Goal: Information Seeking & Learning: Learn about a topic

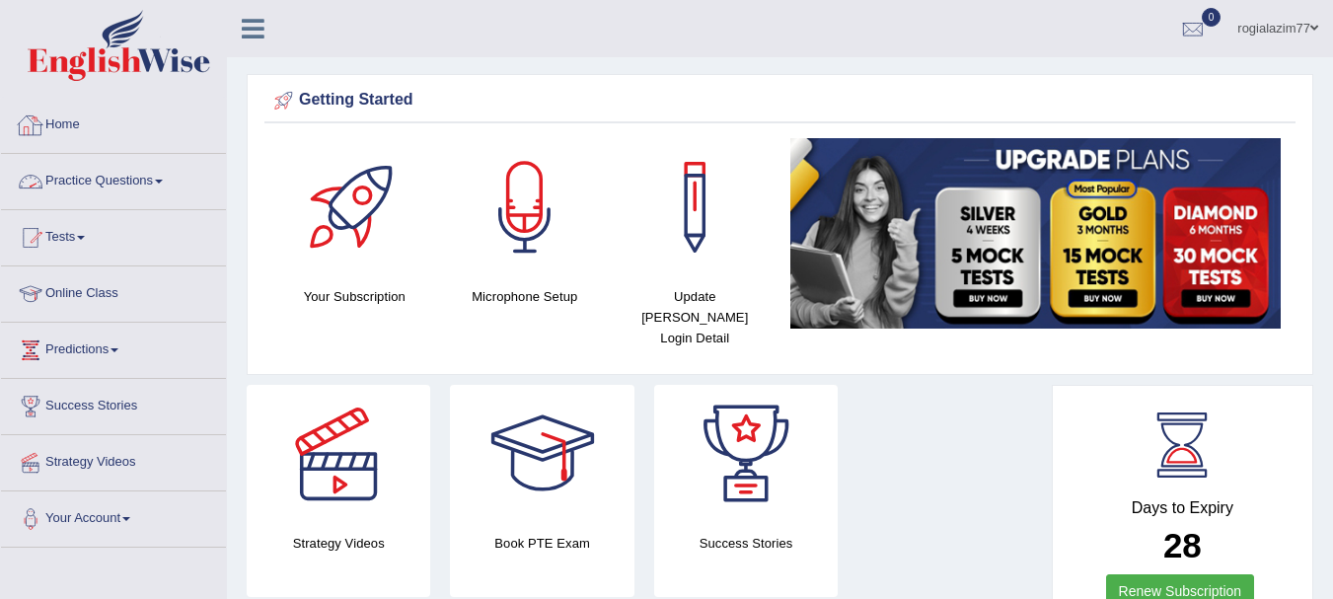
click at [160, 183] on link "Practice Questions" at bounding box center [113, 178] width 225 height 49
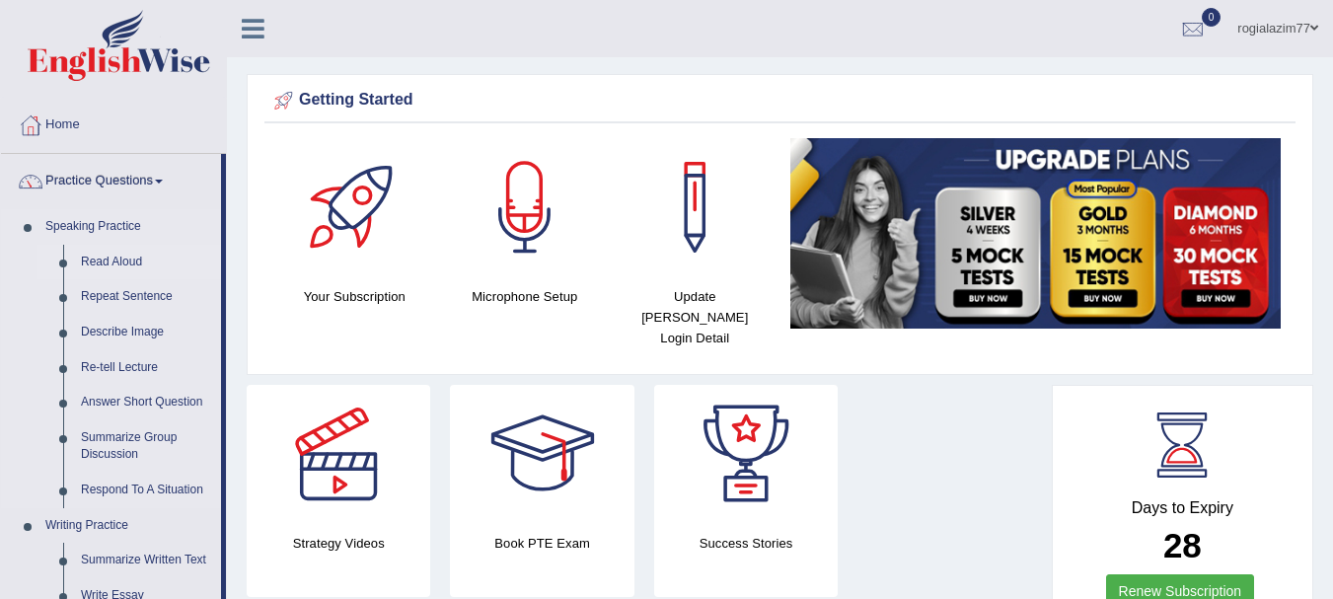
click at [98, 259] on link "Read Aloud" at bounding box center [146, 263] width 149 height 36
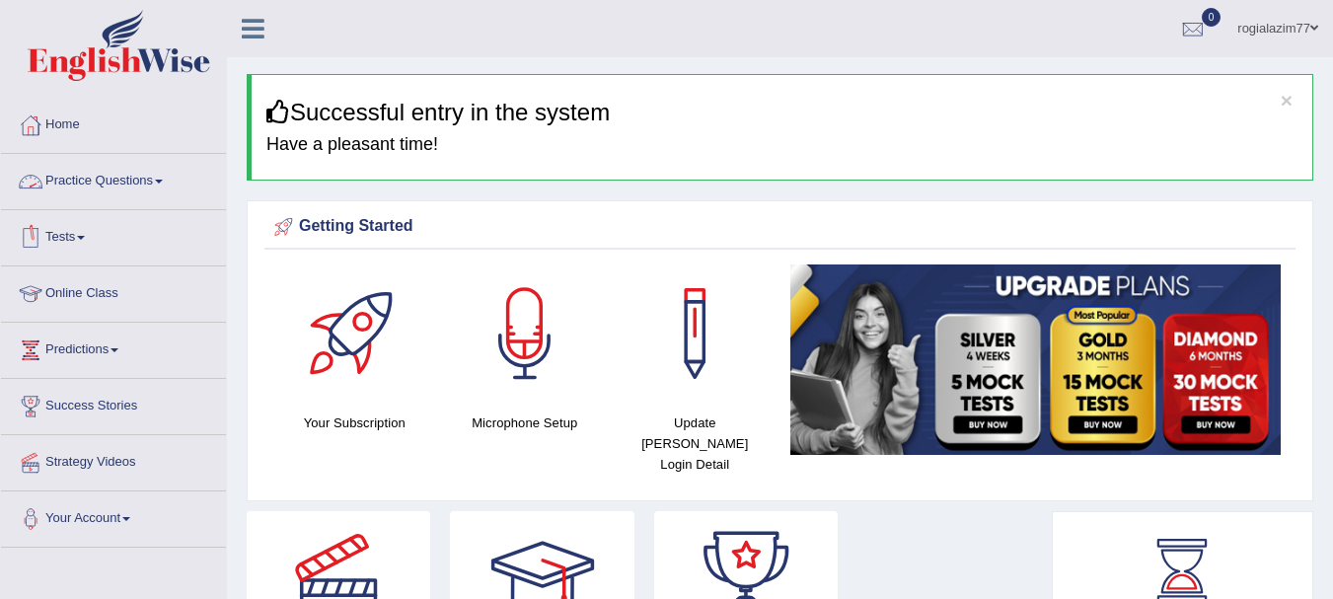
click at [168, 178] on link "Practice Questions" at bounding box center [113, 178] width 225 height 49
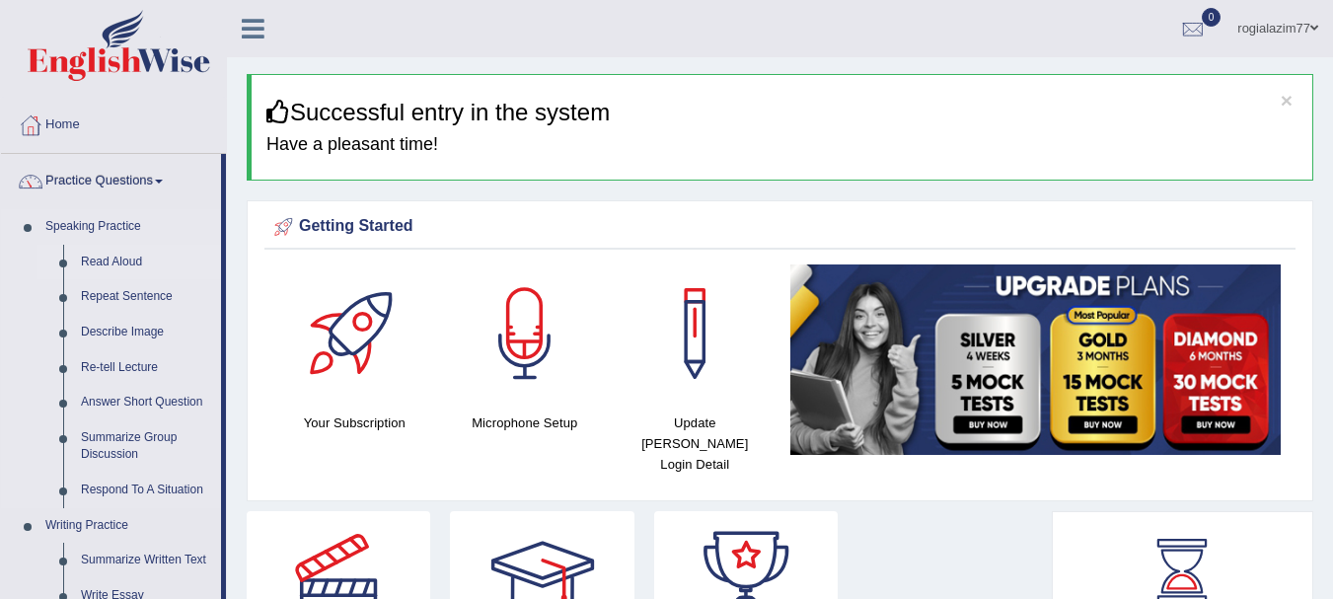
click at [106, 258] on link "Read Aloud" at bounding box center [146, 263] width 149 height 36
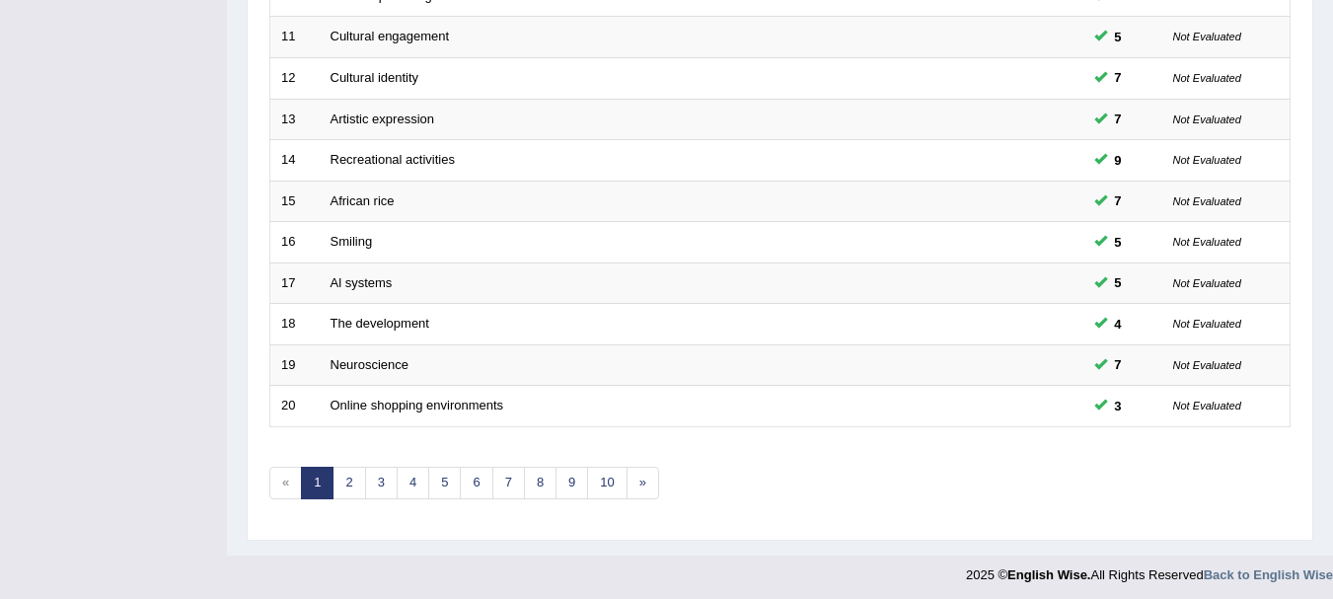
scroll to position [707, 0]
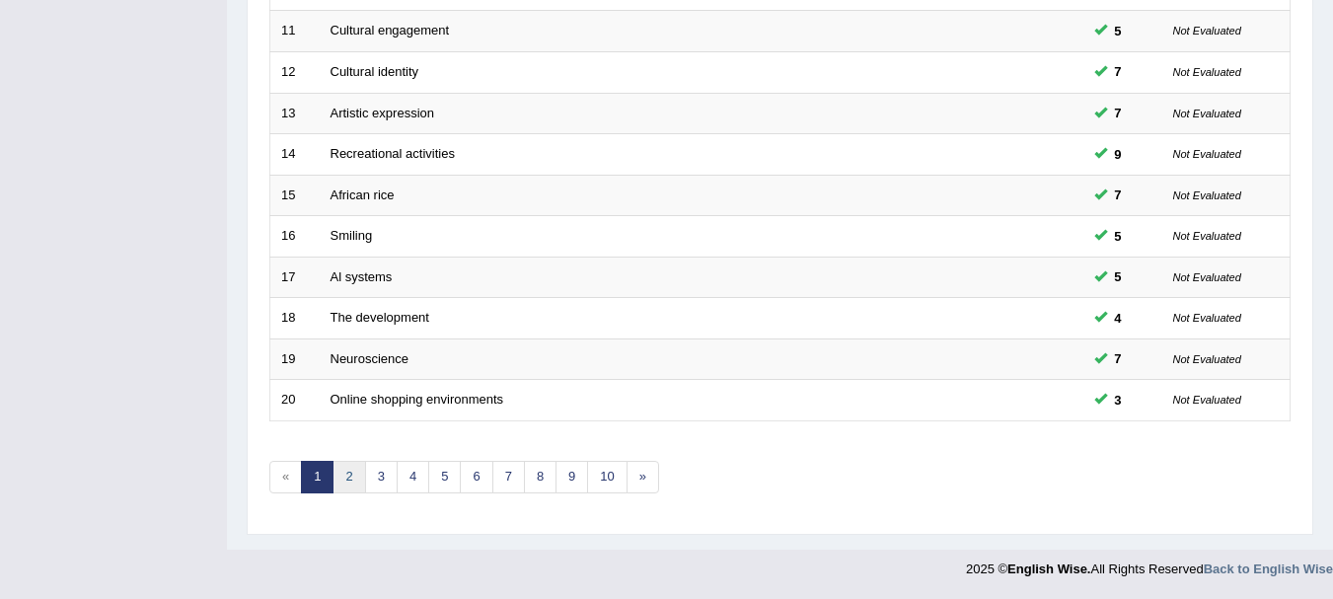
click at [347, 465] on link "2" at bounding box center [348, 477] width 33 height 33
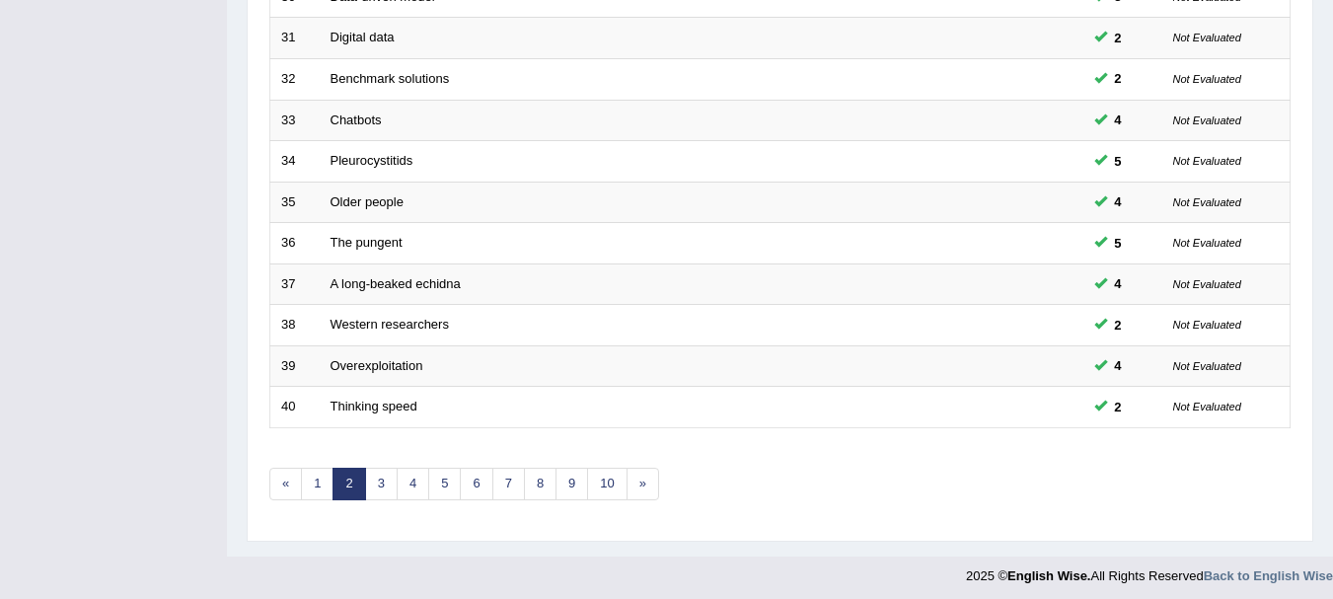
scroll to position [707, 0]
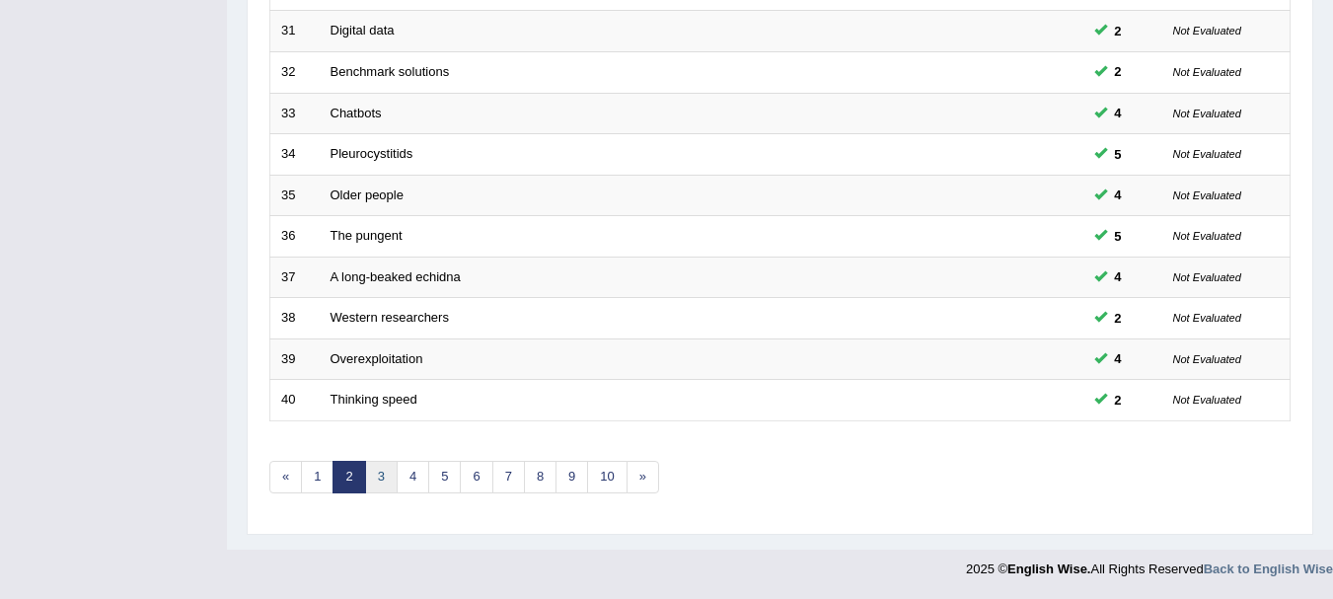
click at [380, 471] on link "3" at bounding box center [381, 477] width 33 height 33
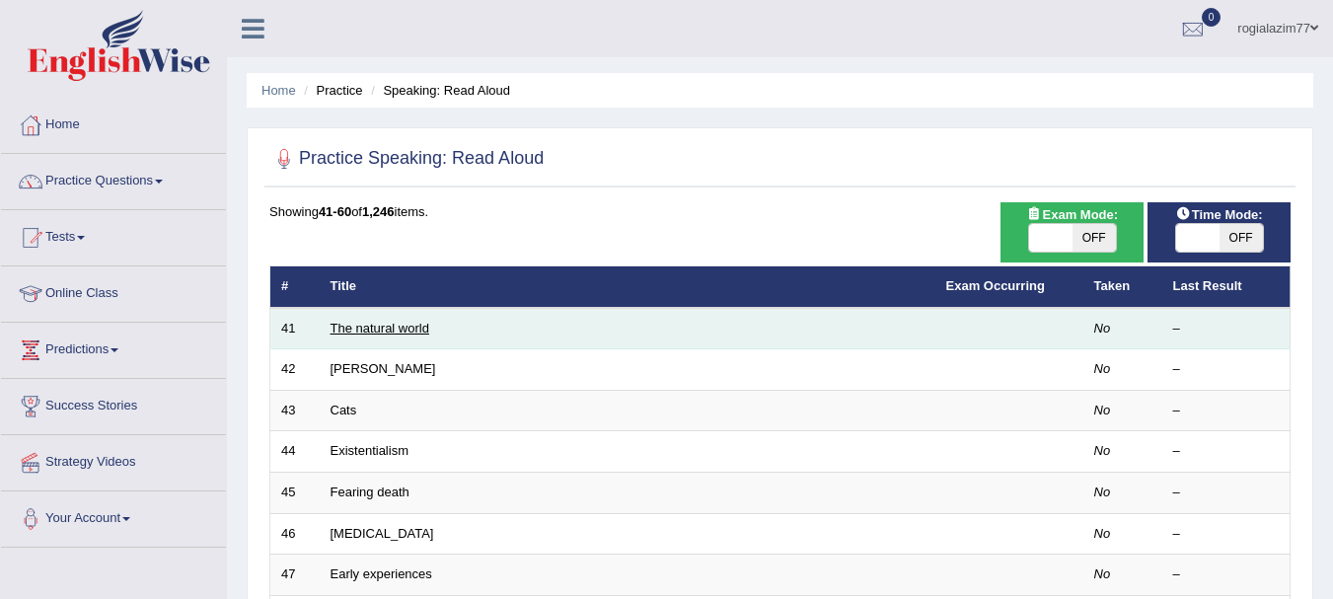
click at [366, 329] on link "The natural world" at bounding box center [379, 328] width 99 height 15
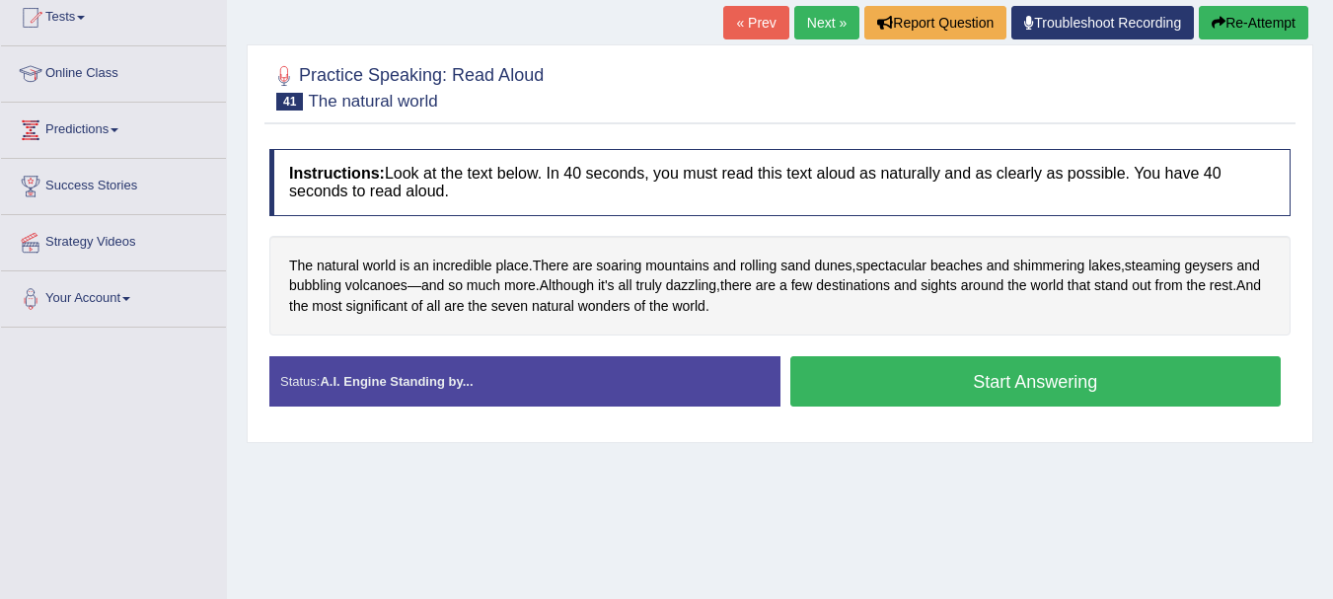
scroll to position [237, 0]
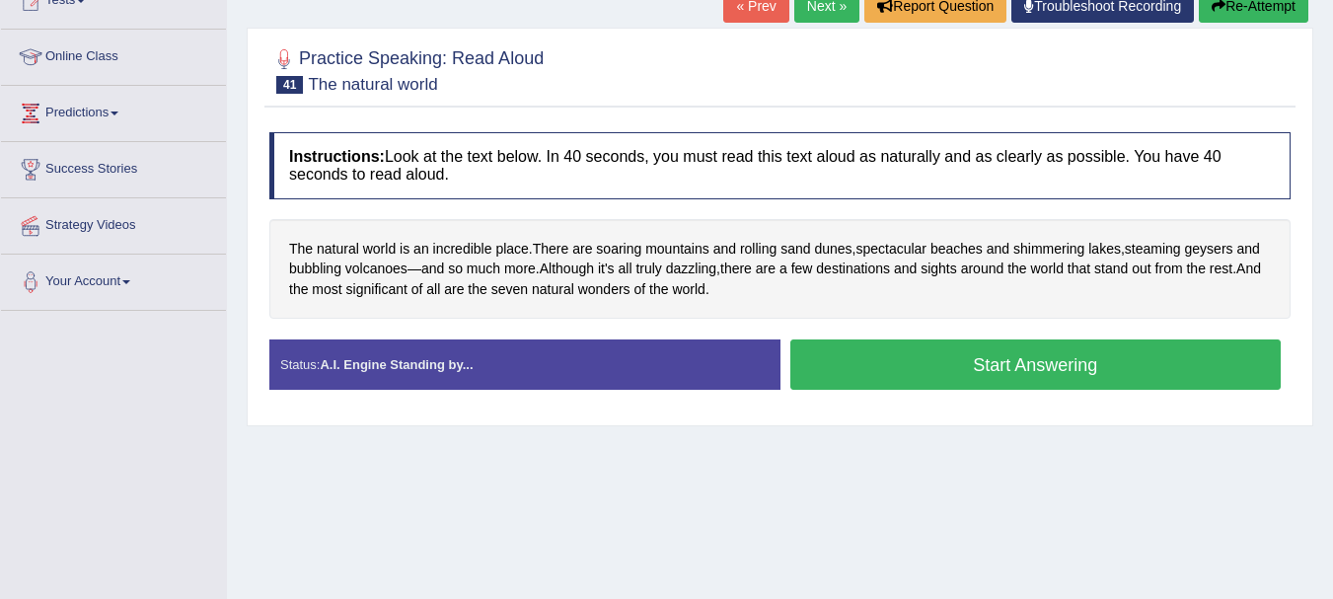
click at [932, 353] on button "Start Answering" at bounding box center [1035, 364] width 491 height 50
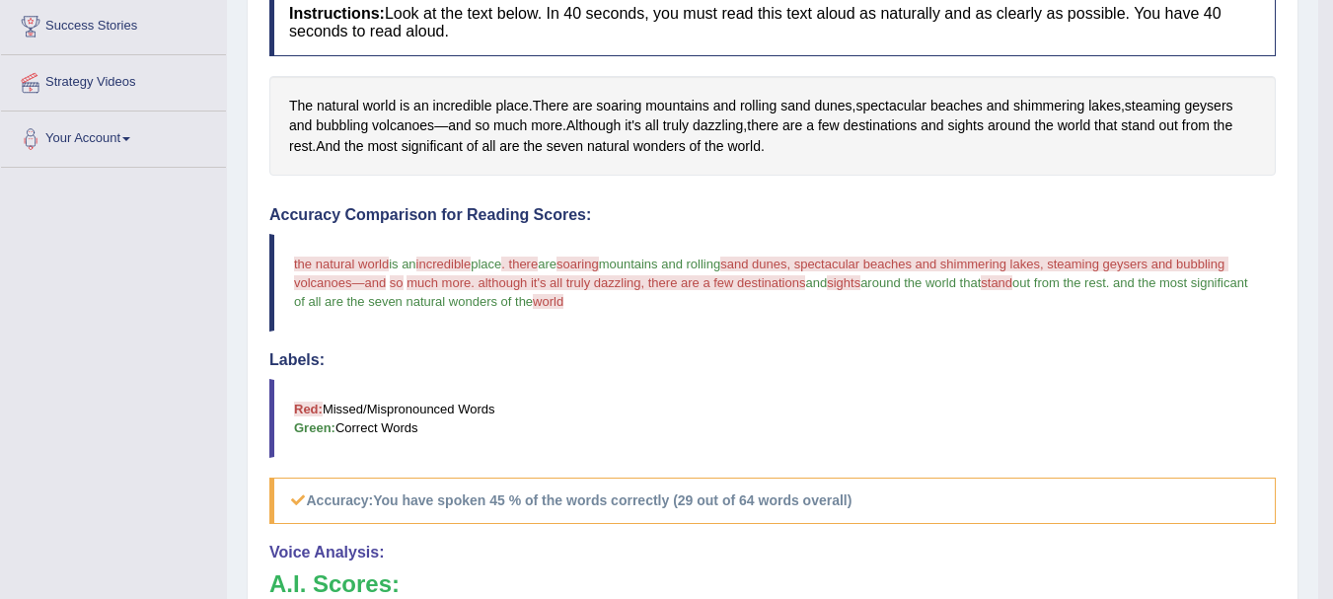
scroll to position [395, 0]
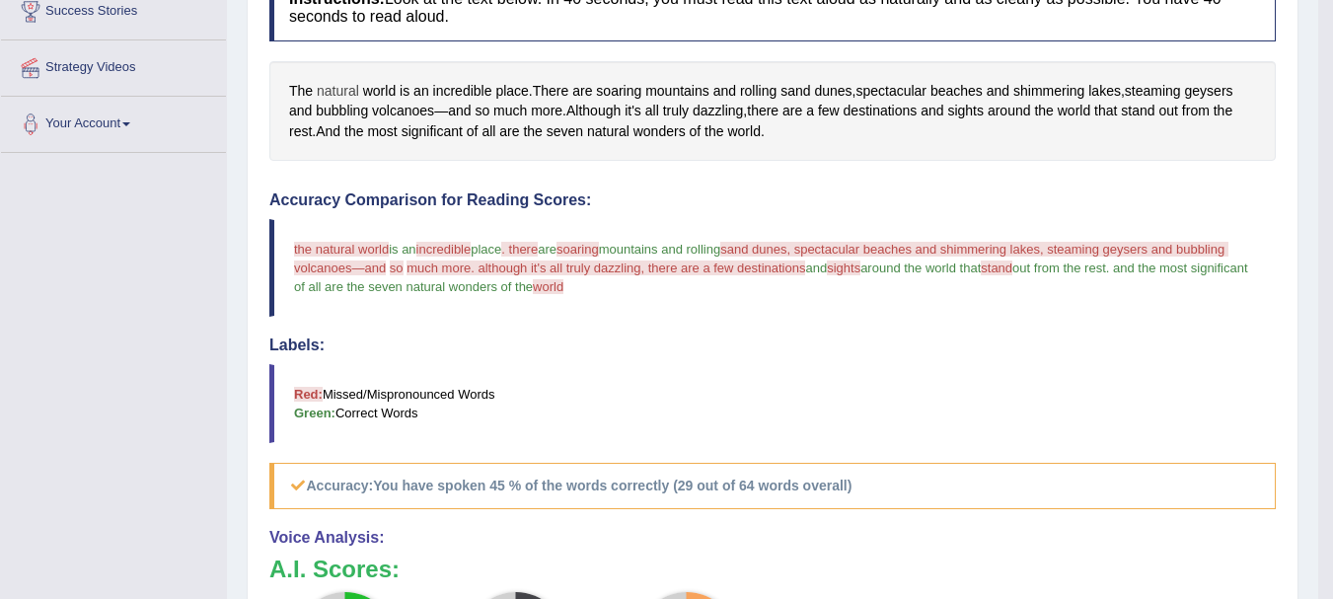
click at [338, 88] on span "natural" at bounding box center [338, 91] width 42 height 21
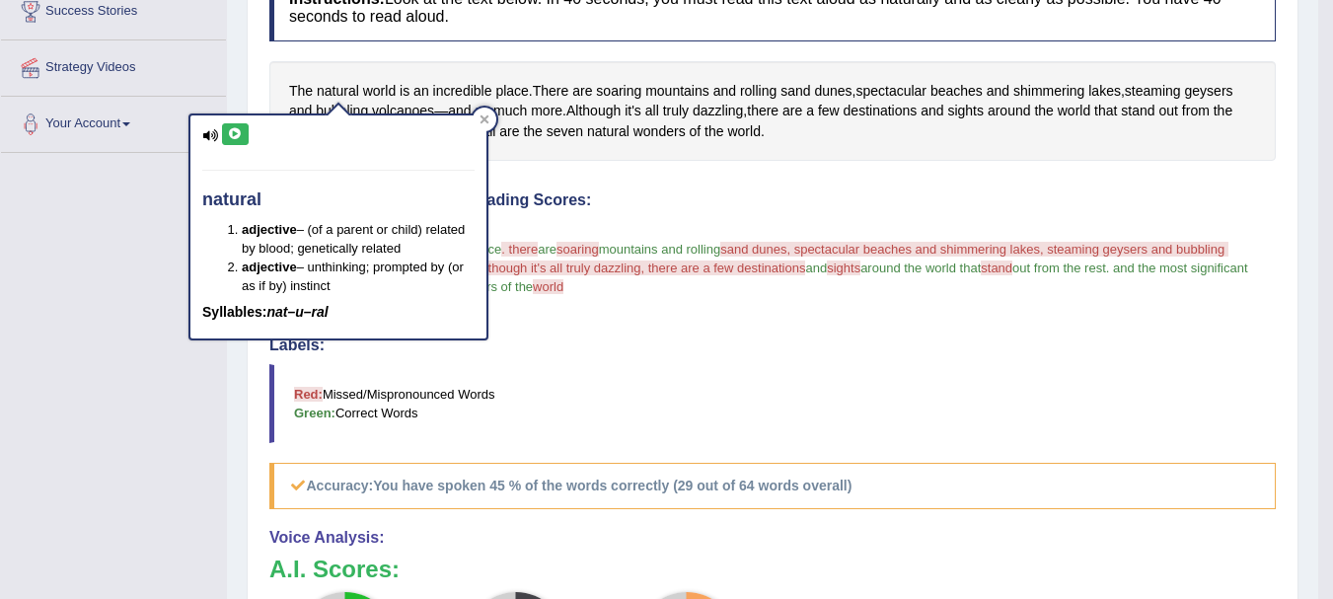
click at [240, 135] on icon at bounding box center [235, 134] width 15 height 12
click at [490, 111] on div at bounding box center [485, 120] width 24 height 24
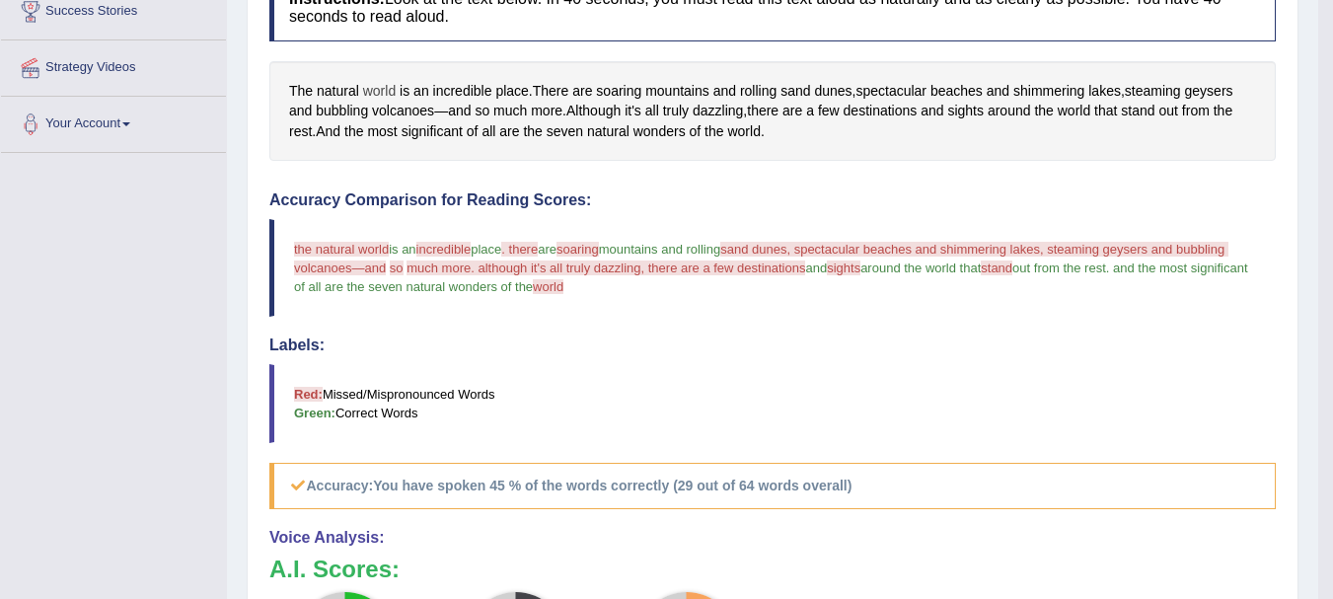
click at [383, 92] on span "world" at bounding box center [379, 91] width 33 height 21
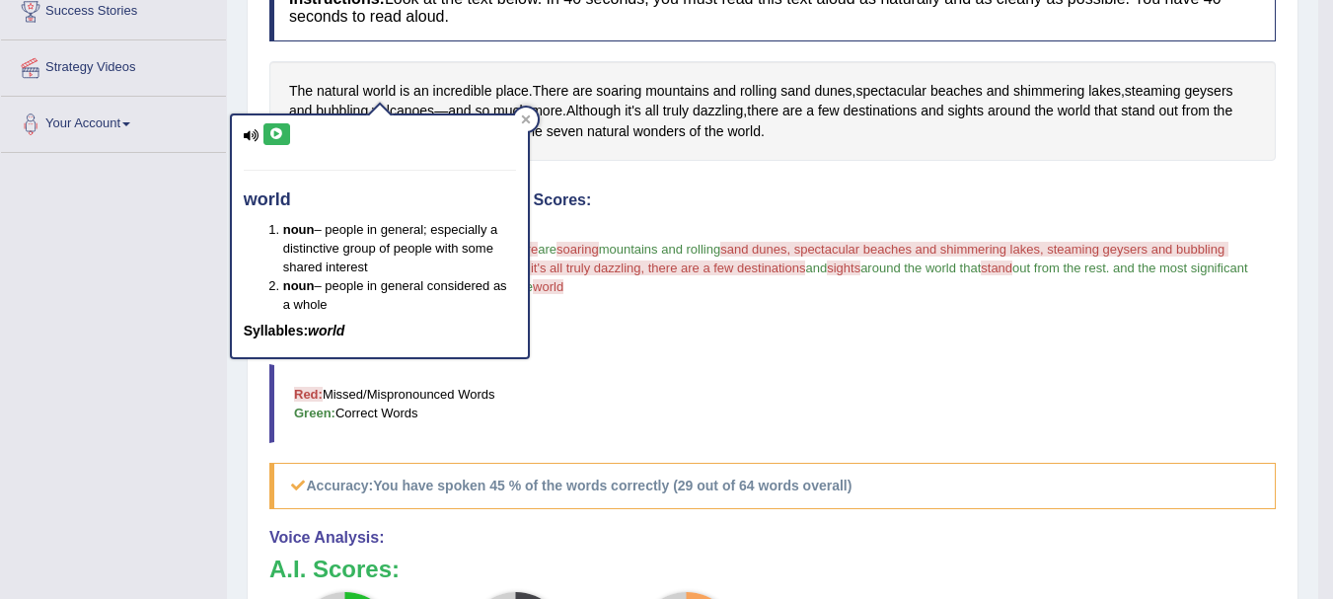
click at [276, 133] on icon at bounding box center [276, 134] width 15 height 12
click at [528, 116] on icon at bounding box center [525, 119] width 9 height 9
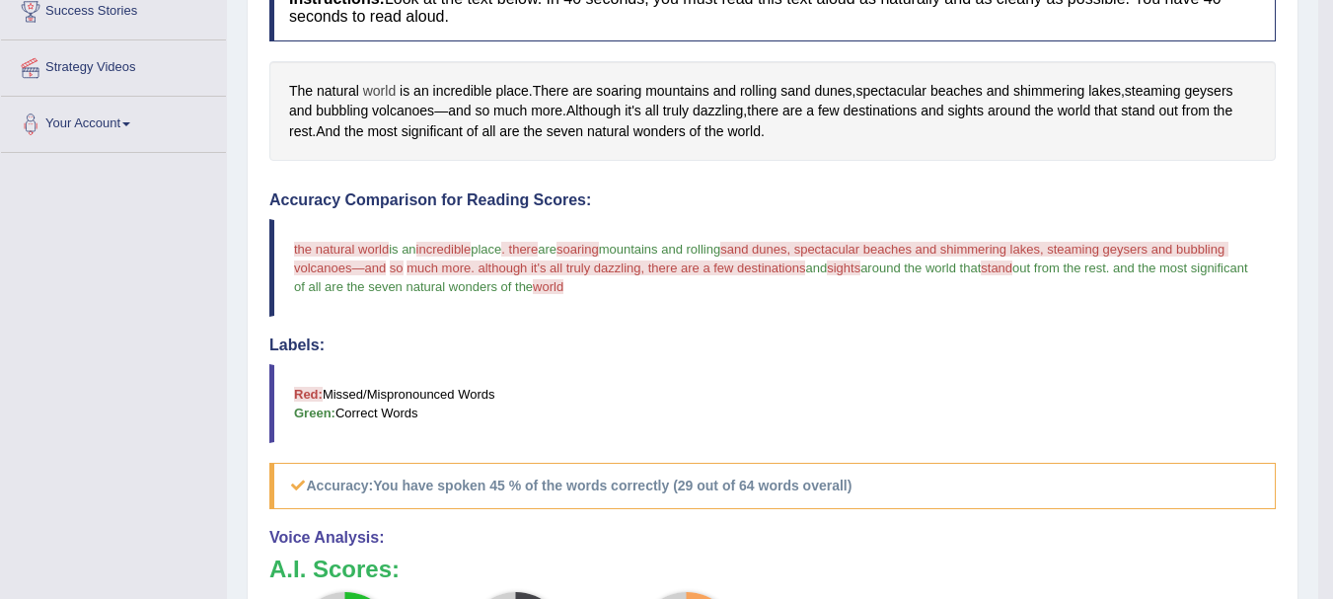
click at [387, 88] on span "world" at bounding box center [379, 91] width 33 height 21
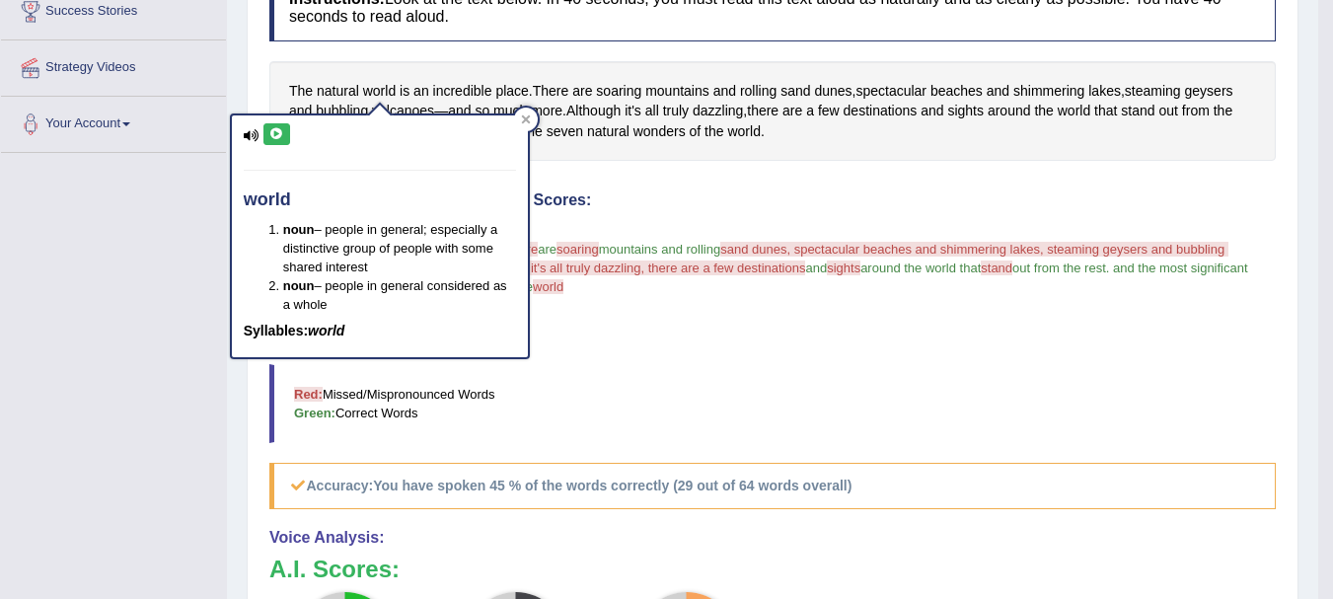
click at [269, 137] on icon at bounding box center [276, 134] width 15 height 12
click at [283, 132] on icon at bounding box center [276, 134] width 15 height 12
click at [528, 116] on icon at bounding box center [525, 119] width 9 height 9
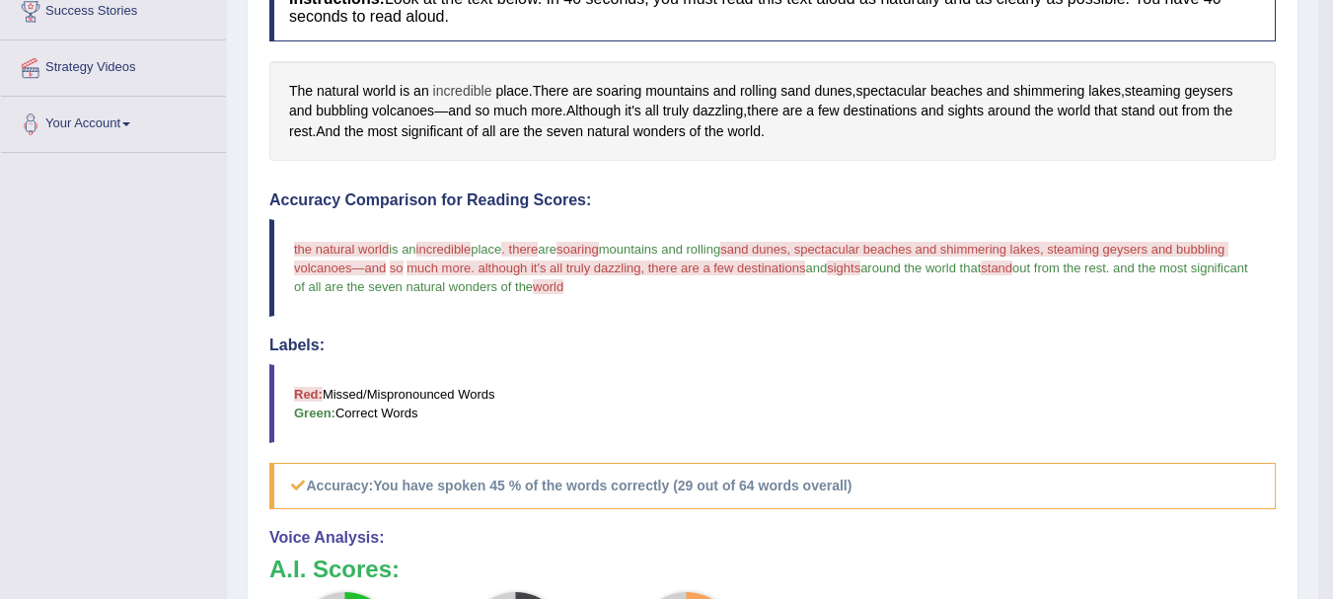
click at [452, 83] on span "incredible" at bounding box center [462, 91] width 59 height 21
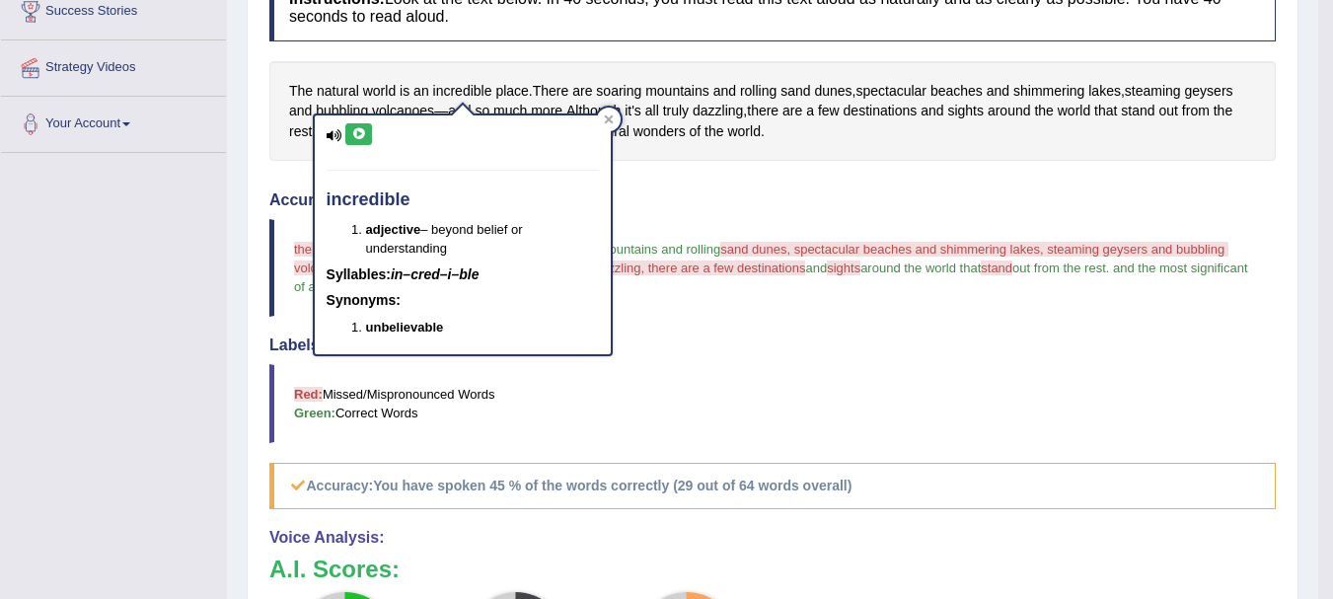
click at [364, 125] on button at bounding box center [358, 134] width 27 height 22
click at [609, 117] on icon at bounding box center [609, 119] width 10 height 10
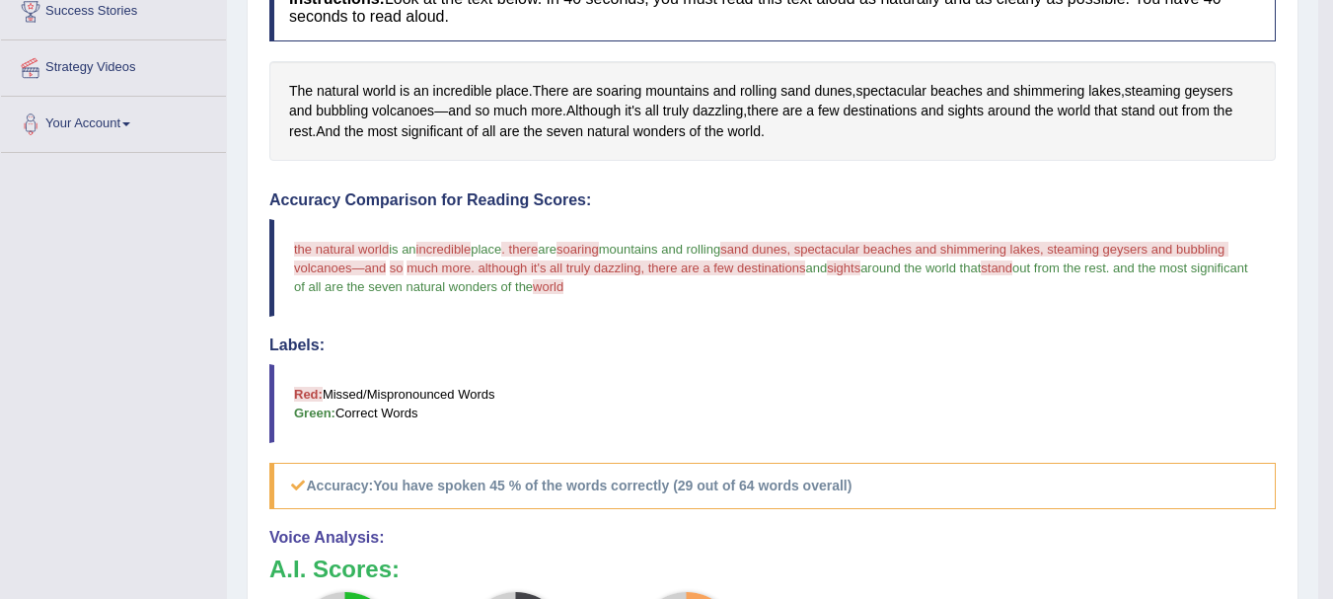
click at [536, 242] on span ". there" at bounding box center [519, 249] width 37 height 15
click at [529, 254] on span ". there" at bounding box center [519, 249] width 37 height 15
click at [556, 90] on span "There" at bounding box center [551, 91] width 37 height 21
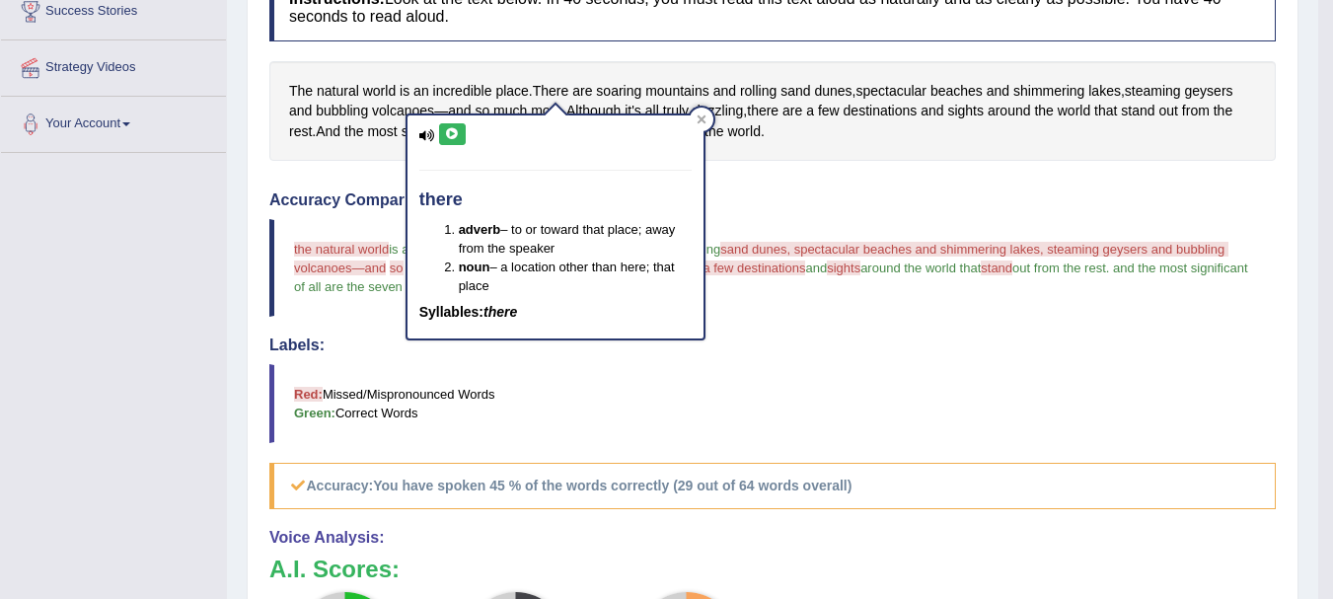
click at [454, 128] on icon at bounding box center [452, 134] width 15 height 12
click at [776, 192] on h4 "Accuracy Comparison for Reading Scores:" at bounding box center [772, 200] width 1006 height 18
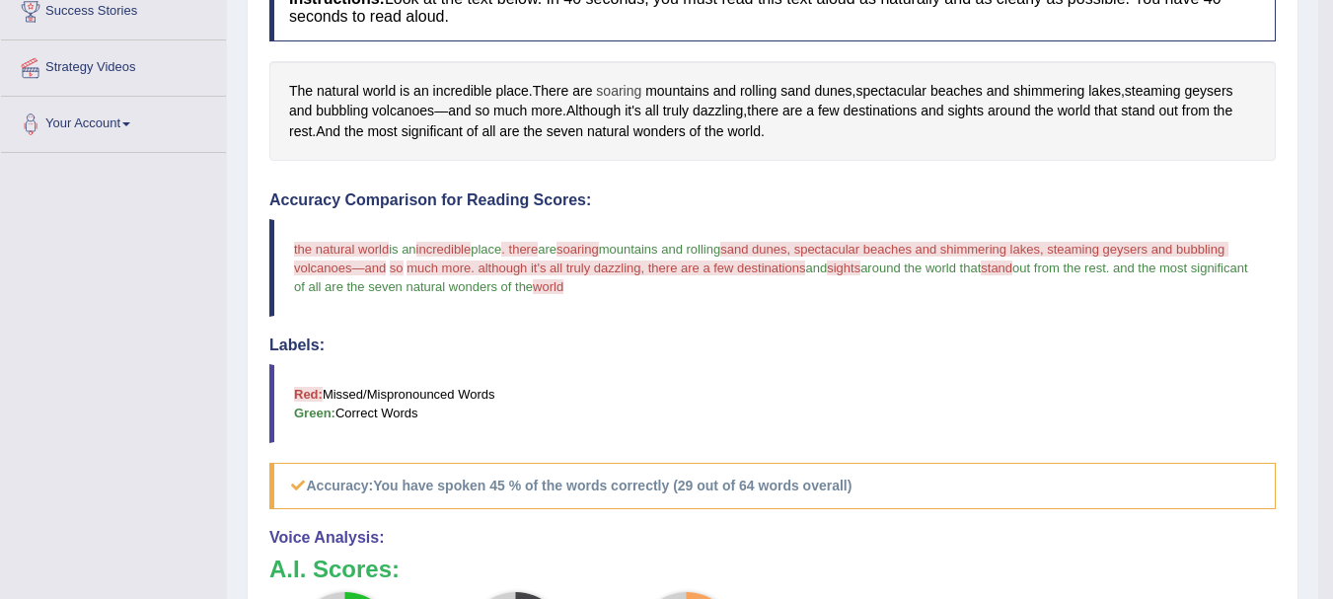
click at [621, 88] on span "soaring" at bounding box center [618, 91] width 45 height 21
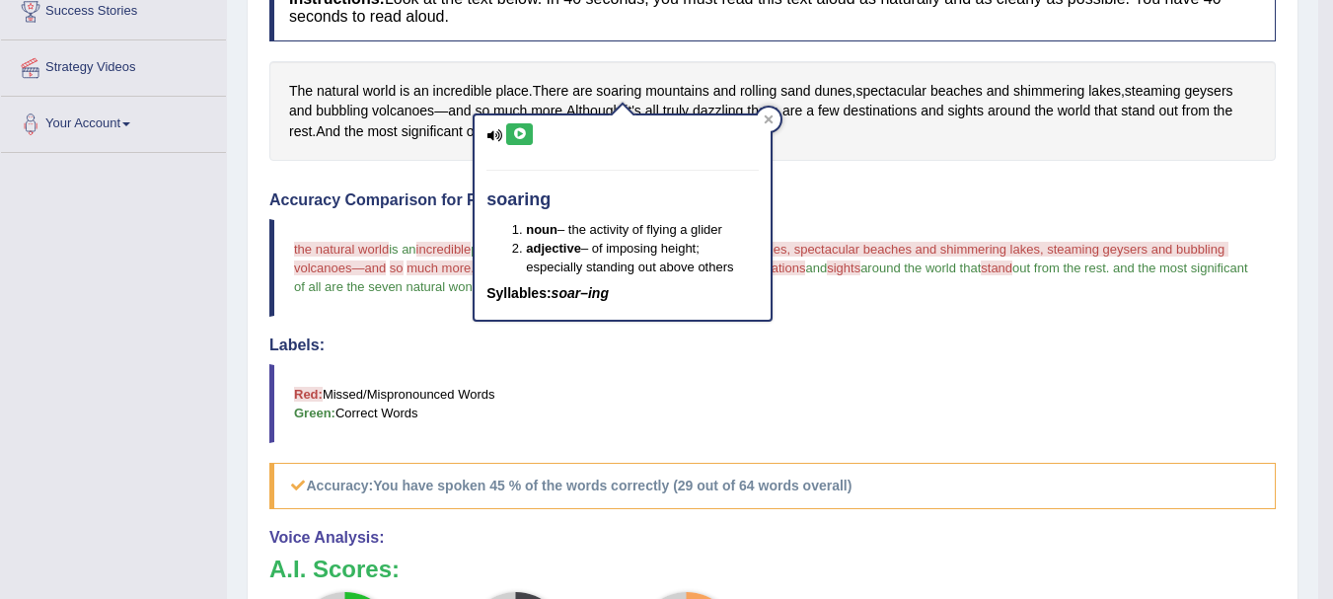
click at [519, 128] on icon at bounding box center [519, 134] width 15 height 12
click at [765, 118] on icon at bounding box center [769, 119] width 10 height 10
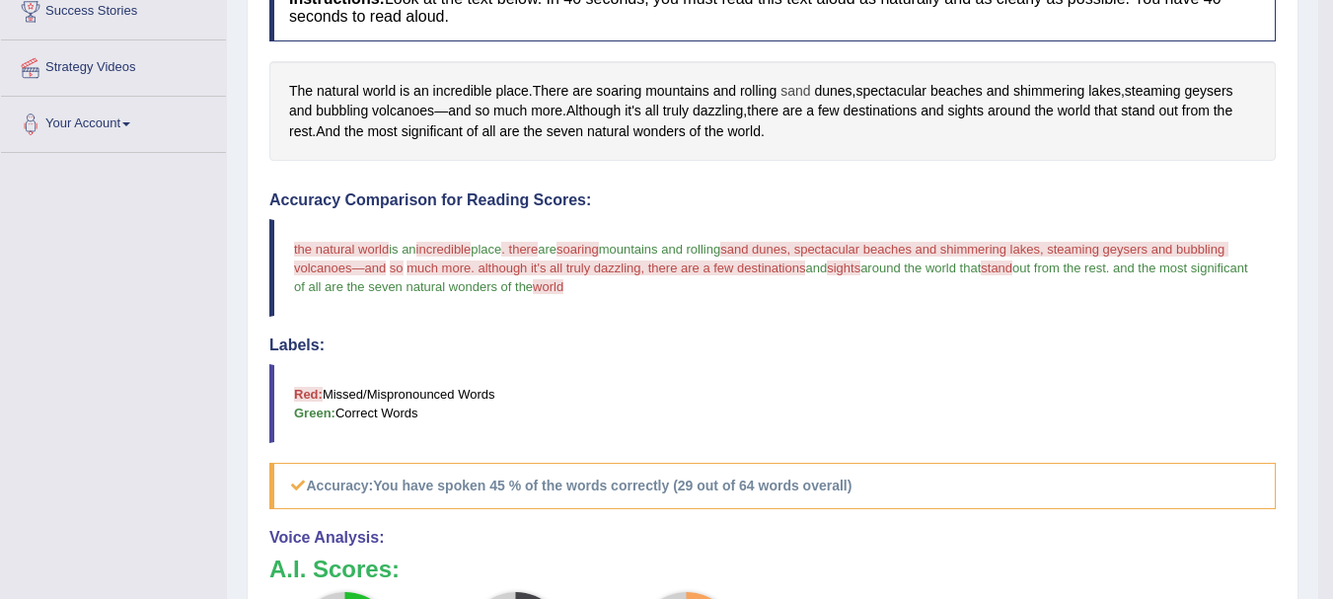
click at [806, 85] on span "sand" at bounding box center [795, 91] width 30 height 21
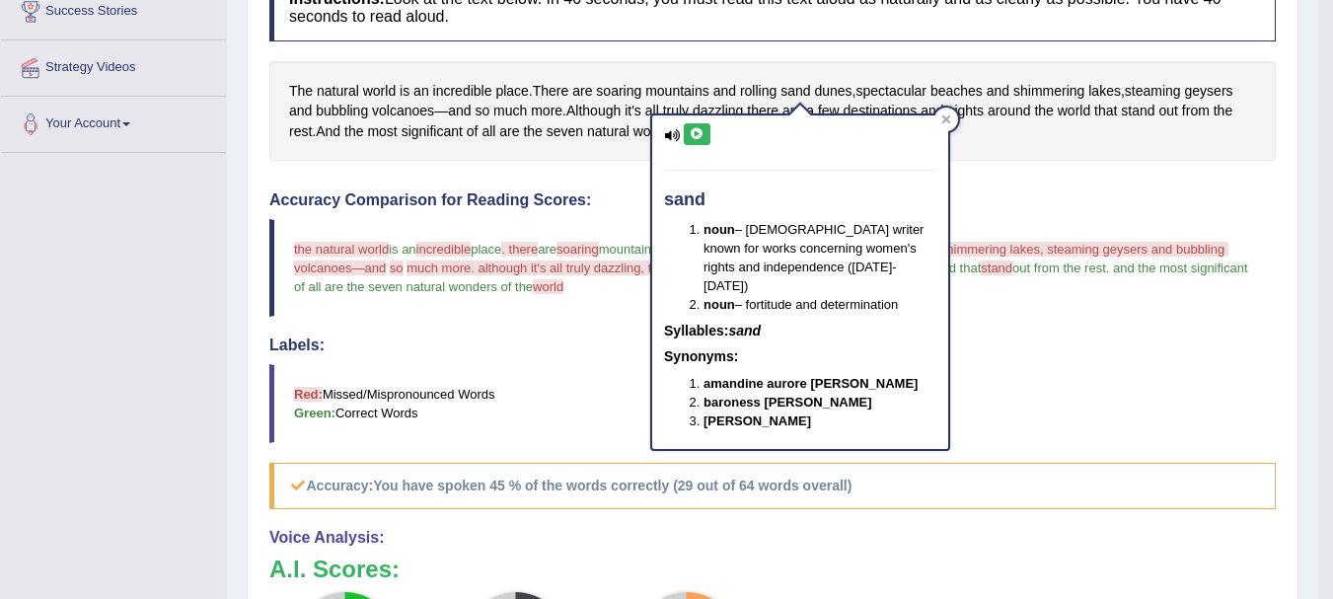
click at [698, 136] on icon at bounding box center [697, 134] width 15 height 12
click at [988, 164] on div "Instructions: Look at the text below. In 40 seconds, you must read this text al…" at bounding box center [772, 429] width 1016 height 931
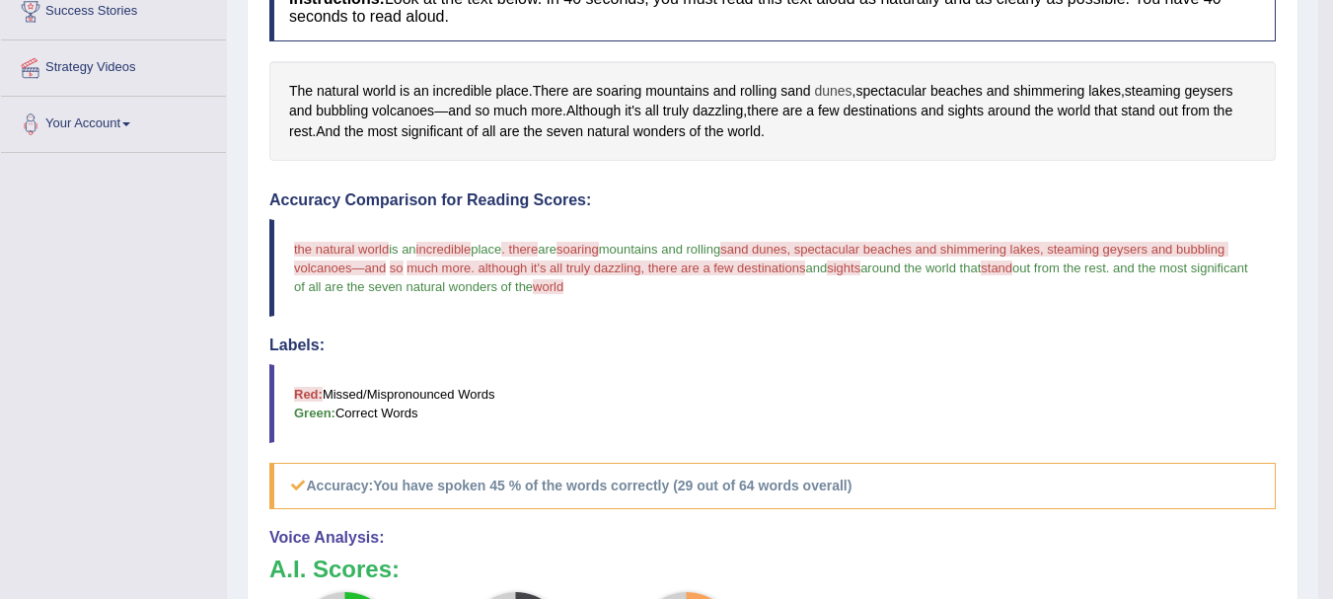
click at [833, 88] on span "dunes" at bounding box center [832, 91] width 37 height 21
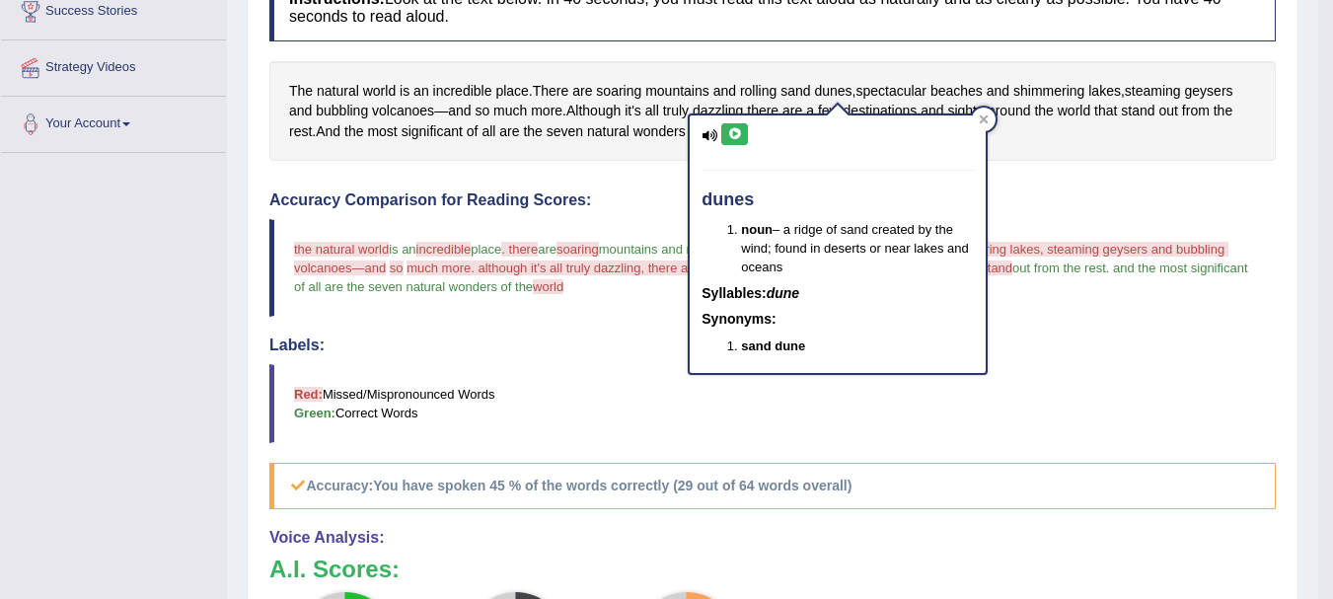
click at [735, 138] on icon at bounding box center [734, 134] width 15 height 12
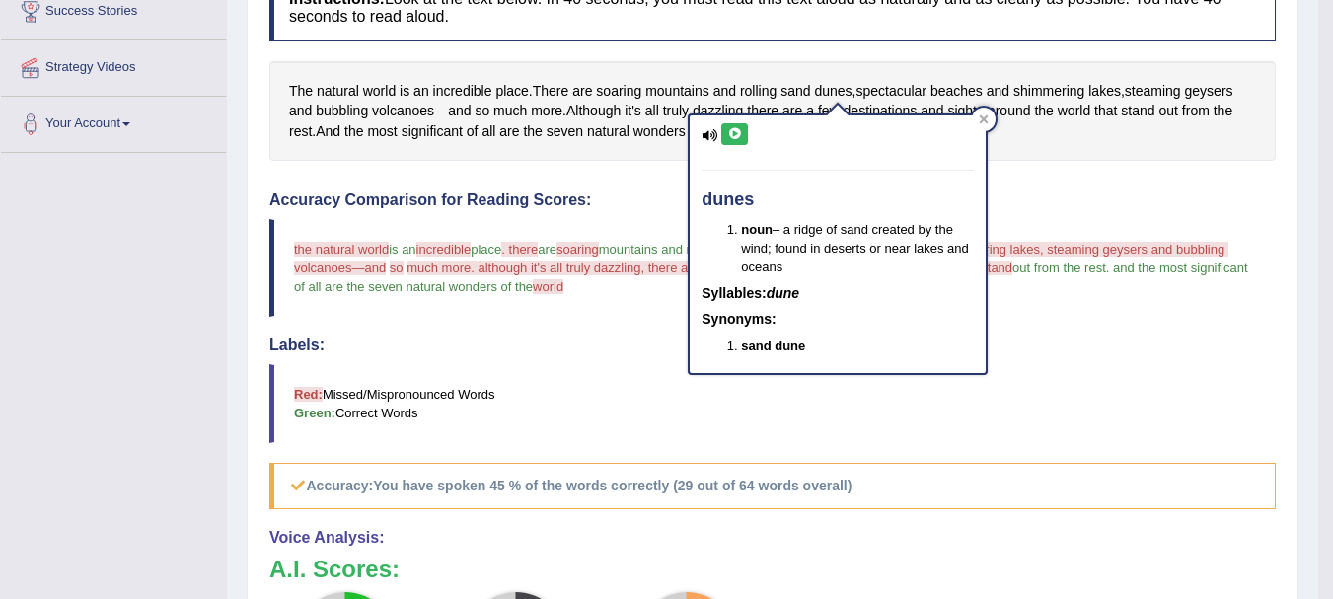
click at [735, 138] on icon at bounding box center [734, 134] width 15 height 12
click at [735, 132] on icon at bounding box center [734, 134] width 15 height 12
click at [978, 119] on div at bounding box center [984, 120] width 24 height 24
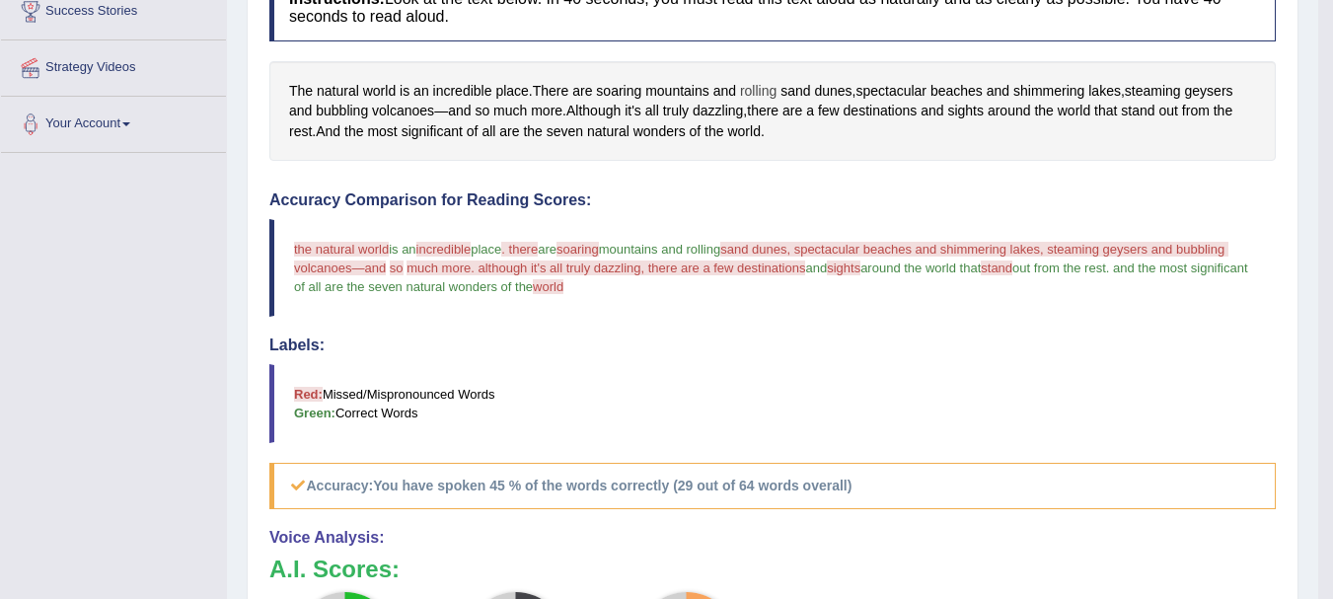
click at [757, 91] on span "rolling" at bounding box center [758, 91] width 37 height 21
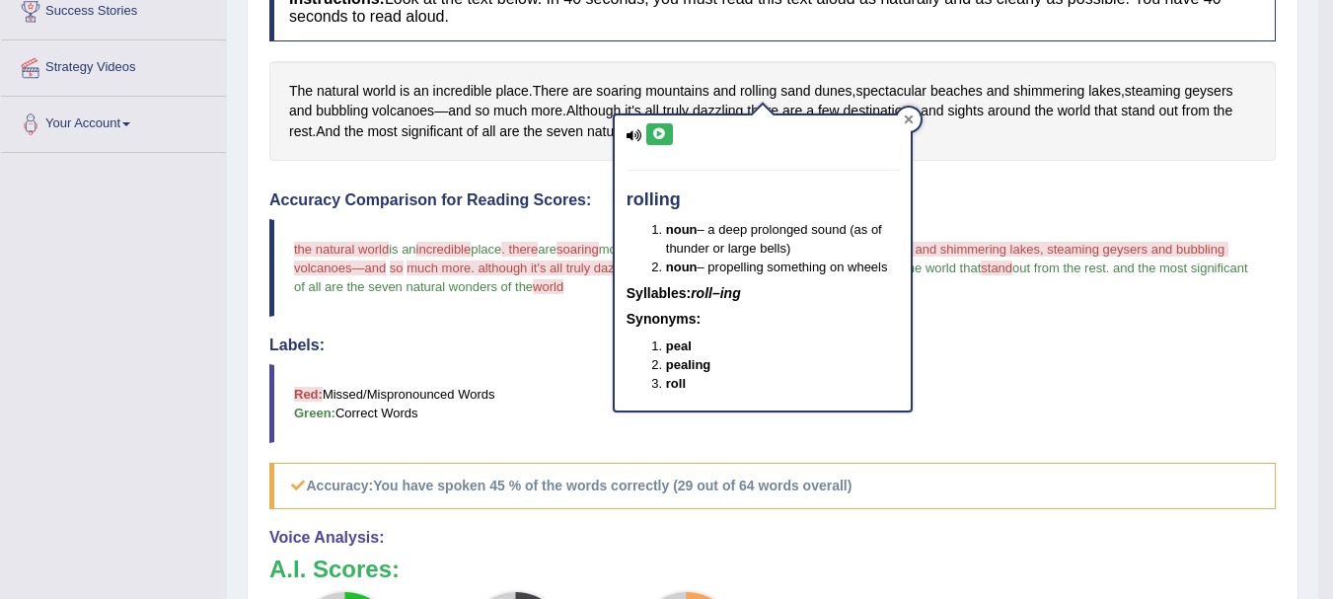
click at [913, 119] on div at bounding box center [909, 120] width 24 height 24
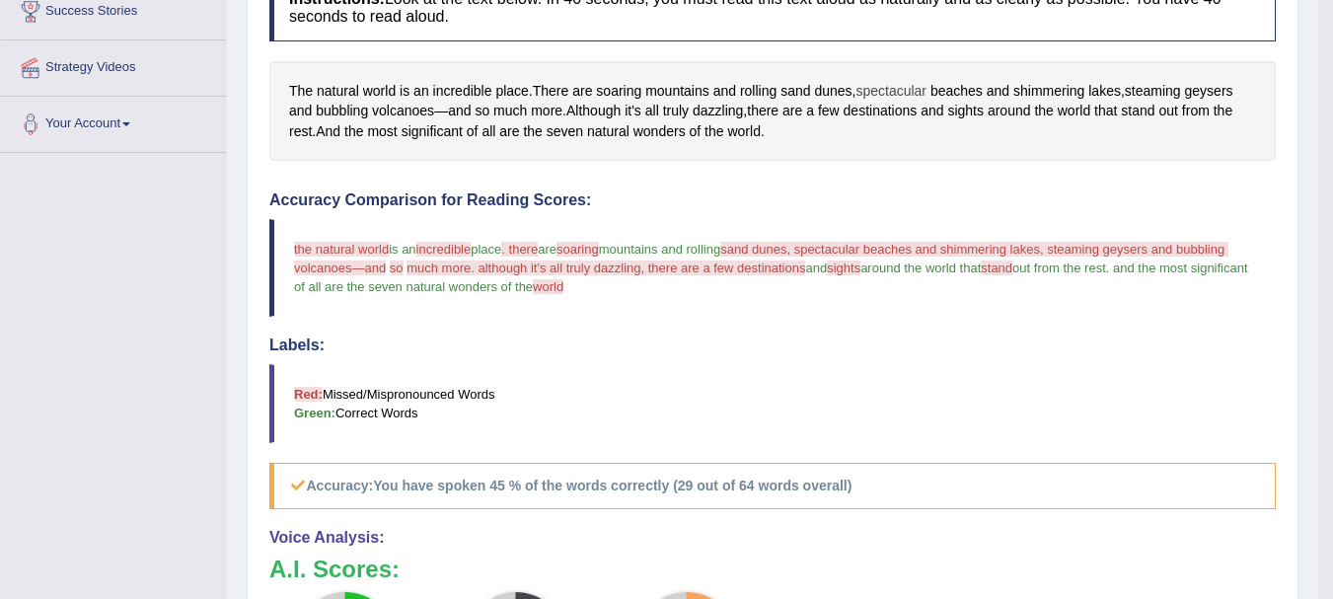
click at [907, 93] on span "spectacular" at bounding box center [890, 91] width 71 height 21
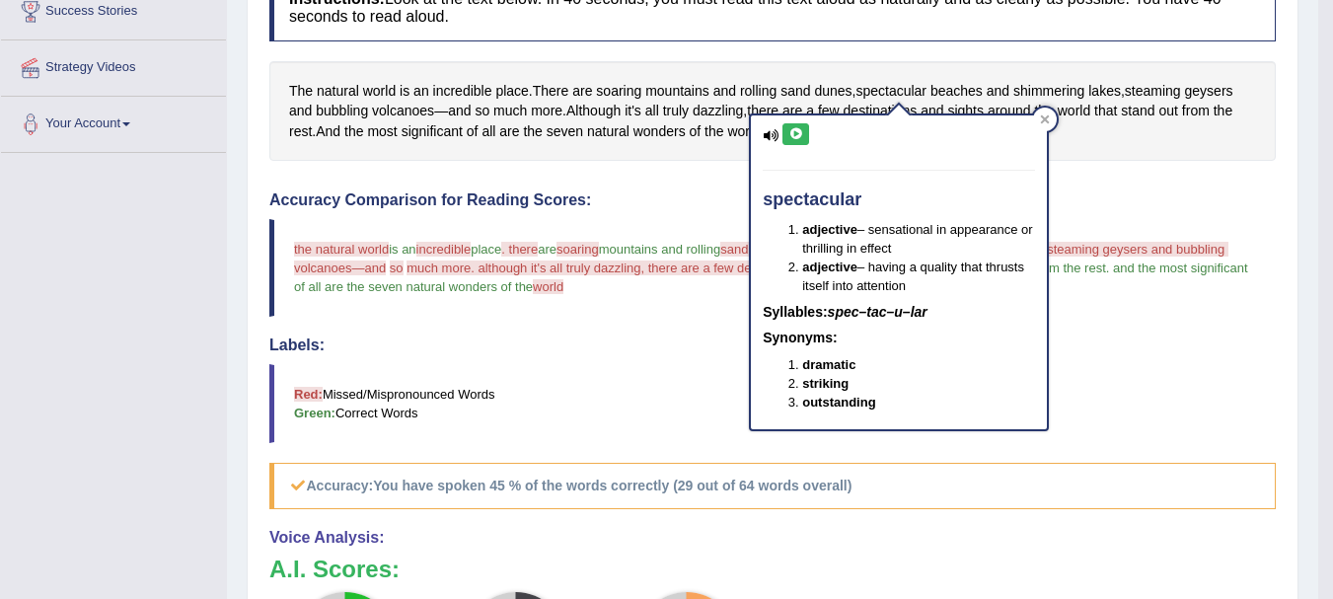
click at [800, 131] on icon at bounding box center [795, 134] width 15 height 12
click at [1049, 110] on div "spectacular adjective – sensational in appearance or thrilling in effect adject…" at bounding box center [899, 266] width 300 height 330
click at [1047, 115] on icon at bounding box center [1045, 119] width 10 height 10
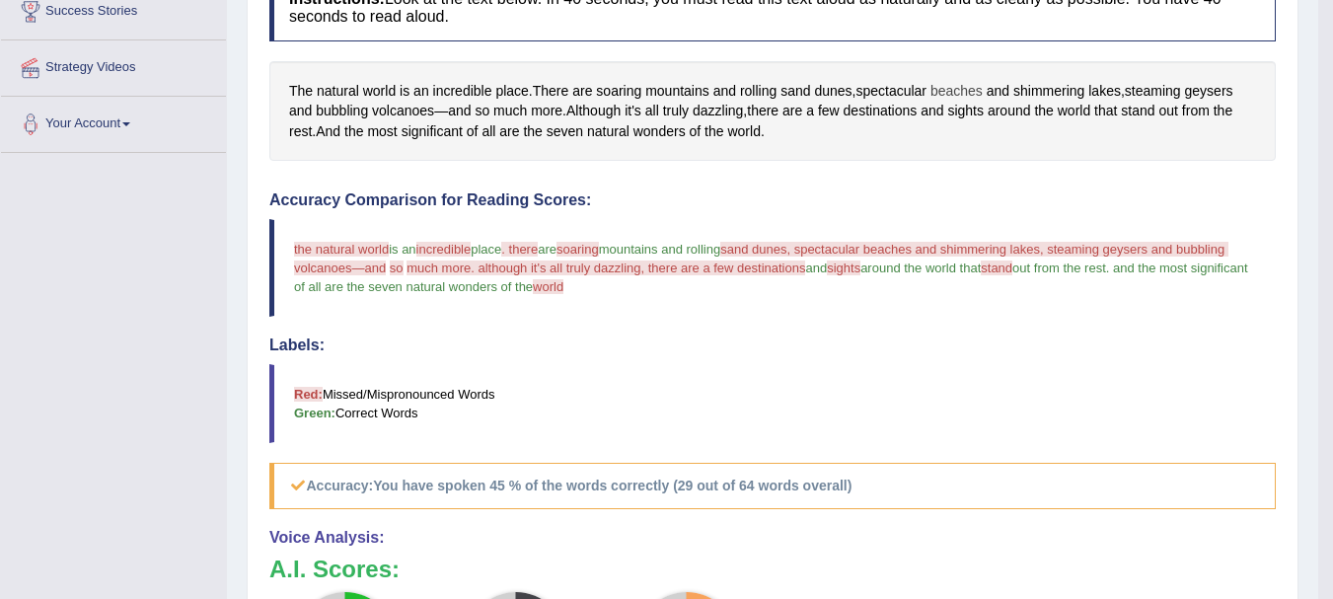
click at [950, 85] on span "beaches" at bounding box center [956, 91] width 52 height 21
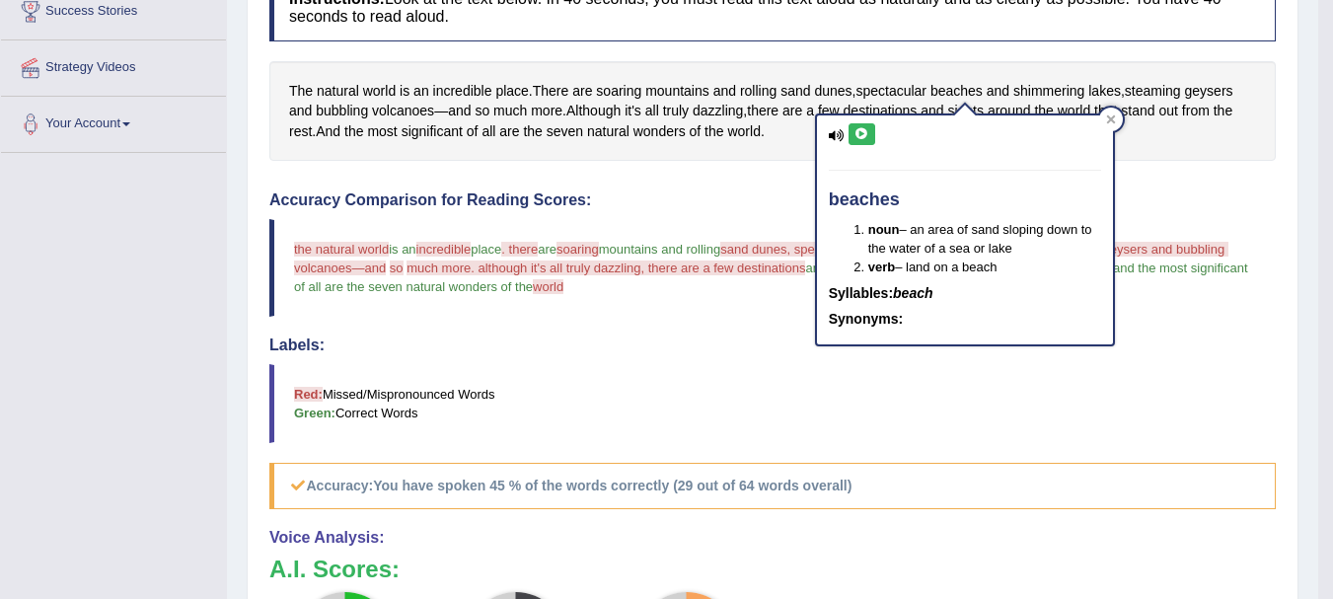
click at [861, 126] on button at bounding box center [861, 134] width 27 height 22
click at [857, 136] on icon at bounding box center [861, 134] width 15 height 12
click at [1119, 121] on div at bounding box center [1111, 120] width 24 height 24
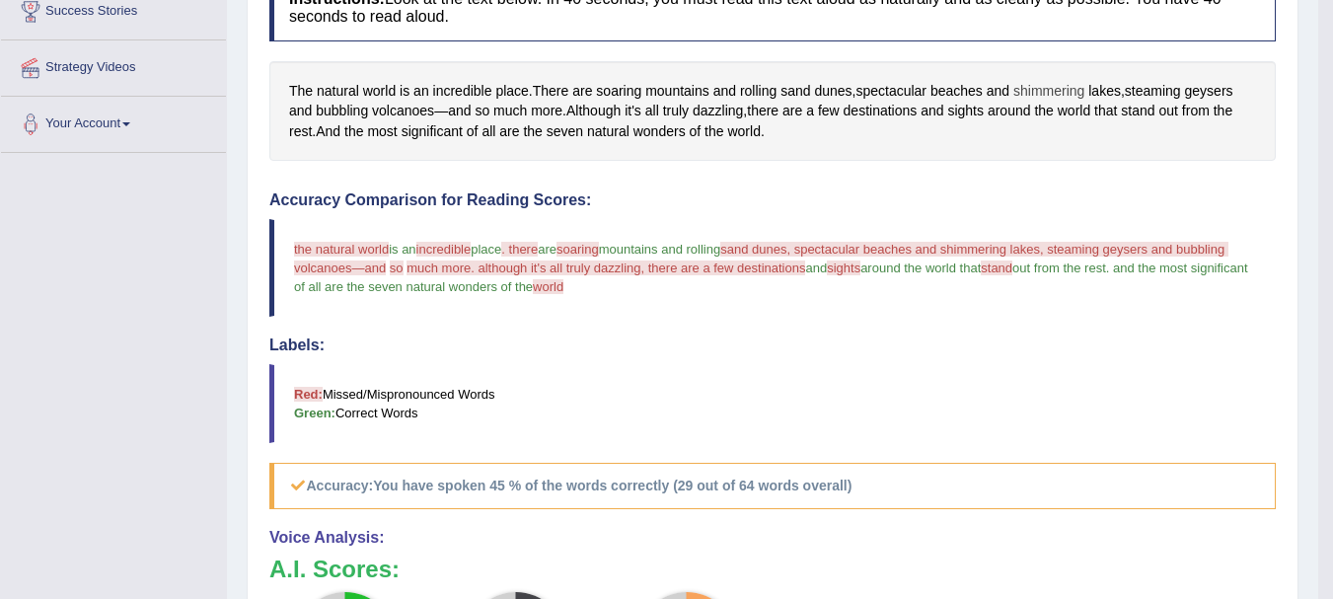
click at [1045, 92] on span "shimmering" at bounding box center [1048, 91] width 71 height 21
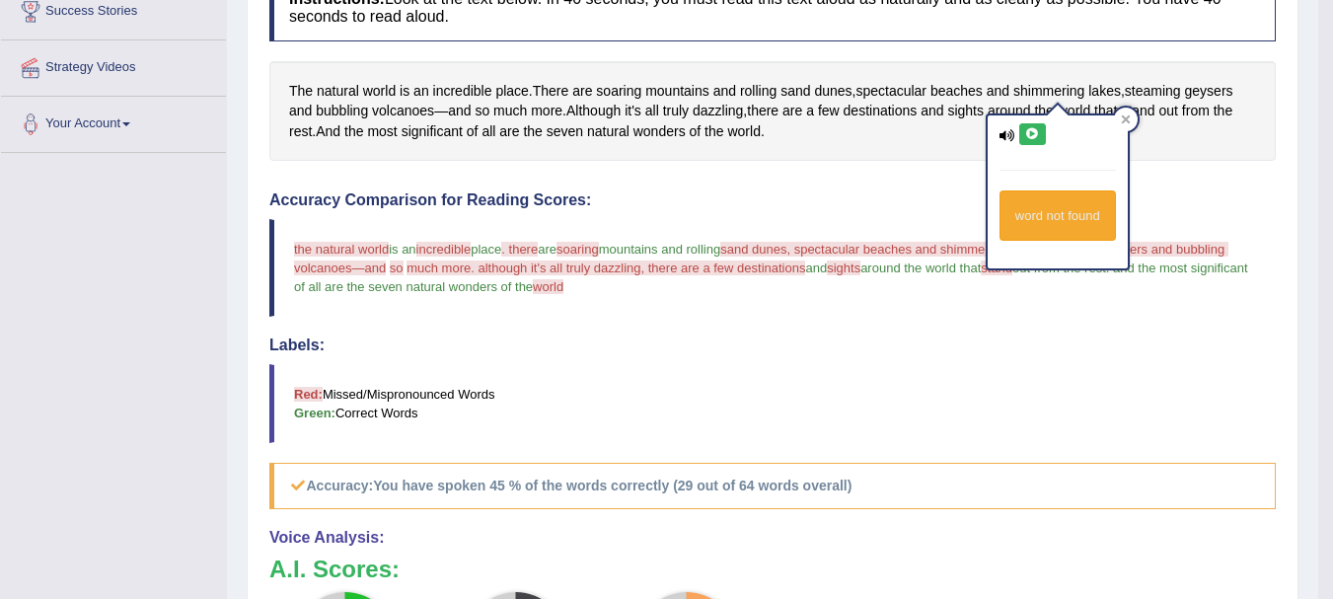
click at [1029, 125] on button at bounding box center [1032, 134] width 27 height 22
click at [1132, 111] on div at bounding box center [1126, 120] width 24 height 24
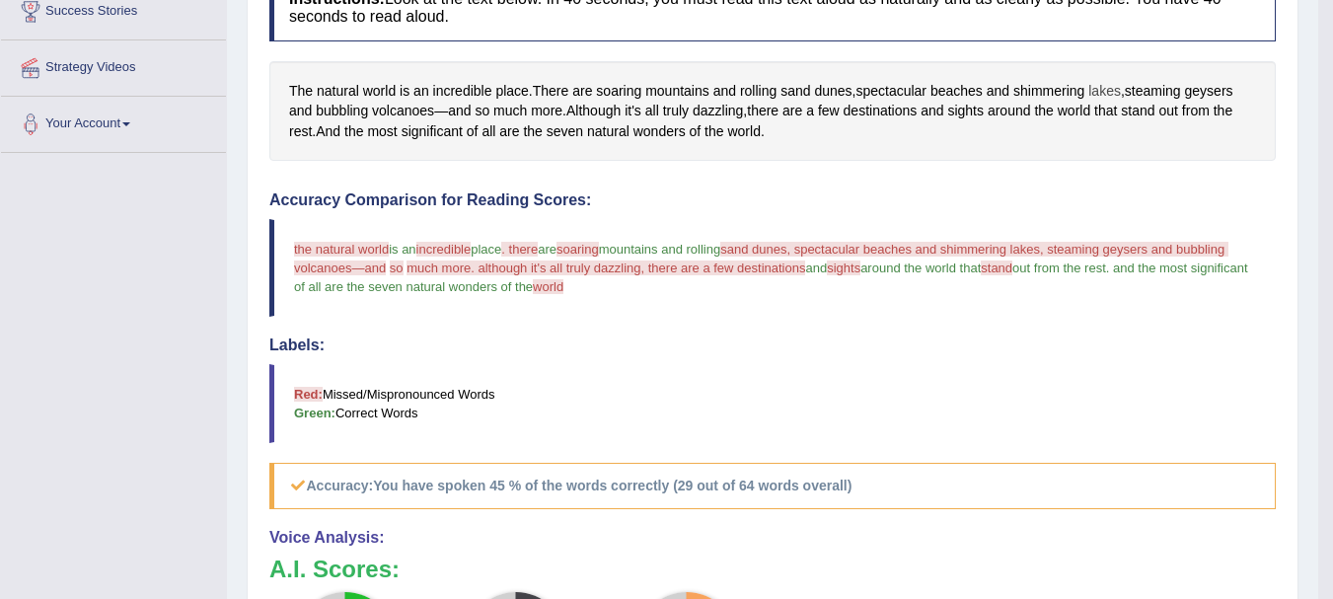
click at [1121, 95] on span "lakes" at bounding box center [1104, 91] width 33 height 21
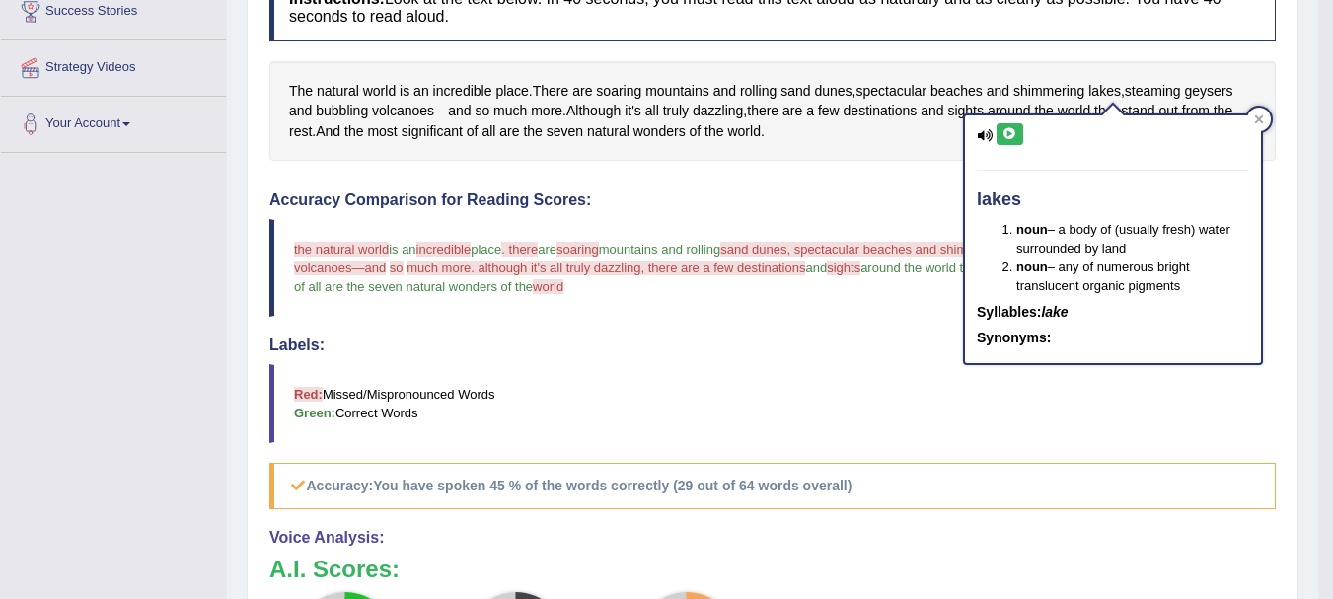
click at [1006, 130] on icon at bounding box center [1009, 134] width 15 height 12
click at [858, 203] on h4 "Accuracy Comparison for Reading Scores:" at bounding box center [772, 200] width 1006 height 18
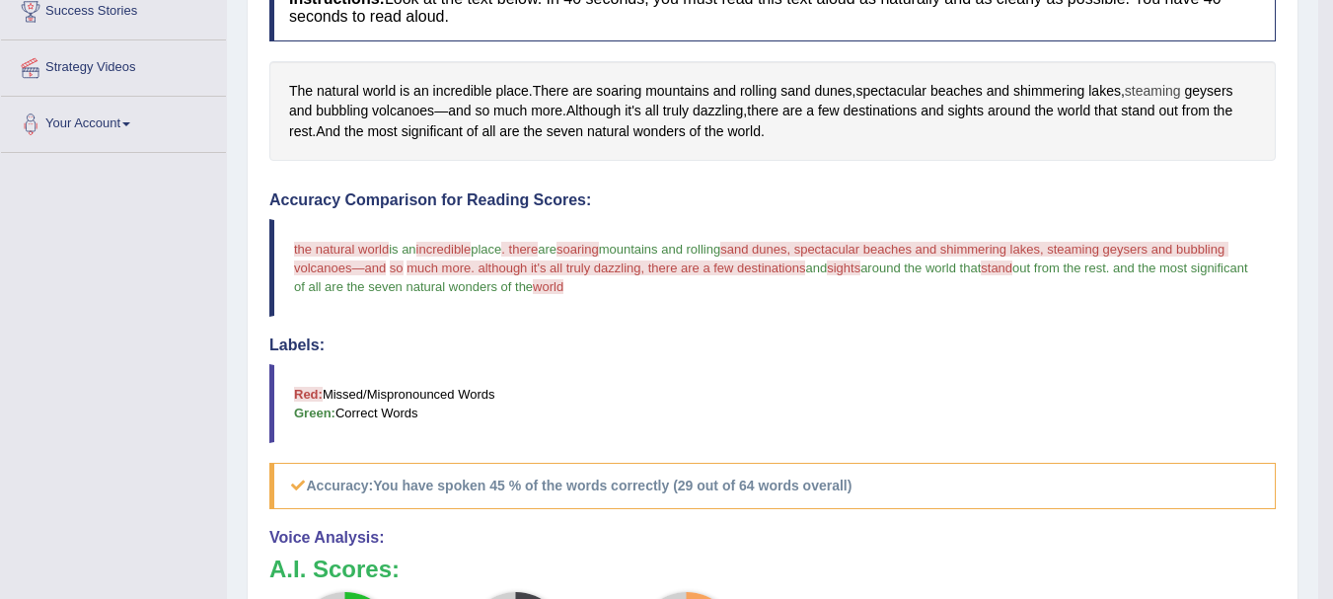
click at [1156, 86] on span "steaming" at bounding box center [1153, 91] width 56 height 21
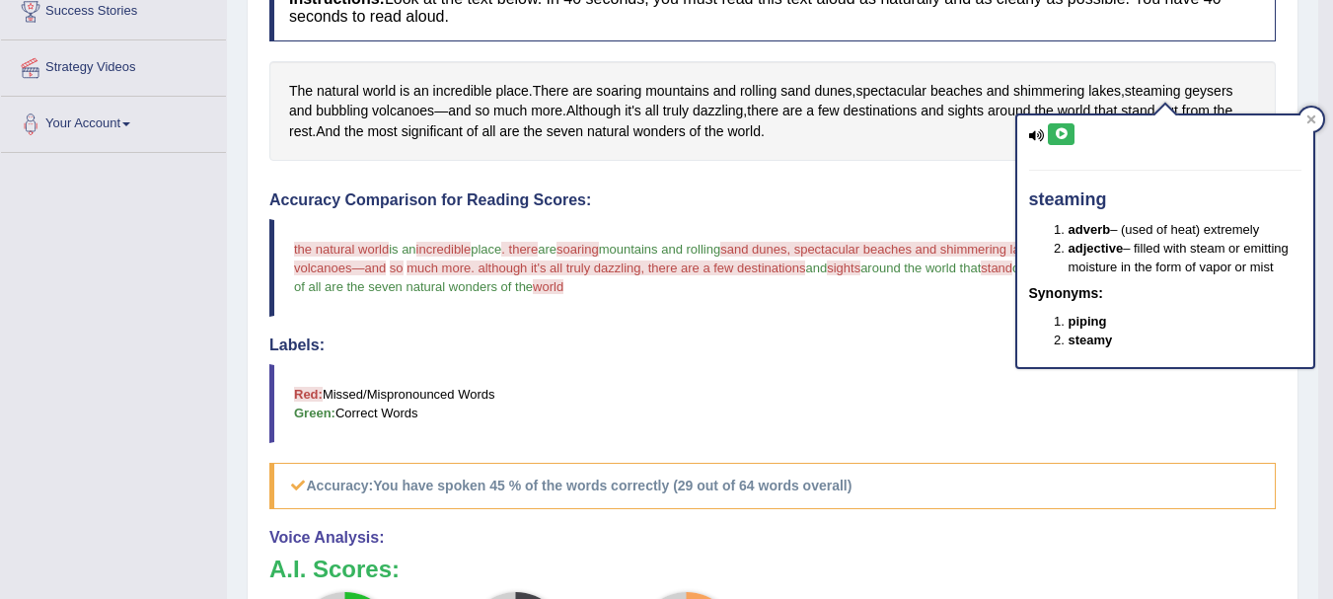
click at [1067, 127] on button at bounding box center [1061, 134] width 27 height 22
drag, startPoint x: 1033, startPoint y: 134, endPoint x: 1073, endPoint y: 123, distance: 41.9
click at [1073, 123] on div "steaming adverb – (used of heat) extremely adjective – filled with steam or emi…" at bounding box center [1165, 241] width 296 height 252
click at [890, 173] on div "Instructions: Look at the text below. In 40 seconds, you must read this text al…" at bounding box center [772, 429] width 1016 height 931
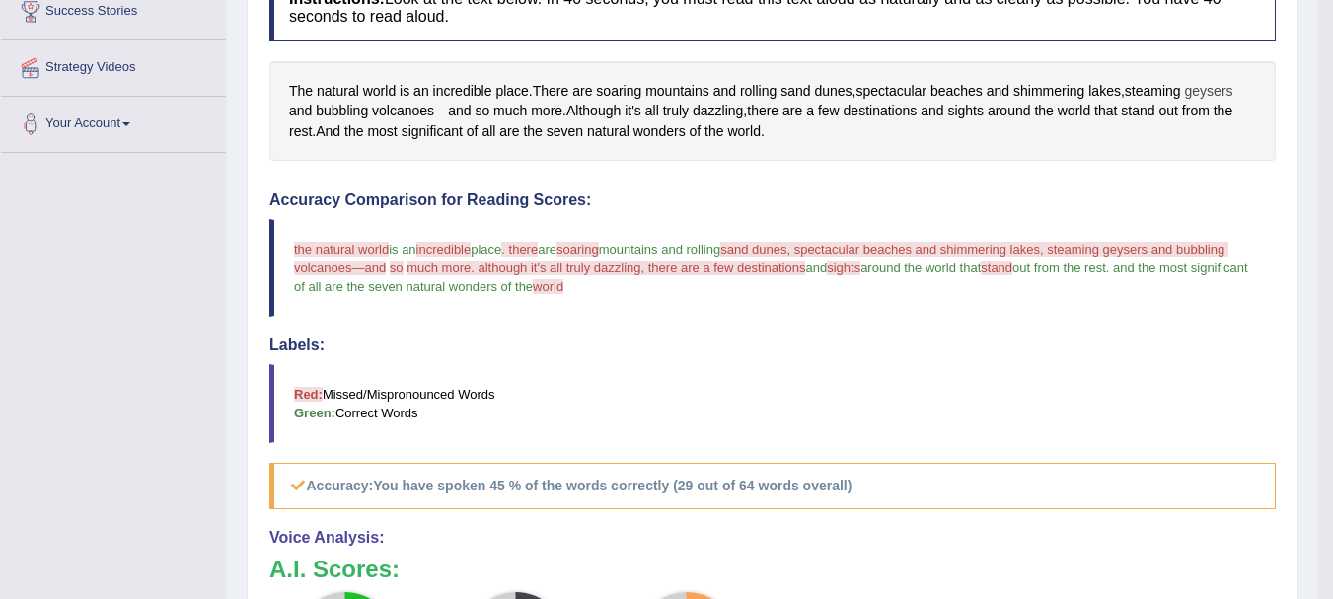
click at [1209, 91] on span "geysers" at bounding box center [1209, 91] width 48 height 21
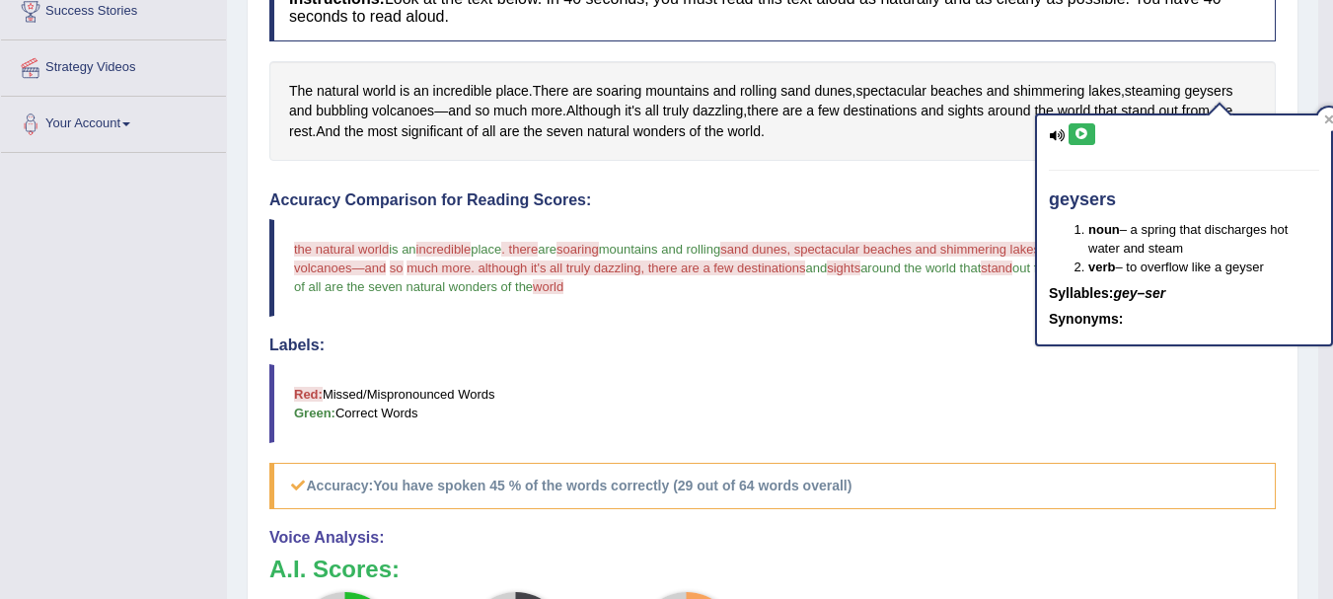
click at [1085, 135] on icon at bounding box center [1081, 134] width 15 height 12
click at [915, 187] on div "Instructions: Look at the text below. In 40 seconds, you must read this text al…" at bounding box center [772, 429] width 1016 height 931
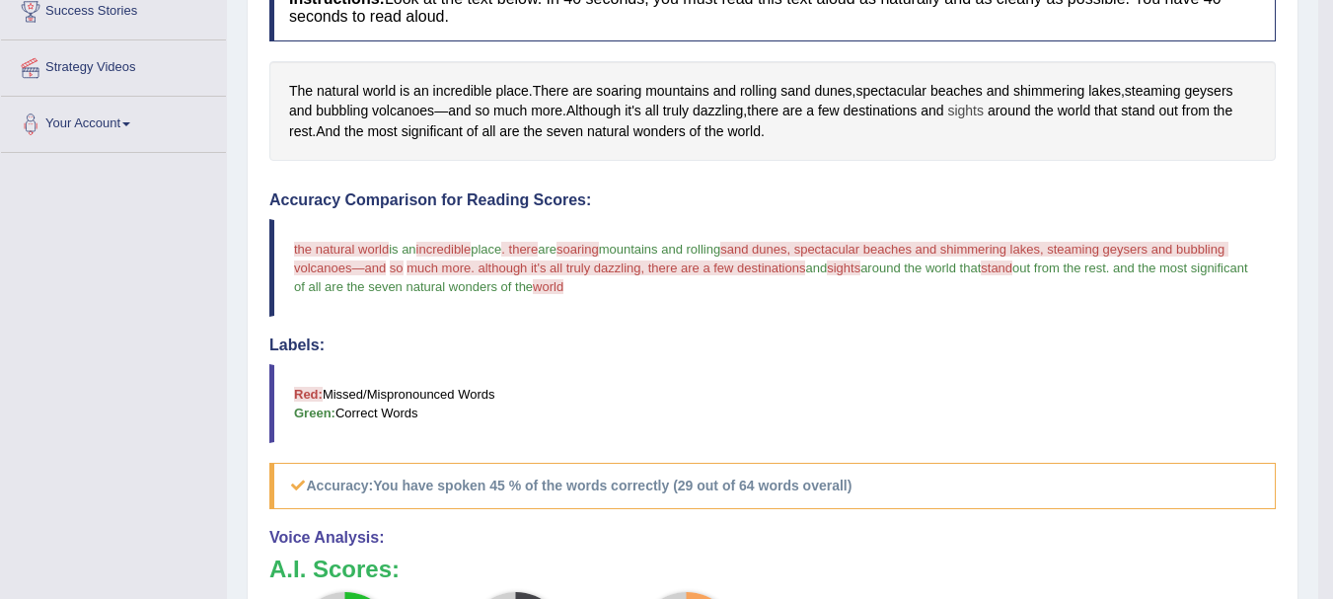
click at [975, 115] on span "sights" at bounding box center [965, 111] width 37 height 21
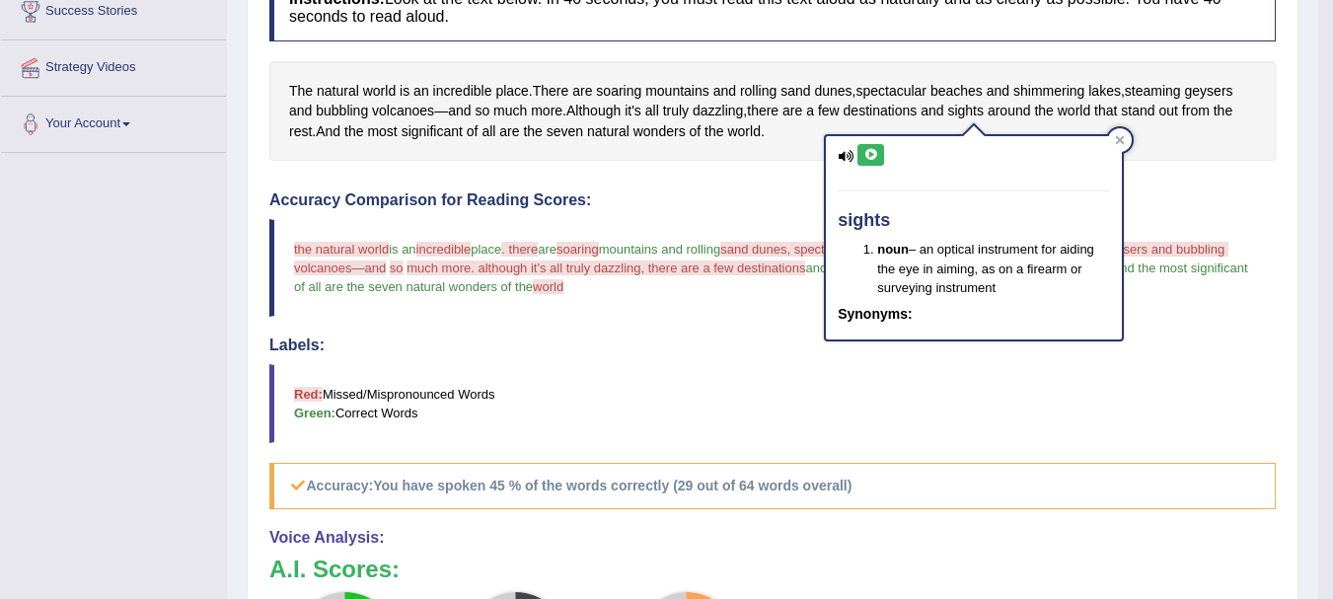
click at [866, 156] on icon at bounding box center [870, 155] width 15 height 12
click at [831, 172] on div "sights noun – an optical instrument for aiding the eye in aiming, as on a firea…" at bounding box center [974, 238] width 296 height 204
click at [697, 253] on span "mountains and rolling" at bounding box center [660, 249] width 122 height 15
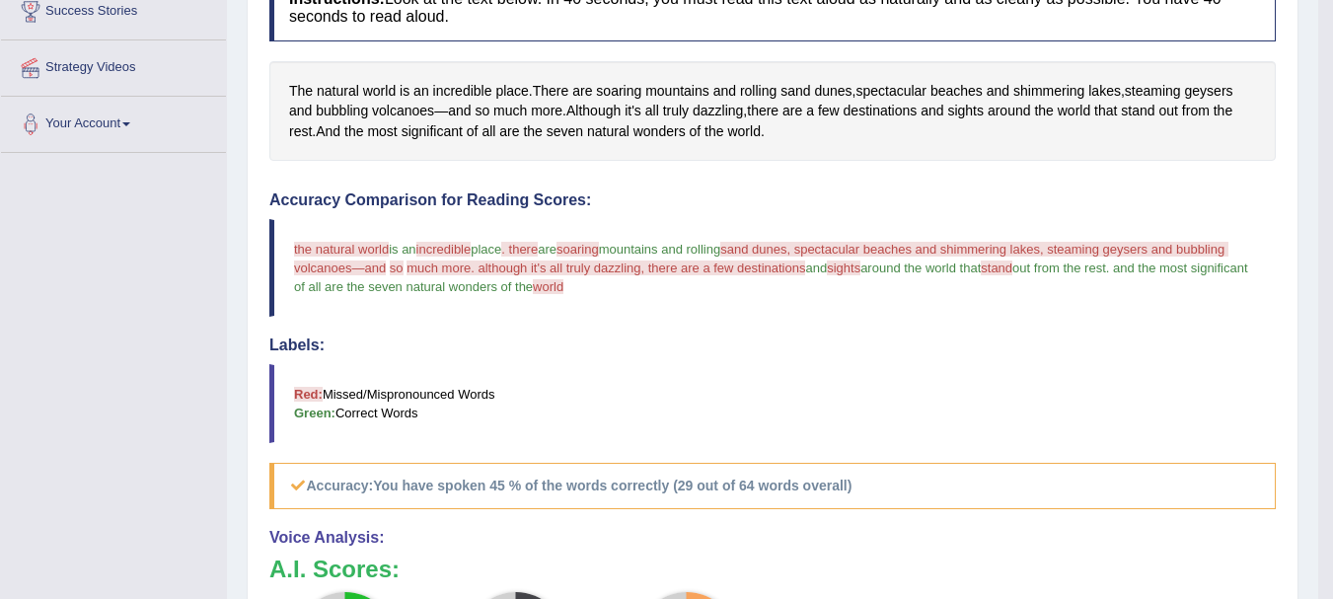
drag, startPoint x: 697, startPoint y: 226, endPoint x: 308, endPoint y: 371, distance: 415.8
click at [308, 371] on div "Accuracy Comparison for Reading Scores: the natural world is an incredible incr…" at bounding box center [772, 350] width 1006 height 318
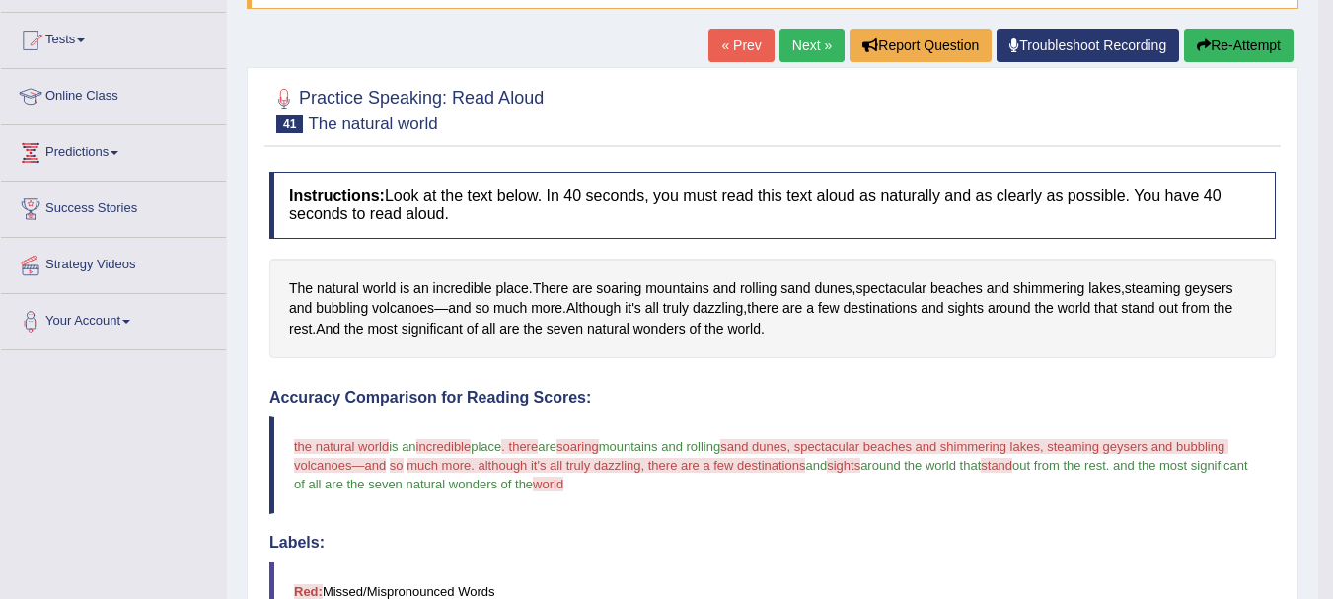
scroll to position [158, 0]
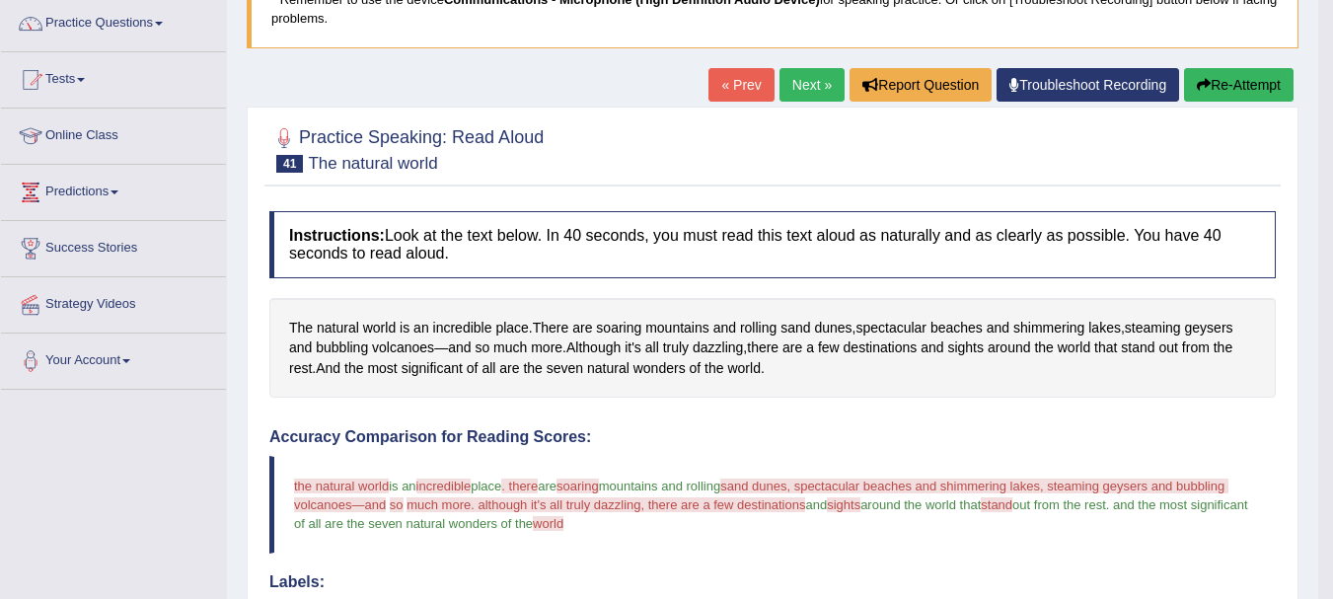
click at [1235, 87] on button "Re-Attempt" at bounding box center [1239, 85] width 110 height 34
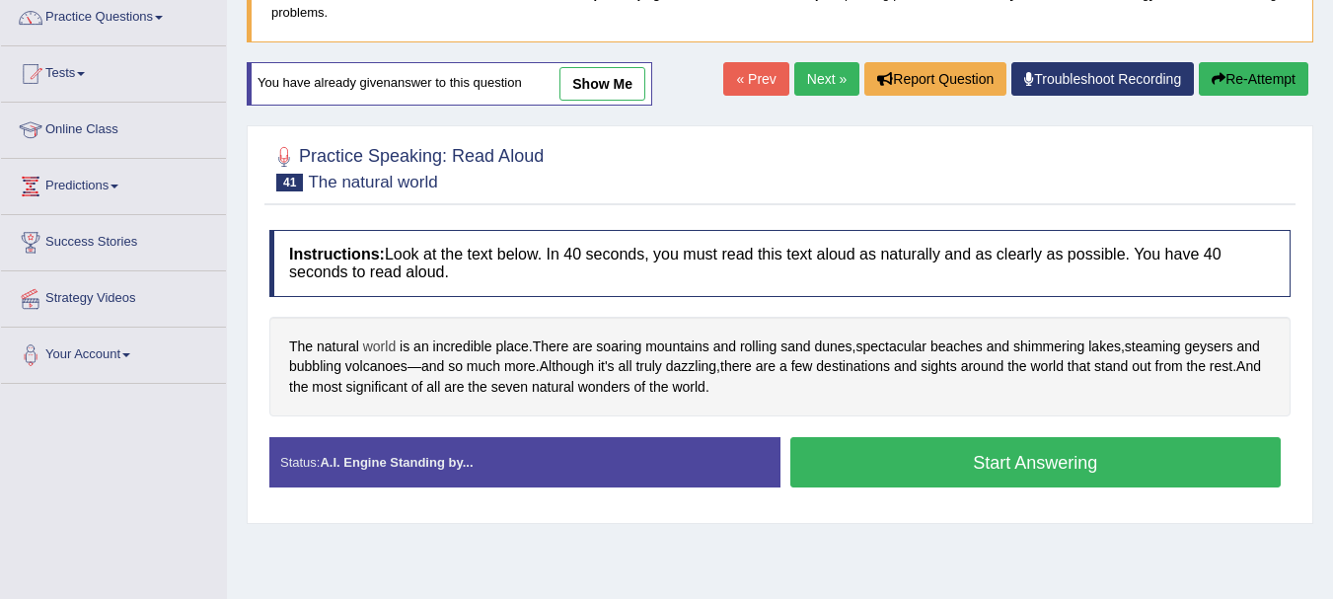
click at [386, 341] on span "world" at bounding box center [379, 346] width 33 height 21
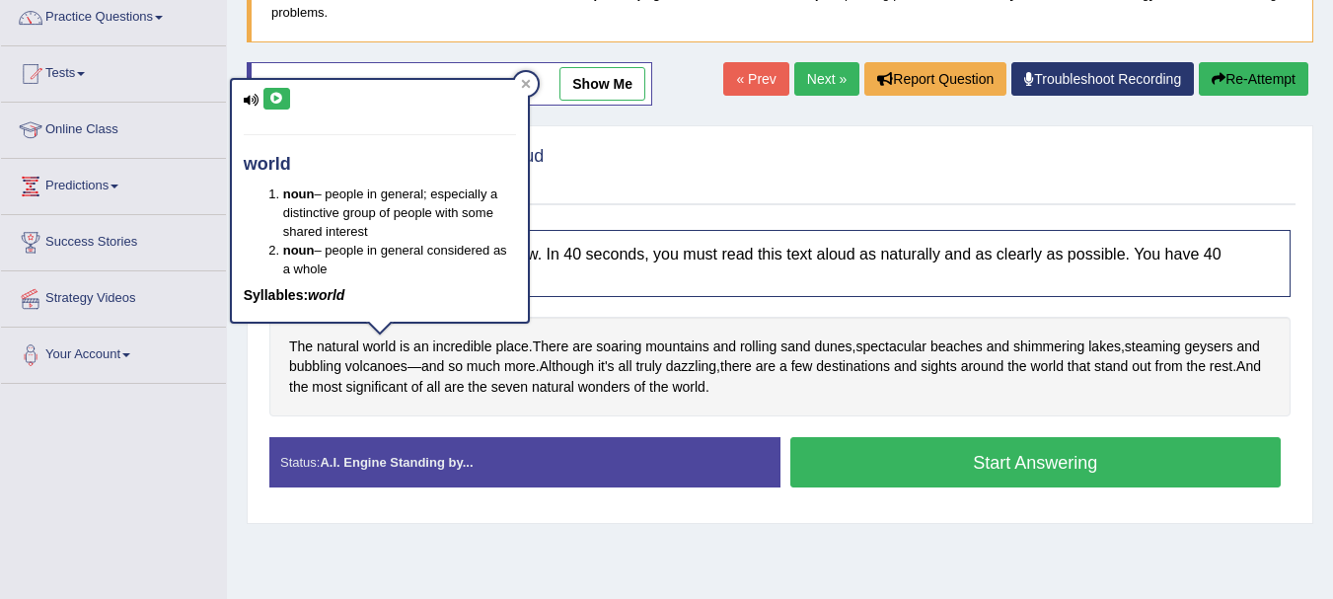
click at [273, 94] on icon at bounding box center [276, 99] width 15 height 12
click at [525, 89] on div at bounding box center [526, 84] width 24 height 24
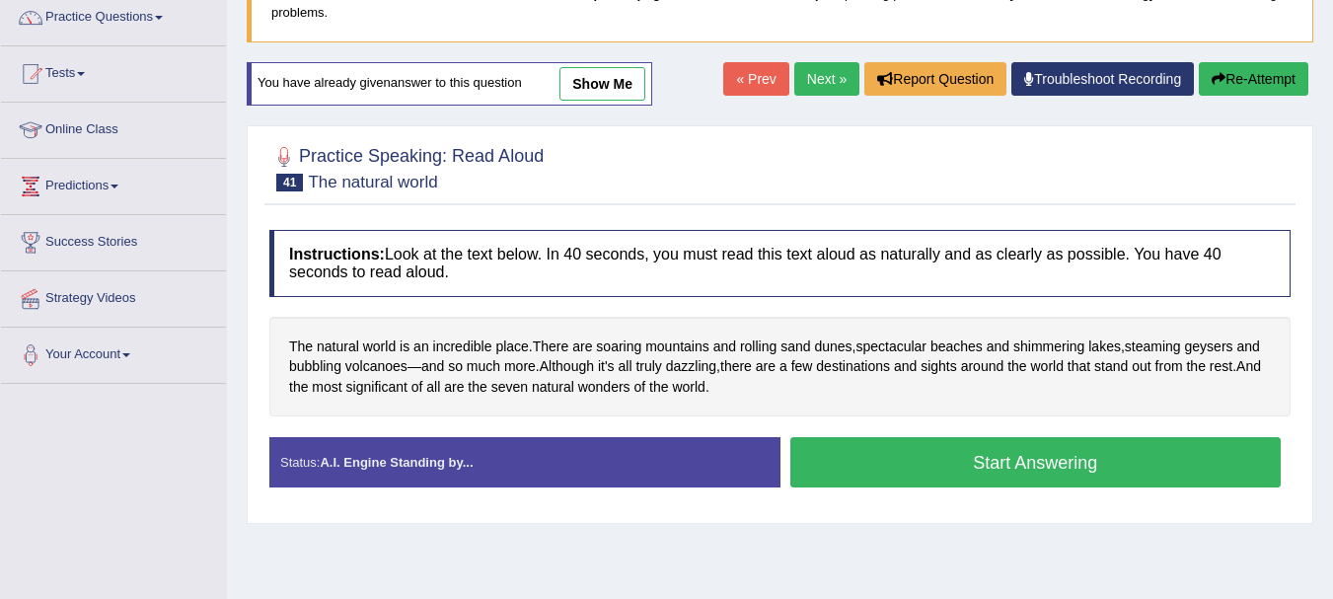
click at [928, 449] on button "Start Answering" at bounding box center [1035, 462] width 491 height 50
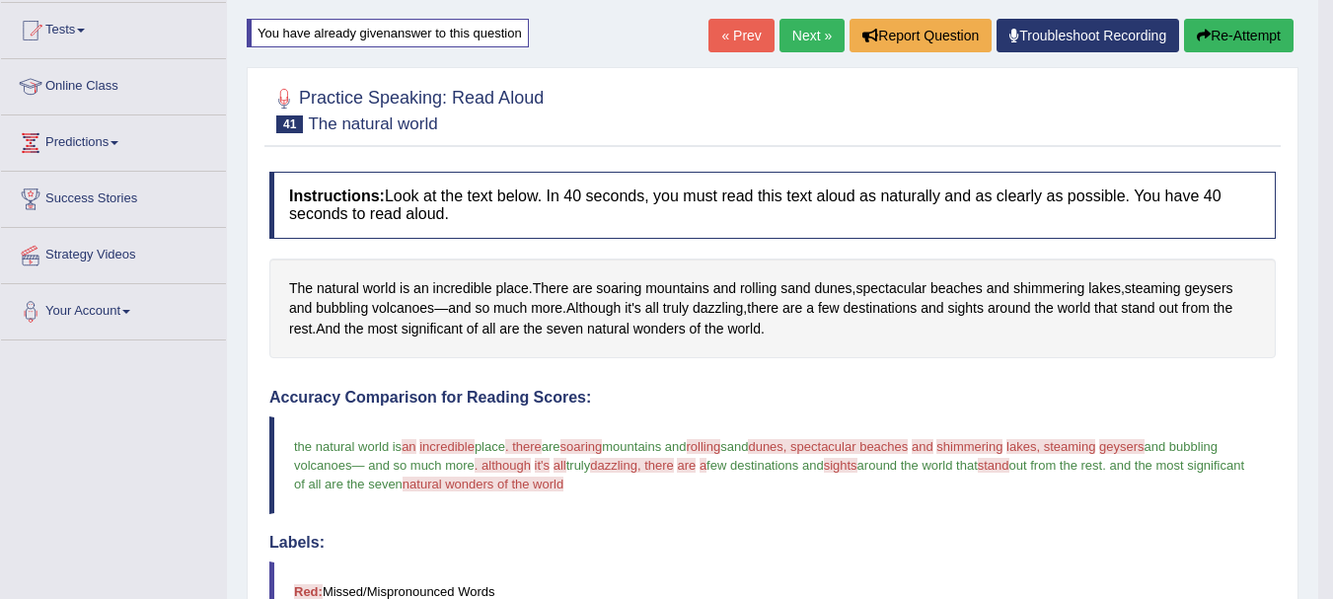
scroll to position [177, 0]
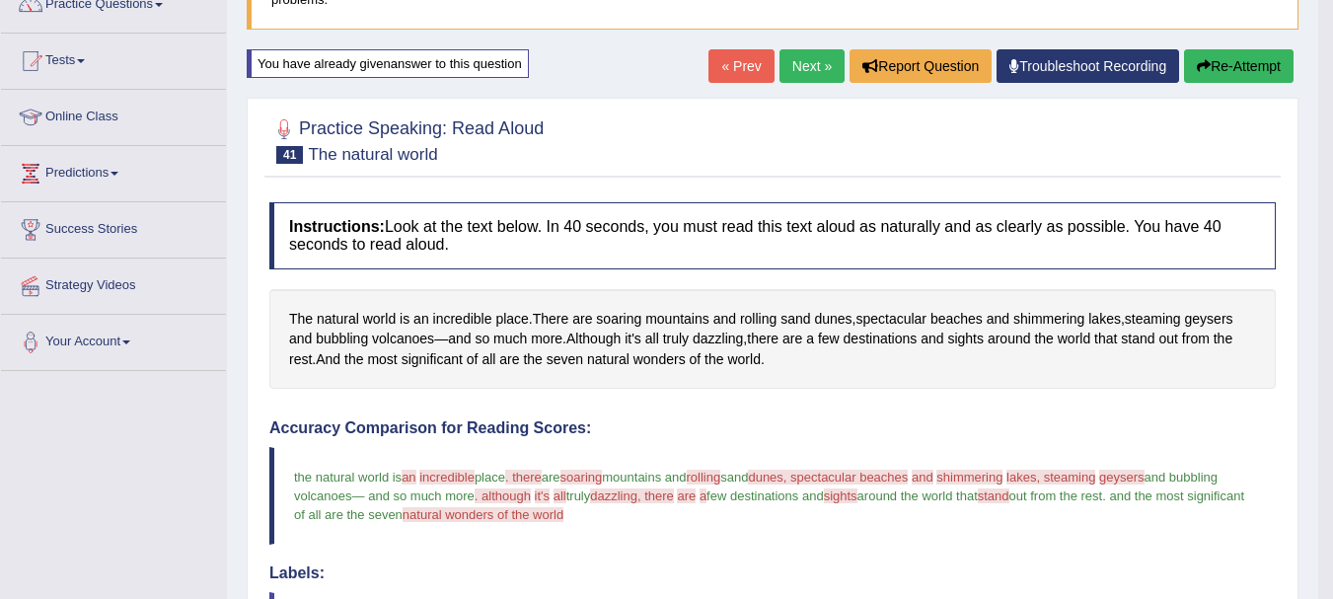
click at [799, 60] on link "Next »" at bounding box center [811, 66] width 65 height 34
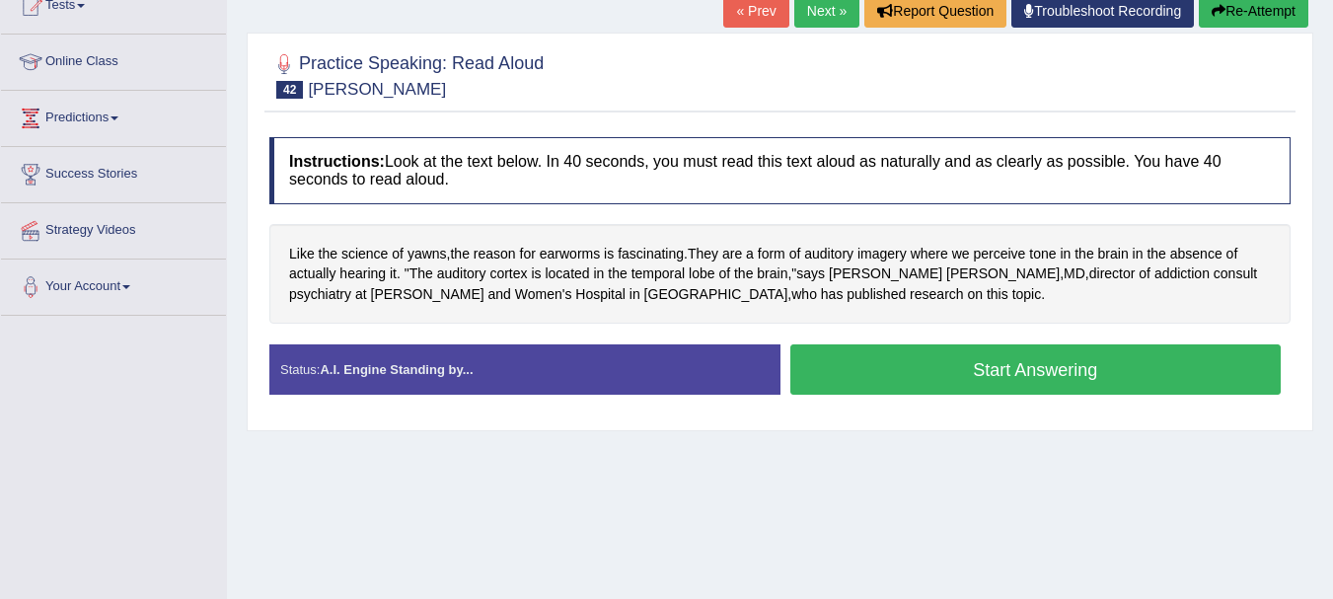
scroll to position [237, 0]
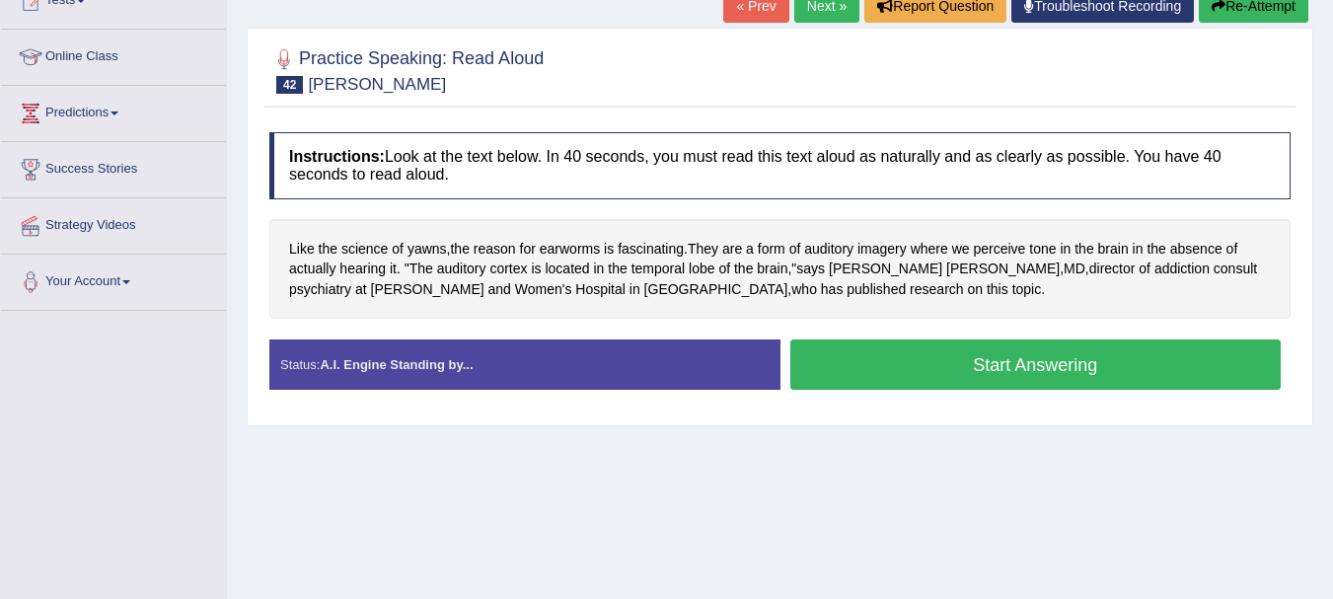
click at [970, 354] on button "Start Answering" at bounding box center [1035, 364] width 491 height 50
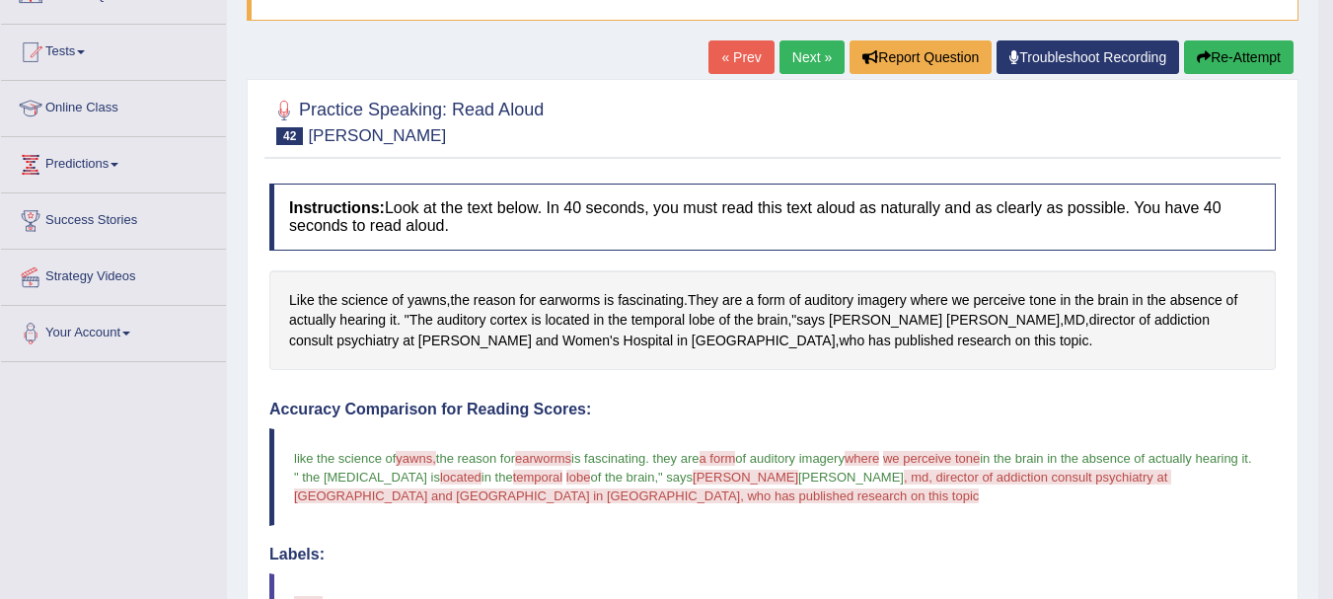
scroll to position [176, 0]
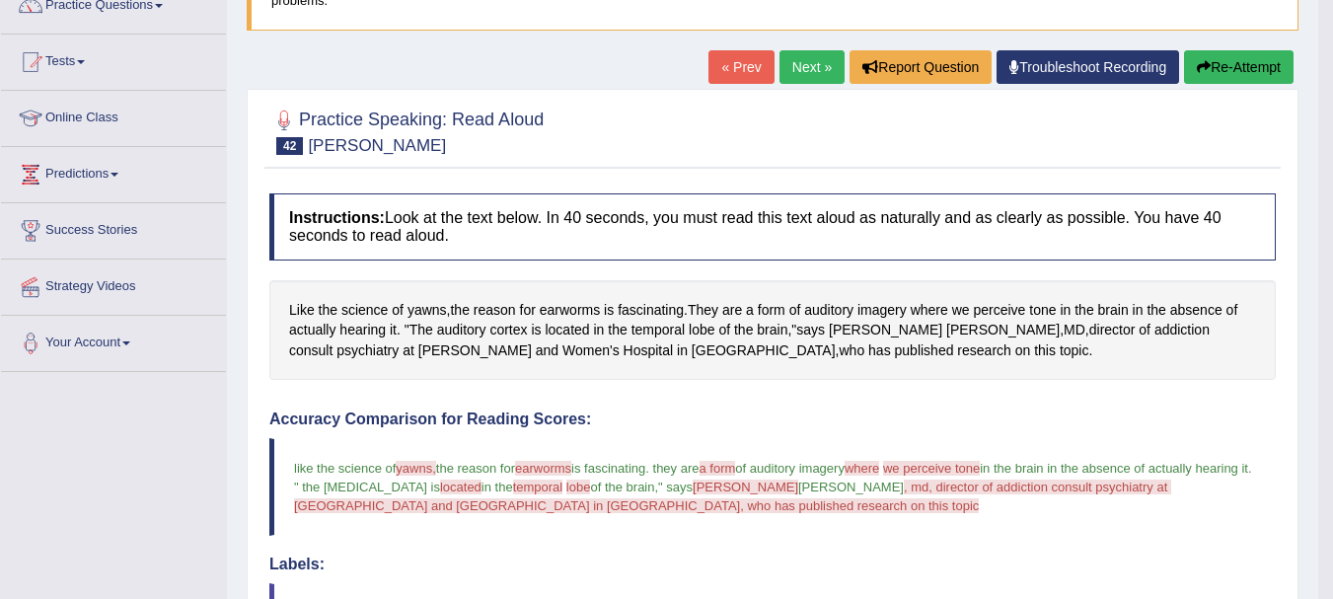
click at [1213, 74] on button "Re-Attempt" at bounding box center [1239, 67] width 110 height 34
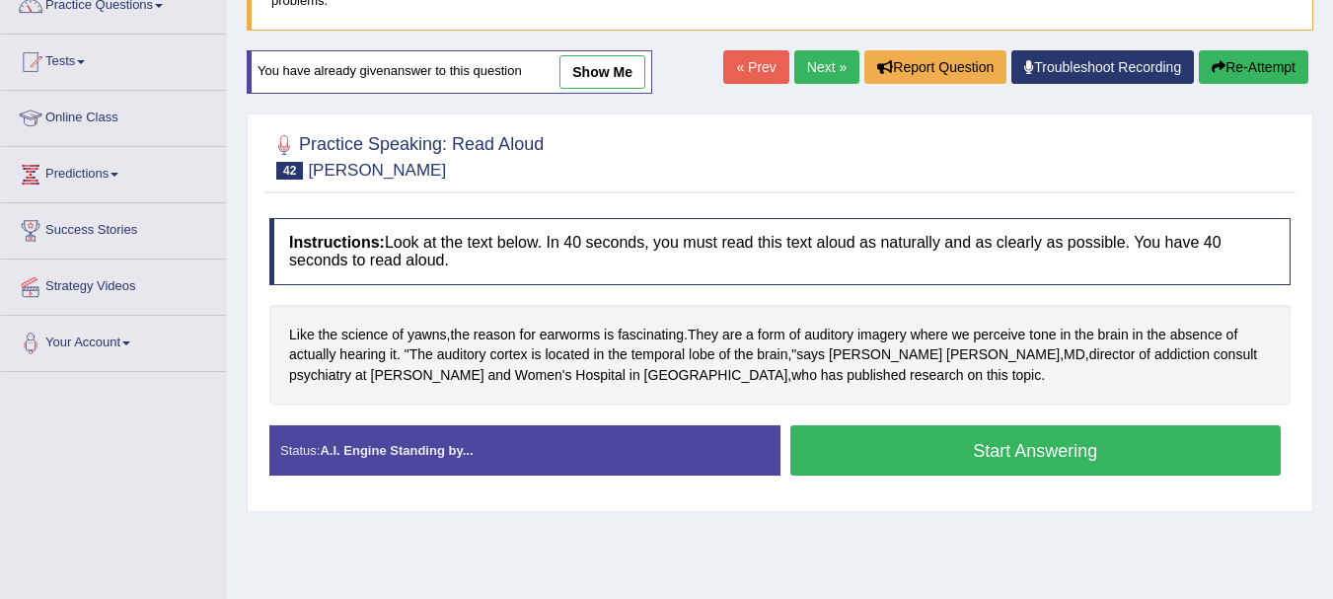
click at [967, 447] on button "Start Answering" at bounding box center [1035, 450] width 491 height 50
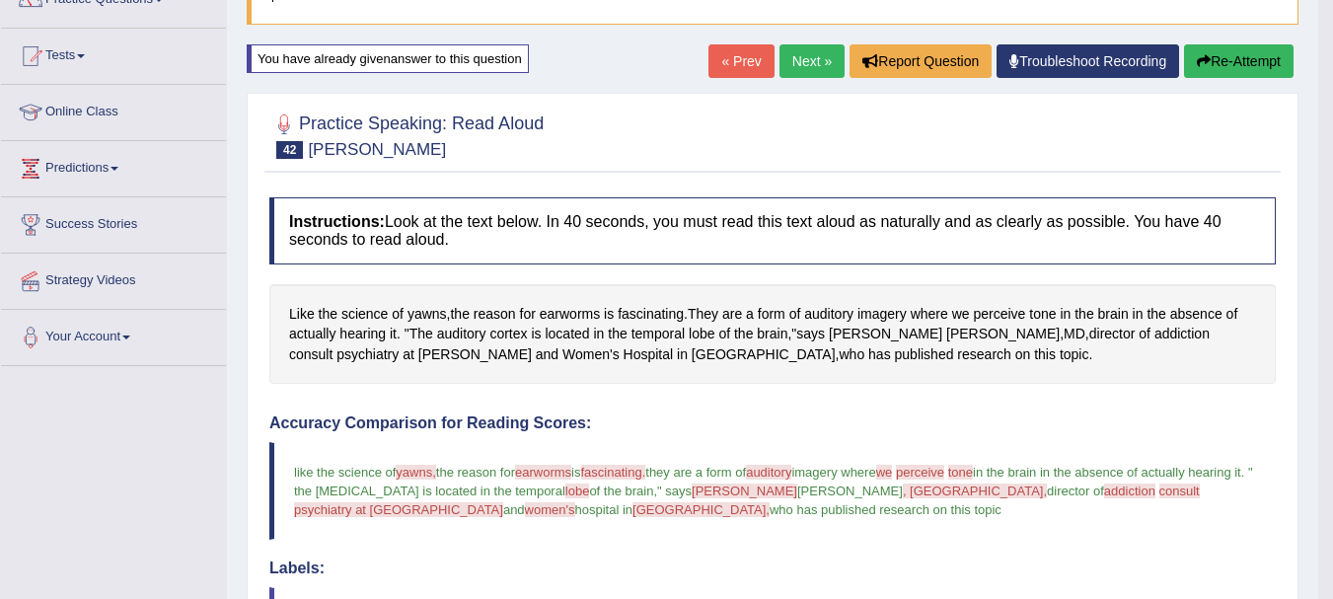
scroll to position [176, 0]
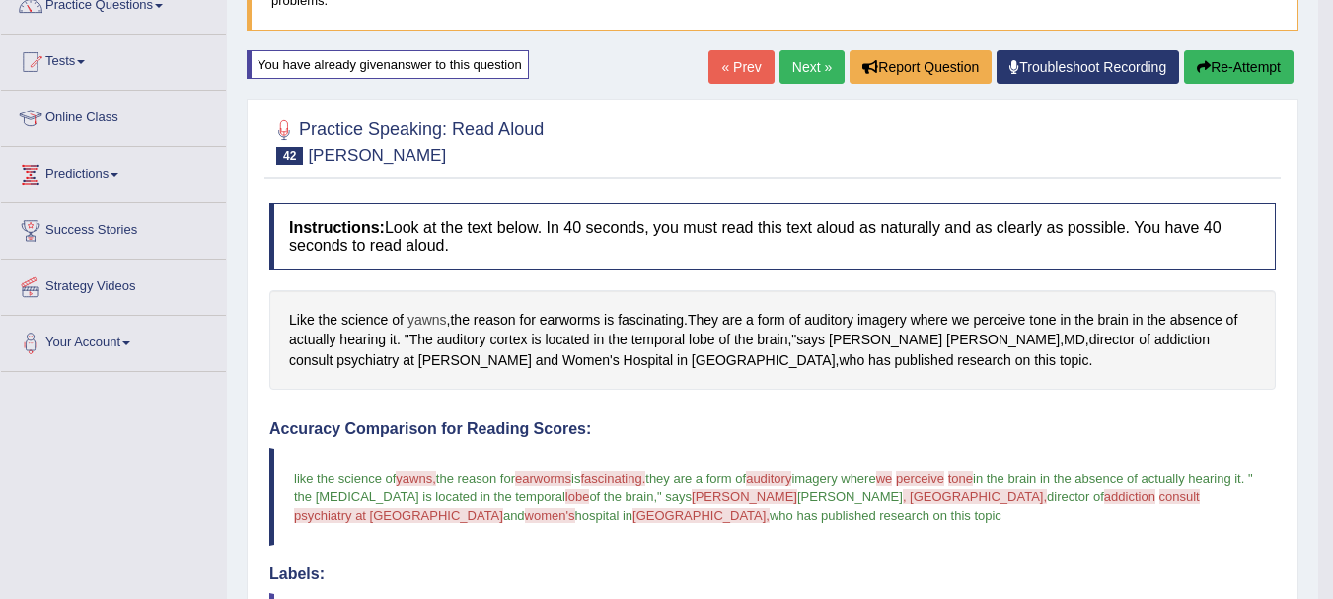
click at [435, 323] on span "yawns" at bounding box center [426, 320] width 39 height 21
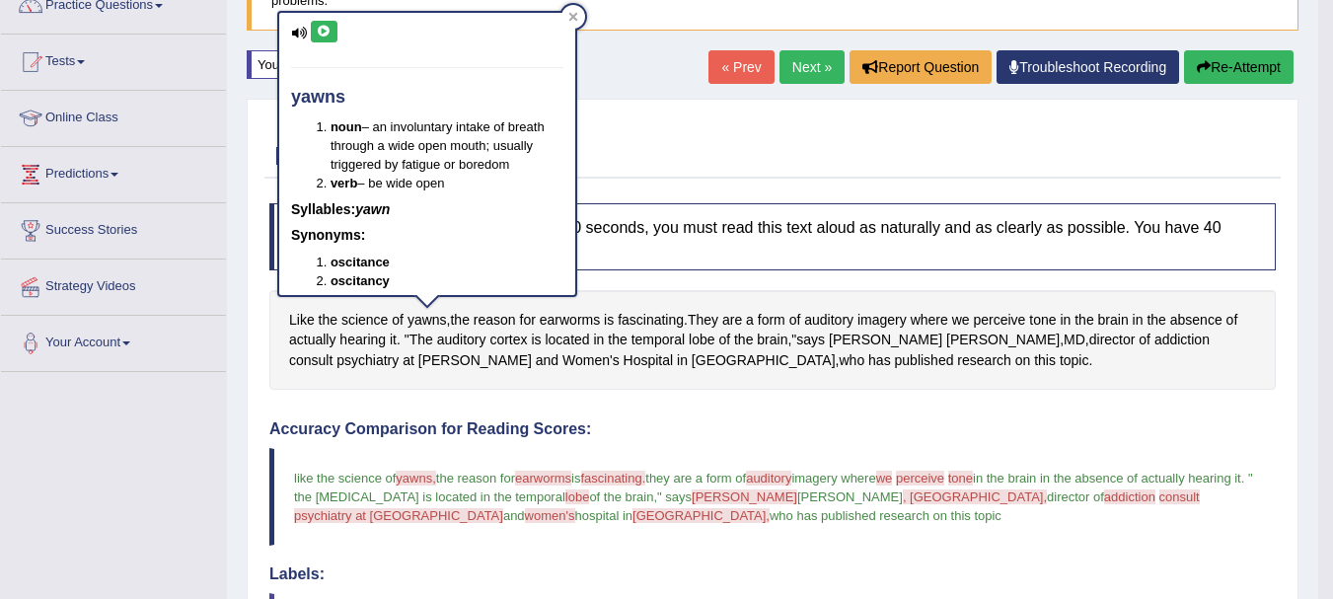
click at [326, 26] on icon at bounding box center [324, 32] width 15 height 12
click at [576, 15] on icon at bounding box center [572, 17] width 9 height 9
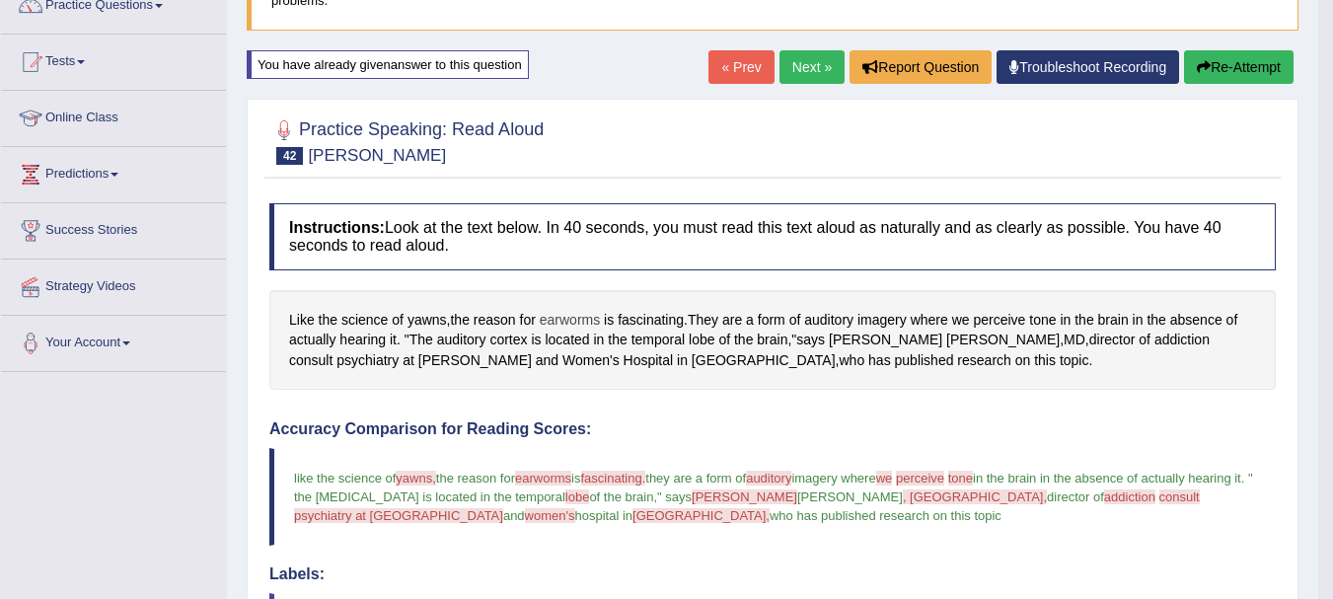
click at [553, 326] on span "earworms" at bounding box center [570, 320] width 60 height 21
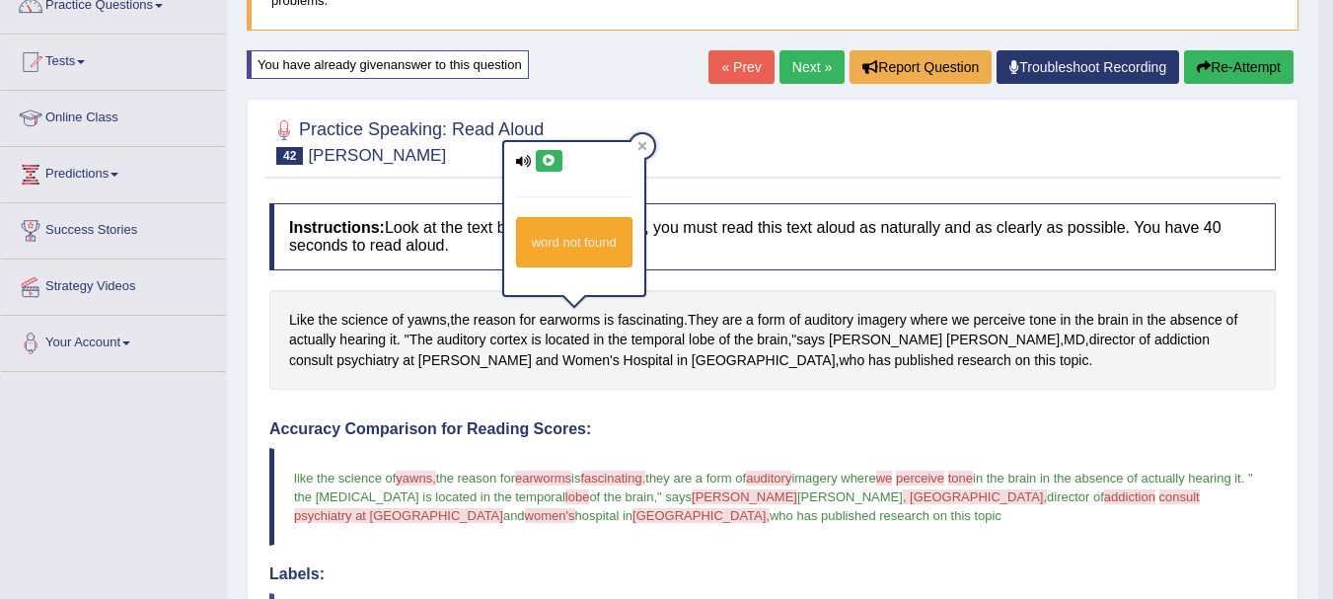
click at [551, 153] on button at bounding box center [549, 161] width 27 height 22
click at [551, 155] on icon at bounding box center [549, 161] width 15 height 12
click at [639, 150] on icon at bounding box center [642, 146] width 10 height 10
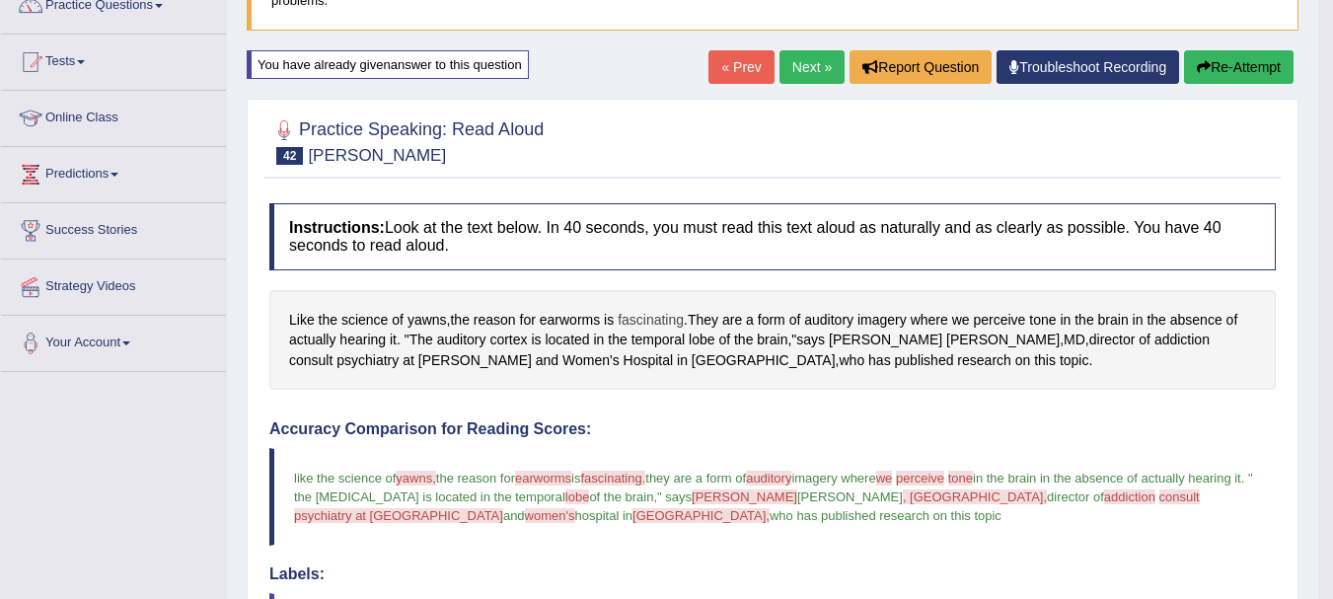
click at [635, 314] on span "fascinating" at bounding box center [651, 320] width 66 height 21
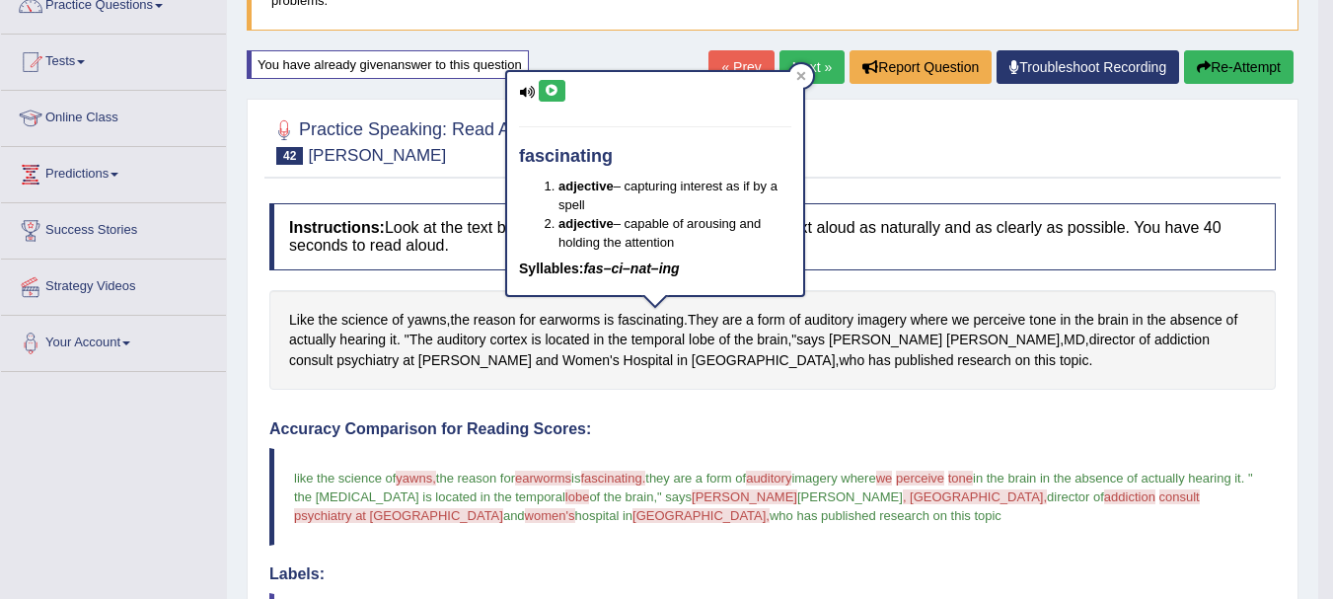
click at [549, 87] on icon at bounding box center [552, 91] width 15 height 12
click at [800, 78] on icon at bounding box center [801, 76] width 9 height 9
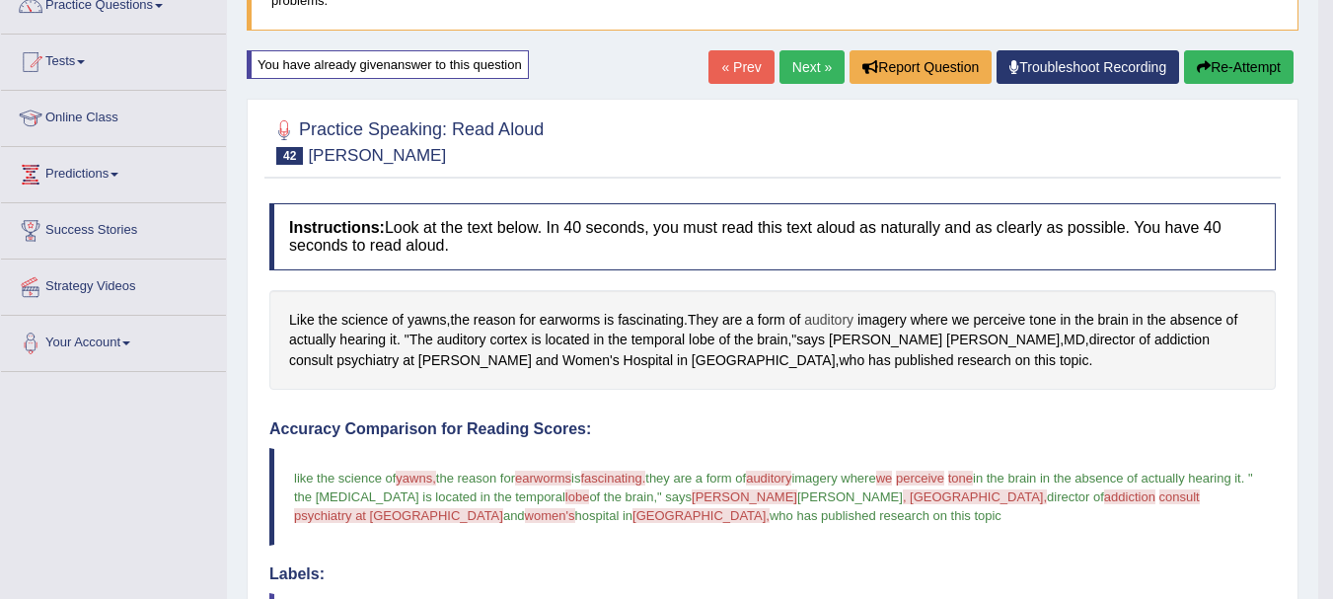
click at [824, 316] on span "auditory" at bounding box center [828, 320] width 49 height 21
click at [824, 316] on body "Toggle navigation Home Practice Questions Speaking Practice Read Aloud Repeat S…" at bounding box center [666, 123] width 1333 height 599
click at [761, 212] on h4 "Instructions: Look at the text below. In 40 seconds, you must read this text al…" at bounding box center [772, 236] width 1006 height 66
click at [832, 317] on span "auditory" at bounding box center [828, 320] width 49 height 21
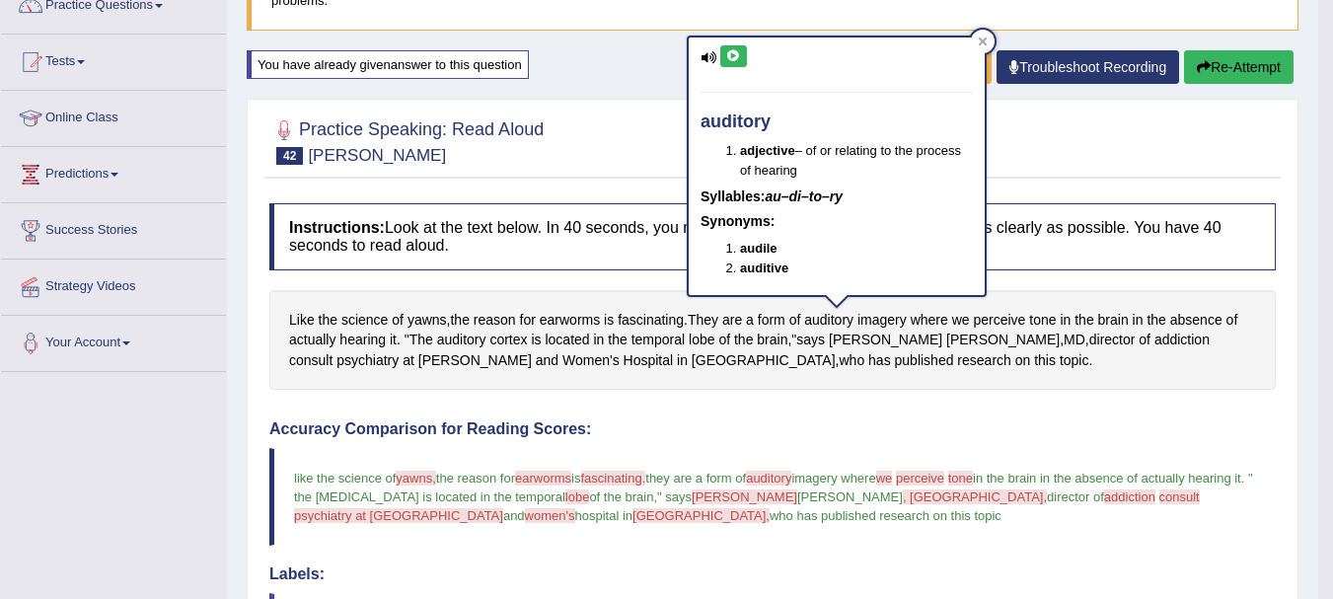
click at [730, 54] on icon at bounding box center [733, 56] width 15 height 12
click at [574, 137] on div at bounding box center [772, 140] width 1006 height 60
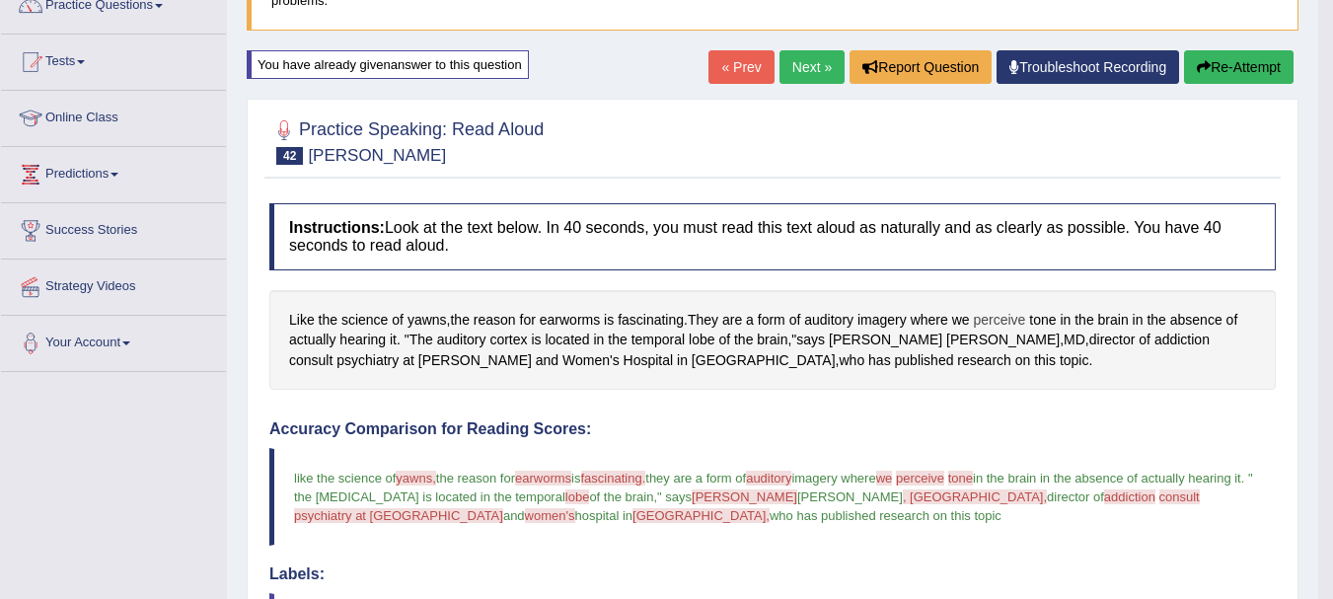
click at [1001, 314] on span "perceive" at bounding box center [999, 320] width 52 height 21
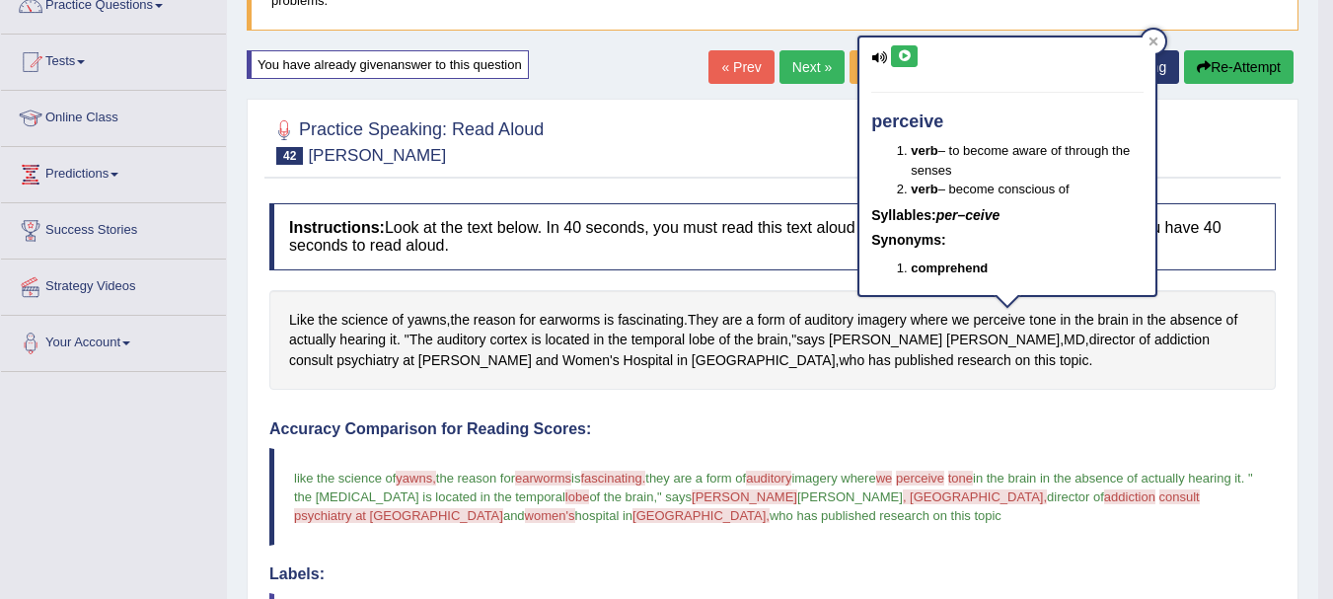
click at [904, 50] on icon at bounding box center [904, 56] width 15 height 12
click at [728, 214] on h4 "Instructions: Look at the text below. In 40 seconds, you must read this text al…" at bounding box center [772, 236] width 1006 height 66
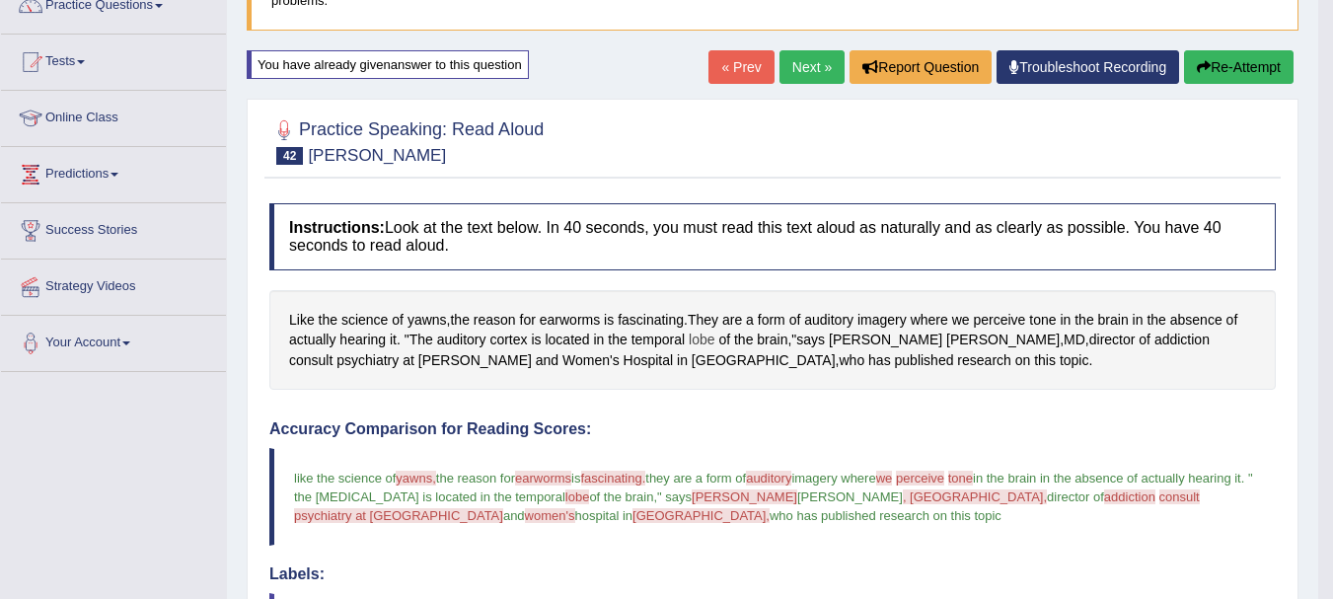
click at [704, 342] on span "lobe" at bounding box center [702, 339] width 26 height 21
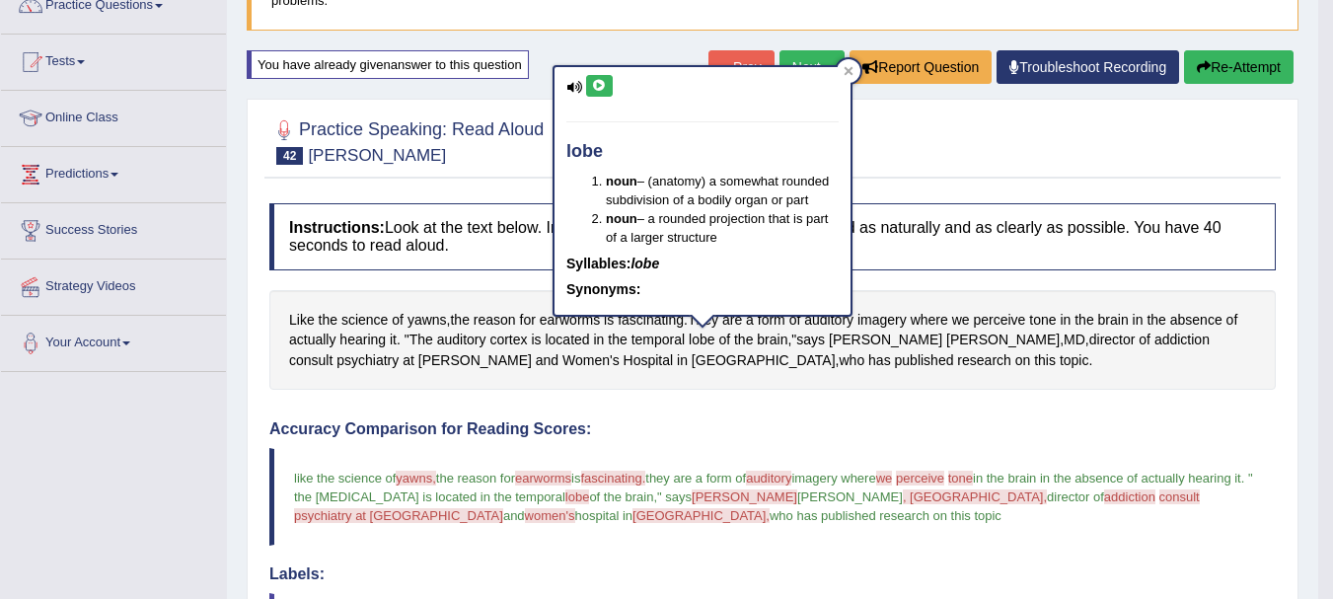
click at [608, 84] on button at bounding box center [599, 86] width 27 height 22
click at [601, 88] on icon at bounding box center [599, 86] width 15 height 12
click at [843, 69] on icon at bounding box center [848, 71] width 10 height 10
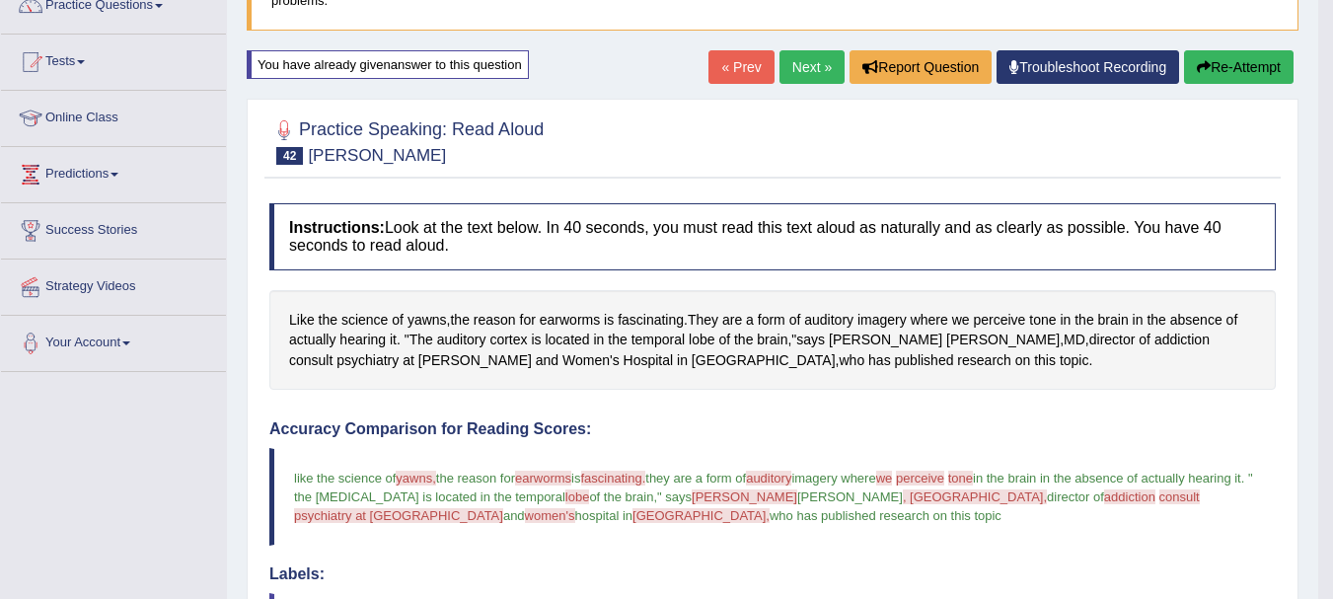
drag, startPoint x: 823, startPoint y: 418, endPoint x: 838, endPoint y: 356, distance: 63.9
drag, startPoint x: 838, startPoint y: 355, endPoint x: 844, endPoint y: 335, distance: 20.9
click at [844, 335] on div "Like the science of yawns , the reason for earworms is fascinating . They are a…" at bounding box center [772, 340] width 1006 height 101
click at [844, 335] on span "Samata" at bounding box center [885, 339] width 113 height 21
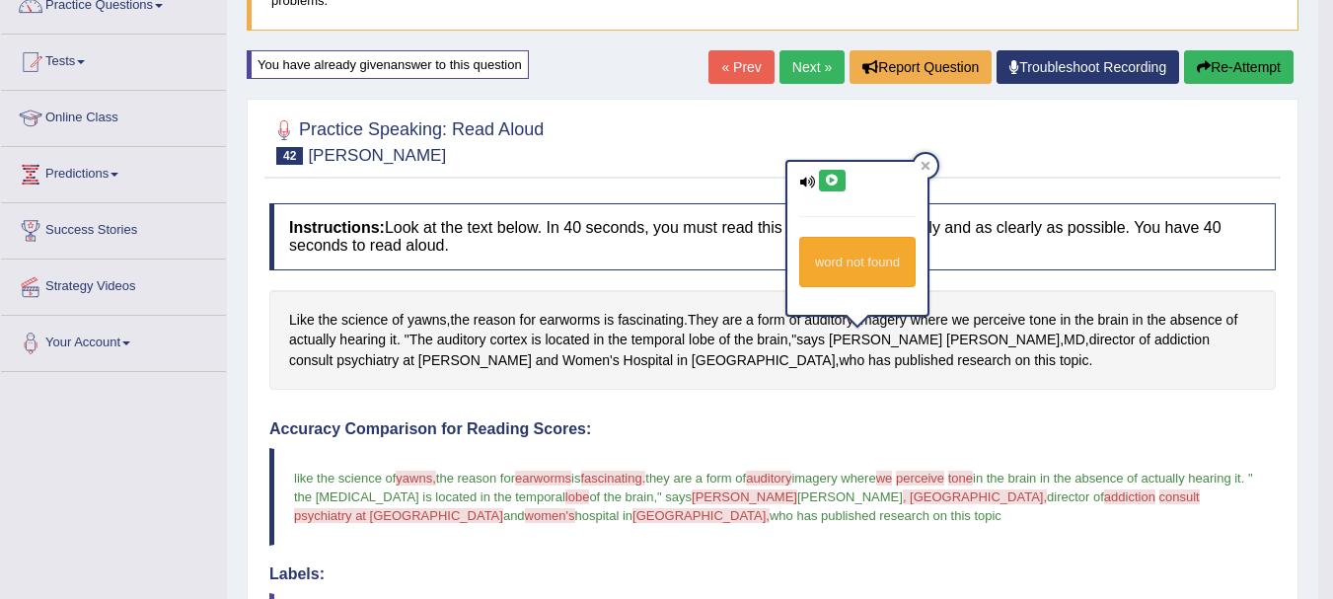
click at [840, 187] on button at bounding box center [832, 181] width 27 height 22
click at [851, 433] on h4 "Accuracy Comparison for Reading Scores:" at bounding box center [772, 429] width 1006 height 18
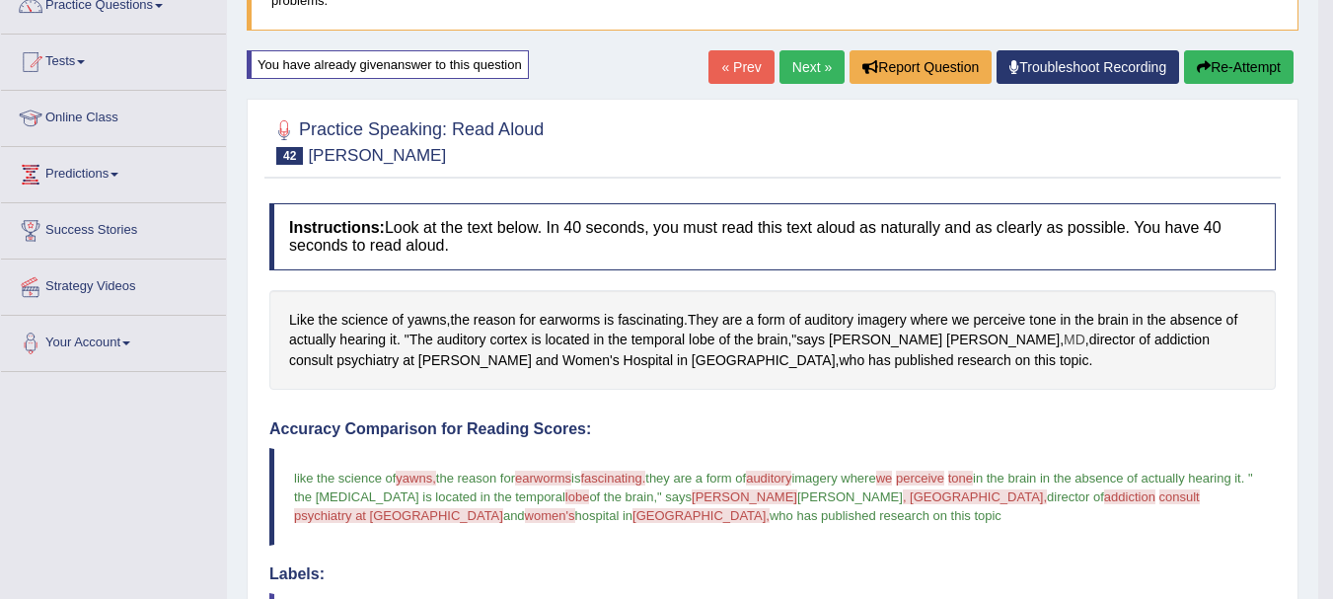
click at [1063, 343] on span "MD" at bounding box center [1074, 339] width 22 height 21
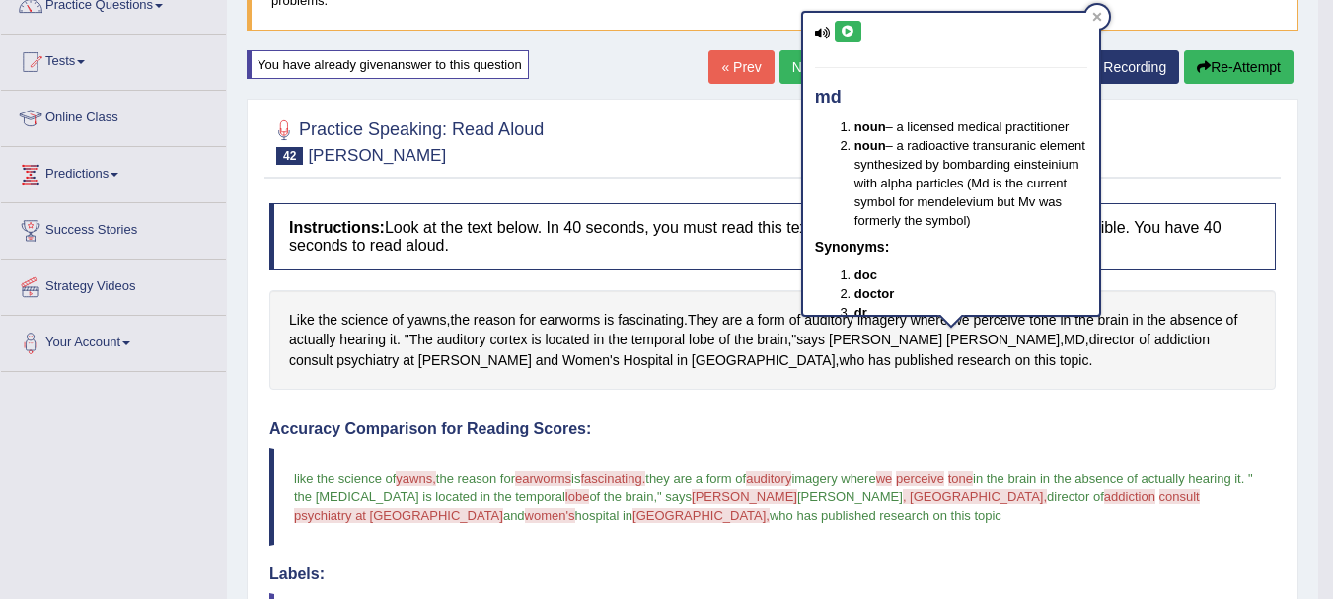
click at [846, 28] on icon at bounding box center [847, 32] width 15 height 12
click at [1102, 26] on div at bounding box center [1097, 17] width 24 height 24
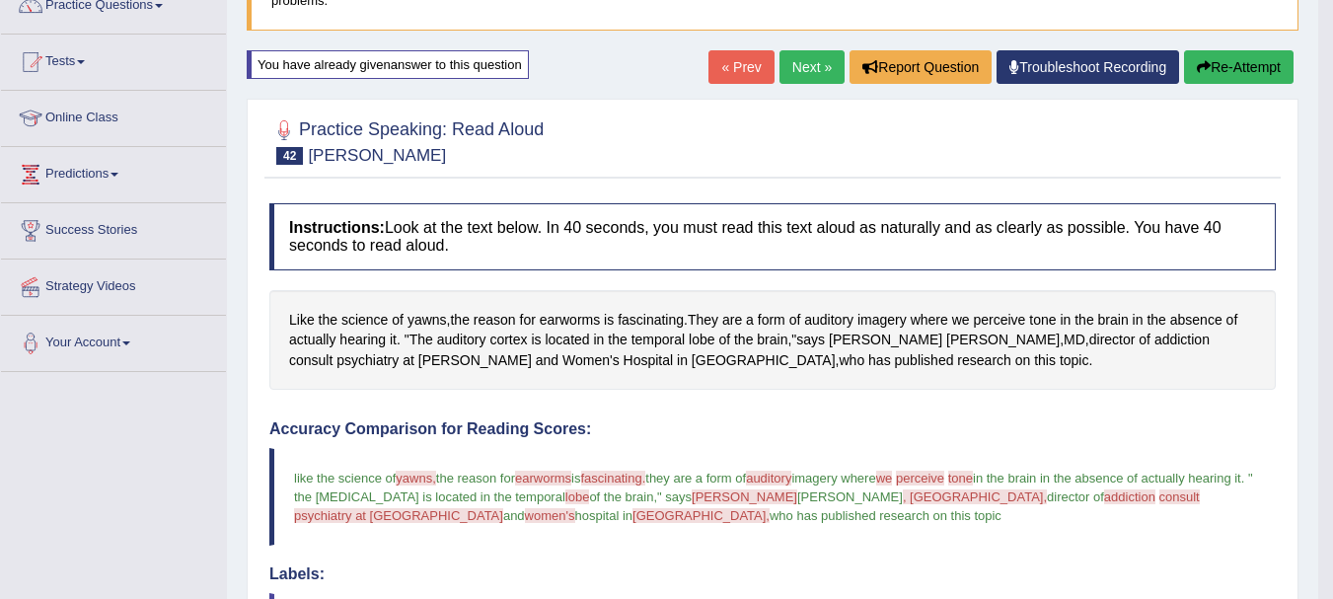
click at [1055, 388] on div "Like the science of yawns , the reason for earworms is fascinating . They are a…" at bounding box center [772, 340] width 1006 height 101
click at [1154, 334] on span "addiction" at bounding box center [1181, 339] width 55 height 21
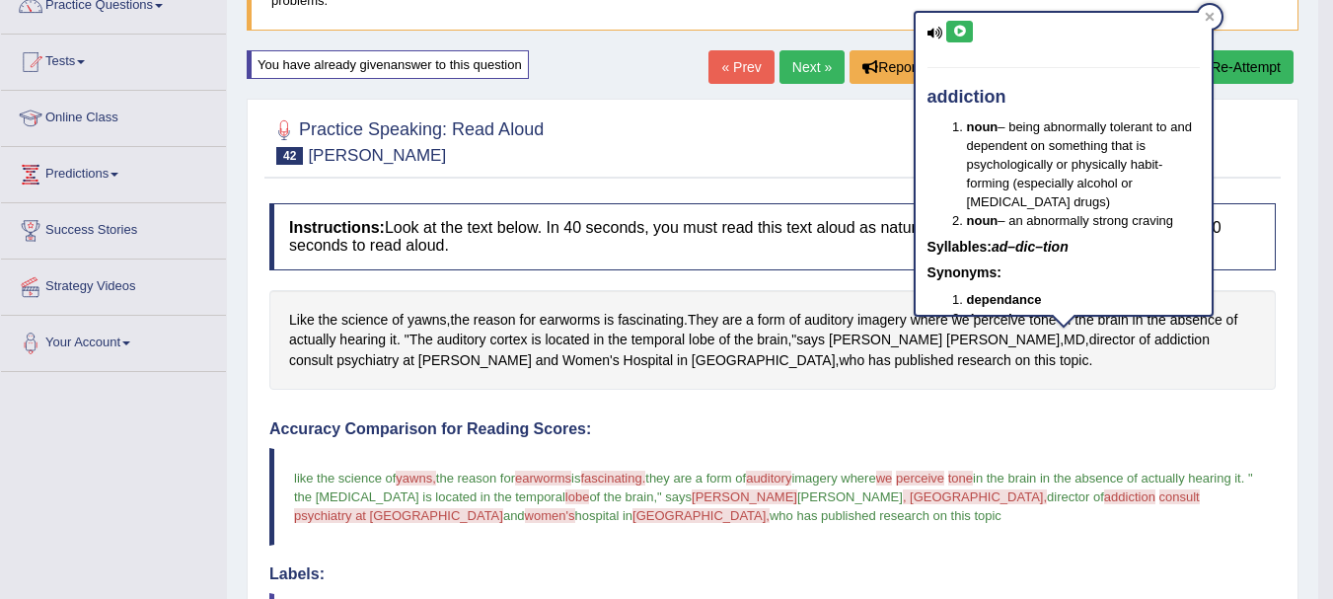
click at [956, 22] on button at bounding box center [959, 32] width 27 height 22
click at [856, 341] on span "Samata" at bounding box center [885, 339] width 113 height 21
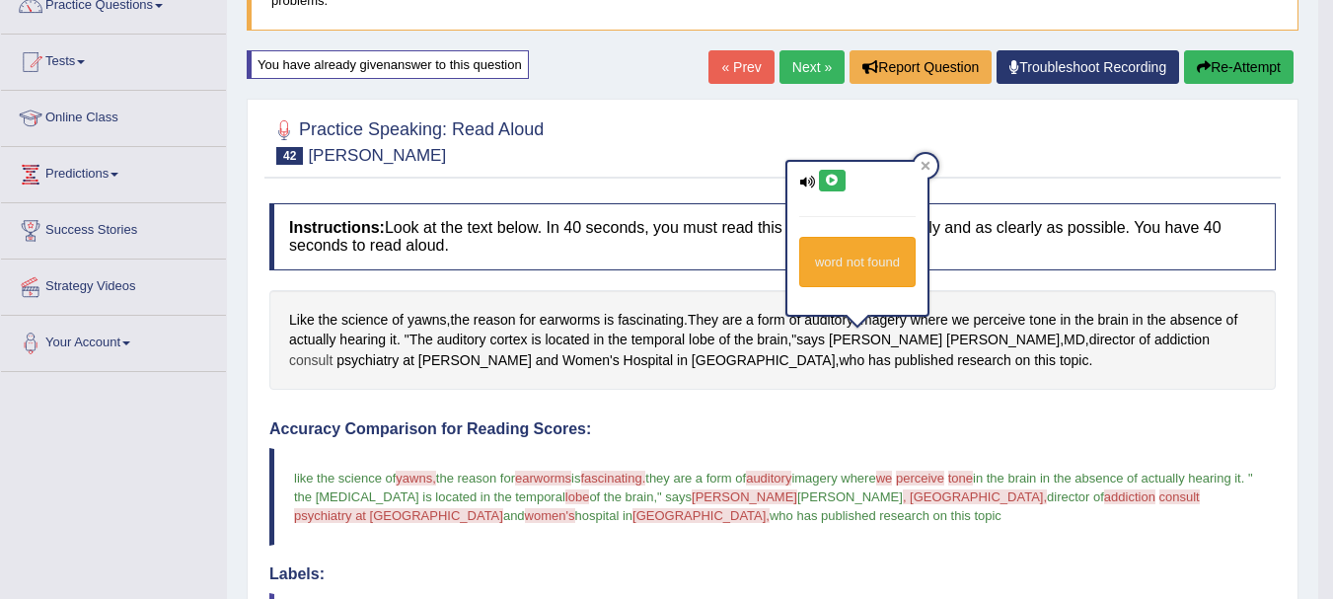
click at [332, 350] on span "consult" at bounding box center [310, 360] width 43 height 21
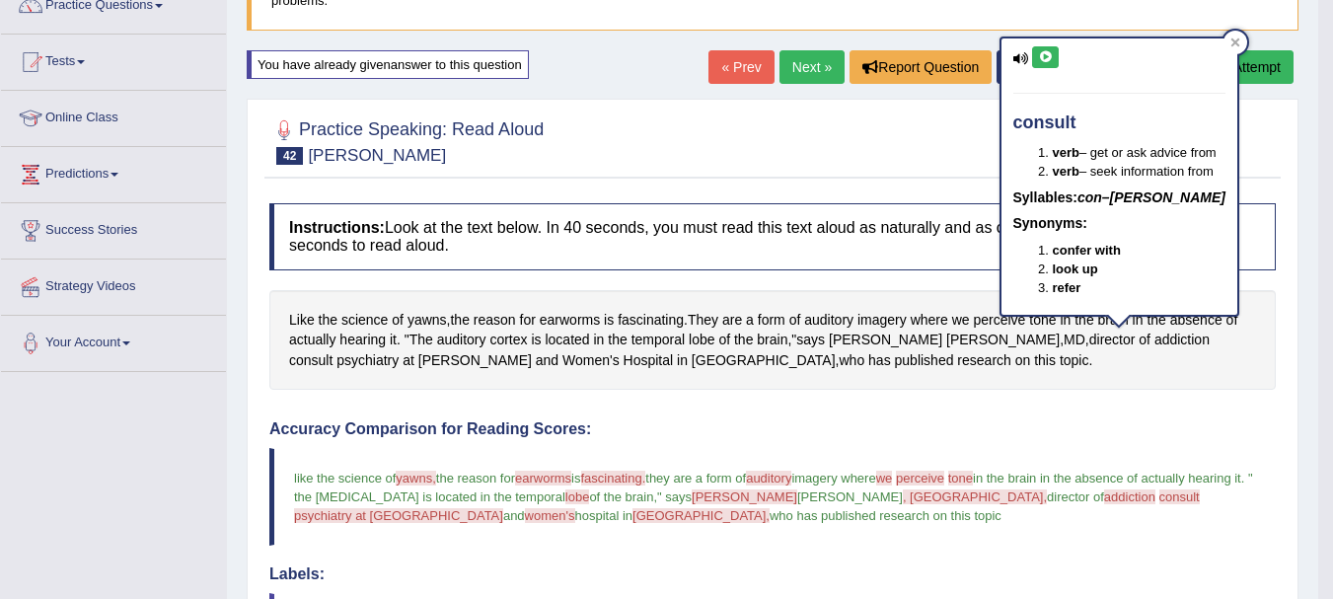
click at [1040, 56] on icon at bounding box center [1045, 57] width 15 height 12
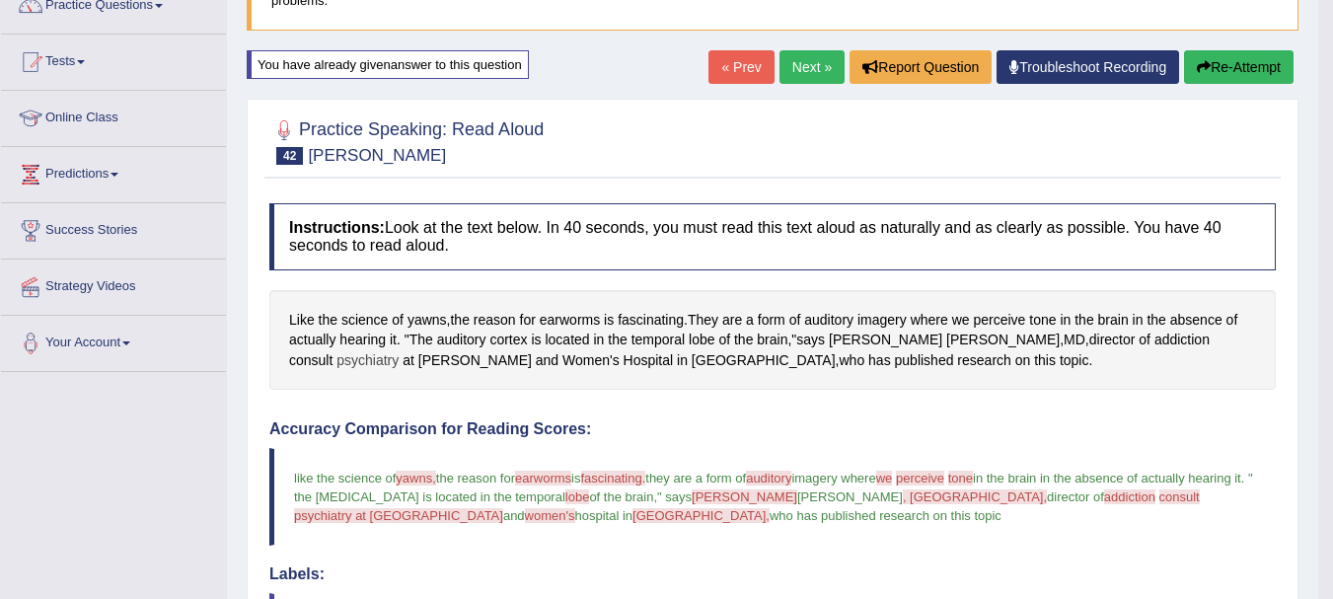
click at [399, 350] on span "psychiatry" at bounding box center [367, 360] width 62 height 21
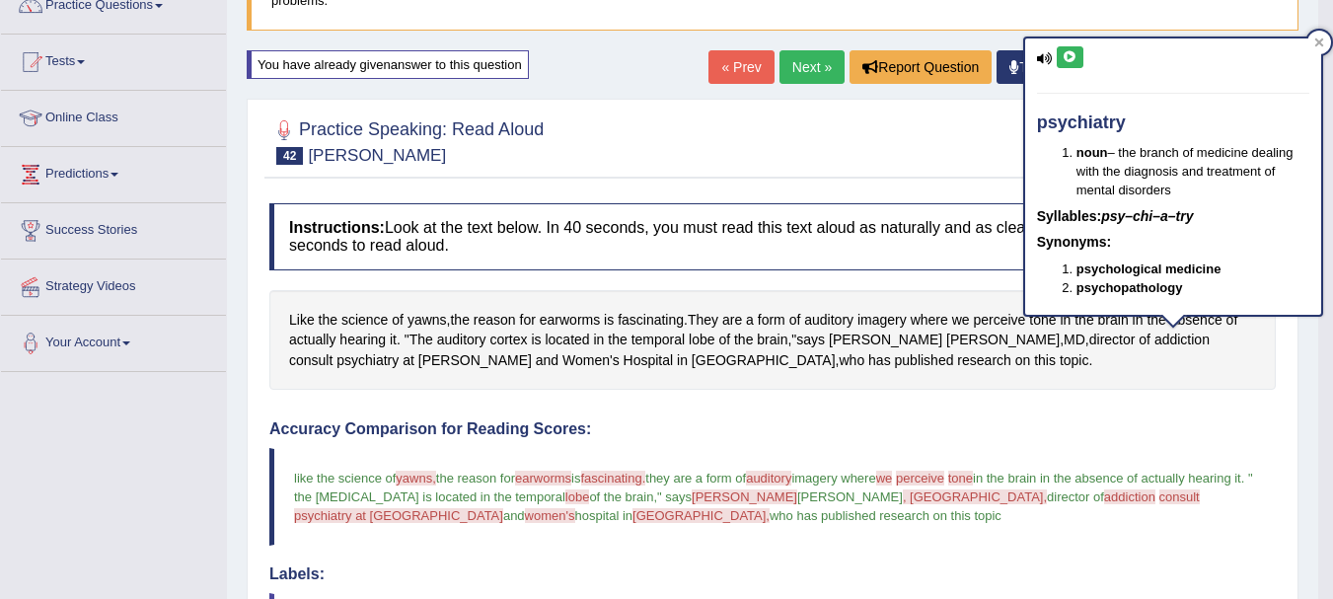
click at [1069, 45] on div "psychiatry noun – the branch of medicine dealing with the diagnosis and treatme…" at bounding box center [1173, 176] width 296 height 276
click at [1068, 45] on div "psychiatry noun – the branch of medicine dealing with the diagnosis and treatme…" at bounding box center [1173, 176] width 296 height 276
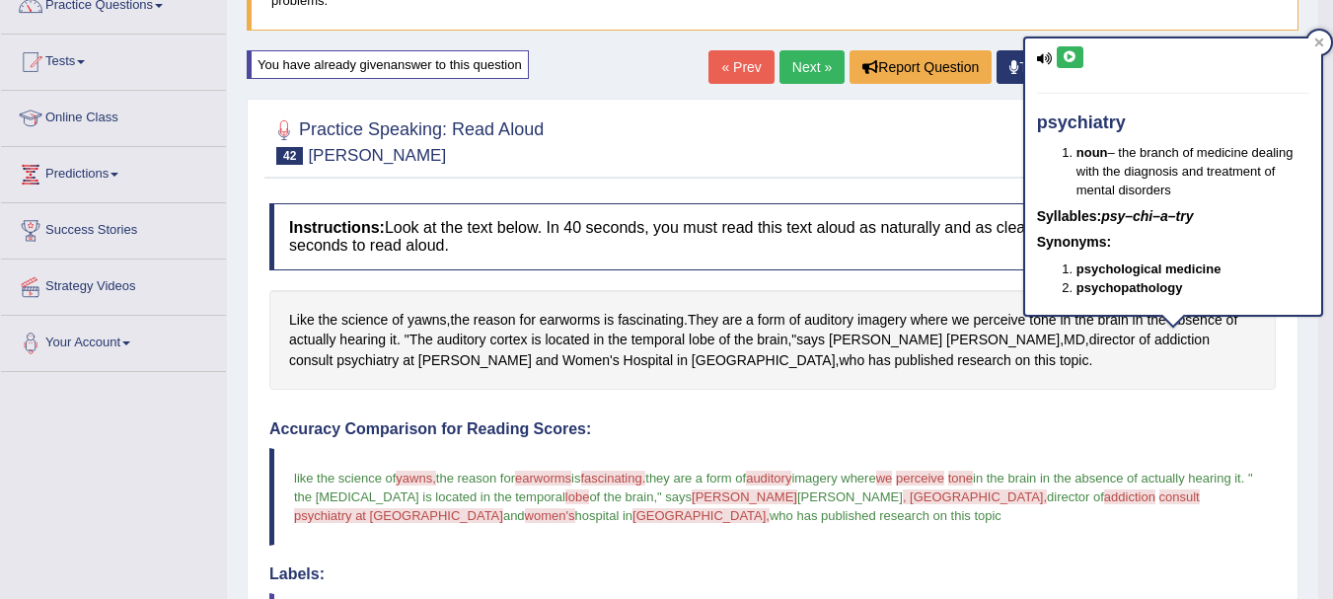
click at [1070, 62] on icon at bounding box center [1069, 57] width 15 height 12
click at [1067, 61] on icon at bounding box center [1069, 57] width 15 height 12
click at [942, 145] on div at bounding box center [772, 140] width 1006 height 60
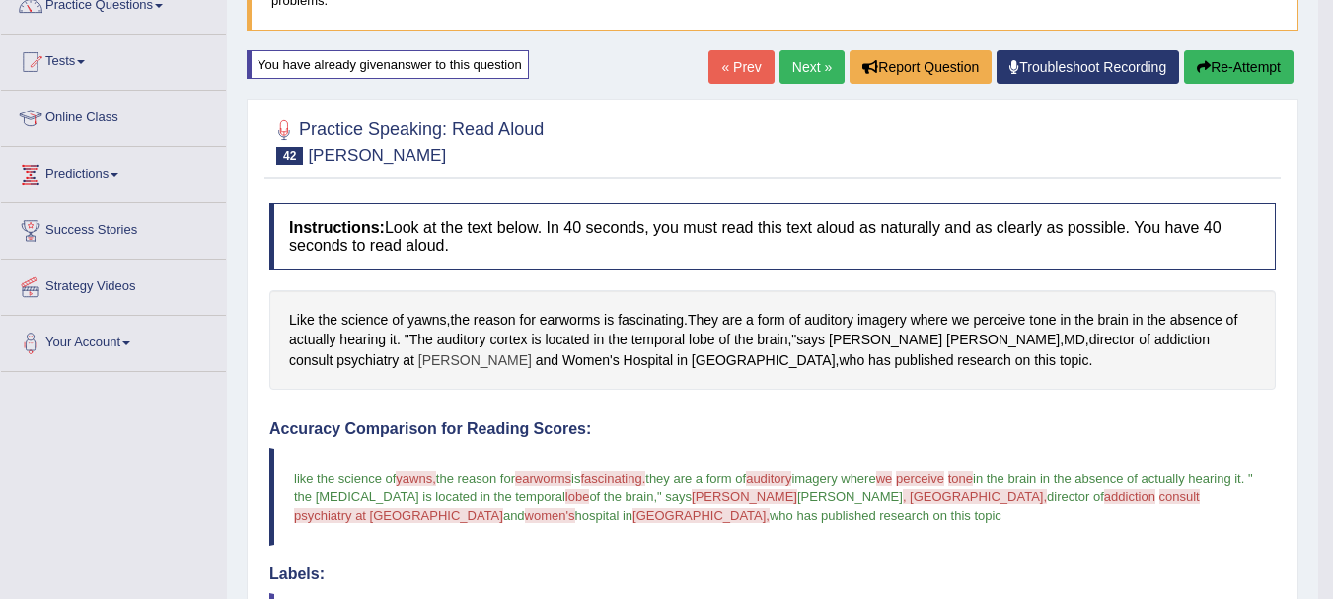
click at [418, 356] on span "Brigham" at bounding box center [474, 360] width 113 height 21
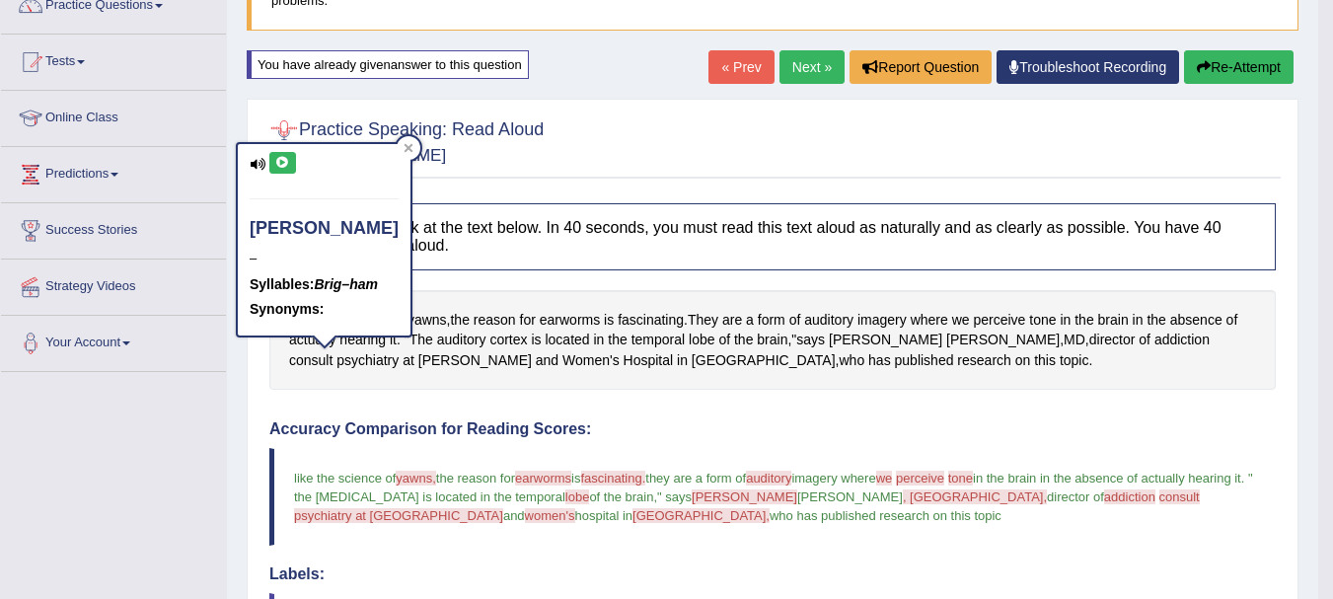
click at [275, 154] on button at bounding box center [282, 163] width 27 height 22
click at [167, 391] on div "Toggle navigation Home Practice Questions Speaking Practice Read Aloud Repeat S…" at bounding box center [659, 507] width 1318 height 1366
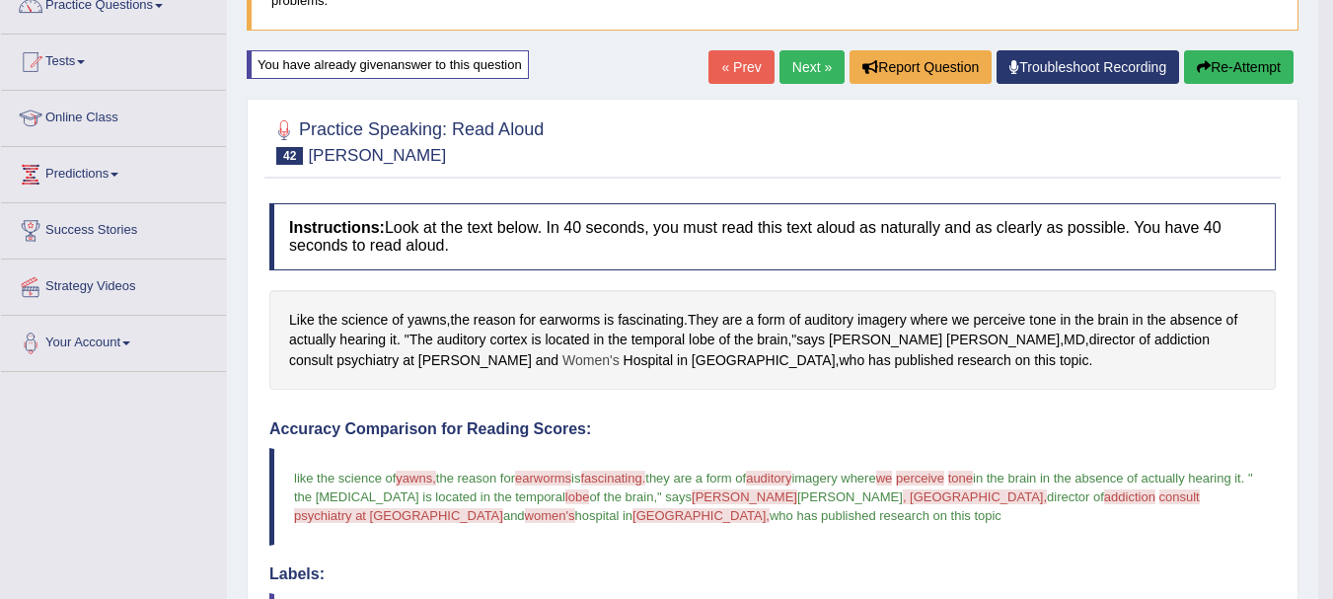
click at [562, 354] on span "Women's" at bounding box center [590, 360] width 57 height 21
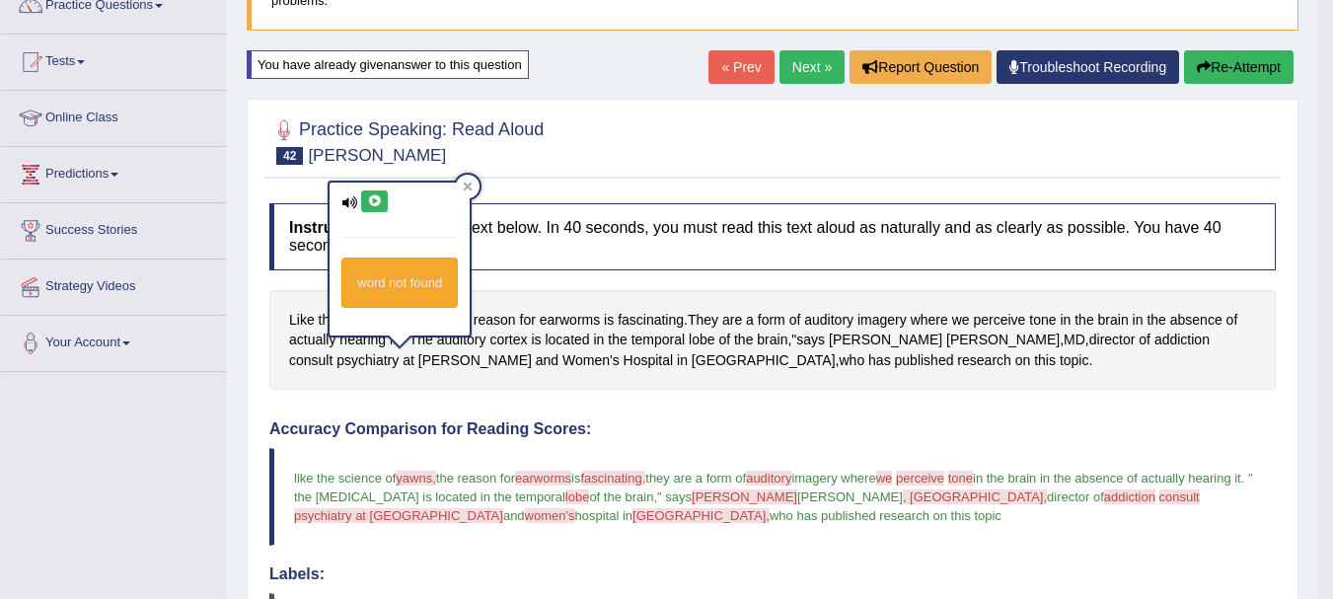
click at [377, 192] on button at bounding box center [374, 201] width 27 height 22
click at [377, 207] on button at bounding box center [374, 201] width 27 height 22
click at [375, 202] on icon at bounding box center [374, 201] width 15 height 12
click at [367, 204] on icon at bounding box center [374, 201] width 15 height 12
click at [386, 206] on button at bounding box center [374, 201] width 27 height 22
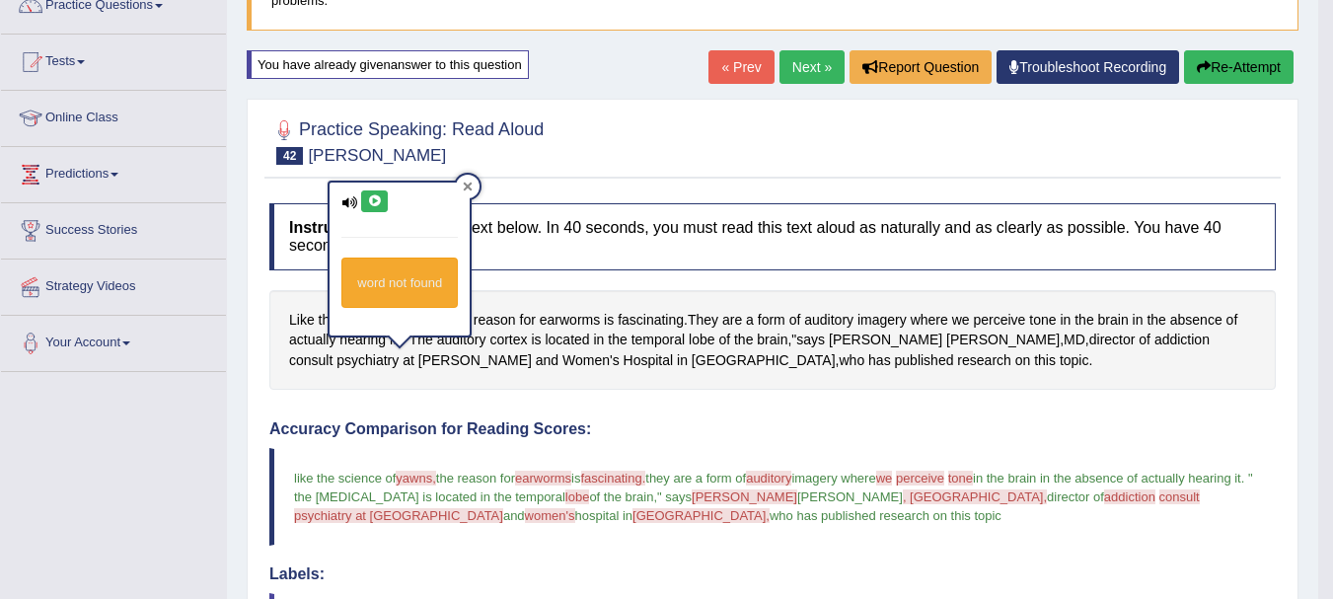
click at [466, 188] on icon at bounding box center [468, 186] width 9 height 9
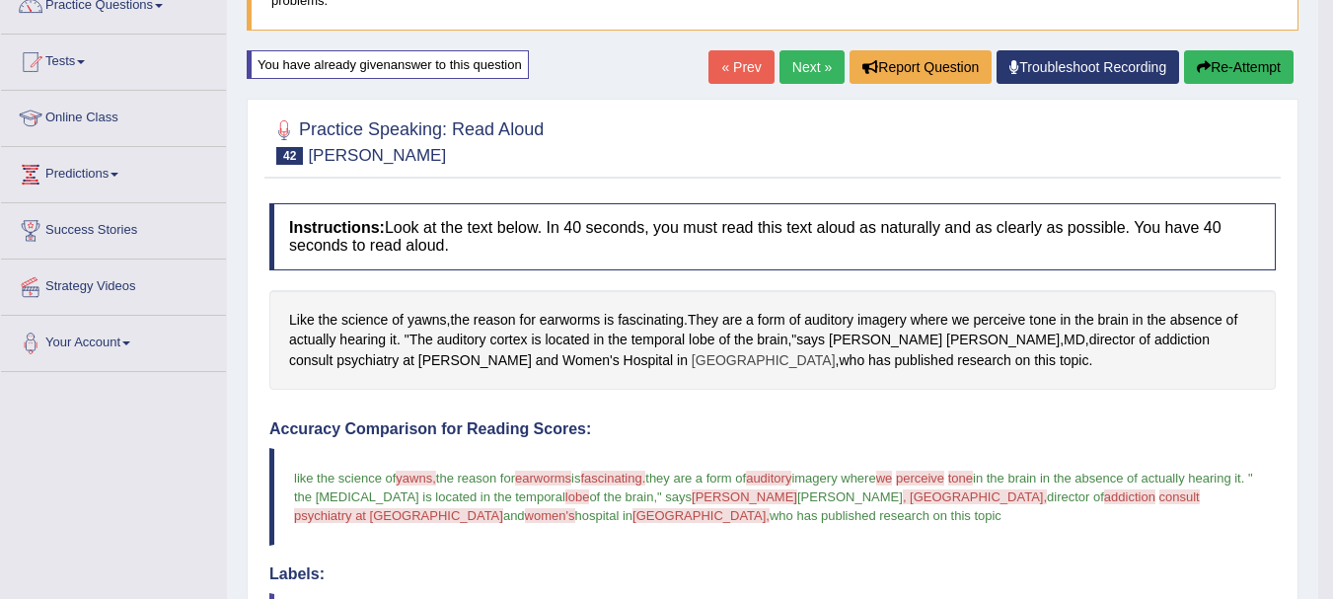
click at [692, 355] on span "Boston" at bounding box center [764, 360] width 144 height 21
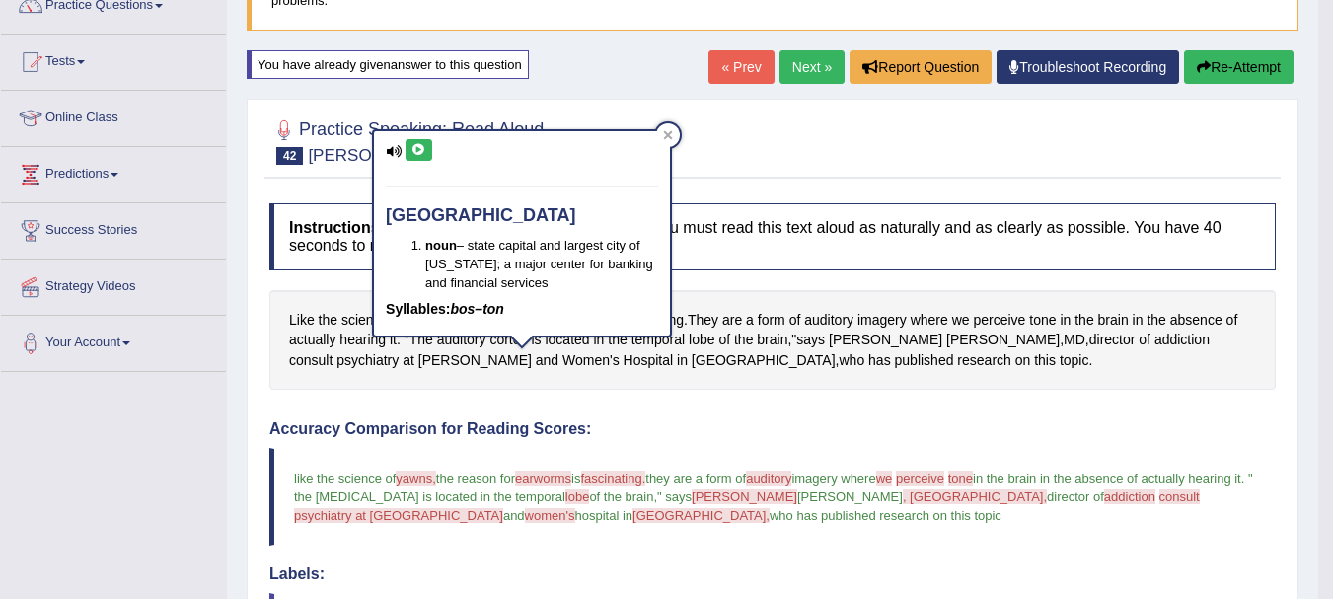
click at [422, 144] on icon at bounding box center [418, 150] width 15 height 12
click at [423, 144] on icon at bounding box center [418, 150] width 15 height 12
click at [666, 131] on icon at bounding box center [668, 135] width 10 height 10
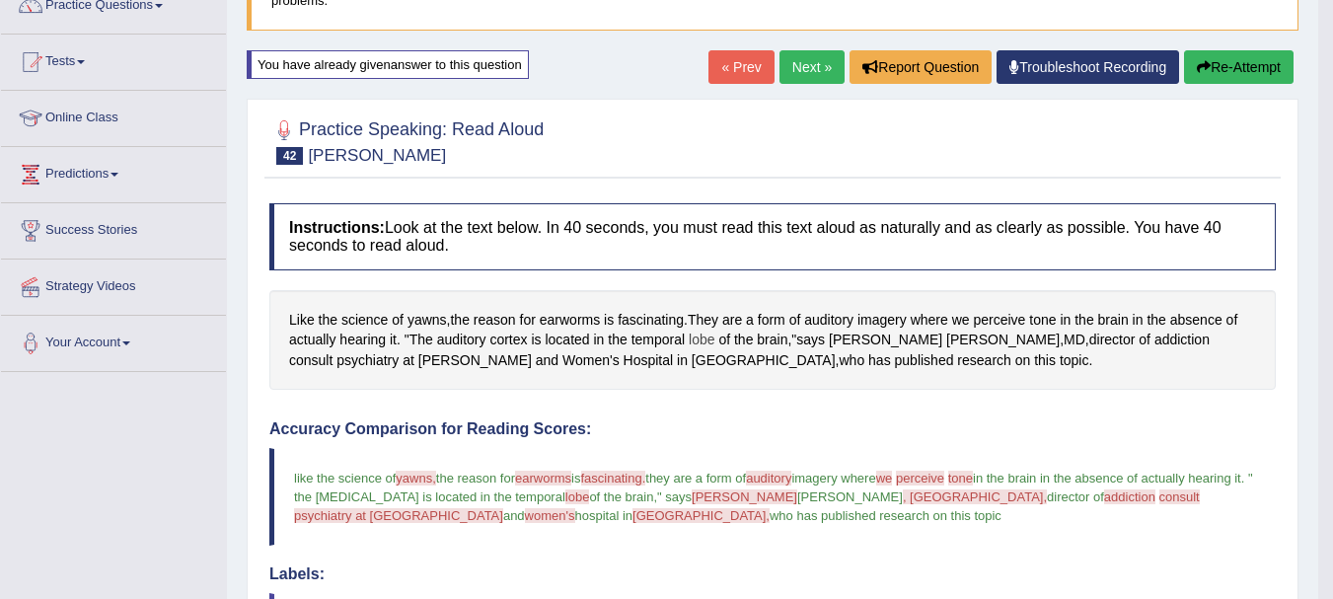
click at [694, 341] on span "lobe" at bounding box center [702, 339] width 26 height 21
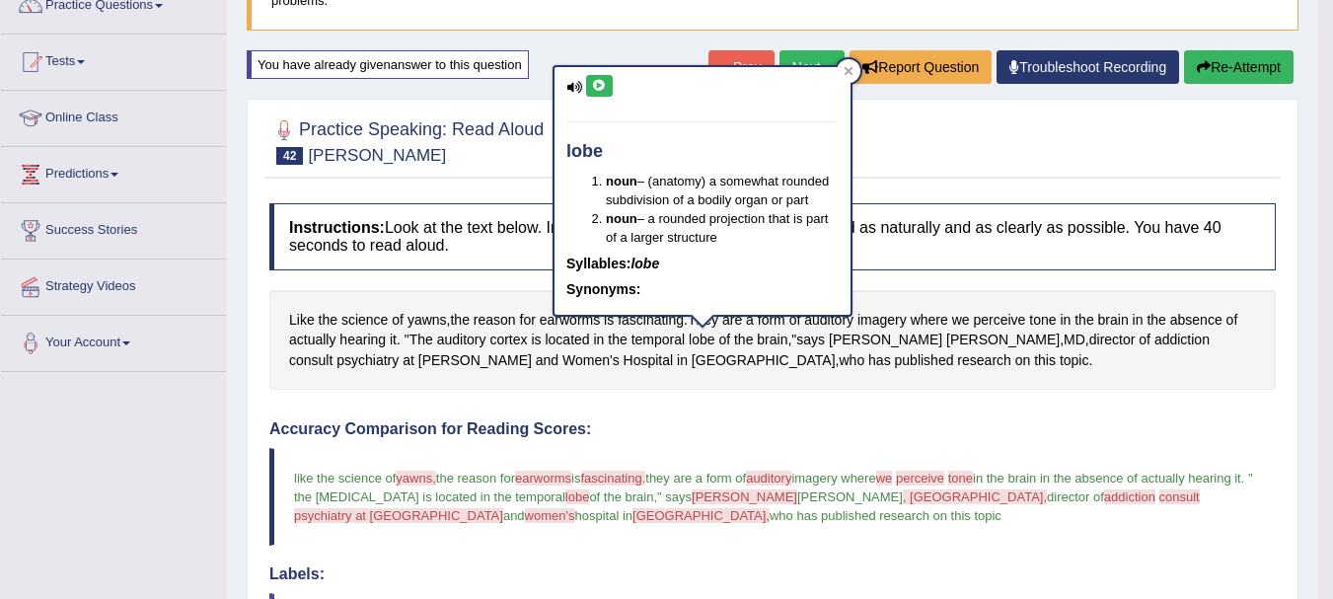
click at [602, 84] on icon at bounding box center [599, 86] width 15 height 12
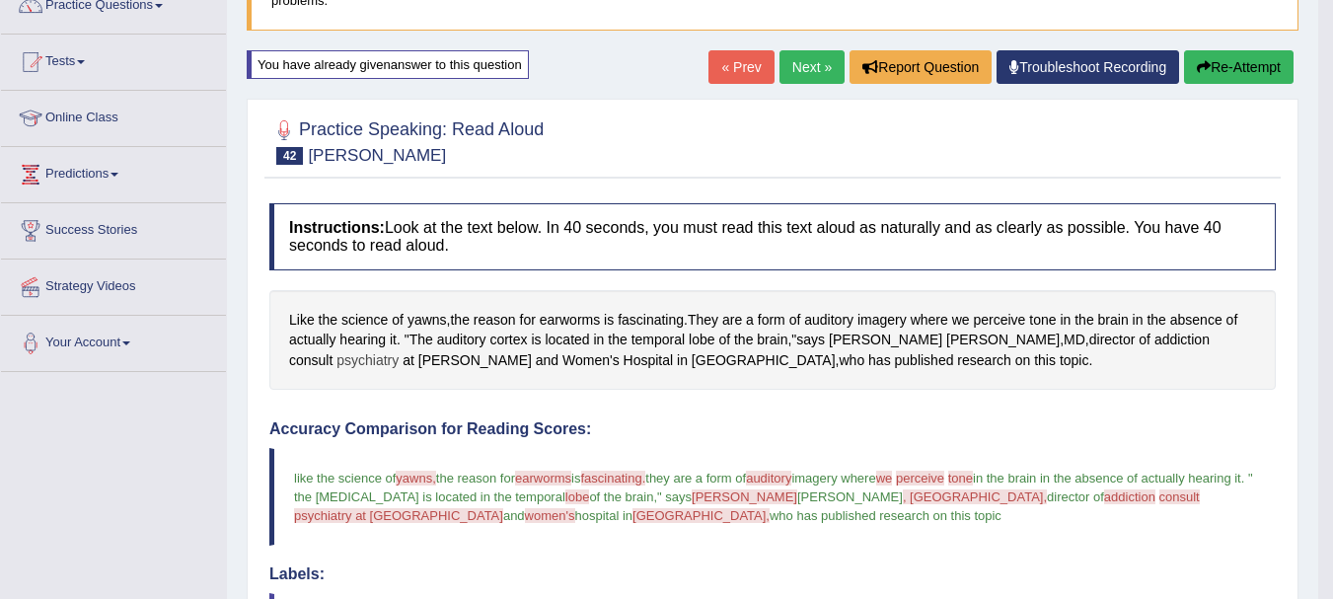
click at [399, 350] on span "psychiatry" at bounding box center [367, 360] width 62 height 21
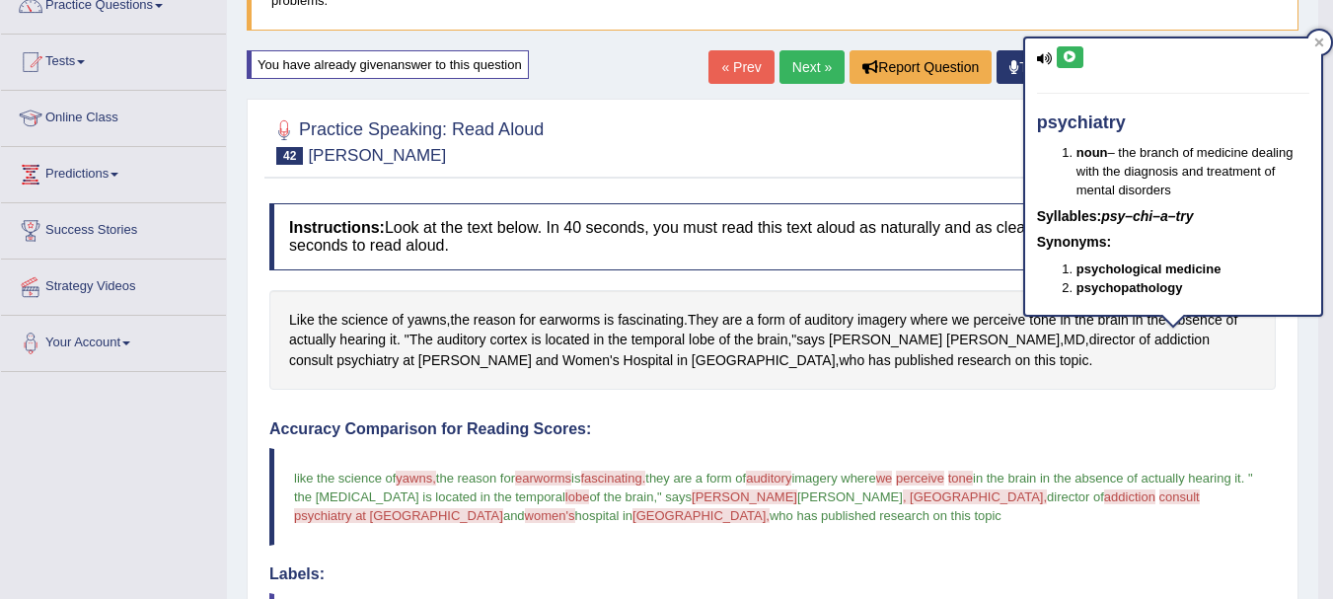
click at [1067, 58] on icon at bounding box center [1069, 57] width 15 height 12
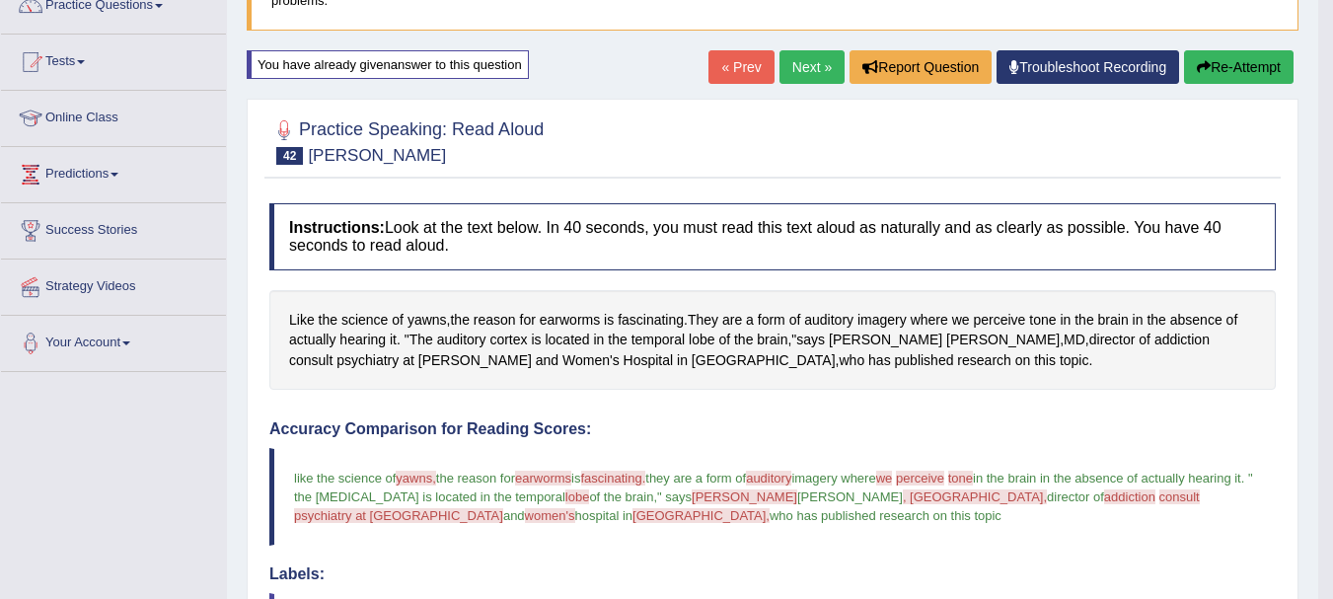
click at [1211, 68] on button "Re-Attempt" at bounding box center [1239, 67] width 110 height 34
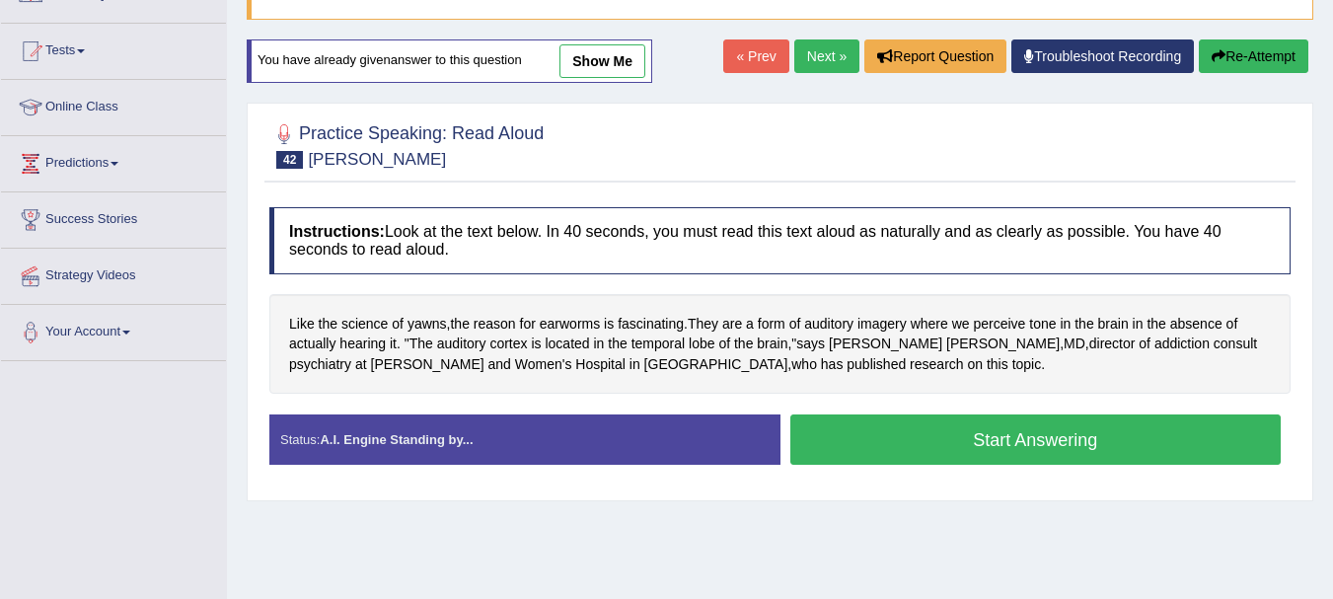
scroll to position [176, 0]
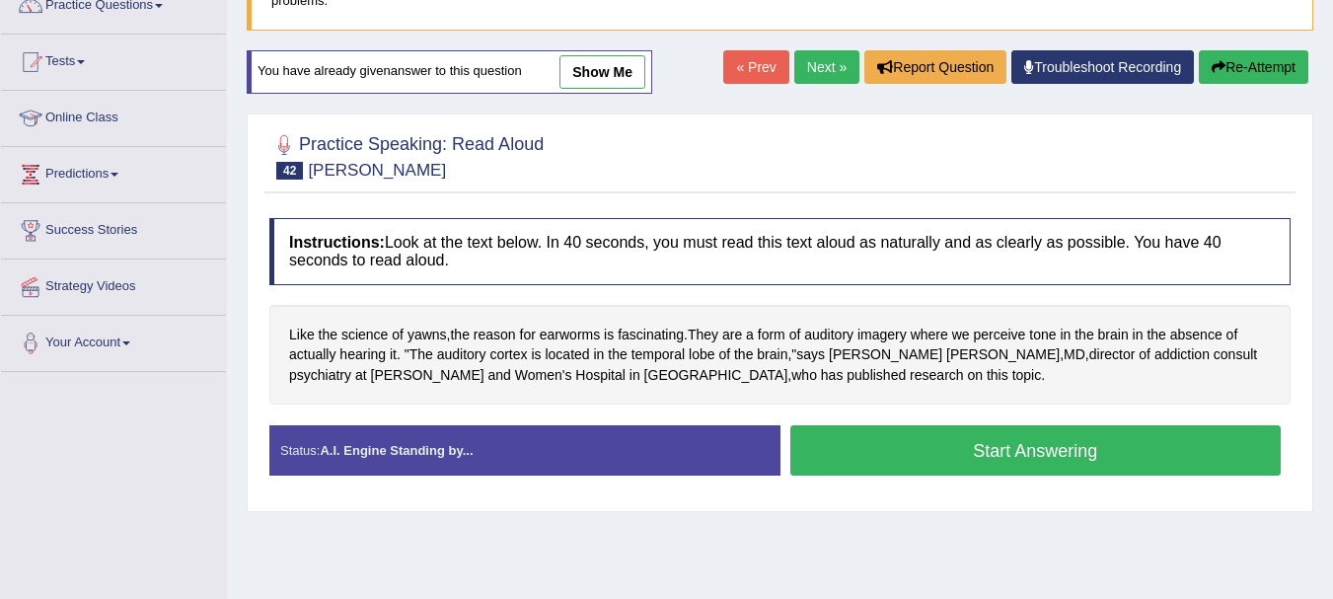
click at [997, 432] on button "Start Answering" at bounding box center [1035, 450] width 491 height 50
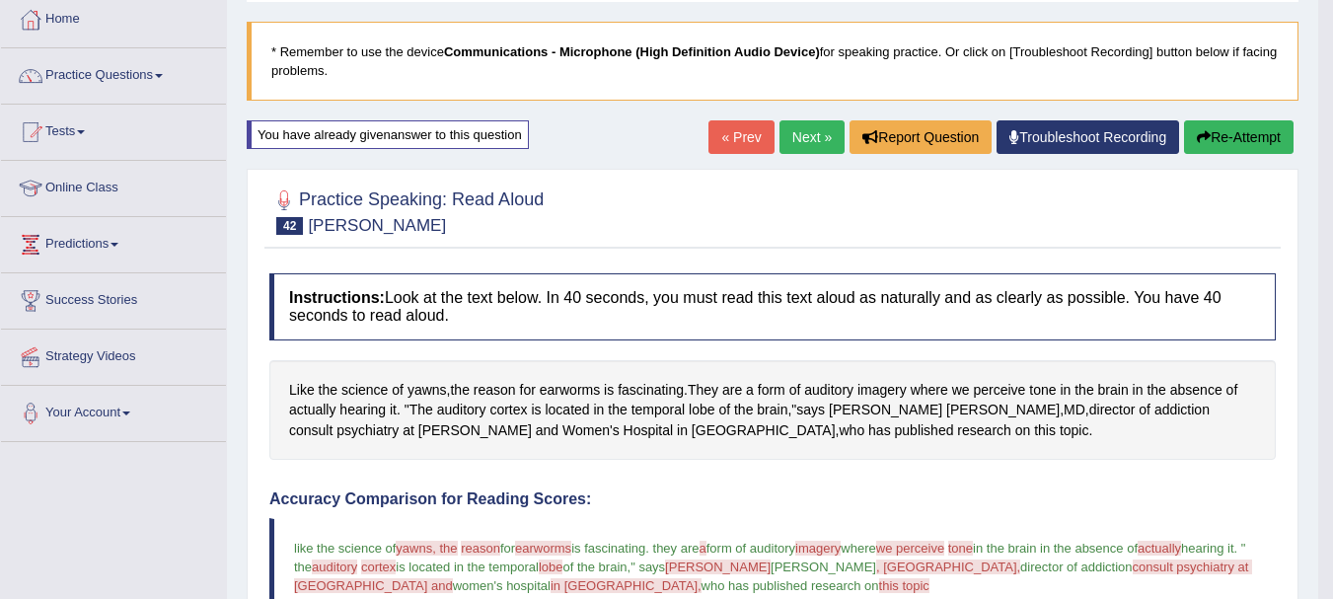
scroll to position [97, 0]
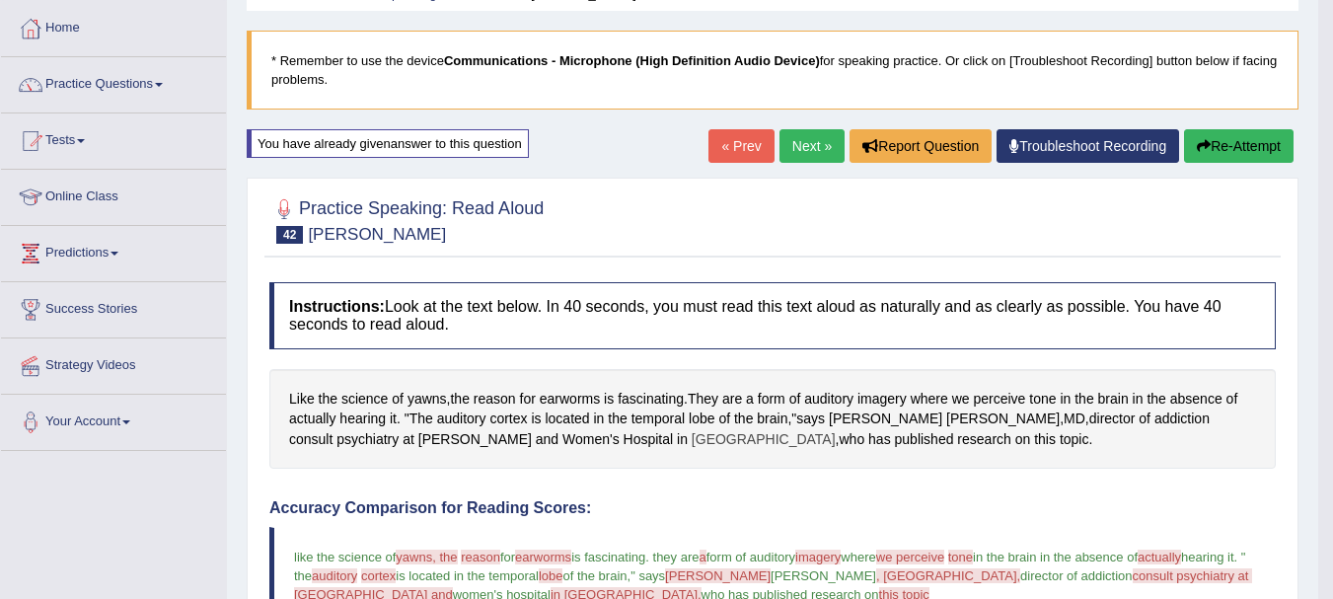
click at [692, 443] on span "Boston" at bounding box center [764, 439] width 144 height 21
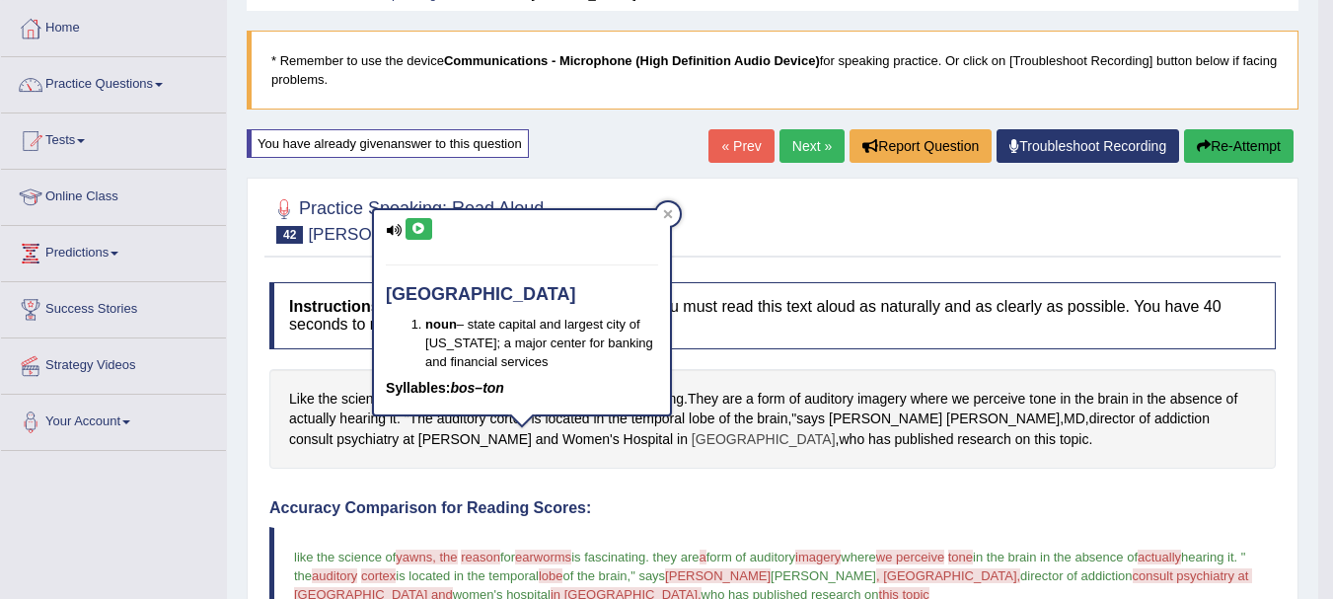
click at [692, 443] on span "Boston" at bounding box center [764, 439] width 144 height 21
click at [421, 230] on icon at bounding box center [418, 229] width 15 height 12
click at [676, 215] on div at bounding box center [668, 214] width 24 height 24
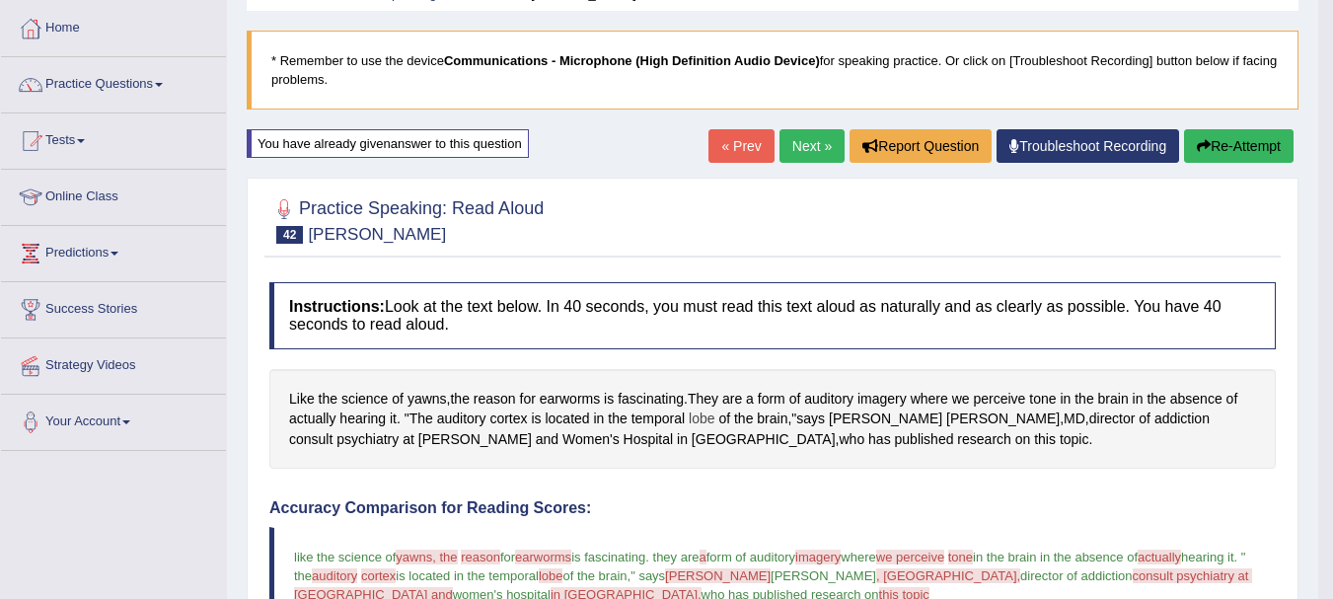
click at [710, 421] on span "lobe" at bounding box center [702, 418] width 26 height 21
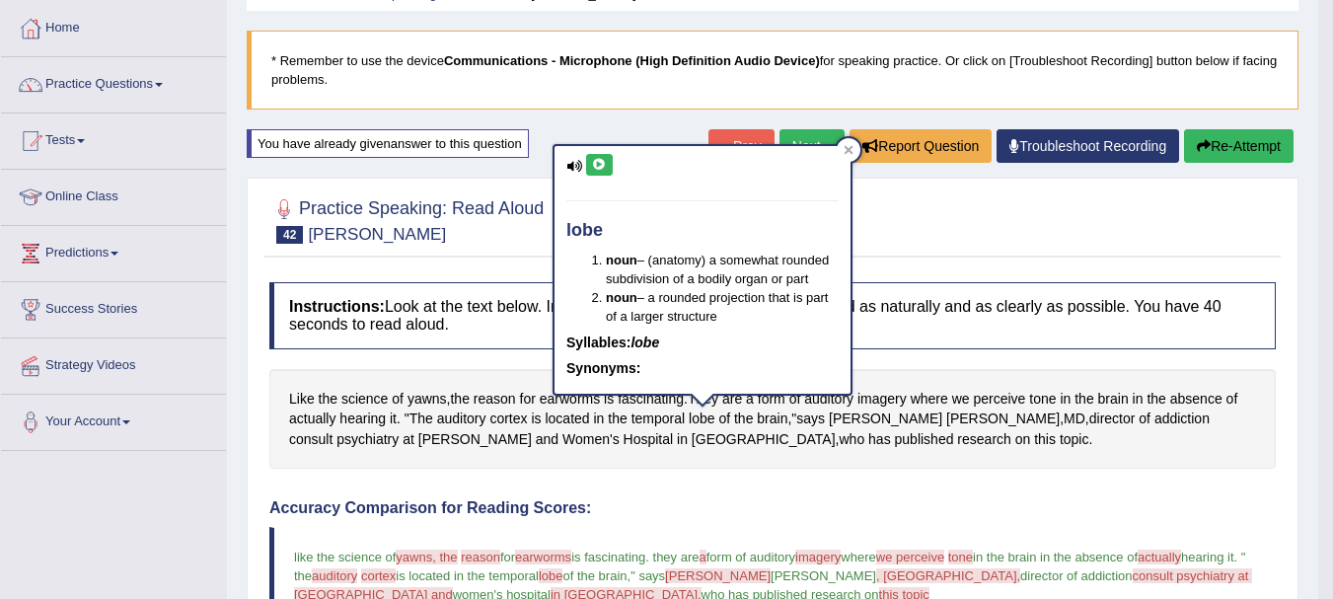
click at [606, 162] on icon at bounding box center [599, 165] width 15 height 12
click at [942, 211] on div at bounding box center [772, 219] width 1006 height 60
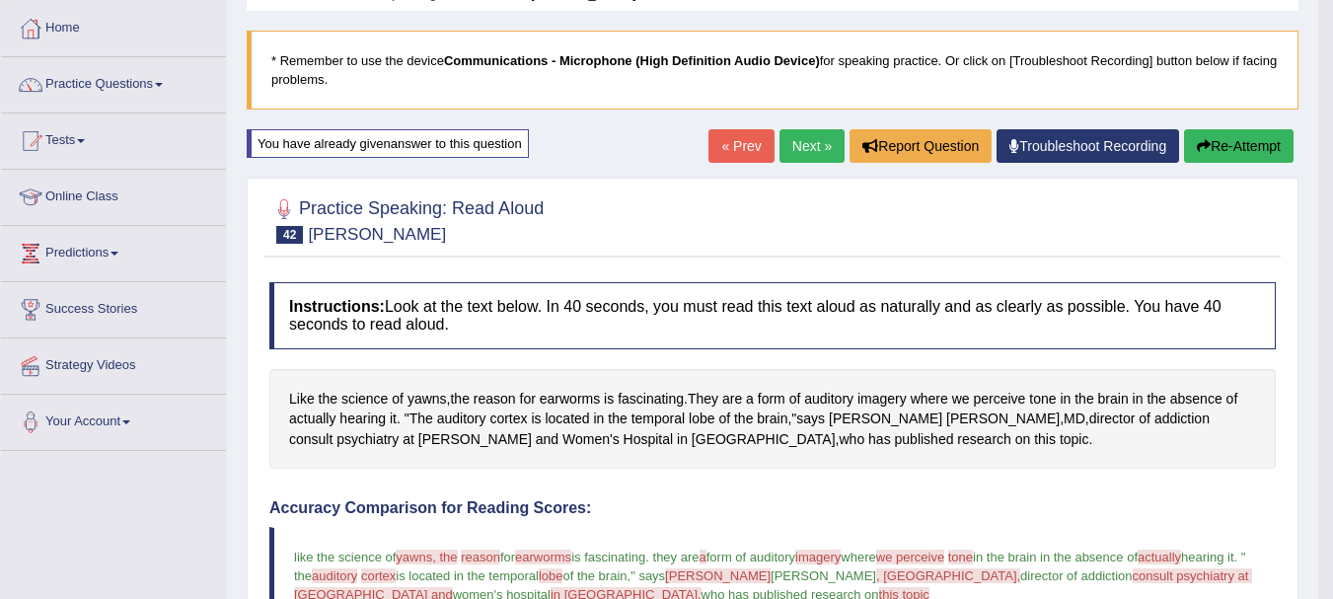
click at [801, 144] on link "Next »" at bounding box center [811, 146] width 65 height 34
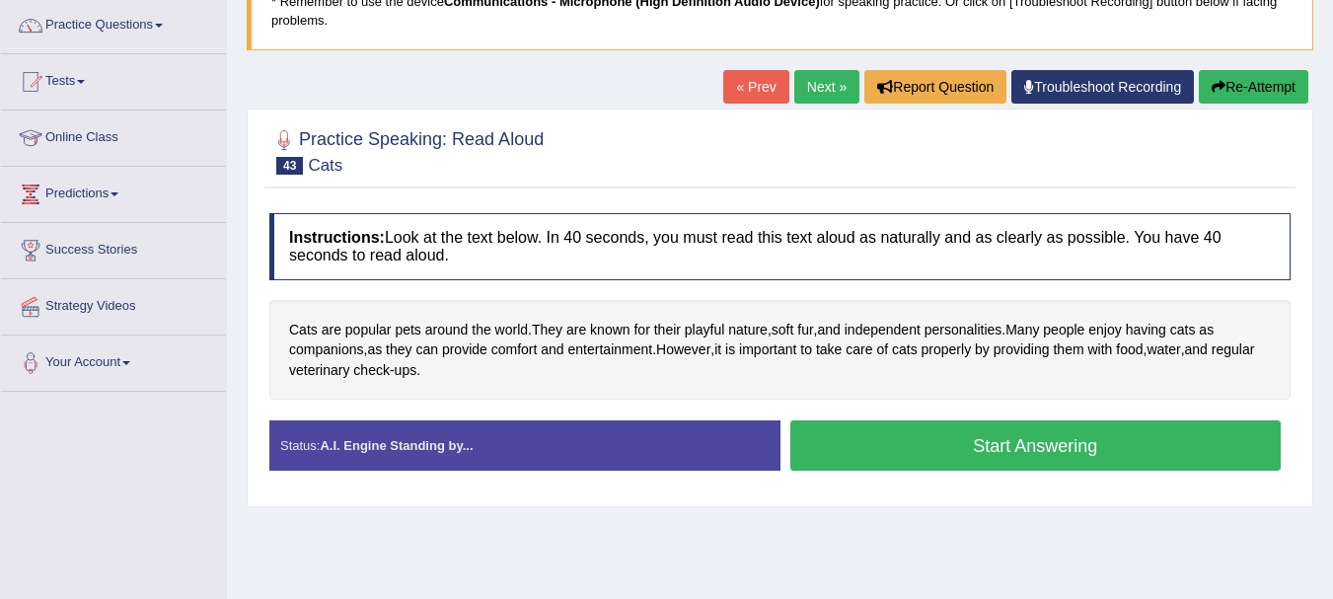
scroll to position [237, 0]
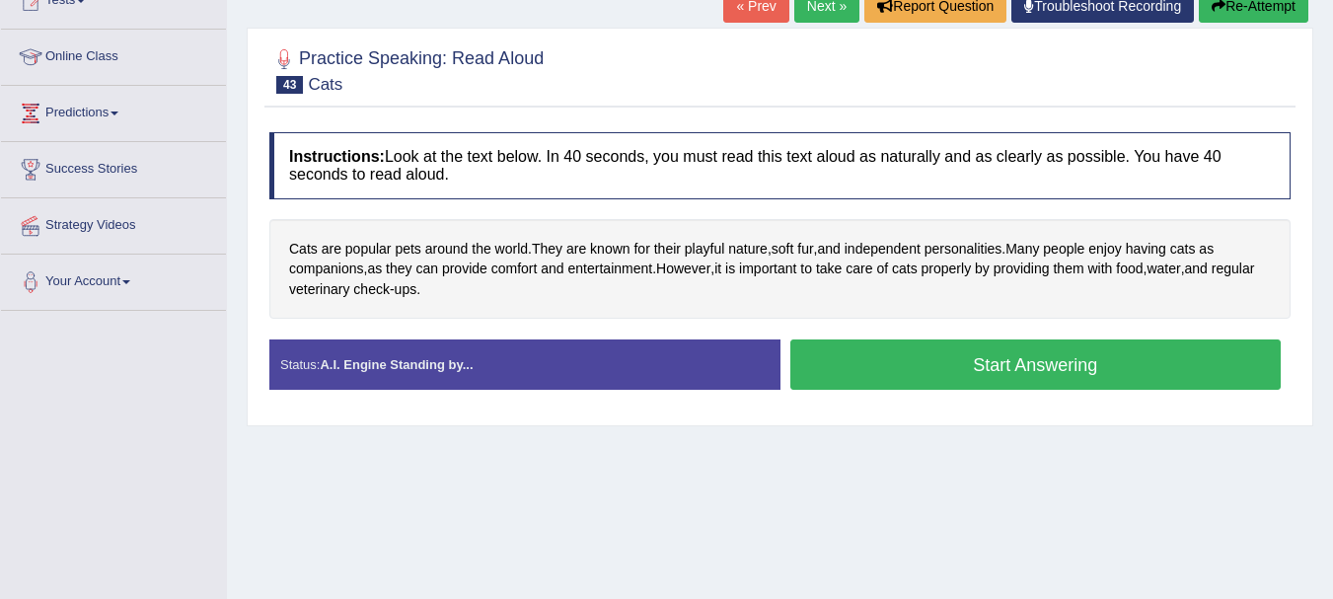
click at [992, 365] on button "Start Answering" at bounding box center [1035, 364] width 491 height 50
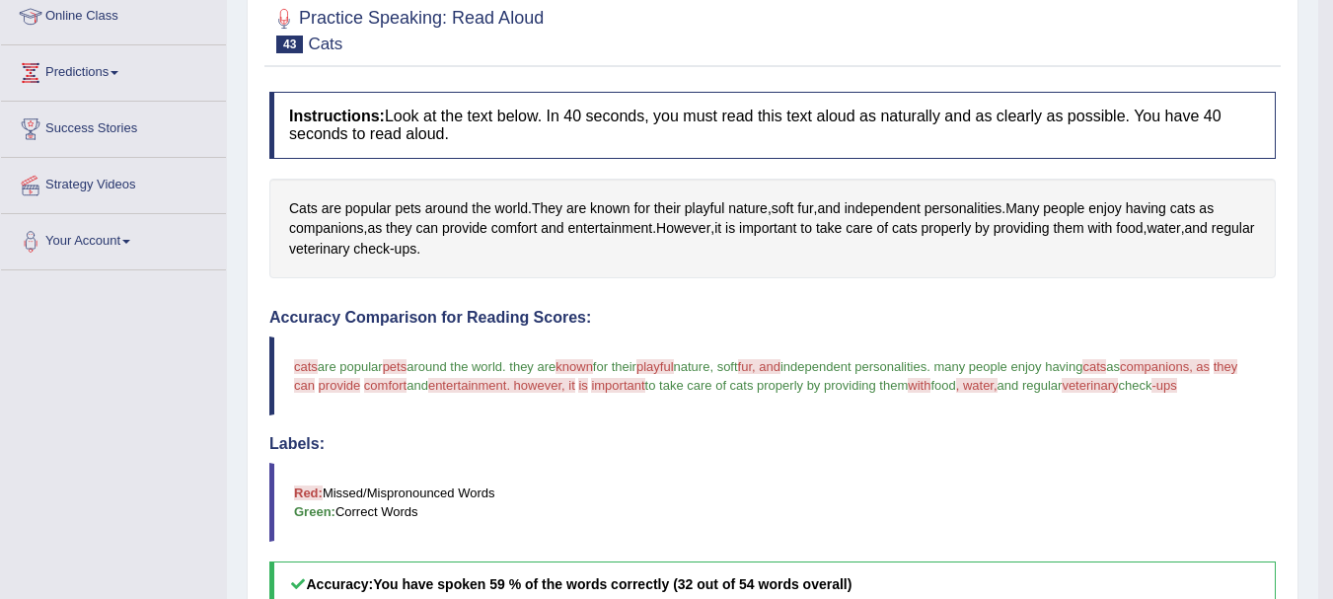
scroll to position [276, 0]
click at [412, 209] on span "pets" at bounding box center [408, 209] width 26 height 21
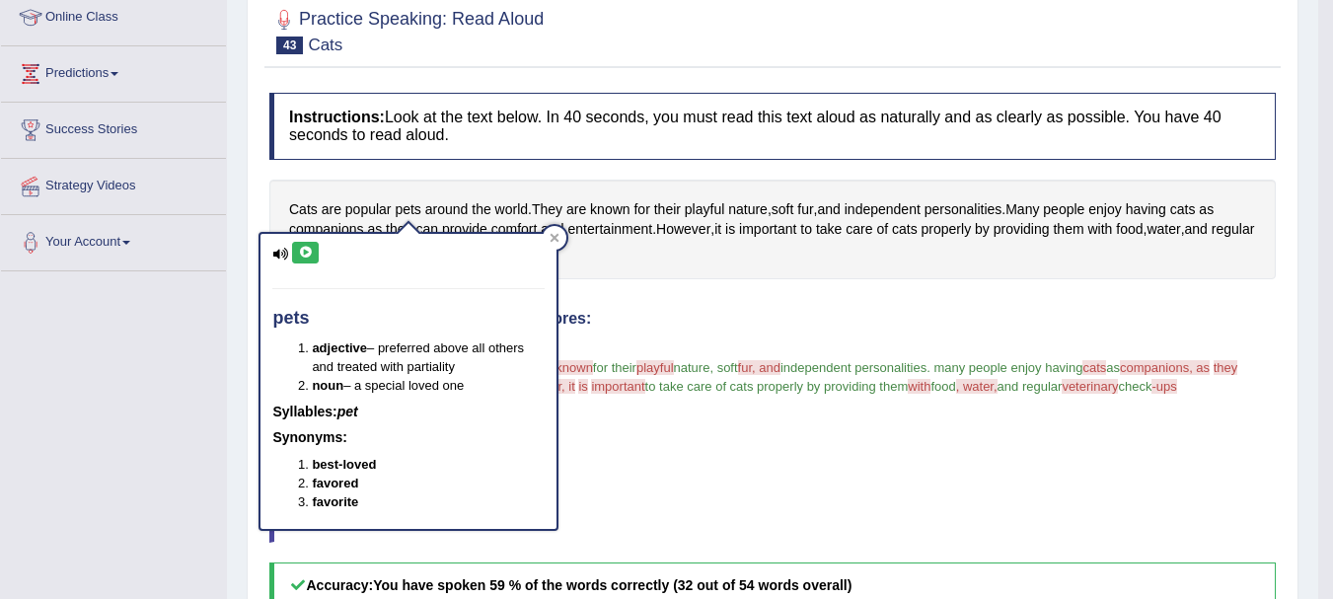
click at [306, 250] on icon at bounding box center [305, 253] width 15 height 12
click at [562, 237] on div at bounding box center [555, 238] width 24 height 24
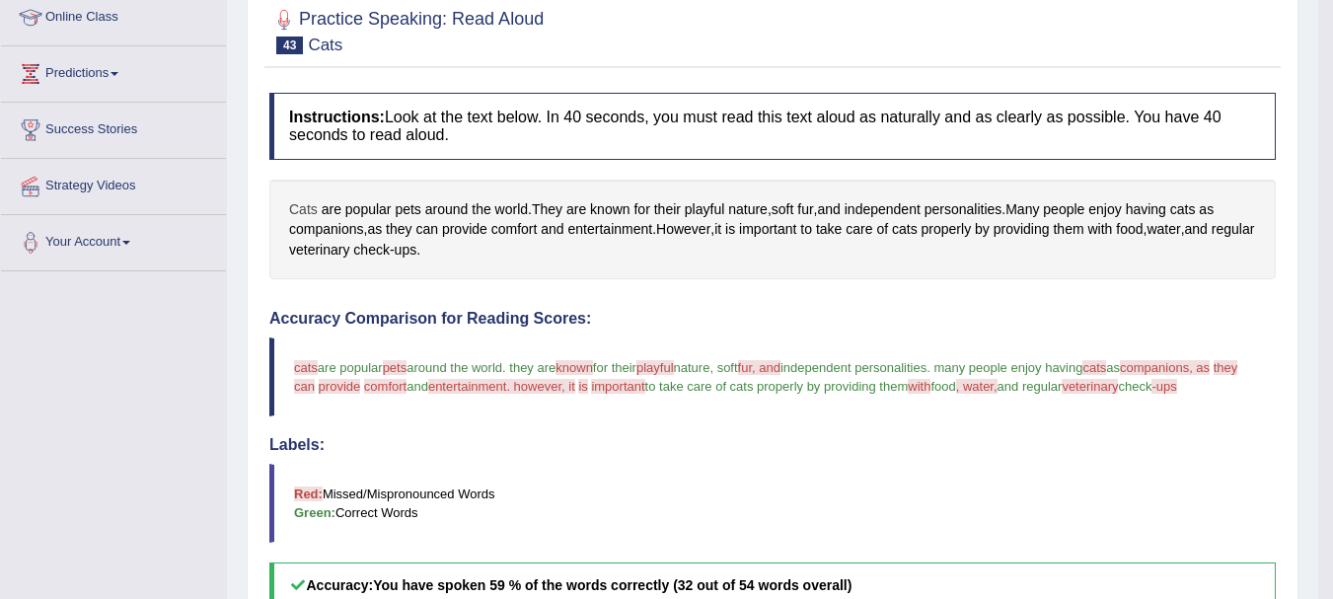
click at [294, 205] on span "Cats" at bounding box center [303, 209] width 29 height 21
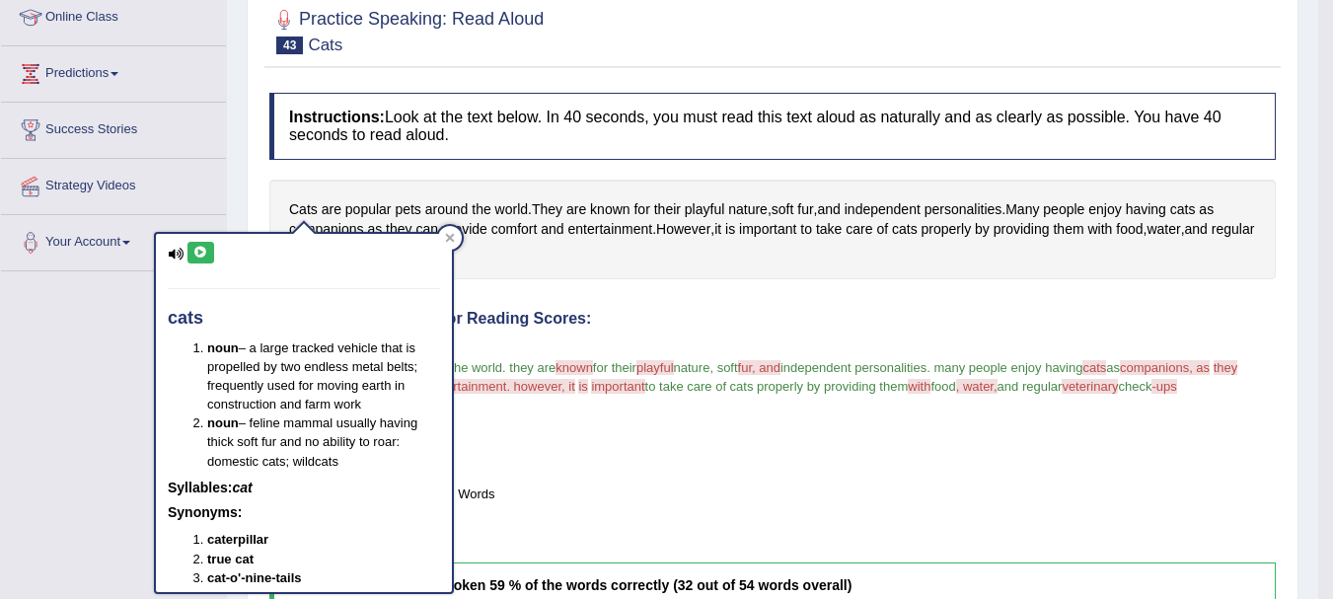
click at [197, 249] on icon at bounding box center [200, 253] width 15 height 12
click at [450, 234] on icon at bounding box center [450, 238] width 10 height 10
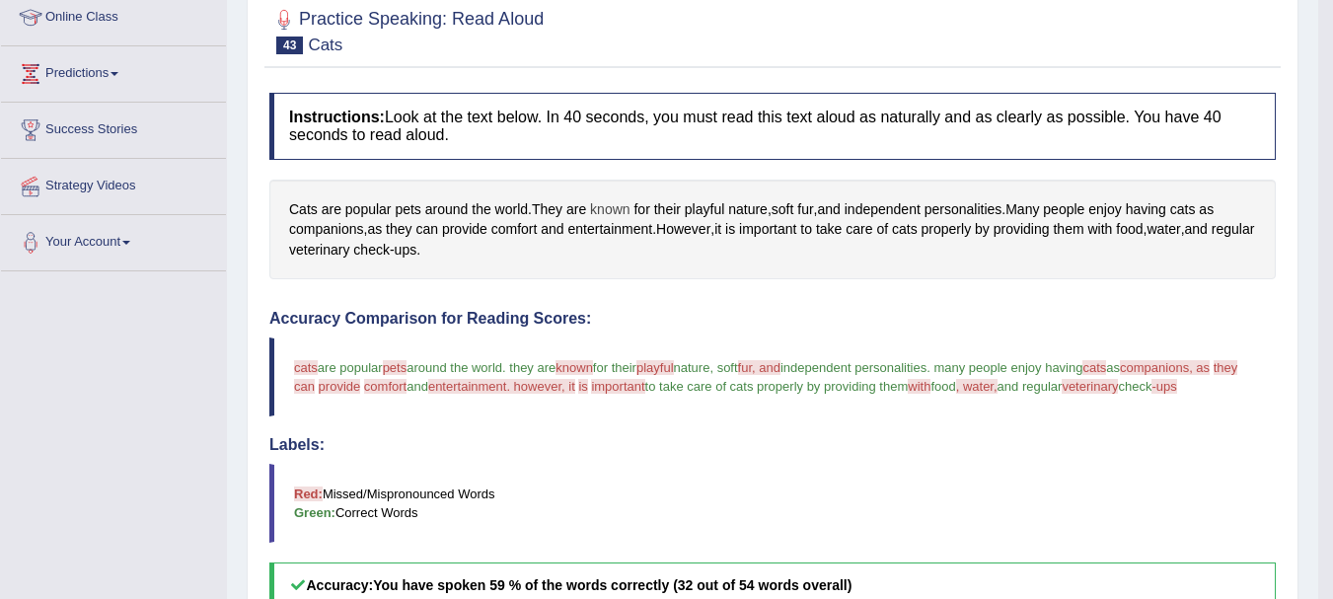
click at [599, 208] on span "known" at bounding box center [609, 209] width 39 height 21
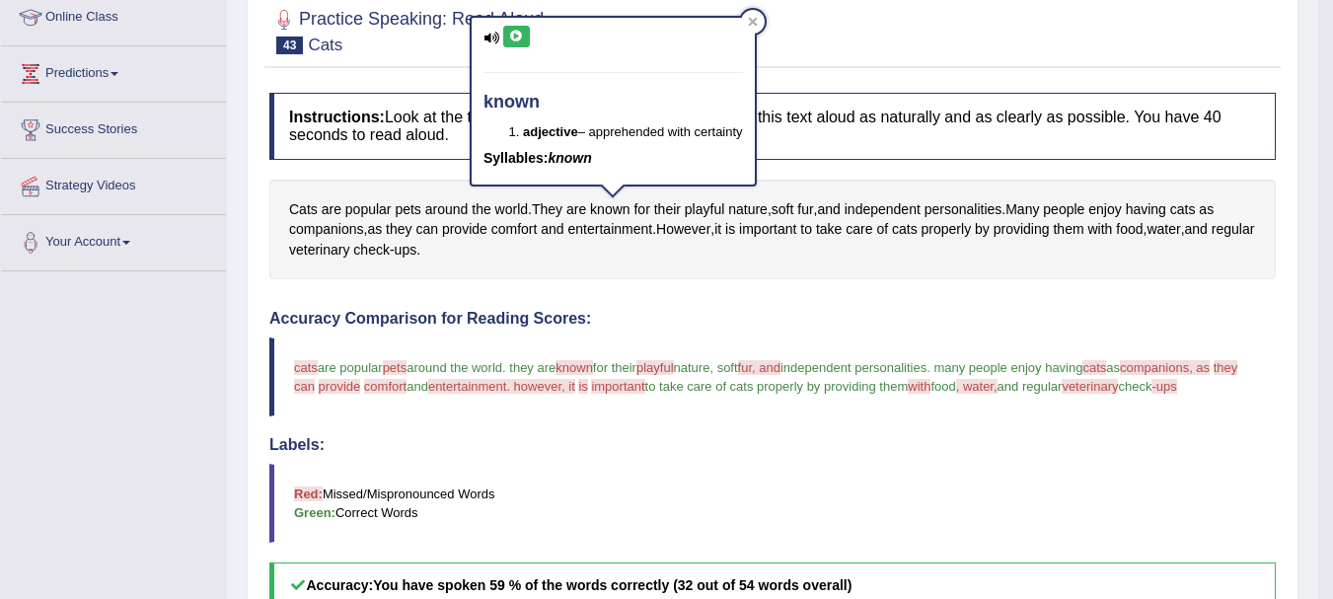
click at [517, 36] on icon at bounding box center [516, 37] width 15 height 12
click at [758, 16] on div at bounding box center [753, 22] width 24 height 24
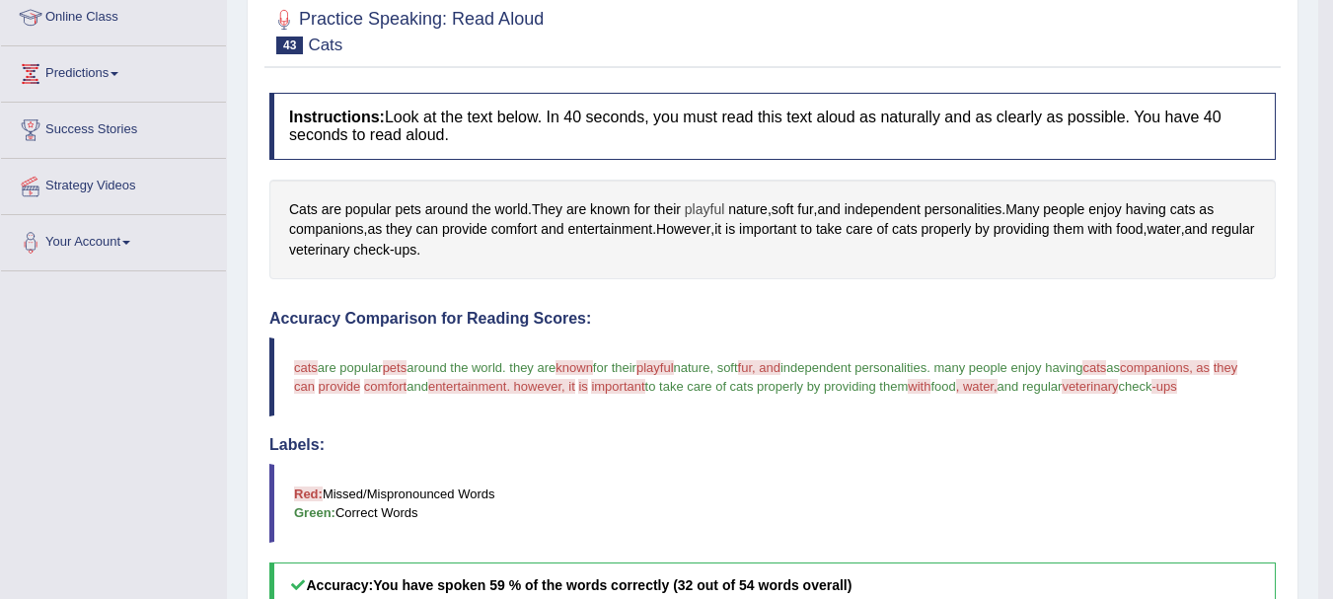
click at [716, 204] on span "playful" at bounding box center [704, 209] width 39 height 21
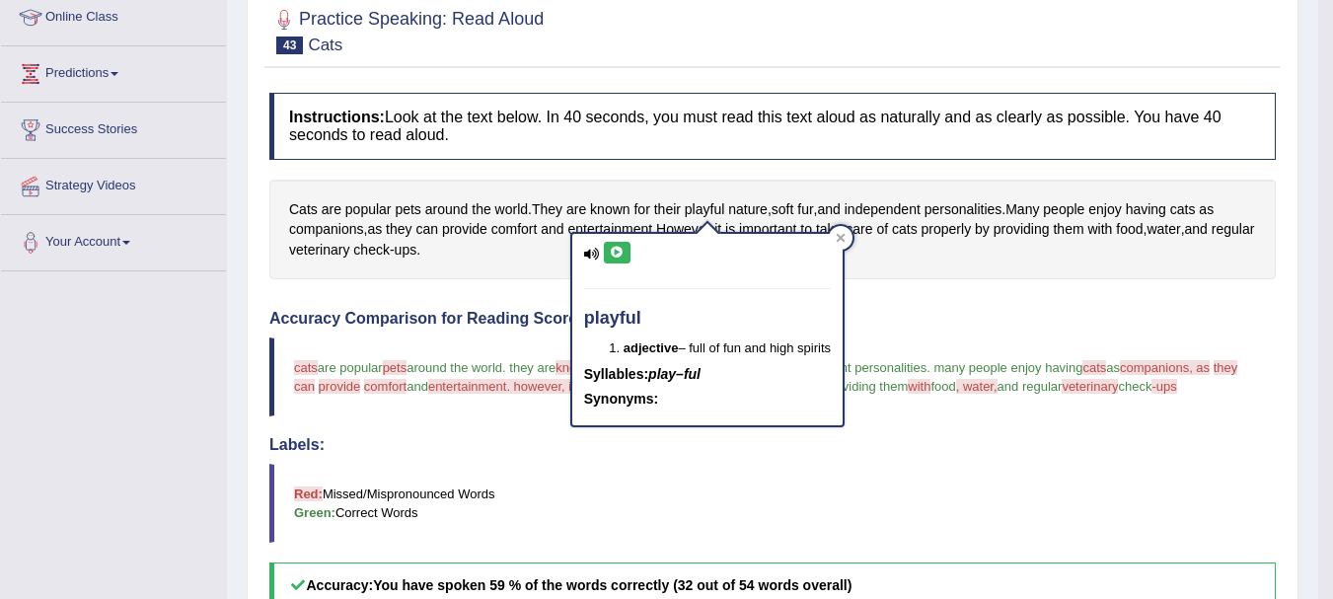
click at [619, 248] on icon at bounding box center [617, 253] width 15 height 12
click at [845, 240] on icon at bounding box center [841, 238] width 9 height 9
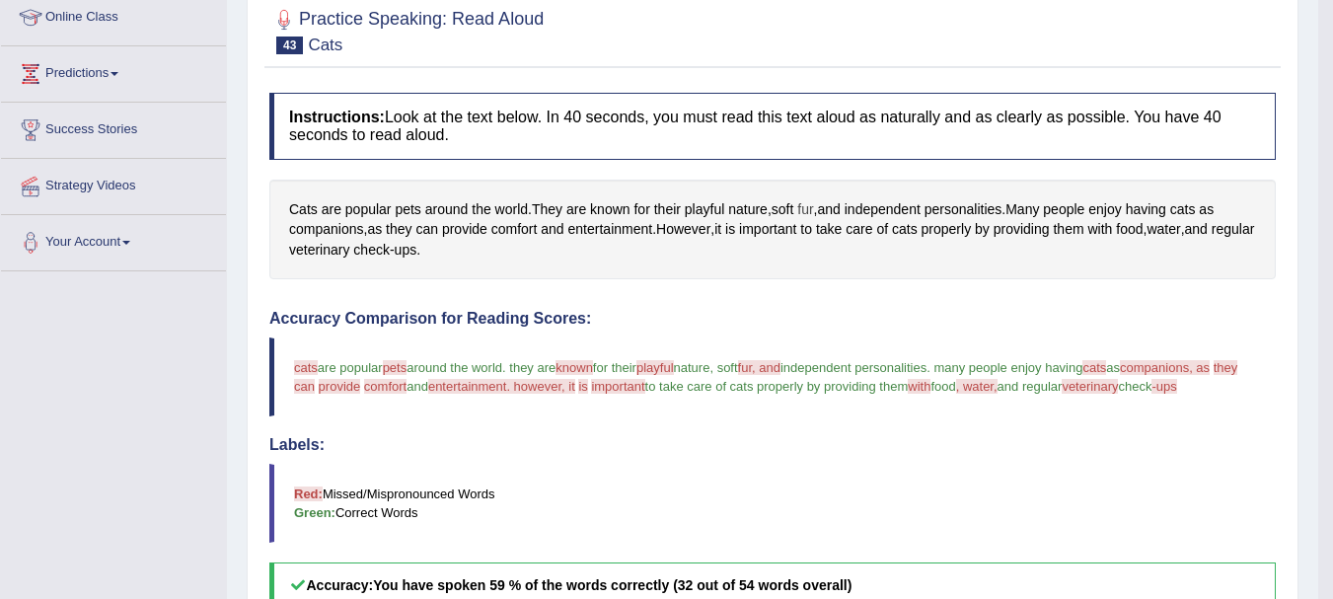
click at [813, 207] on span "fur" at bounding box center [805, 209] width 16 height 21
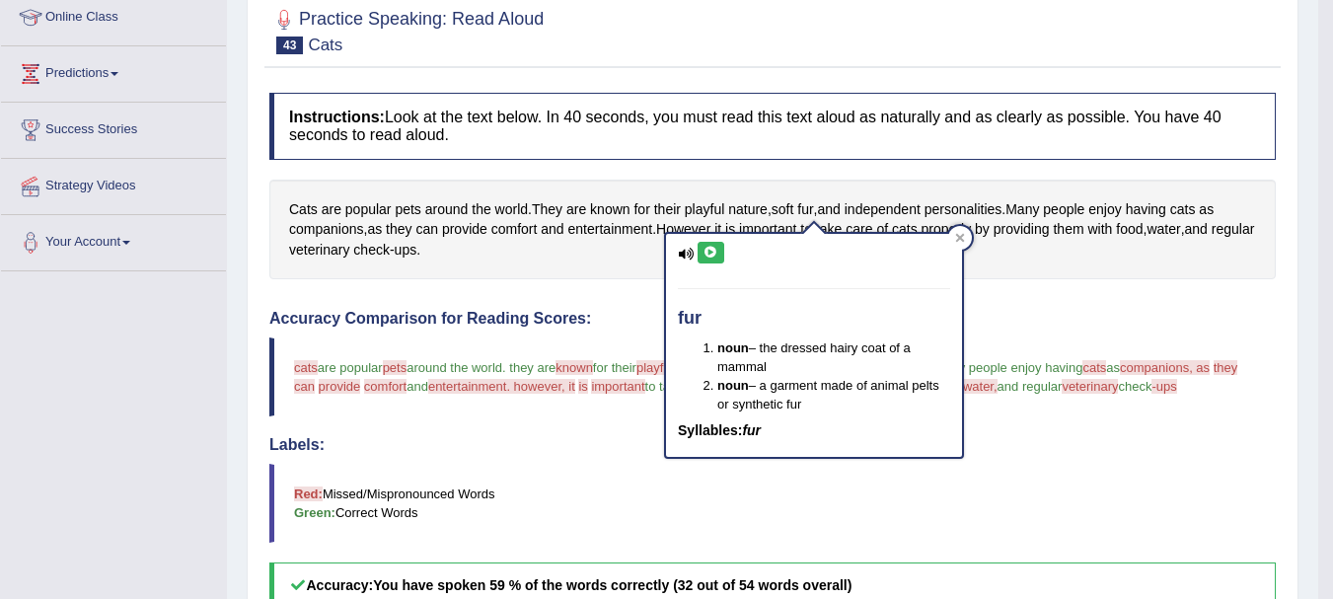
click at [714, 253] on icon at bounding box center [710, 253] width 15 height 12
click at [713, 254] on icon at bounding box center [710, 253] width 15 height 12
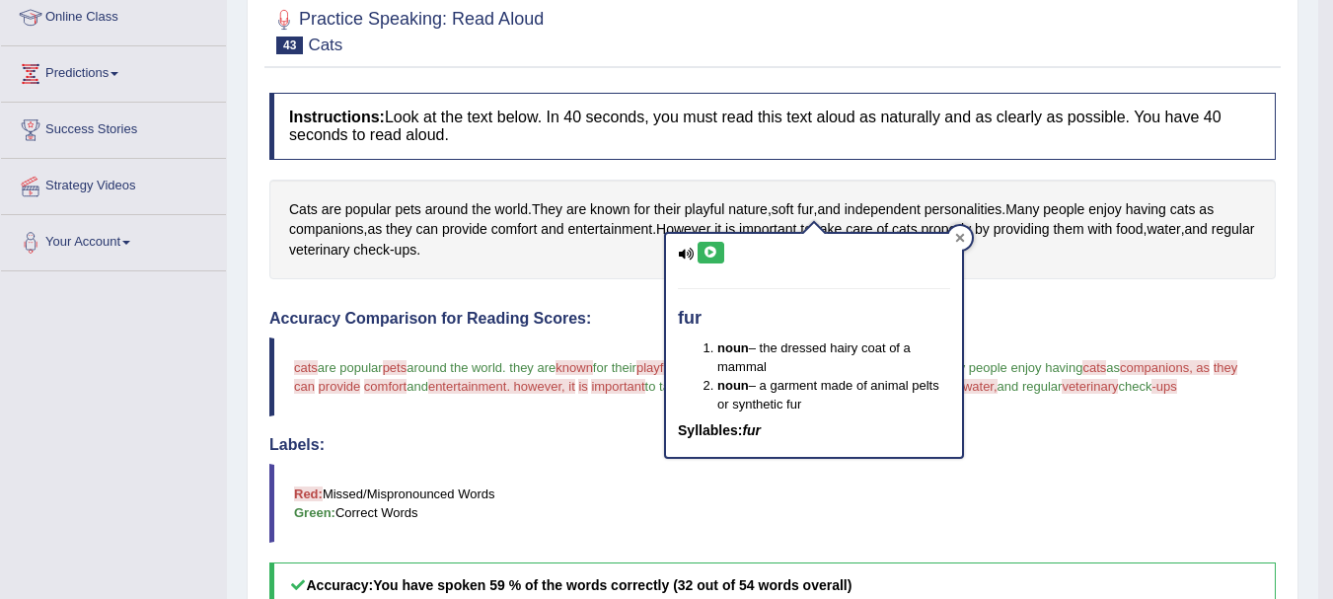
click at [954, 239] on div at bounding box center [960, 238] width 24 height 24
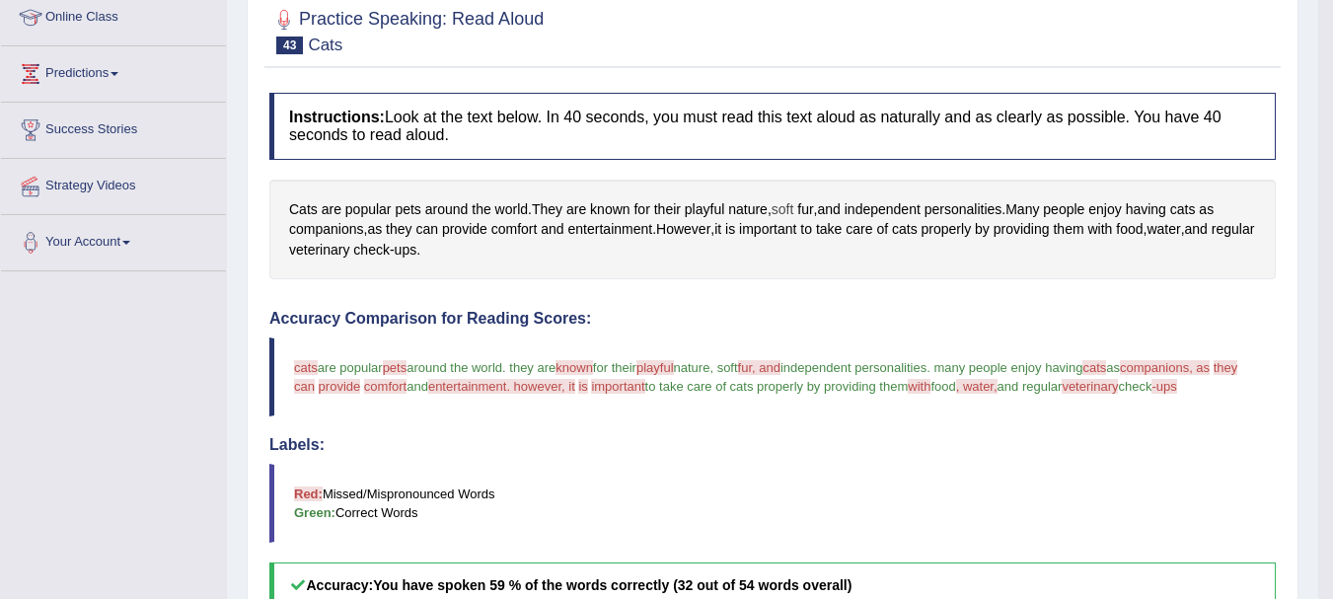
click at [791, 206] on span "soft" at bounding box center [782, 209] width 23 height 21
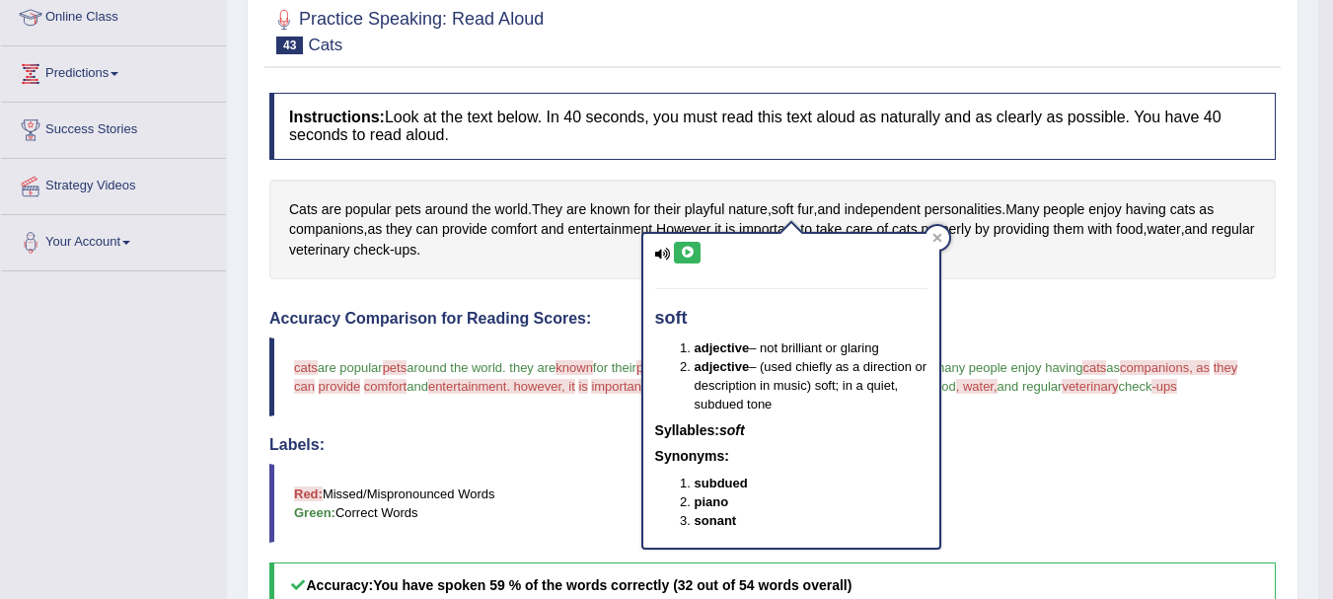
click at [688, 255] on icon at bounding box center [687, 253] width 15 height 12
click at [939, 238] on icon at bounding box center [937, 238] width 10 height 10
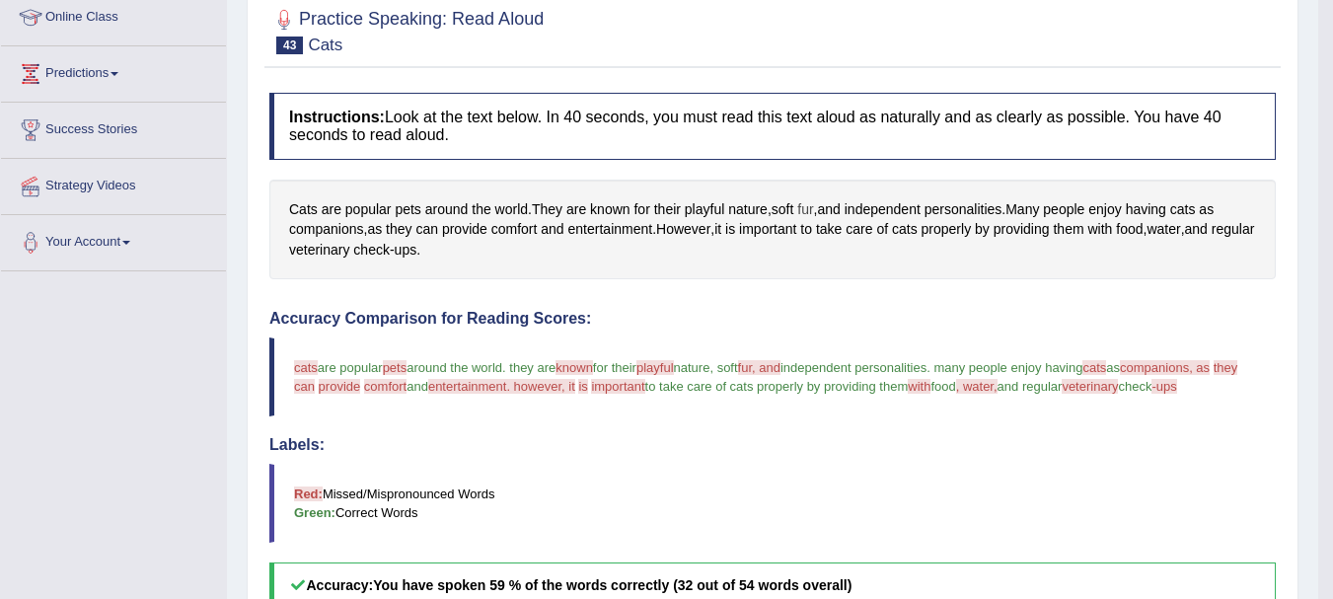
click at [813, 210] on span "fur" at bounding box center [805, 209] width 16 height 21
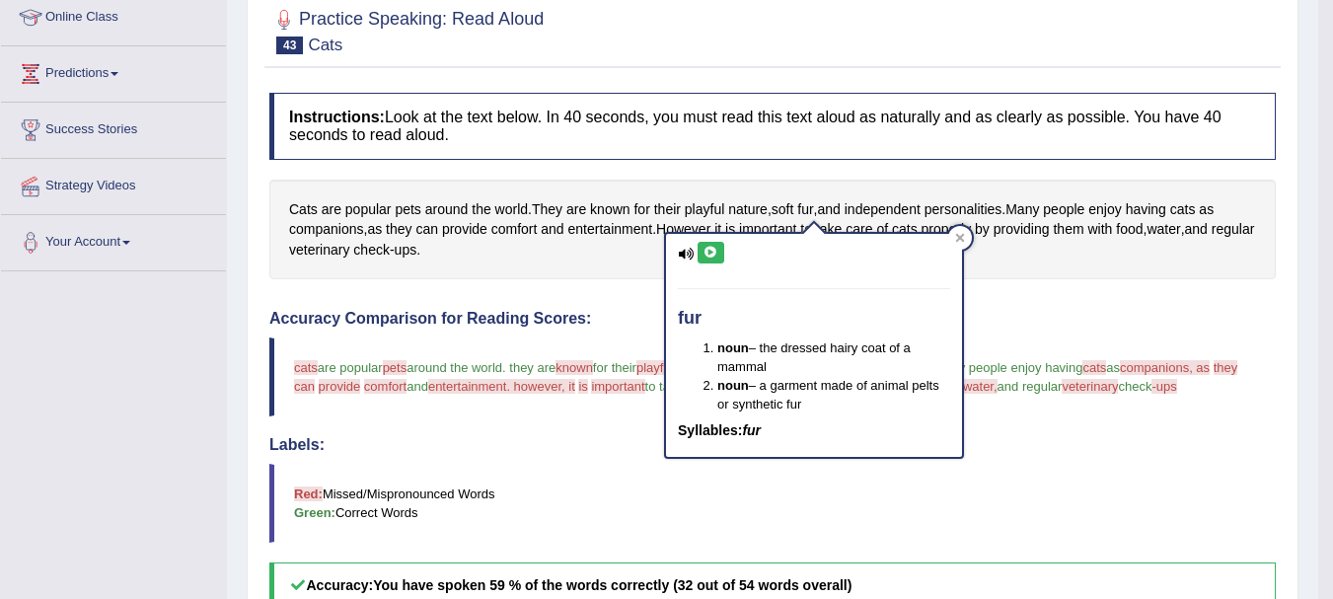
click at [712, 252] on icon at bounding box center [710, 253] width 15 height 12
click at [972, 227] on span "properly" at bounding box center [946, 229] width 50 height 21
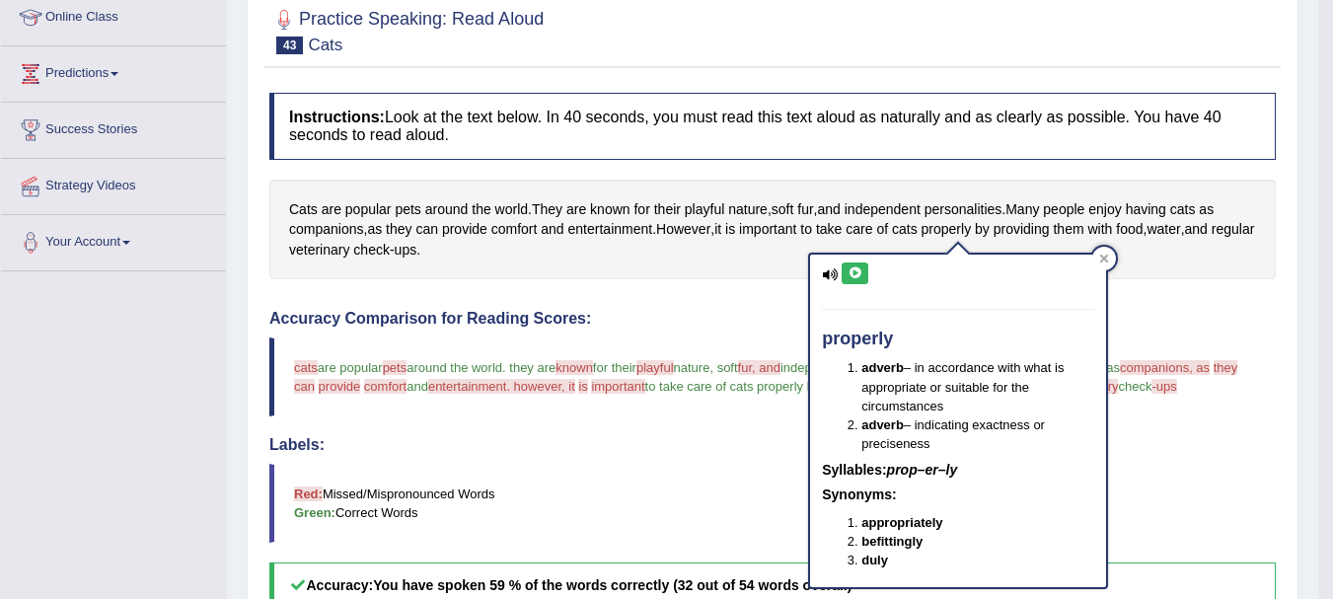
click at [714, 339] on blockquote "cats cash are popular pets pics around the world . they are known non for their…" at bounding box center [772, 376] width 1006 height 79
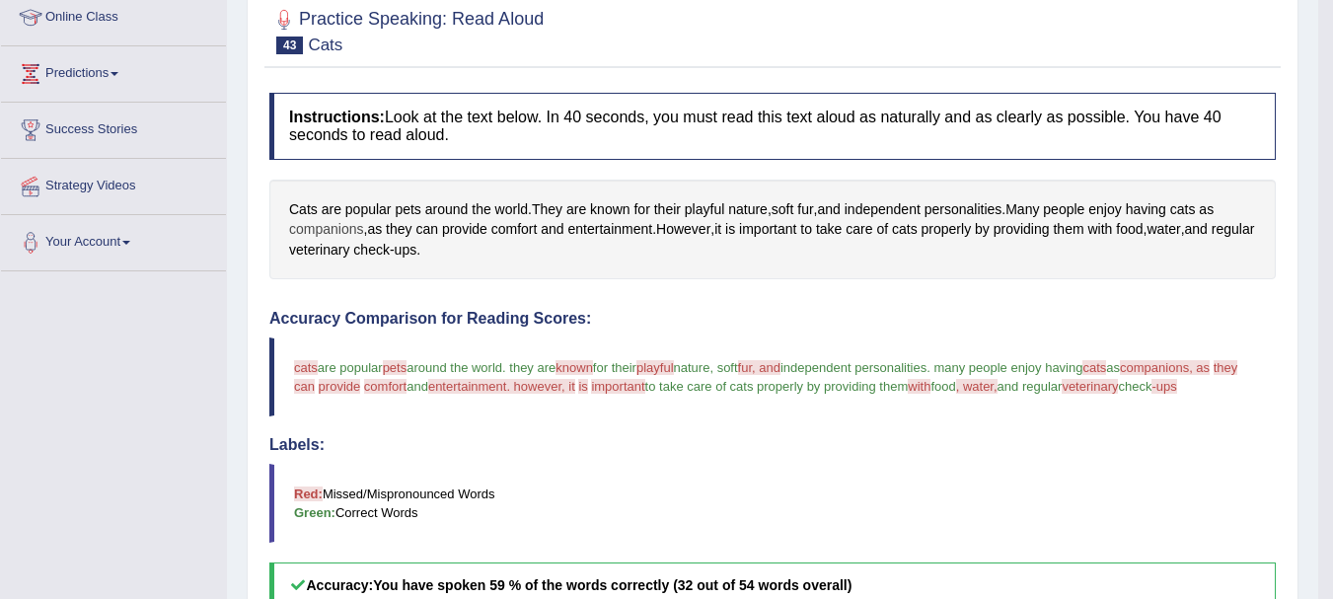
click at [310, 235] on span "companions" at bounding box center [326, 229] width 75 height 21
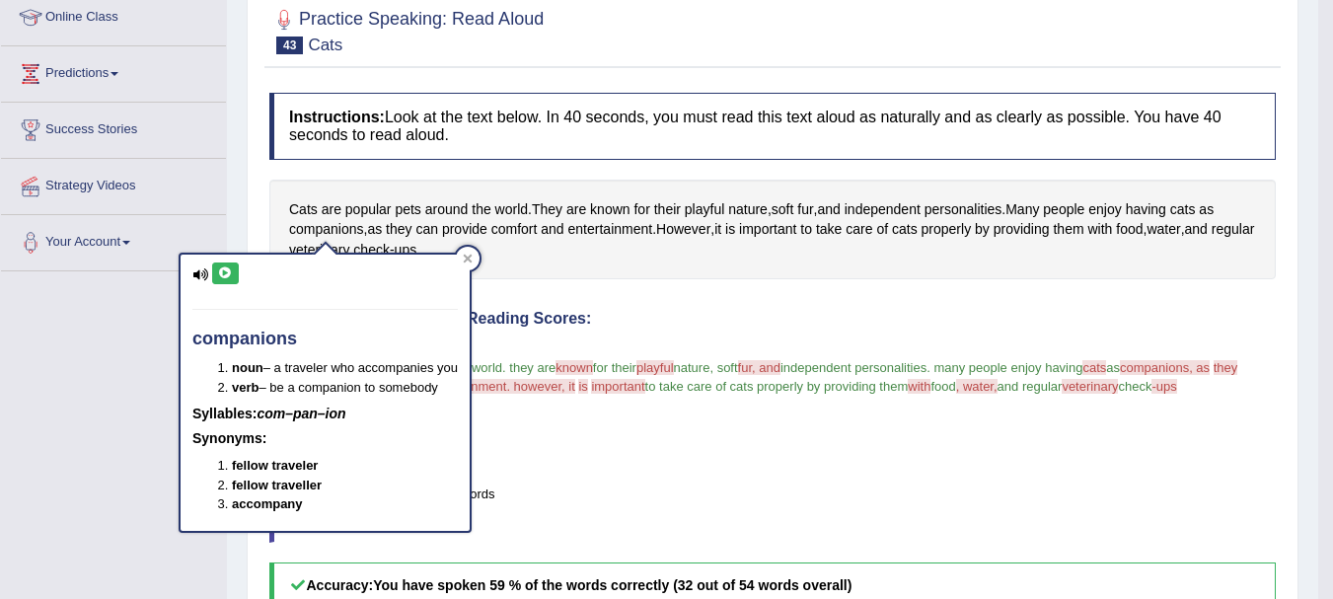
click at [227, 271] on icon at bounding box center [225, 273] width 15 height 12
click at [463, 254] on div at bounding box center [468, 259] width 24 height 24
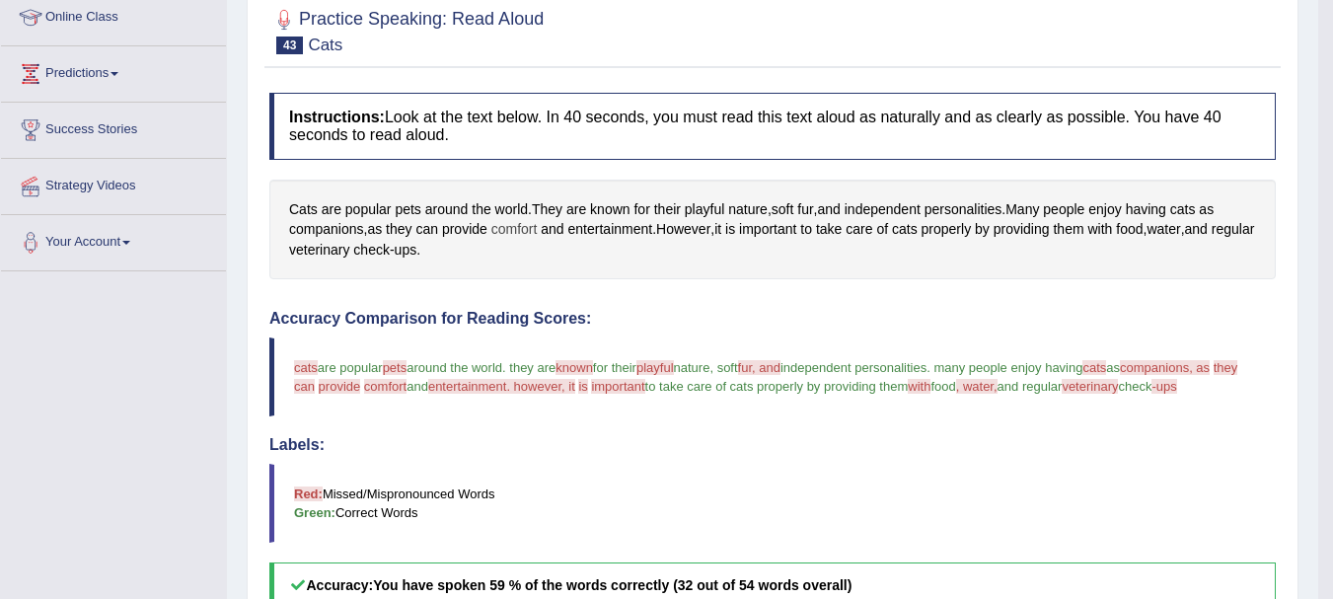
click at [522, 225] on span "comfort" at bounding box center [514, 229] width 46 height 21
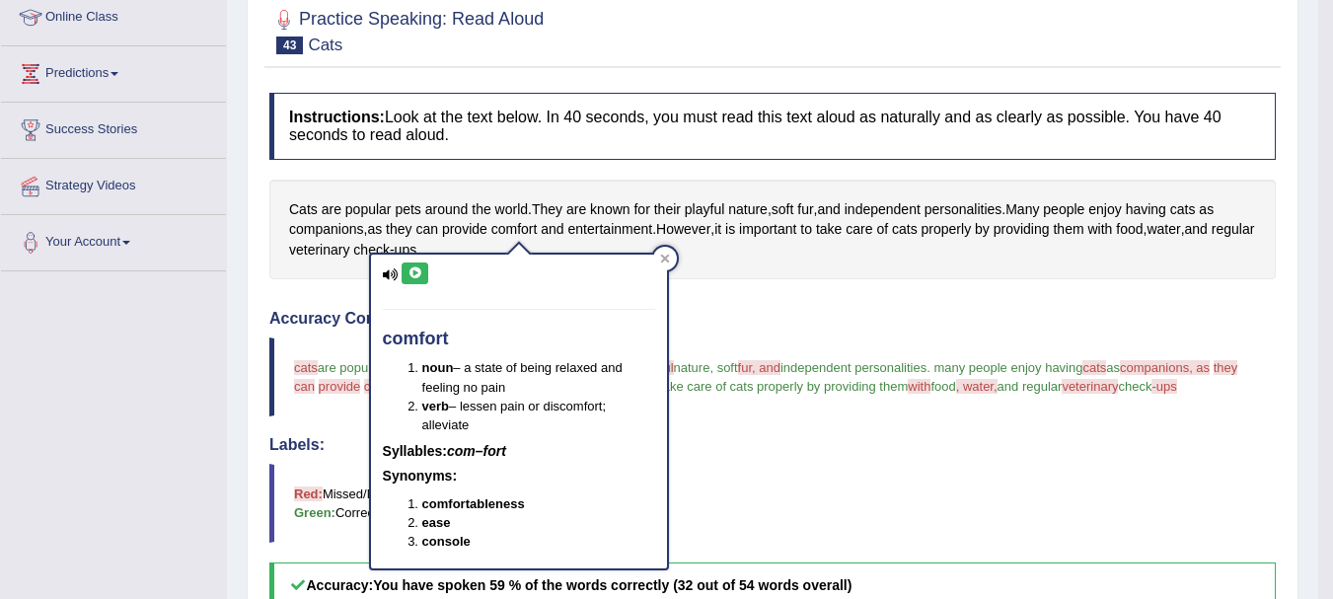
click at [414, 270] on icon at bounding box center [414, 273] width 15 height 12
click at [415, 270] on icon at bounding box center [414, 273] width 15 height 12
click at [662, 252] on div at bounding box center [665, 259] width 24 height 24
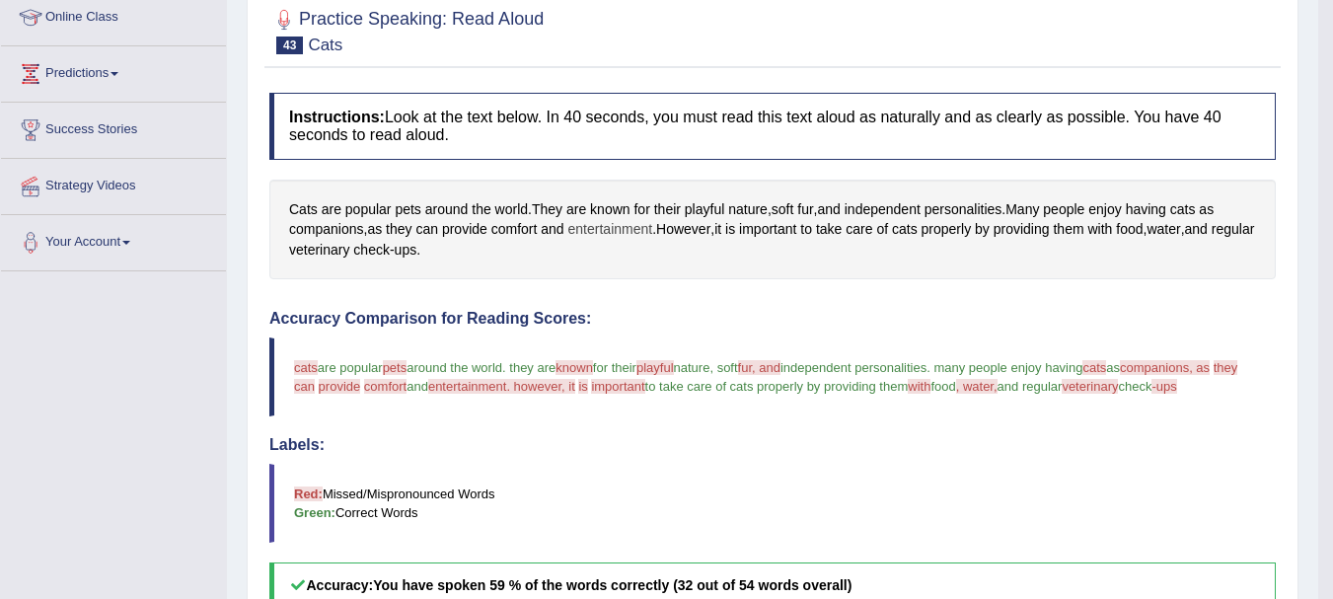
click at [623, 238] on span "entertainment" at bounding box center [610, 229] width 85 height 21
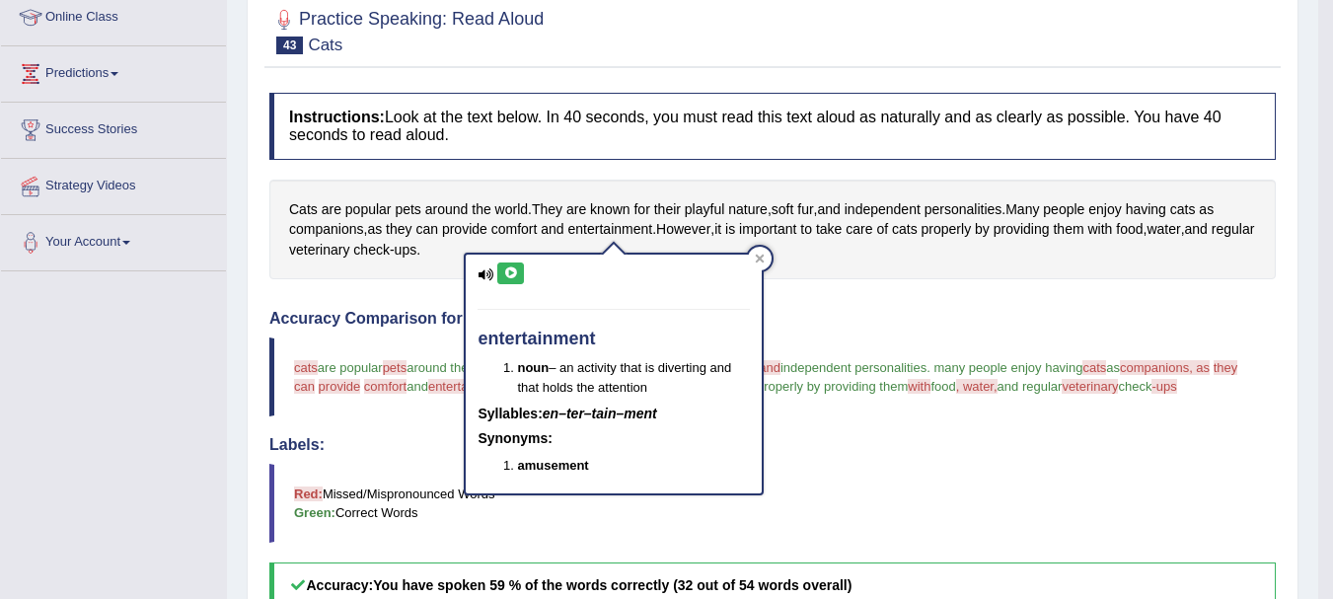
click at [510, 268] on icon at bounding box center [510, 273] width 15 height 12
click at [762, 258] on icon at bounding box center [760, 258] width 9 height 9
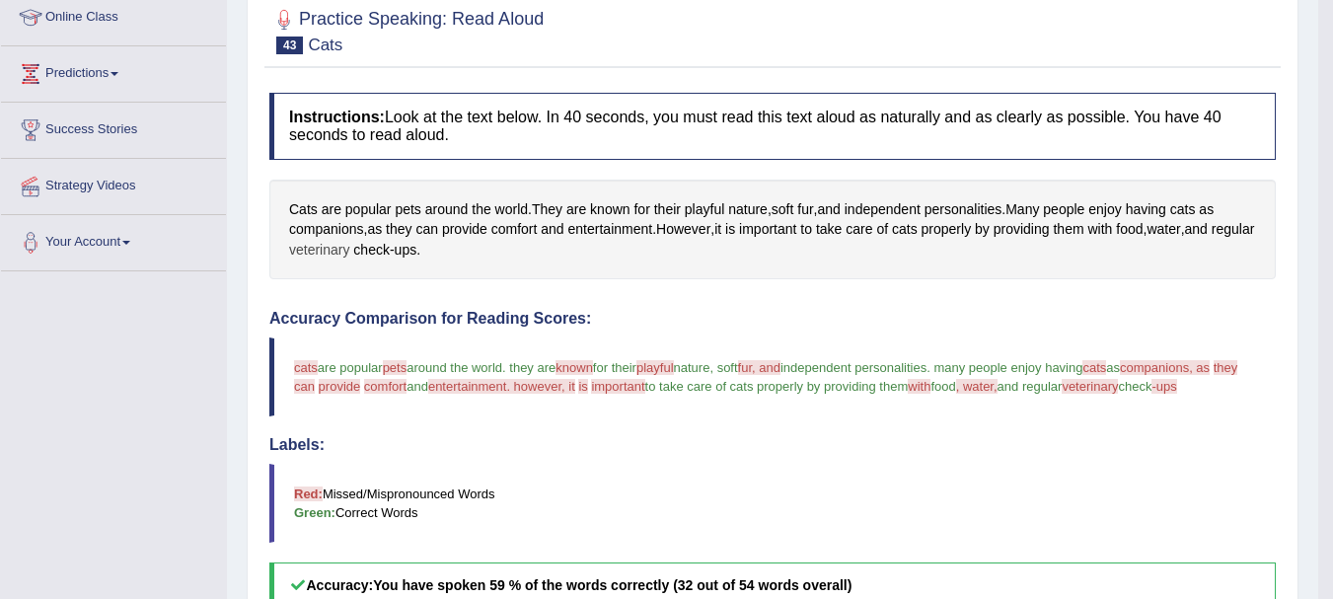
click at [349, 250] on span "veterinary" at bounding box center [319, 250] width 60 height 21
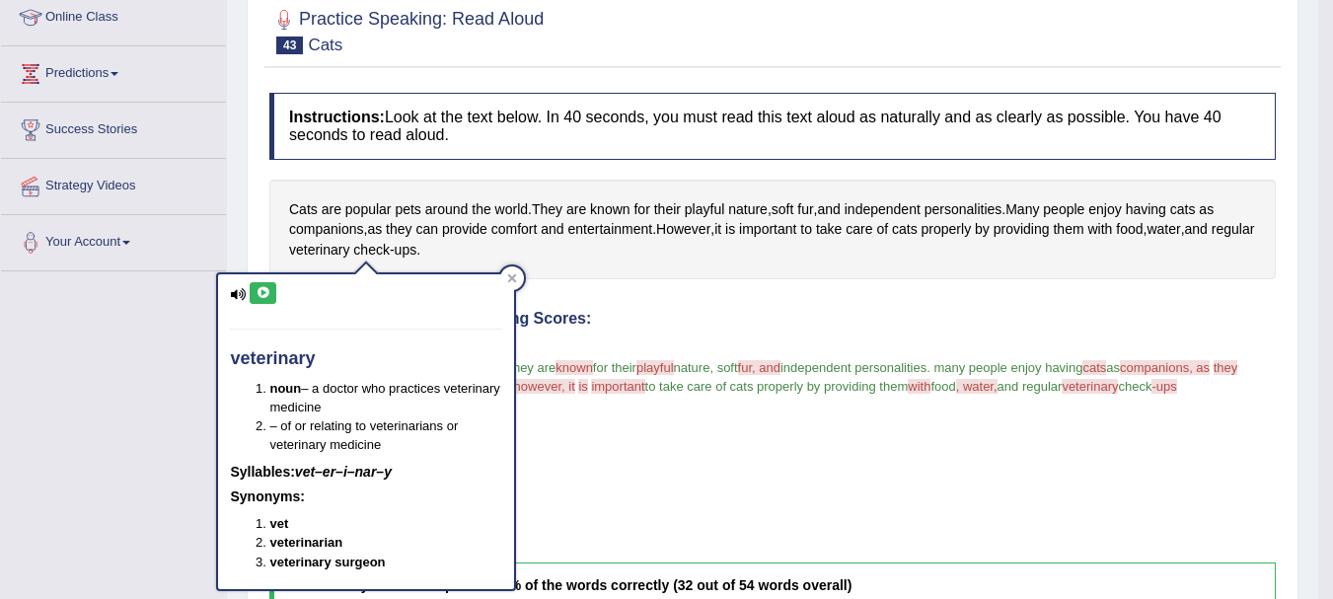
click at [265, 295] on icon at bounding box center [263, 293] width 15 height 12
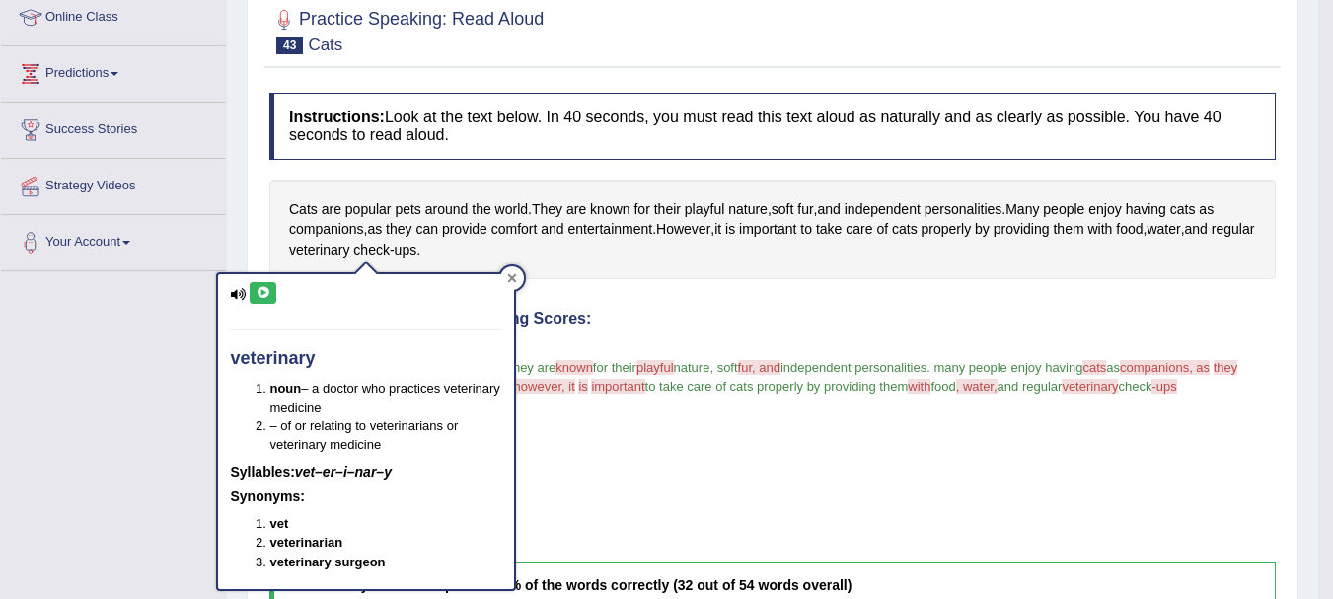
click at [518, 276] on div at bounding box center [512, 278] width 24 height 24
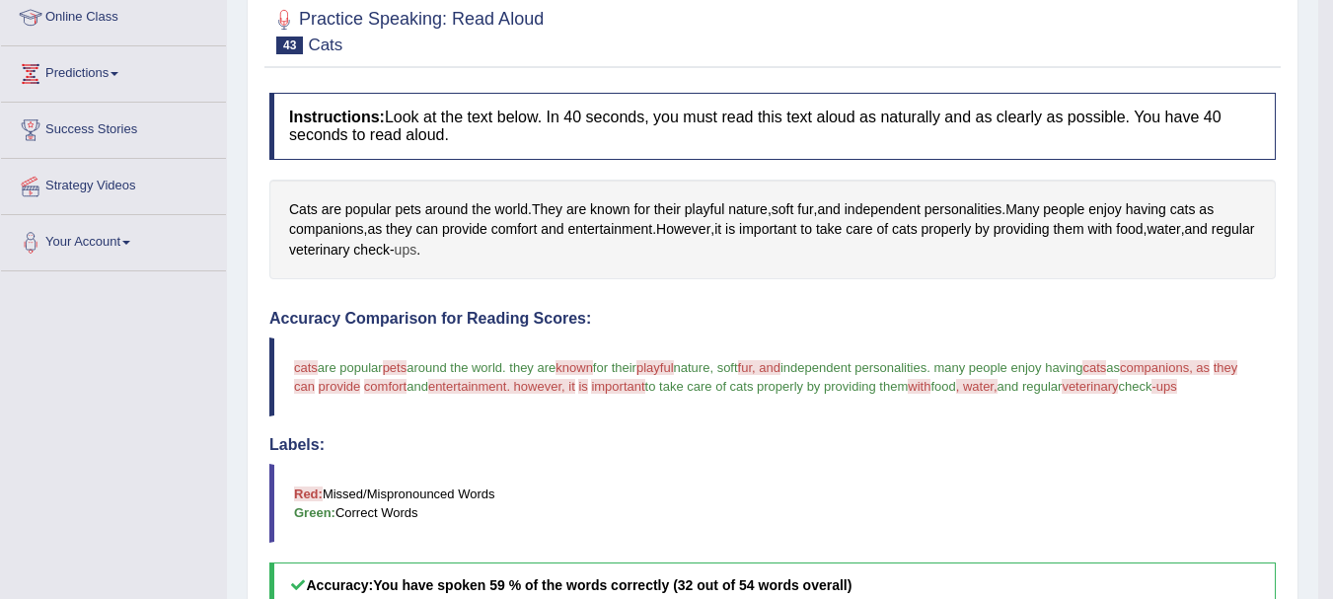
click at [417, 256] on span "ups" at bounding box center [406, 250] width 23 height 21
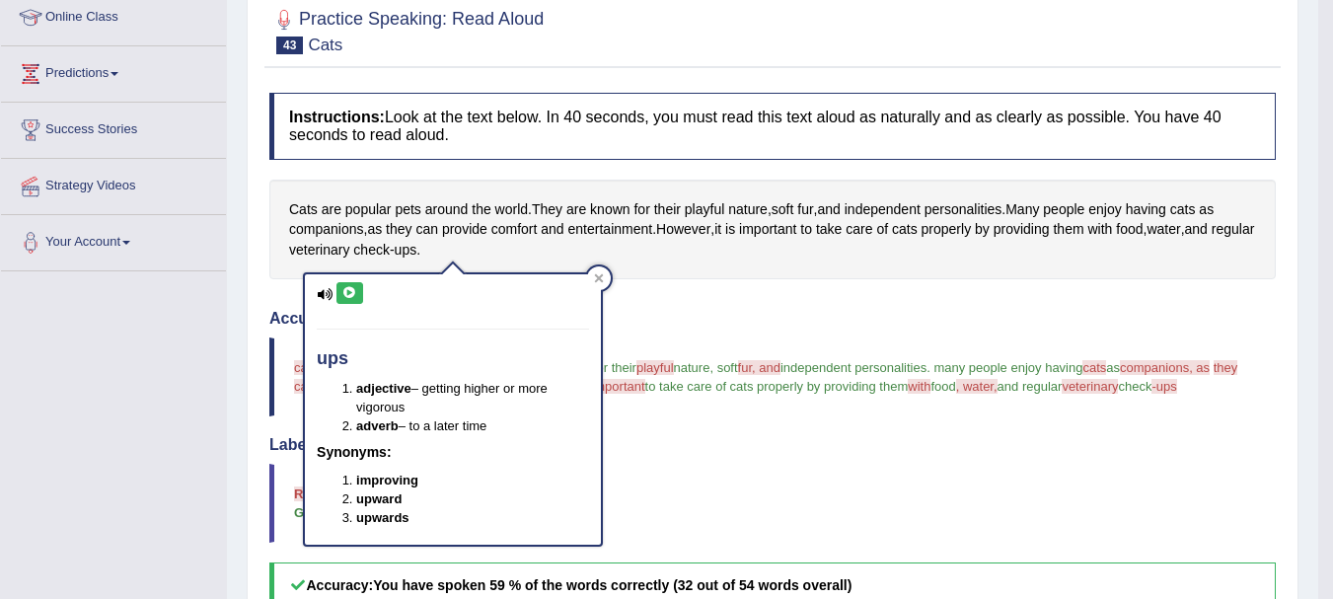
click at [350, 292] on icon at bounding box center [349, 293] width 15 height 12
click at [729, 286] on div "Instructions: Look at the text below. In 40 seconds, you must read this text al…" at bounding box center [772, 539] width 1016 height 913
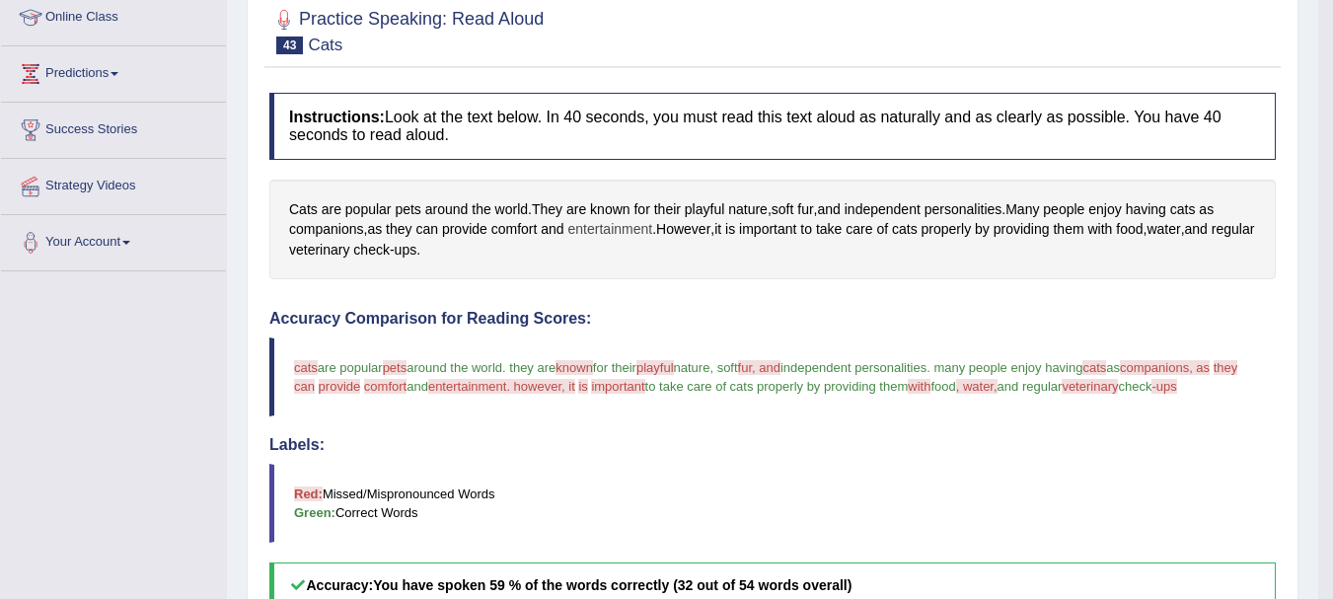
click at [596, 234] on span "entertainment" at bounding box center [610, 229] width 85 height 21
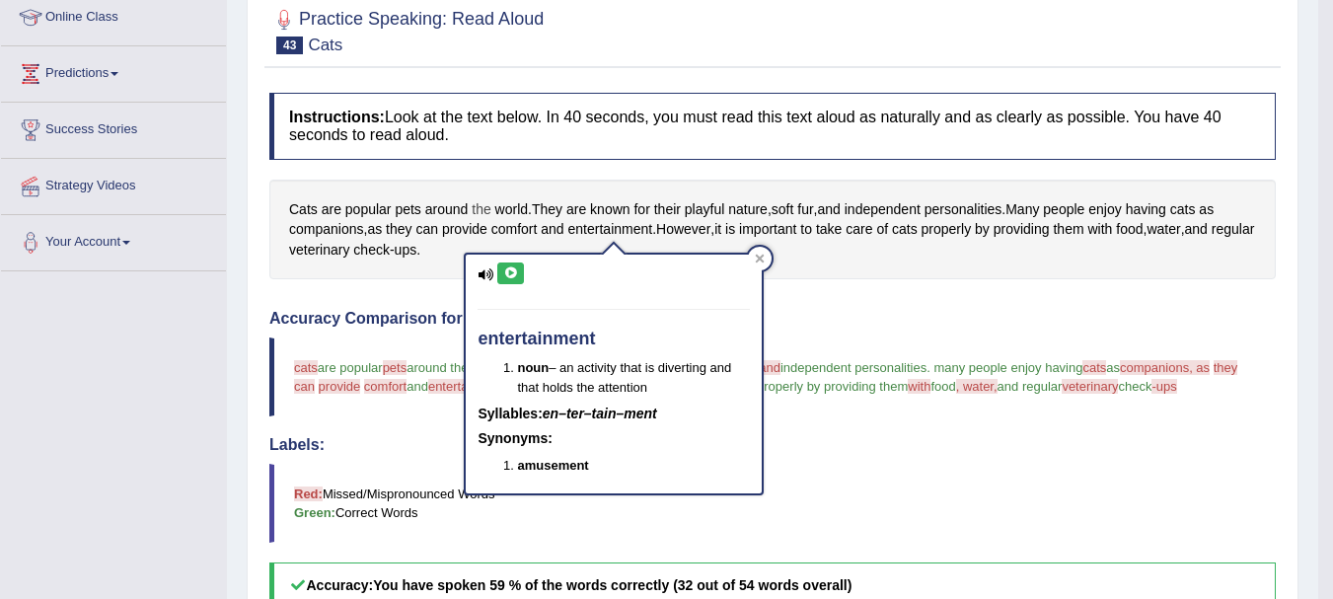
click at [485, 208] on span "the" at bounding box center [481, 209] width 19 height 21
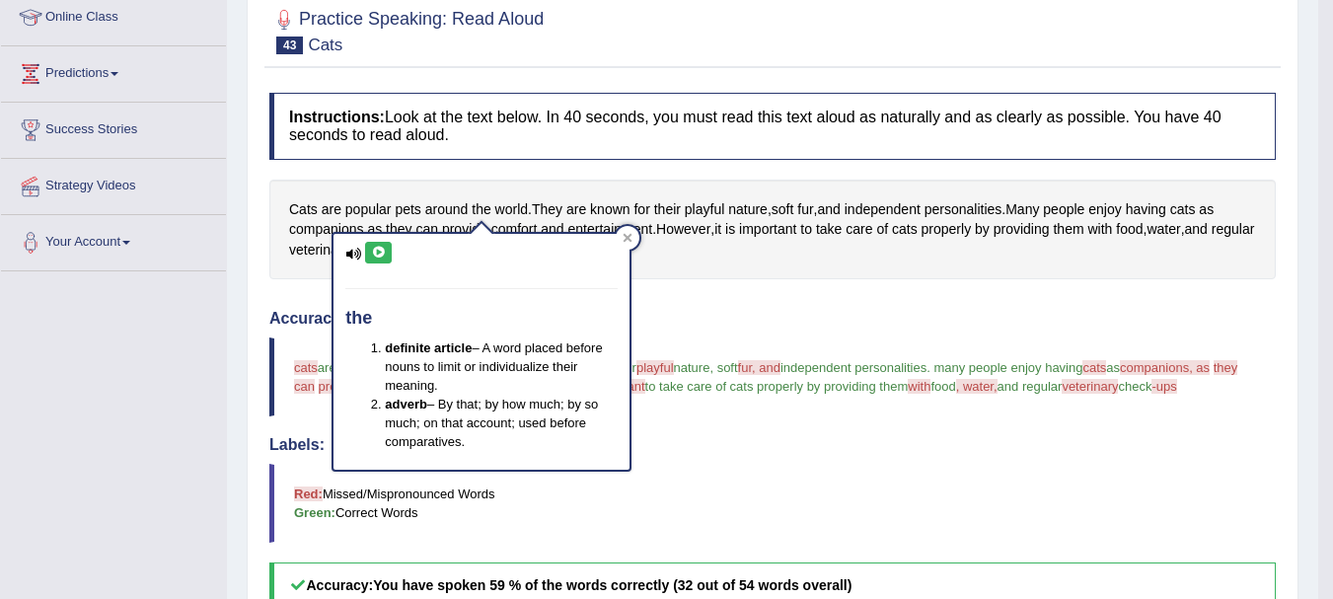
click at [796, 249] on div "Cats are popular pets around the world . They are known for their playful natur…" at bounding box center [772, 230] width 1006 height 101
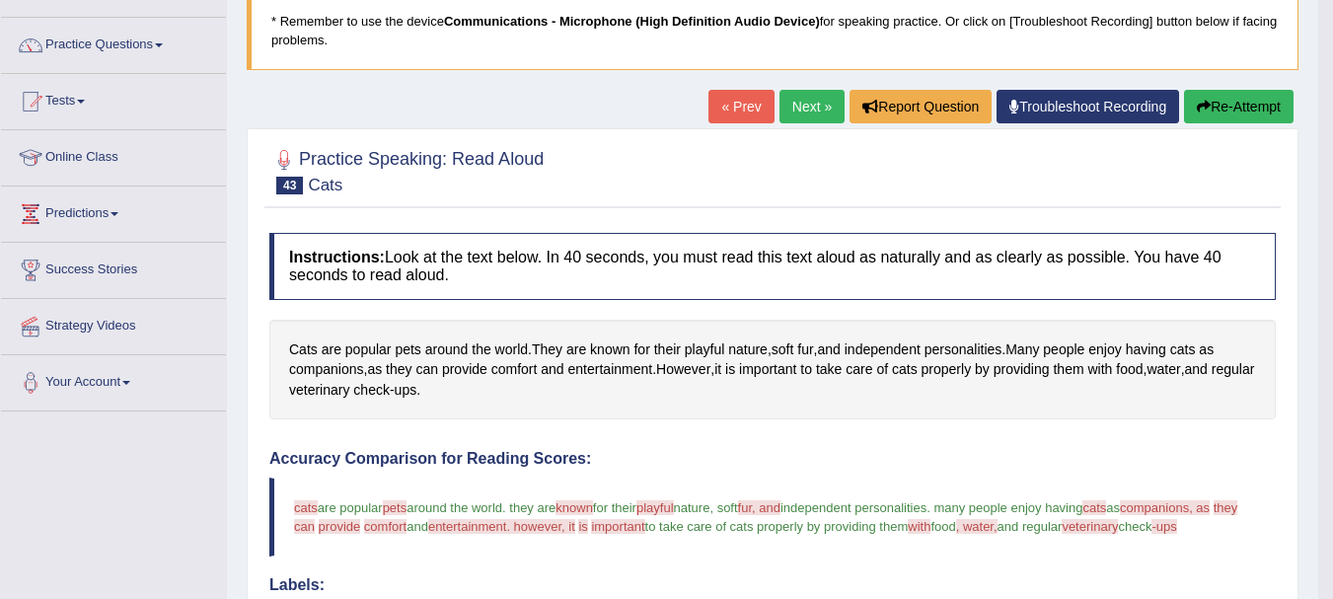
scroll to position [79, 0]
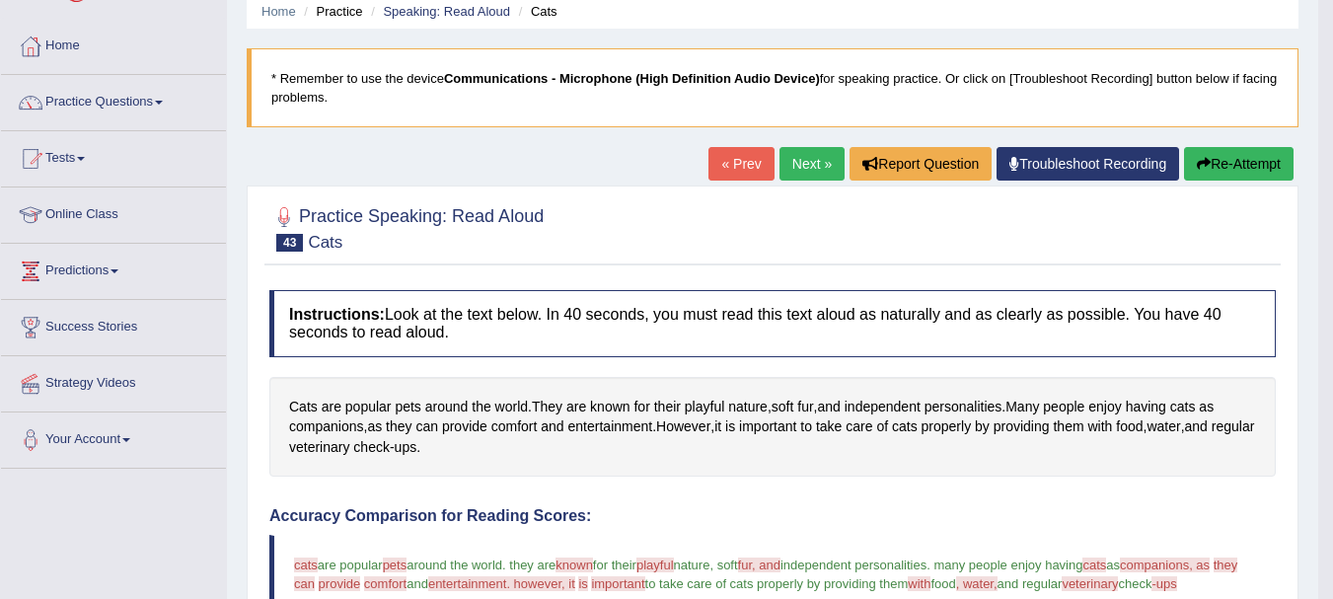
click at [1241, 153] on button "Re-Attempt" at bounding box center [1239, 164] width 110 height 34
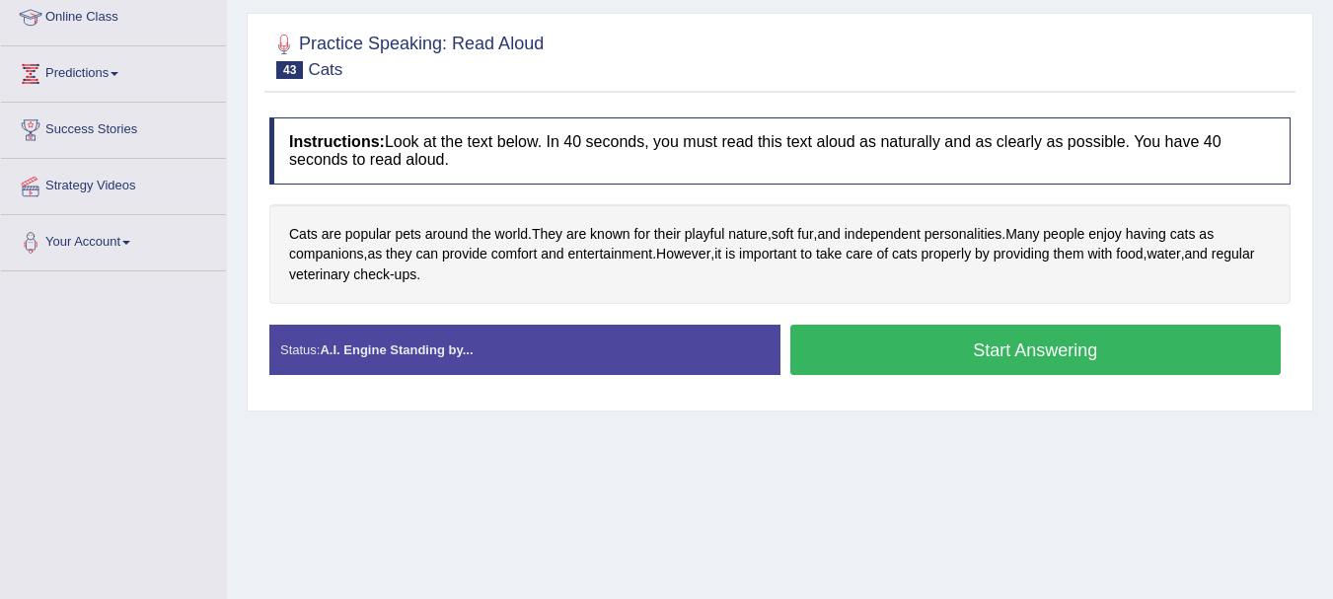
click at [987, 340] on button "Start Answering" at bounding box center [1035, 350] width 491 height 50
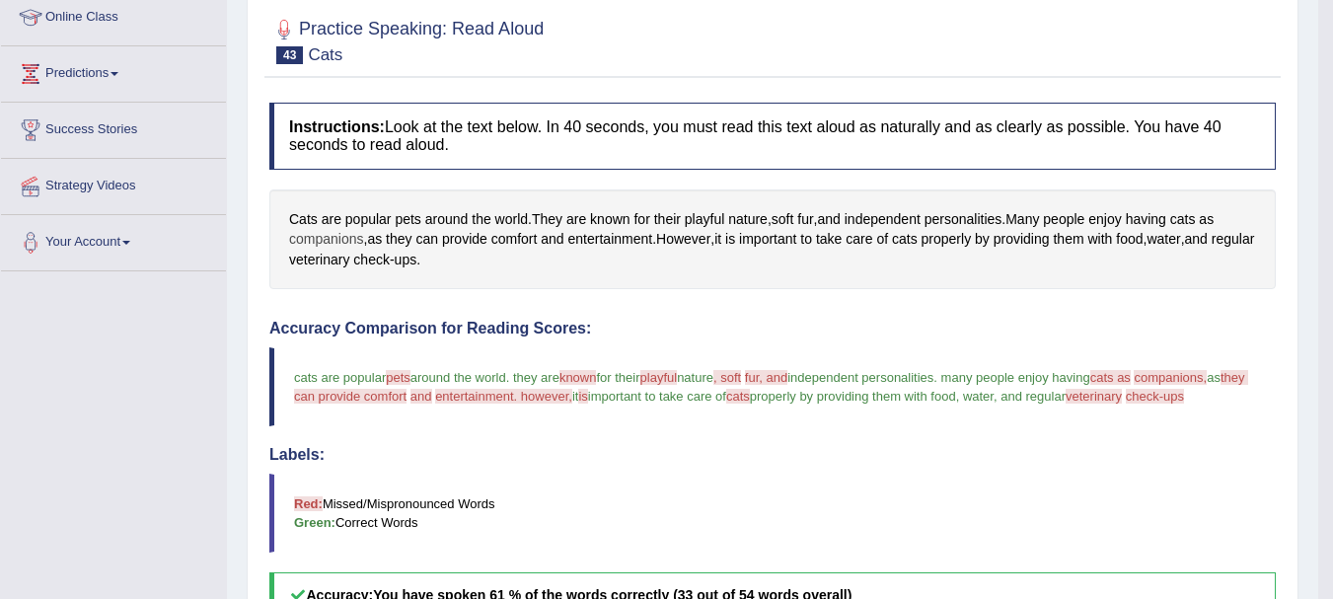
click at [327, 241] on span "companions" at bounding box center [326, 239] width 75 height 21
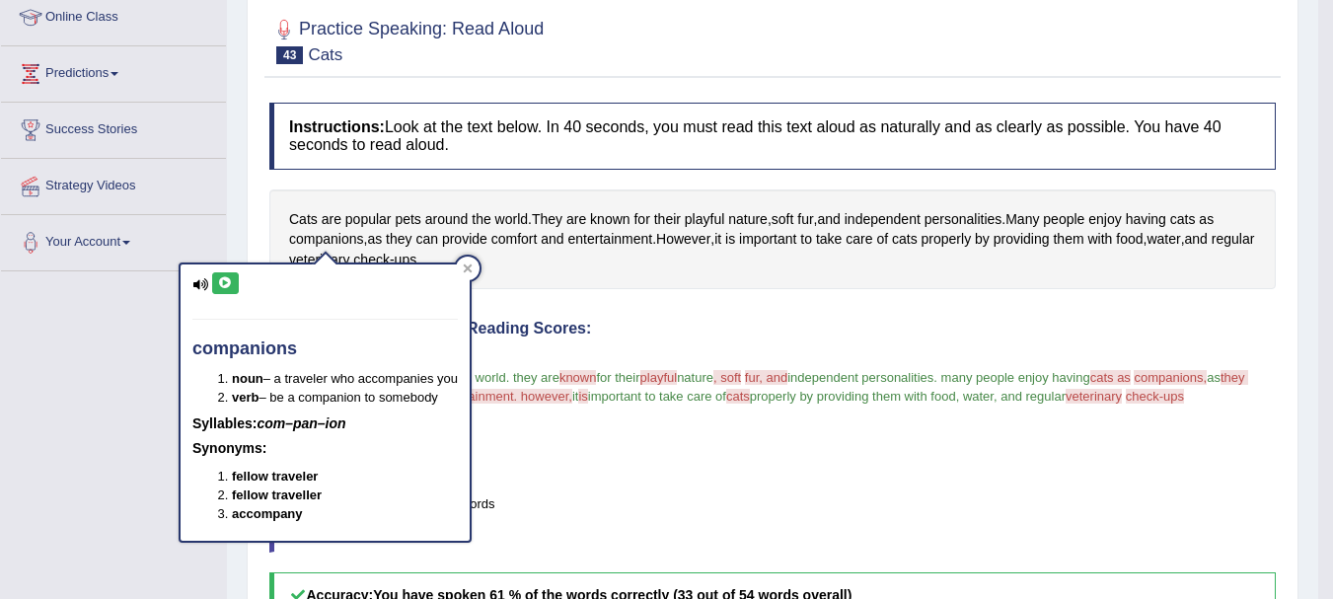
click at [227, 284] on icon at bounding box center [225, 283] width 15 height 12
click at [473, 268] on icon at bounding box center [468, 268] width 10 height 10
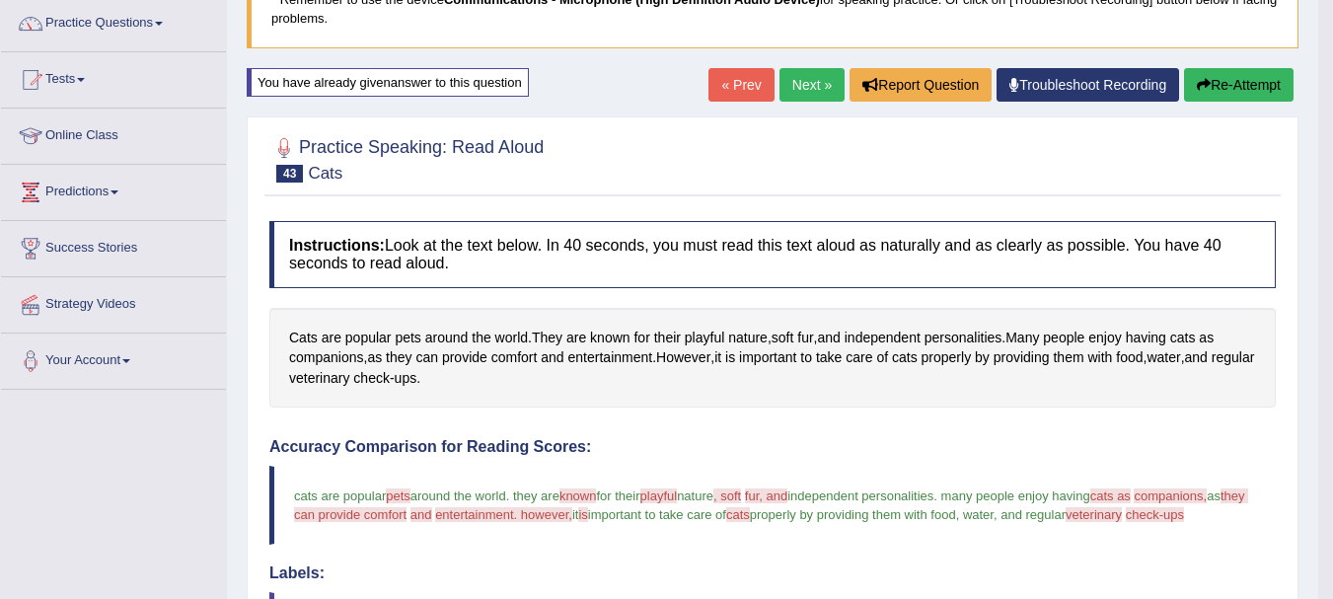
scroll to position [118, 0]
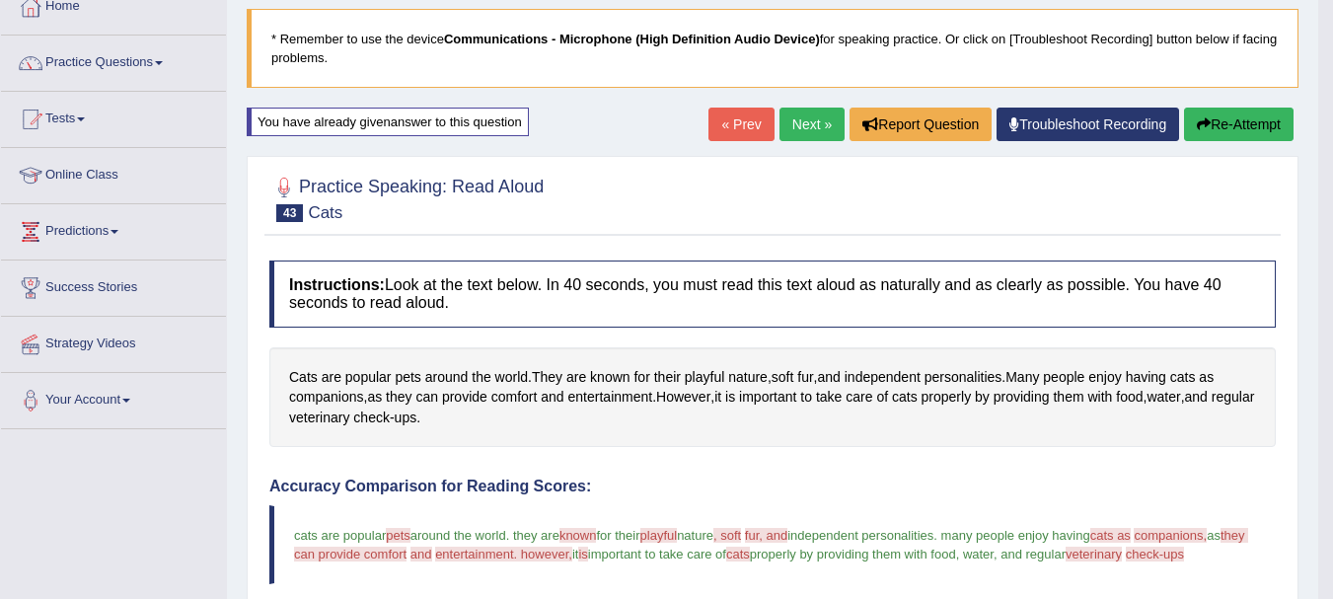
click at [1249, 111] on button "Re-Attempt" at bounding box center [1239, 125] width 110 height 34
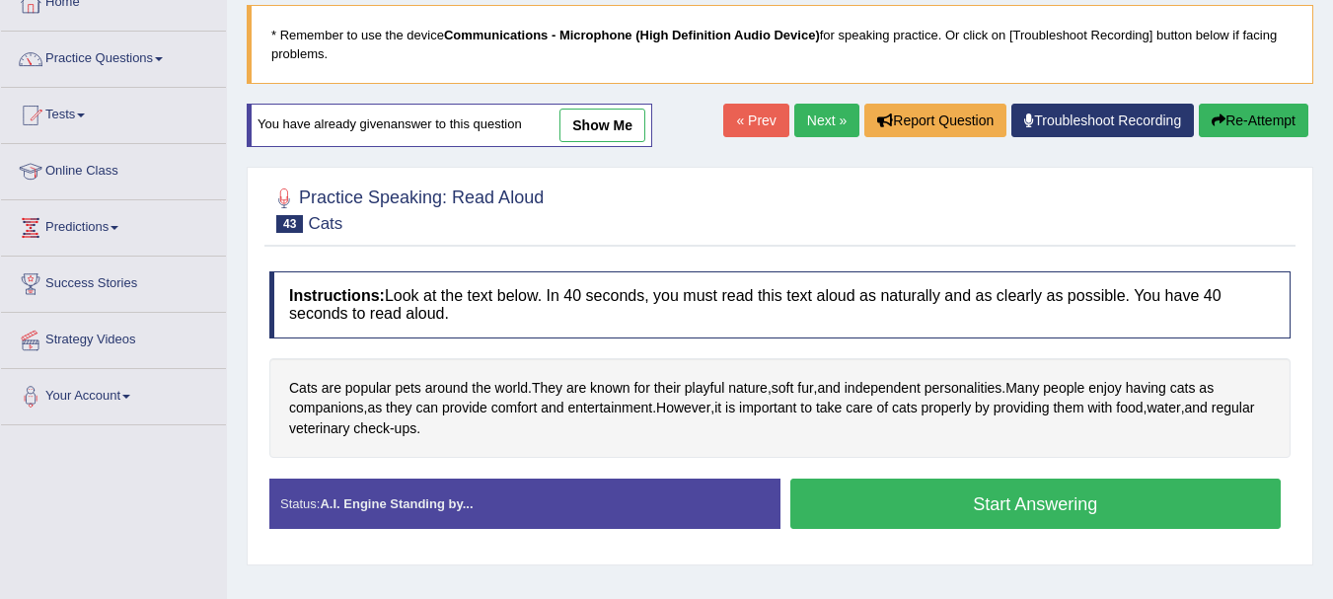
click at [994, 511] on button "Start Answering" at bounding box center [1035, 503] width 491 height 50
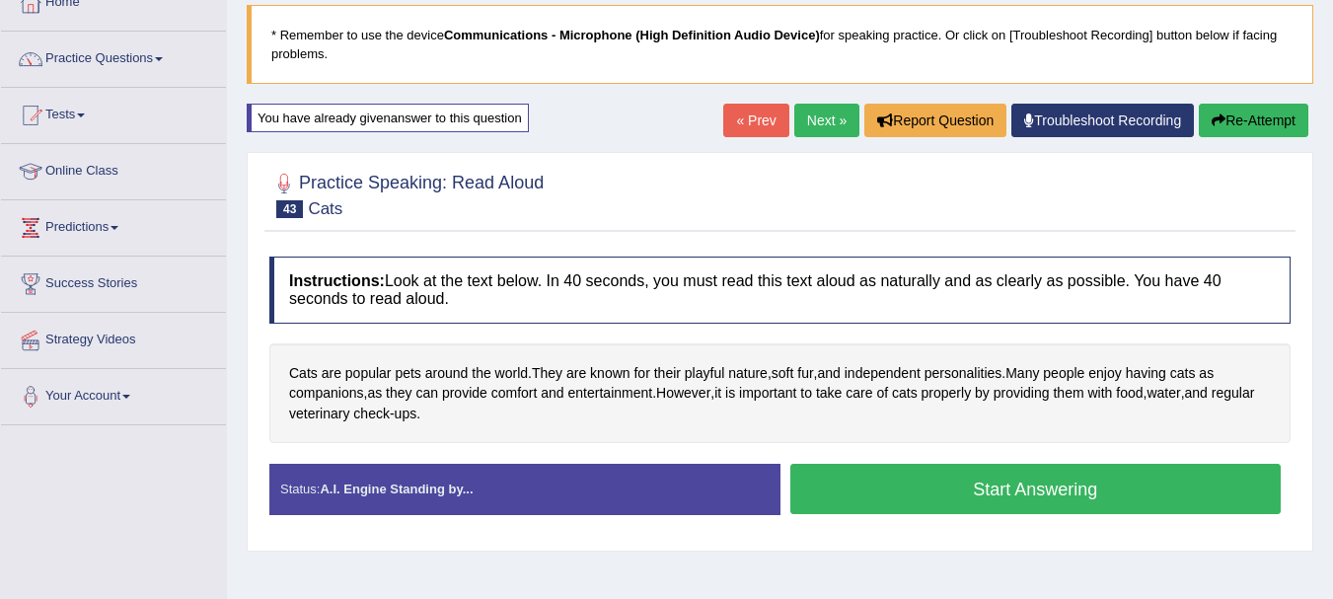
scroll to position [118, 0]
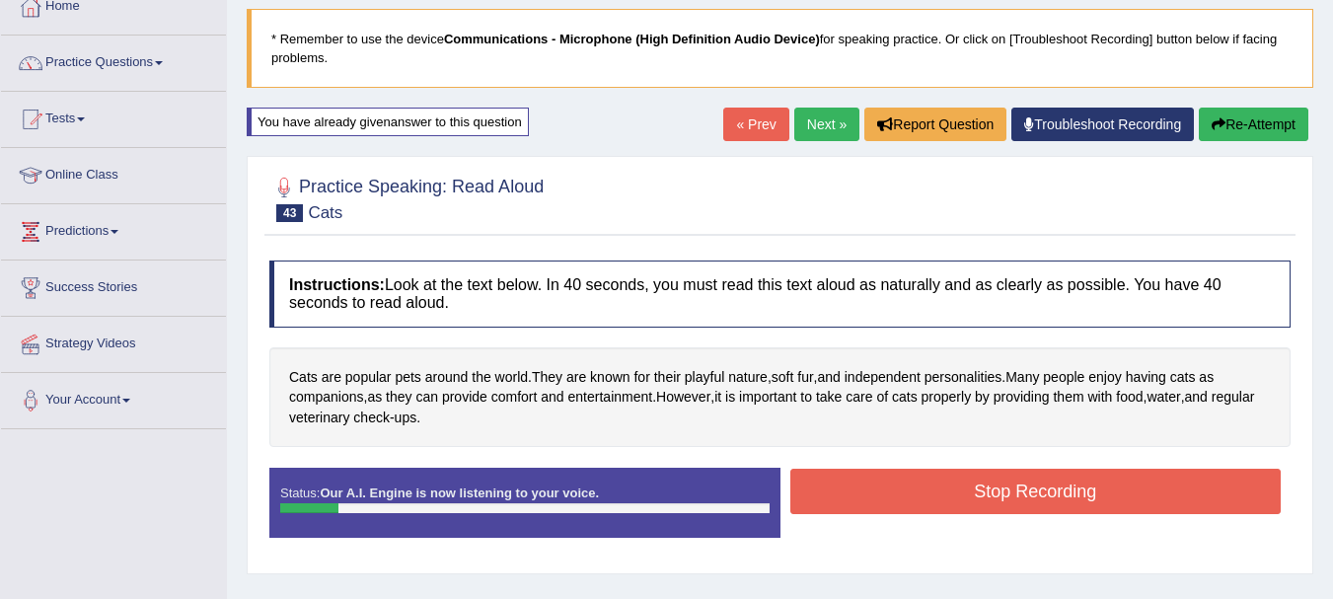
click at [990, 475] on button "Stop Recording" at bounding box center [1035, 491] width 491 height 45
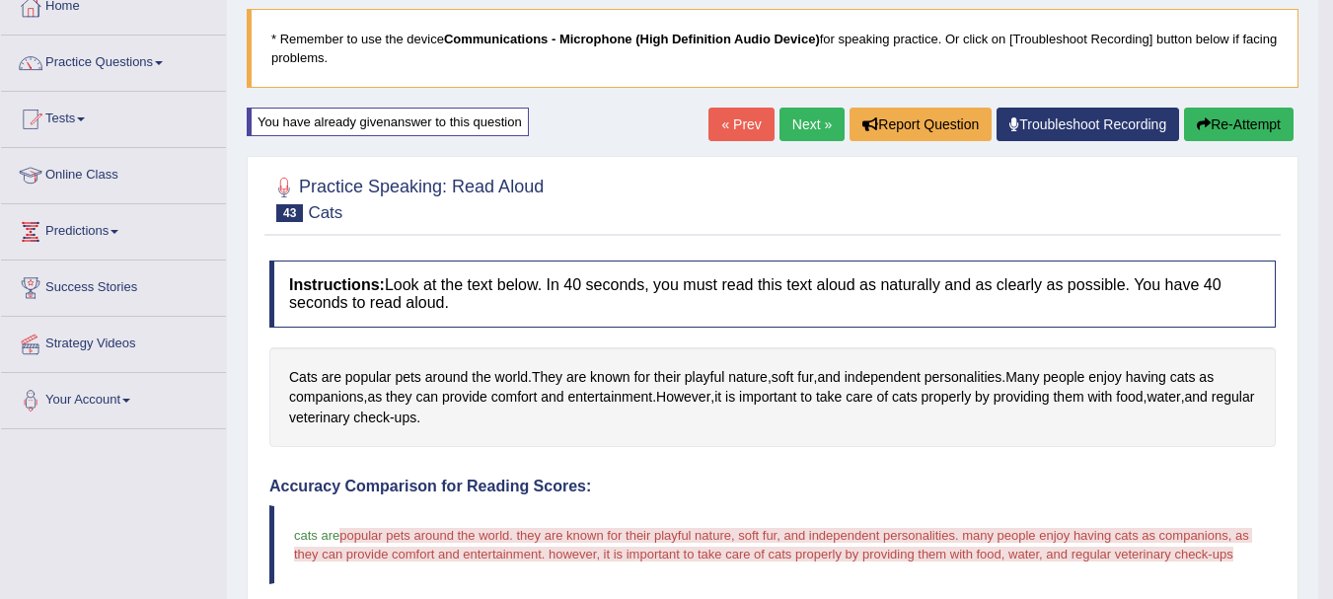
click at [1244, 125] on button "Re-Attempt" at bounding box center [1239, 125] width 110 height 34
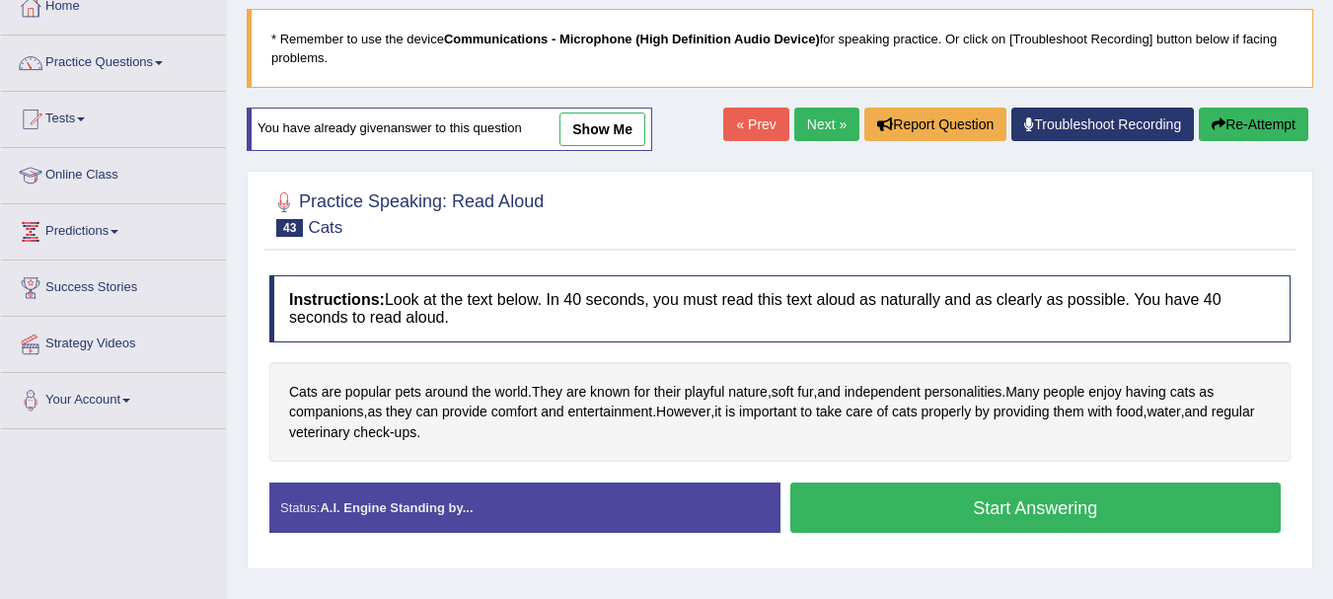
scroll to position [118, 0]
click at [965, 506] on button "Start Answering" at bounding box center [1035, 507] width 491 height 50
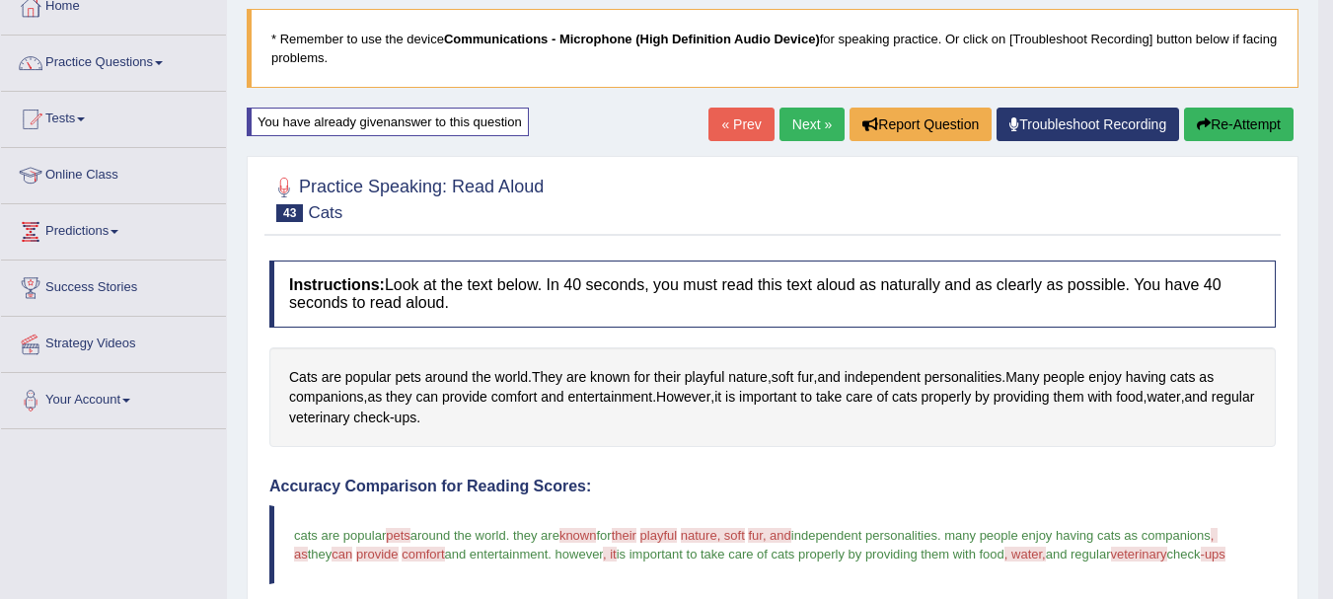
click at [810, 114] on link "Next »" at bounding box center [811, 125] width 65 height 34
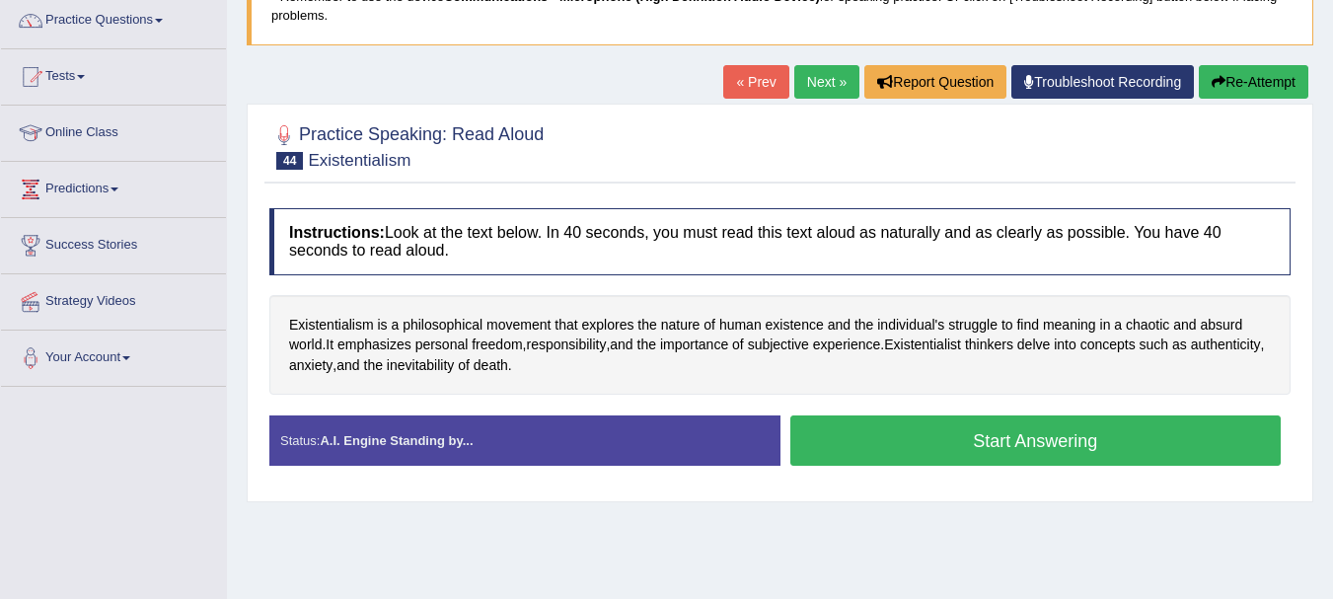
scroll to position [197, 0]
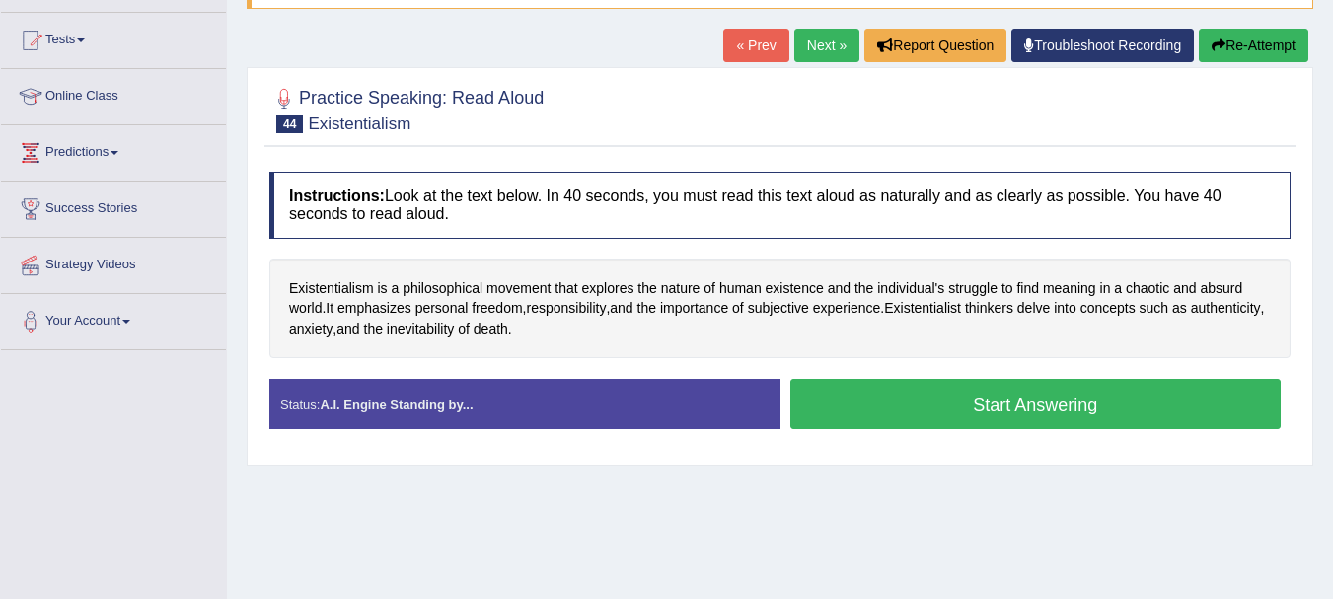
click at [981, 408] on button "Start Answering" at bounding box center [1035, 404] width 491 height 50
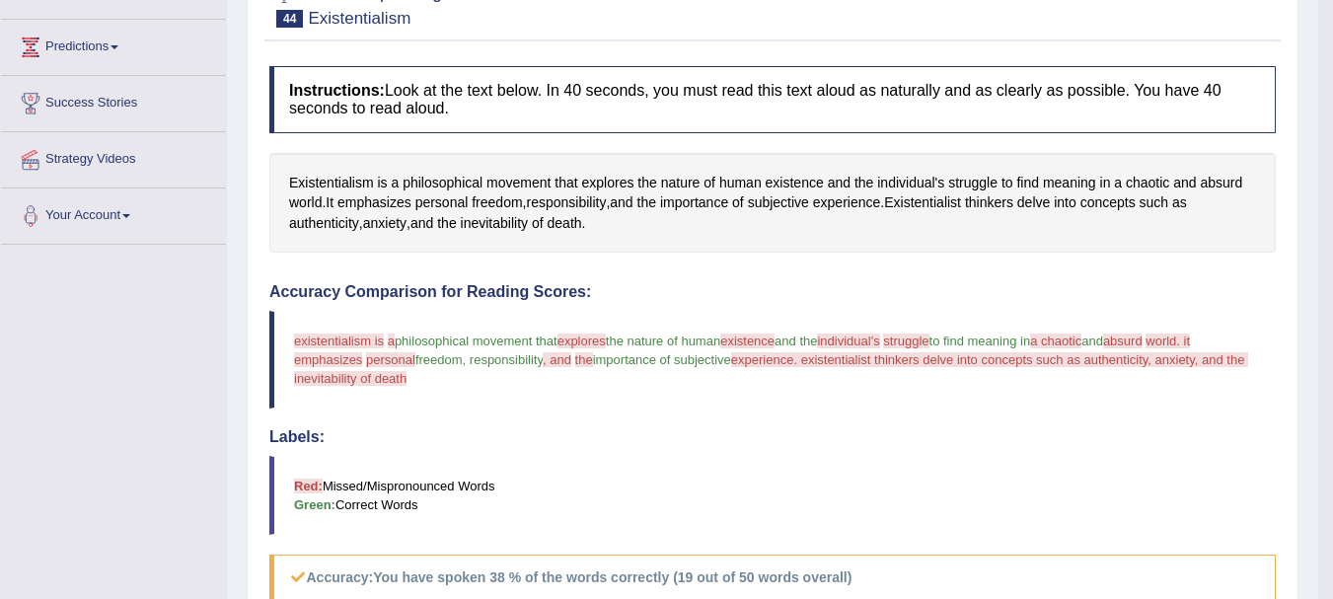
scroll to position [316, 0]
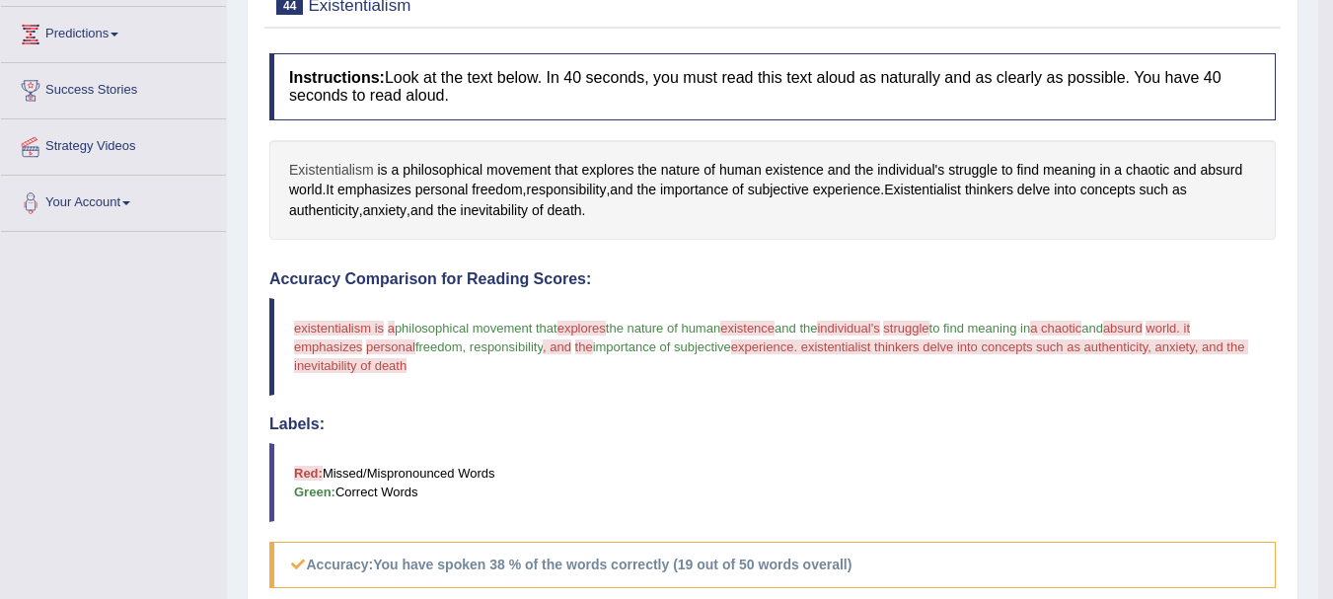
click at [318, 168] on span "Existentialism" at bounding box center [331, 170] width 85 height 21
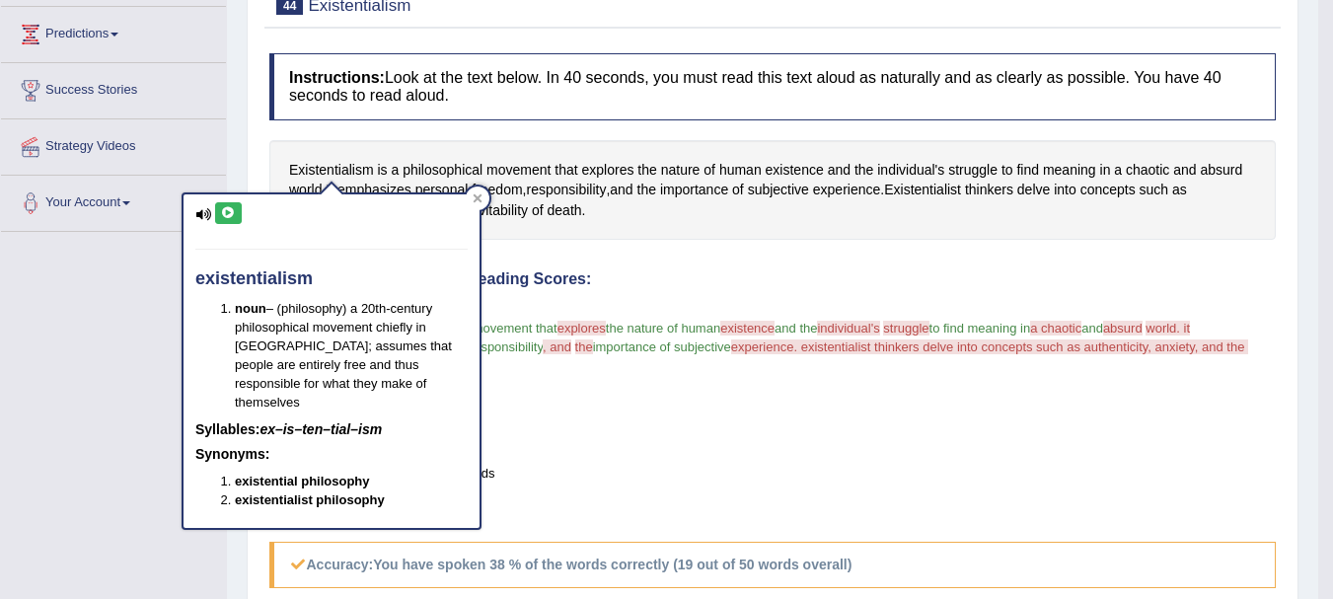
click at [227, 213] on icon at bounding box center [228, 213] width 15 height 12
click at [480, 193] on icon at bounding box center [478, 198] width 10 height 10
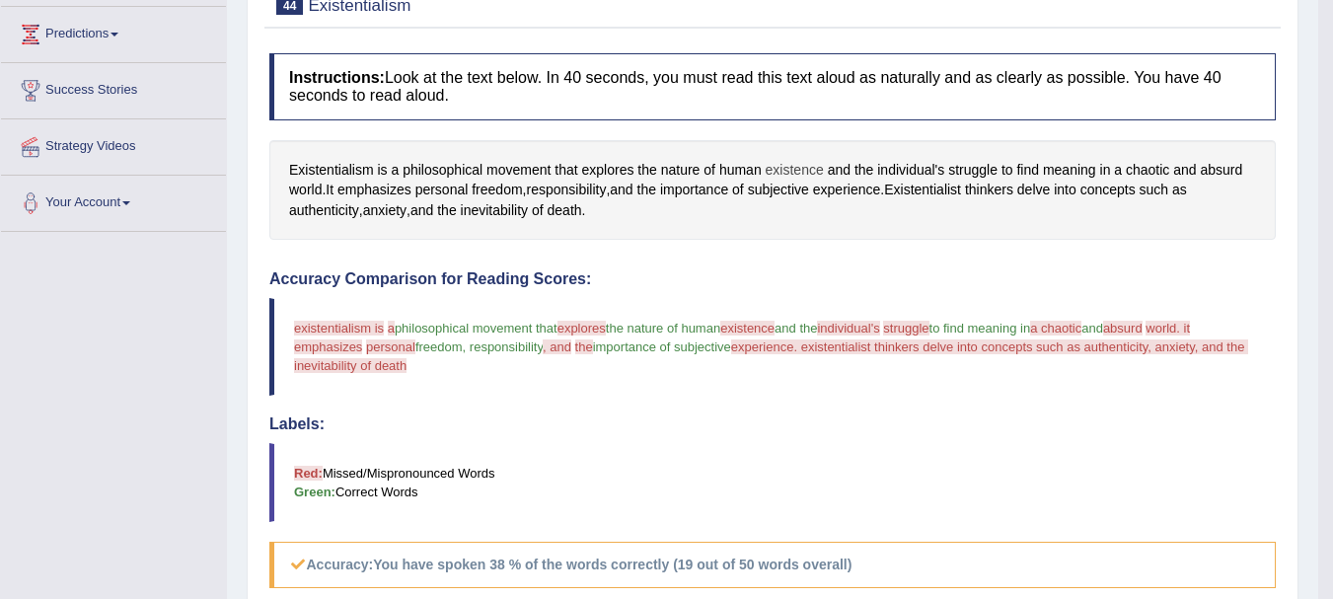
click at [810, 166] on span "existence" at bounding box center [795, 170] width 58 height 21
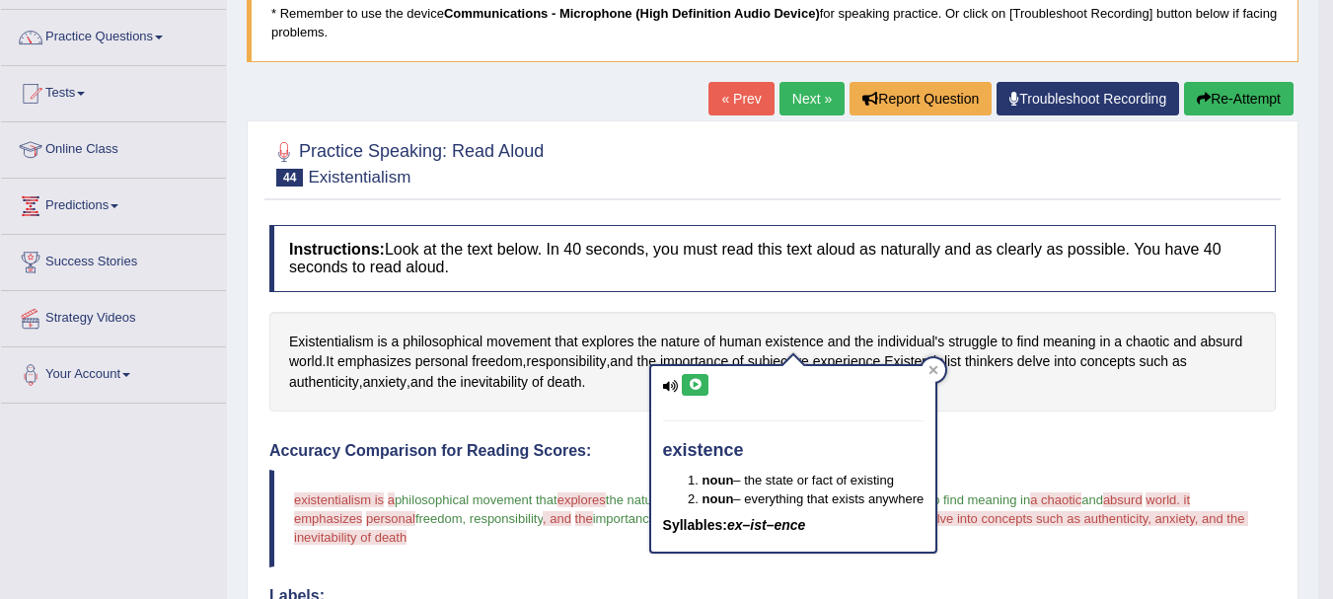
scroll to position [118, 0]
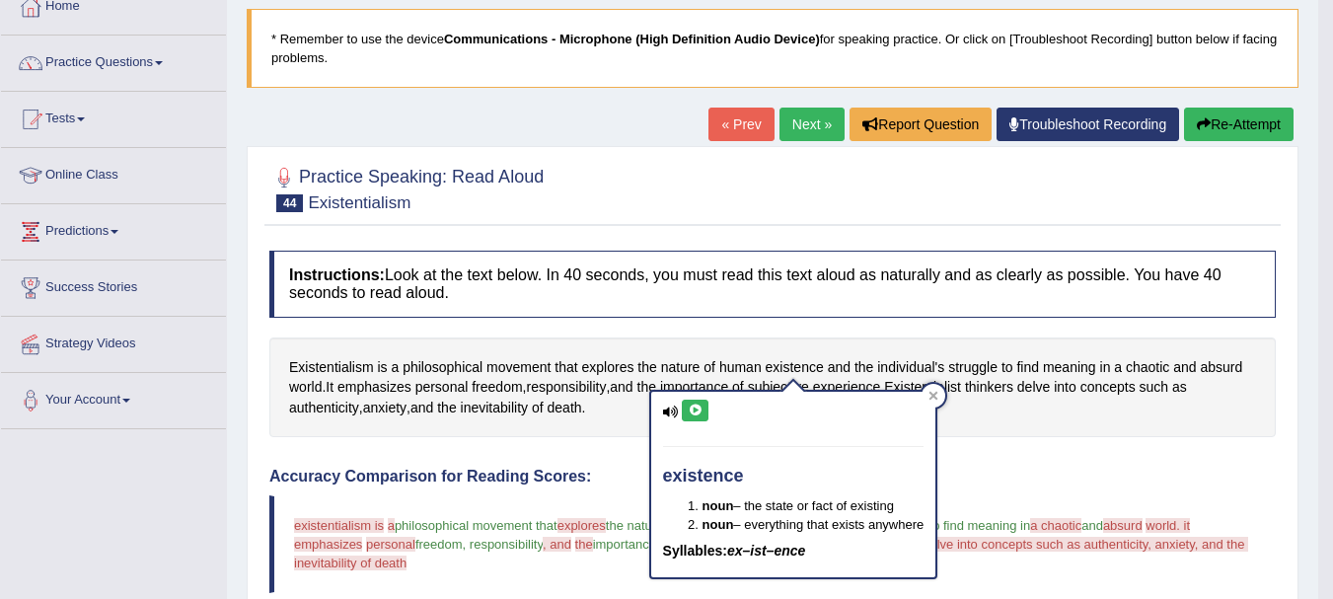
click at [783, 133] on link "Next »" at bounding box center [811, 125] width 65 height 34
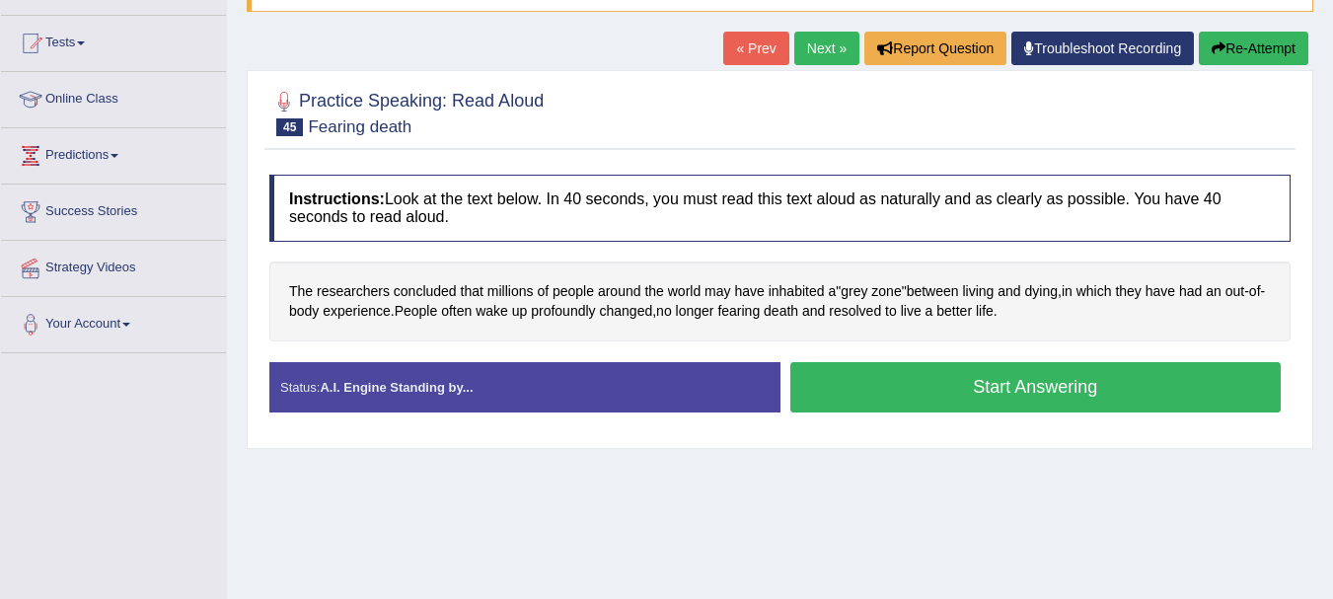
scroll to position [197, 0]
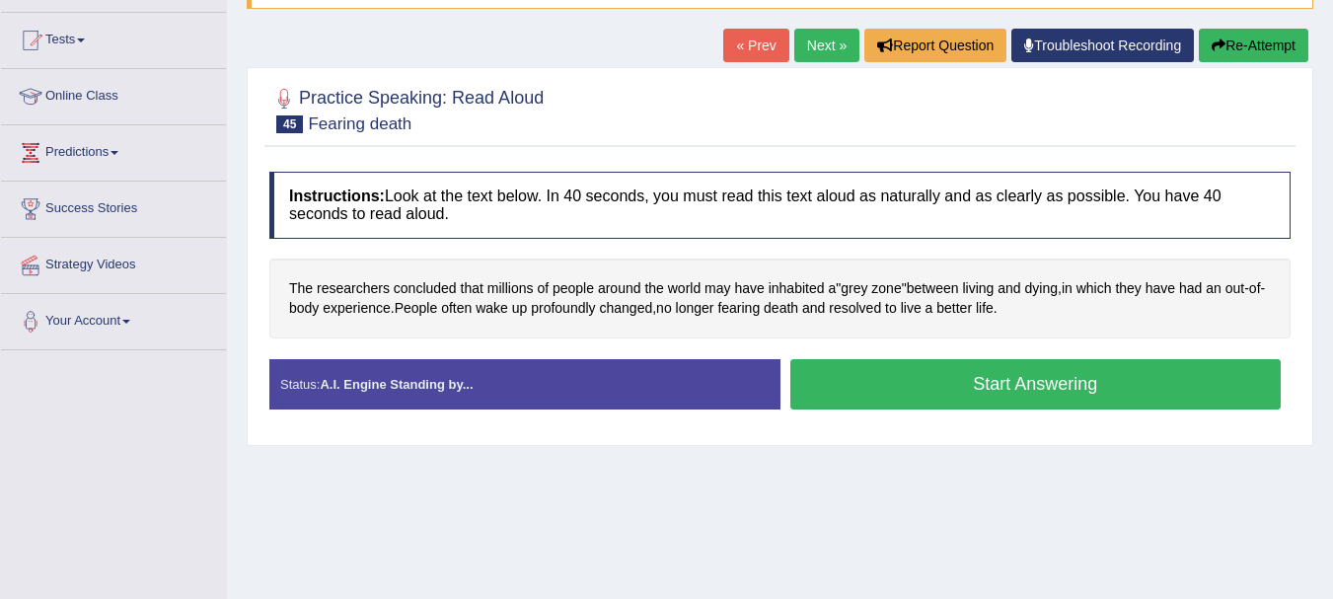
click at [862, 363] on button "Start Answering" at bounding box center [1035, 384] width 491 height 50
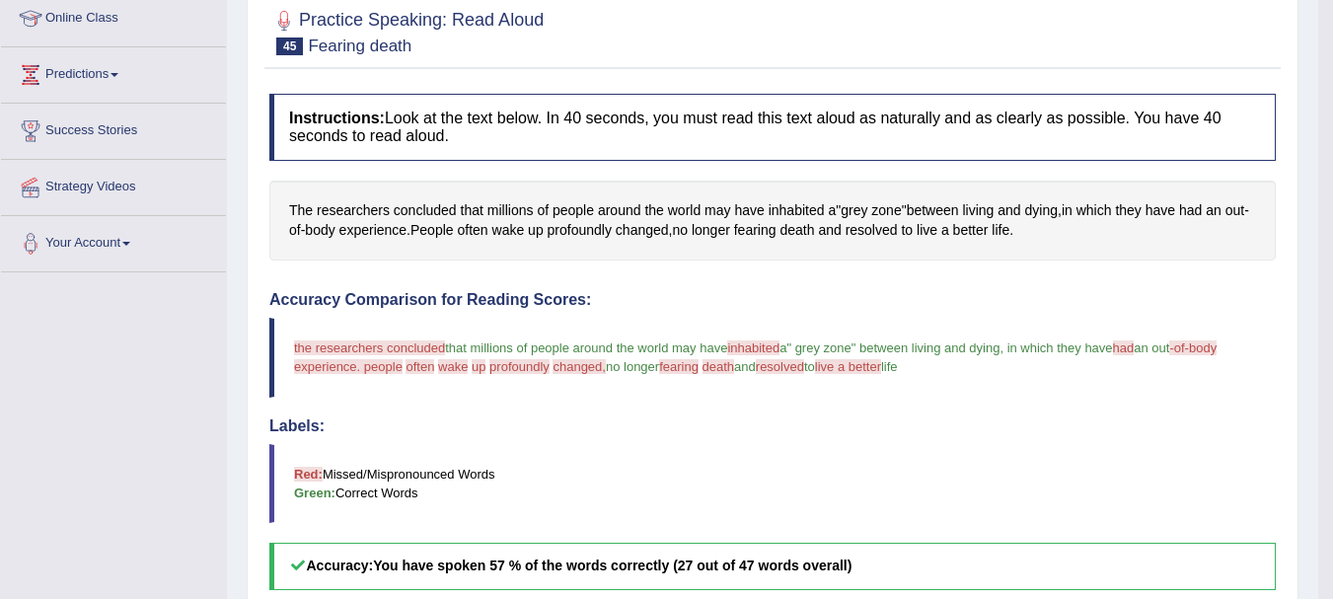
scroll to position [276, 0]
click at [407, 200] on span "concluded" at bounding box center [425, 209] width 63 height 21
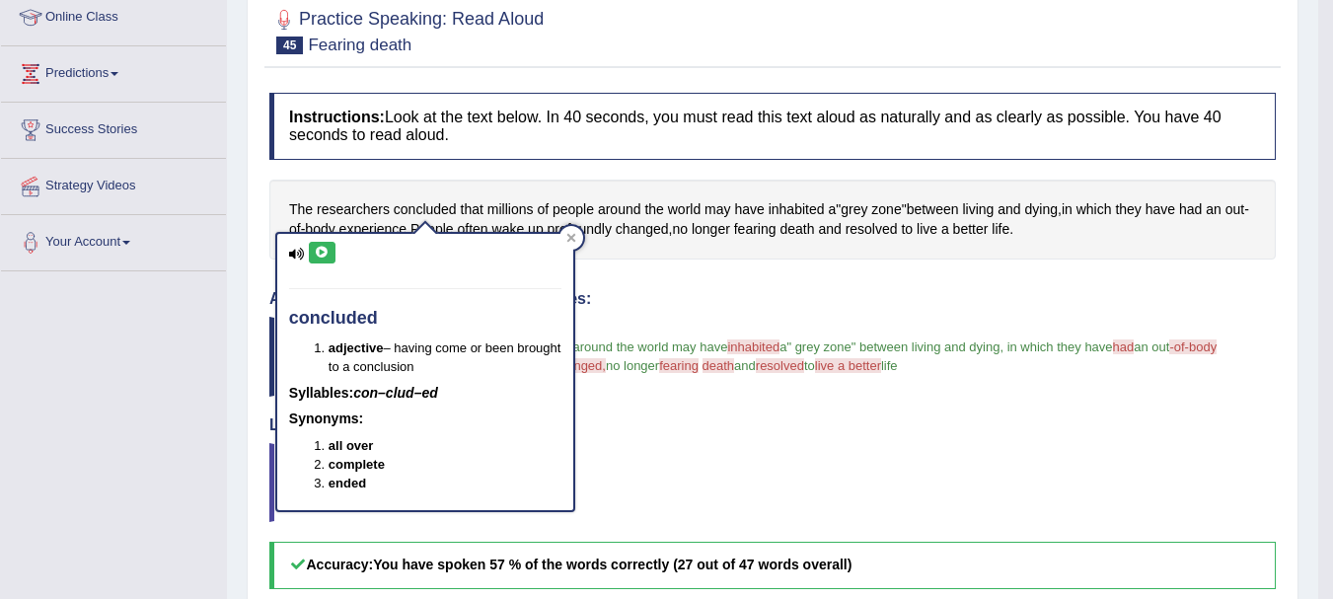
click at [325, 250] on icon at bounding box center [322, 253] width 15 height 12
click at [568, 230] on div at bounding box center [571, 238] width 24 height 24
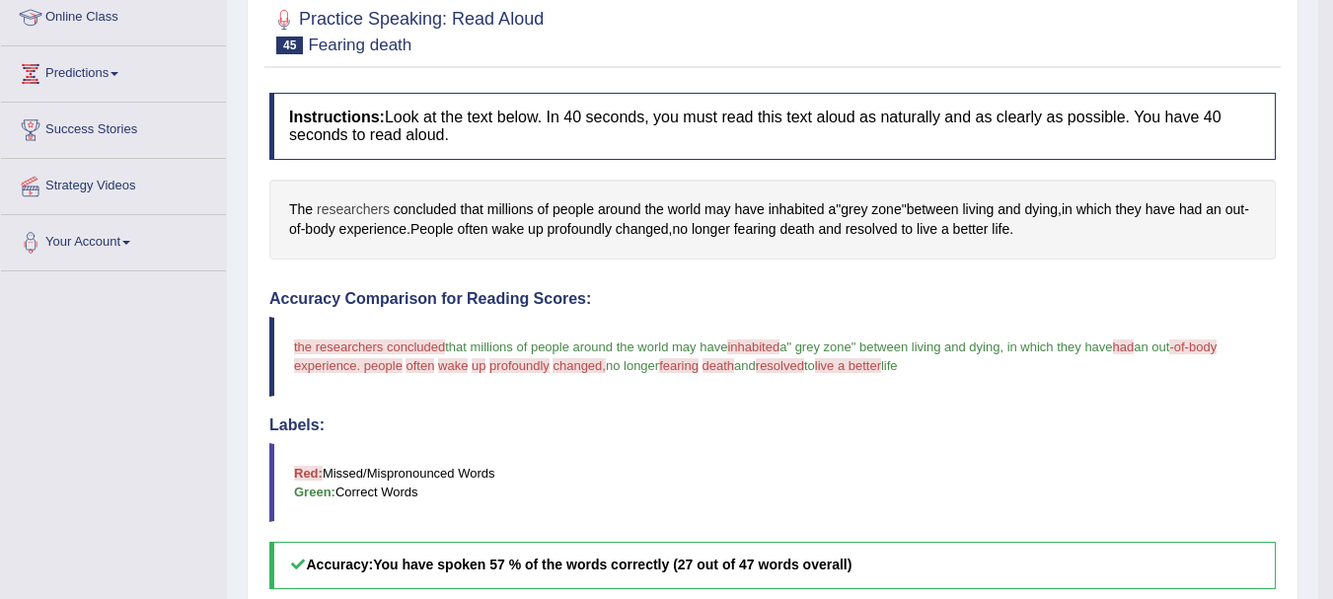
click at [346, 209] on span "researchers" at bounding box center [353, 209] width 73 height 21
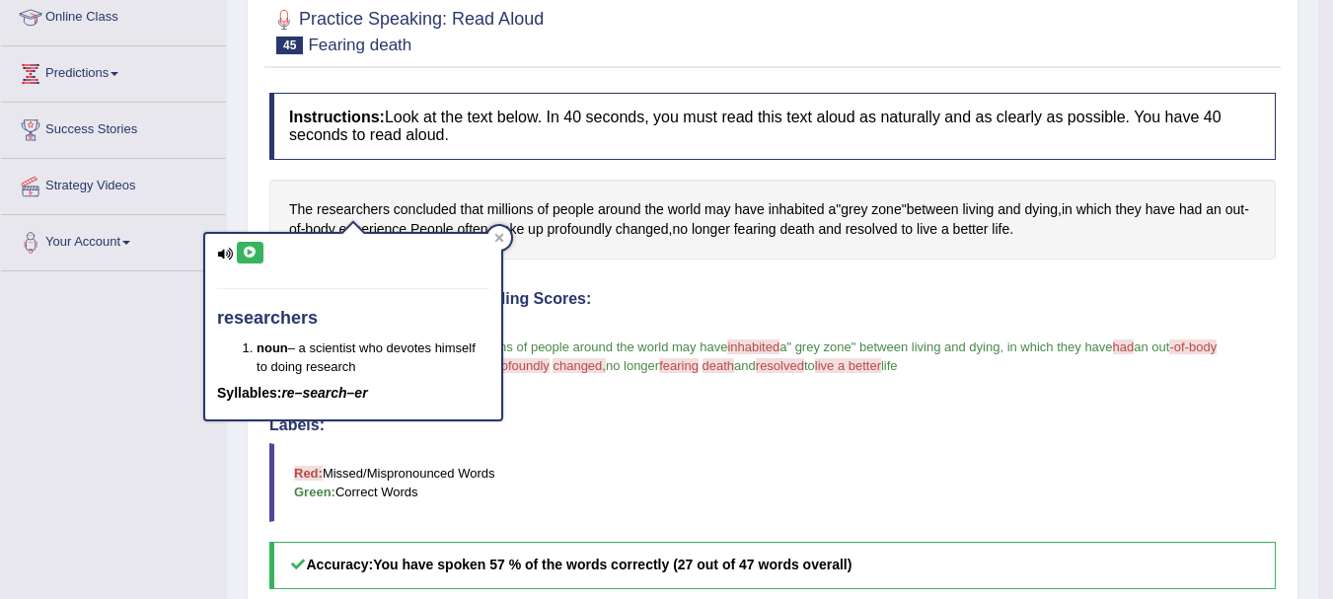
click at [248, 250] on icon at bounding box center [250, 253] width 15 height 12
click at [250, 256] on icon at bounding box center [250, 253] width 15 height 12
click at [247, 255] on icon at bounding box center [250, 253] width 15 height 12
click at [500, 231] on div at bounding box center [499, 238] width 24 height 24
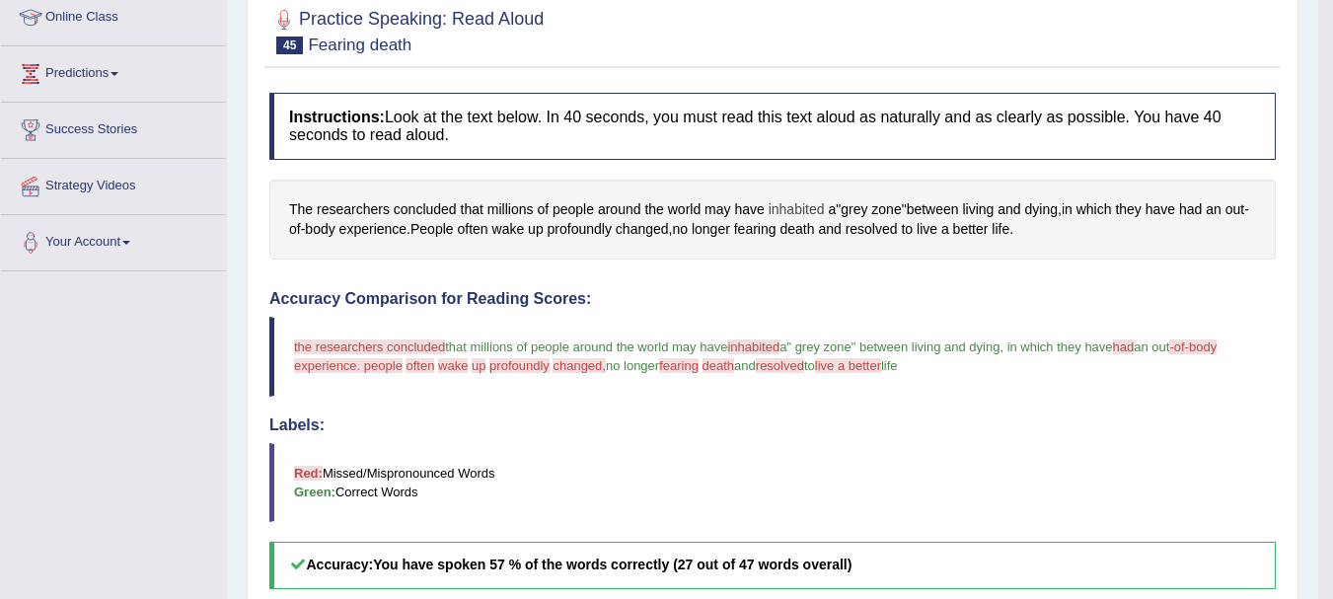
click at [792, 207] on span "inhabited" at bounding box center [796, 209] width 56 height 21
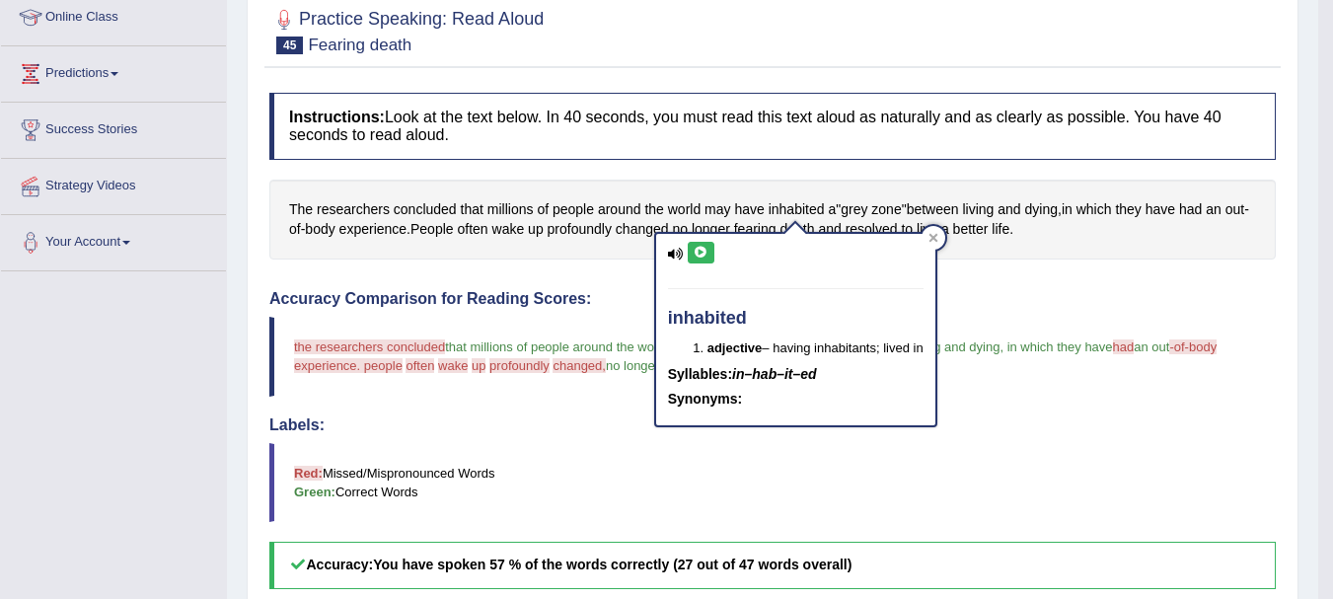
click at [696, 247] on icon at bounding box center [701, 253] width 15 height 12
click at [699, 256] on icon at bounding box center [701, 253] width 15 height 12
click at [932, 240] on icon at bounding box center [933, 238] width 10 height 10
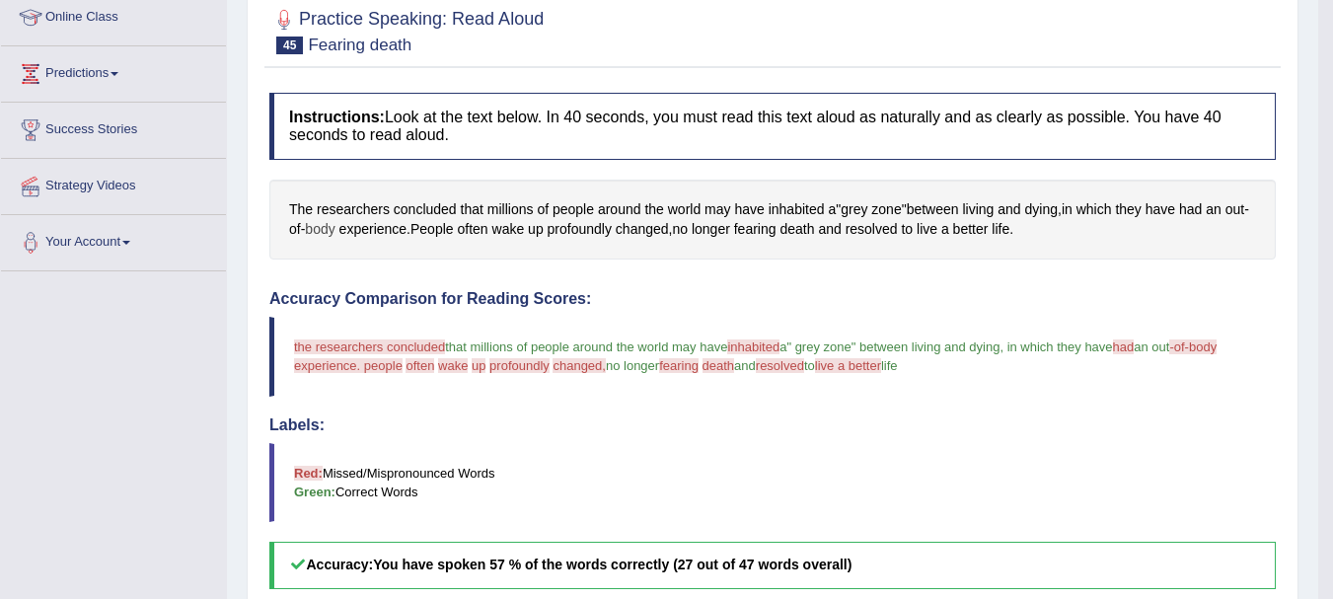
click at [323, 229] on span "body" at bounding box center [320, 229] width 30 height 21
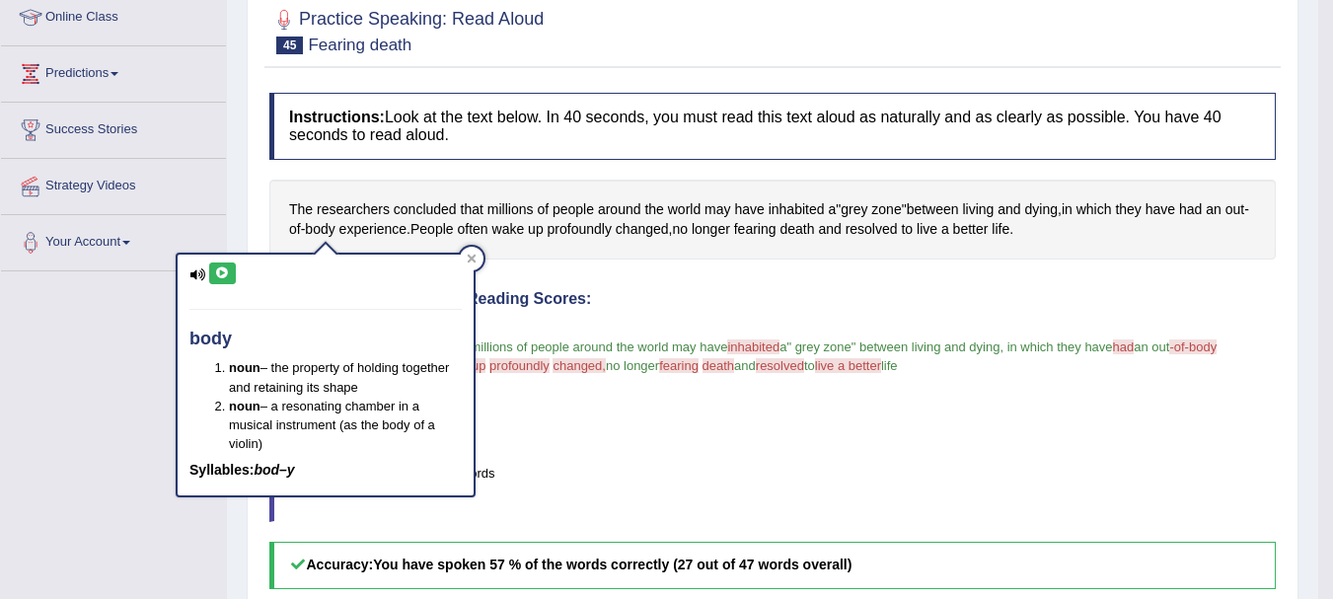
click at [220, 274] on icon at bounding box center [222, 273] width 15 height 12
click at [474, 259] on icon at bounding box center [472, 258] width 9 height 9
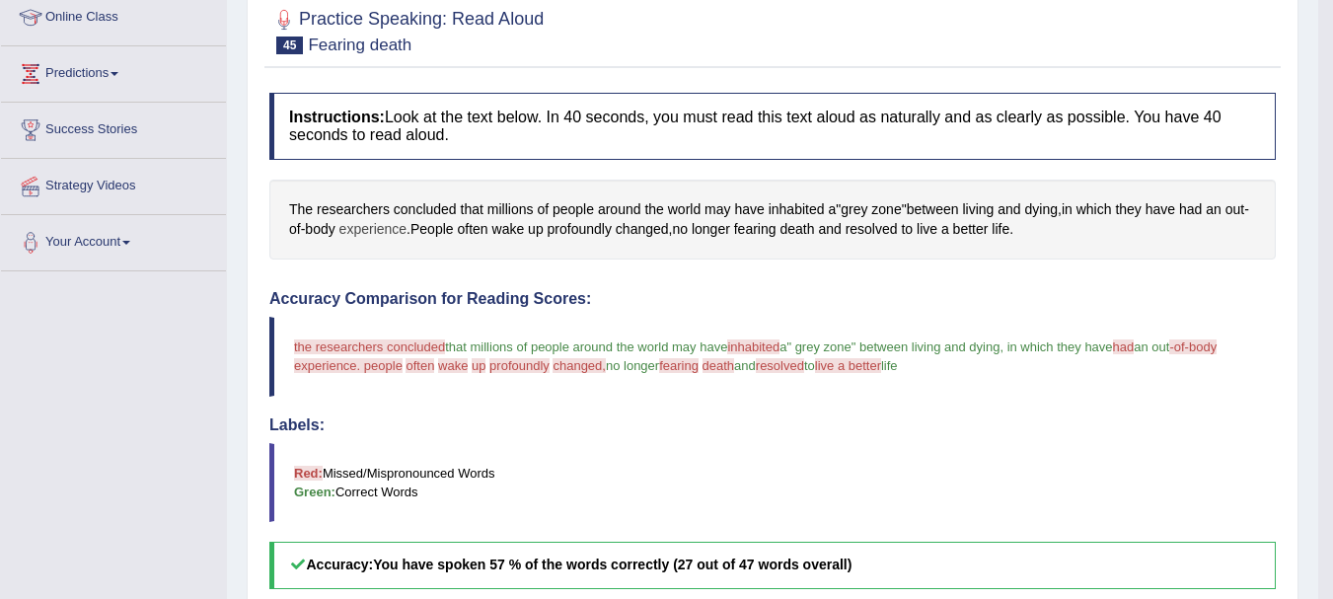
click at [375, 238] on span "experience" at bounding box center [373, 229] width 68 height 21
click at [375, 238] on div at bounding box center [385, 233] width 34 height 15
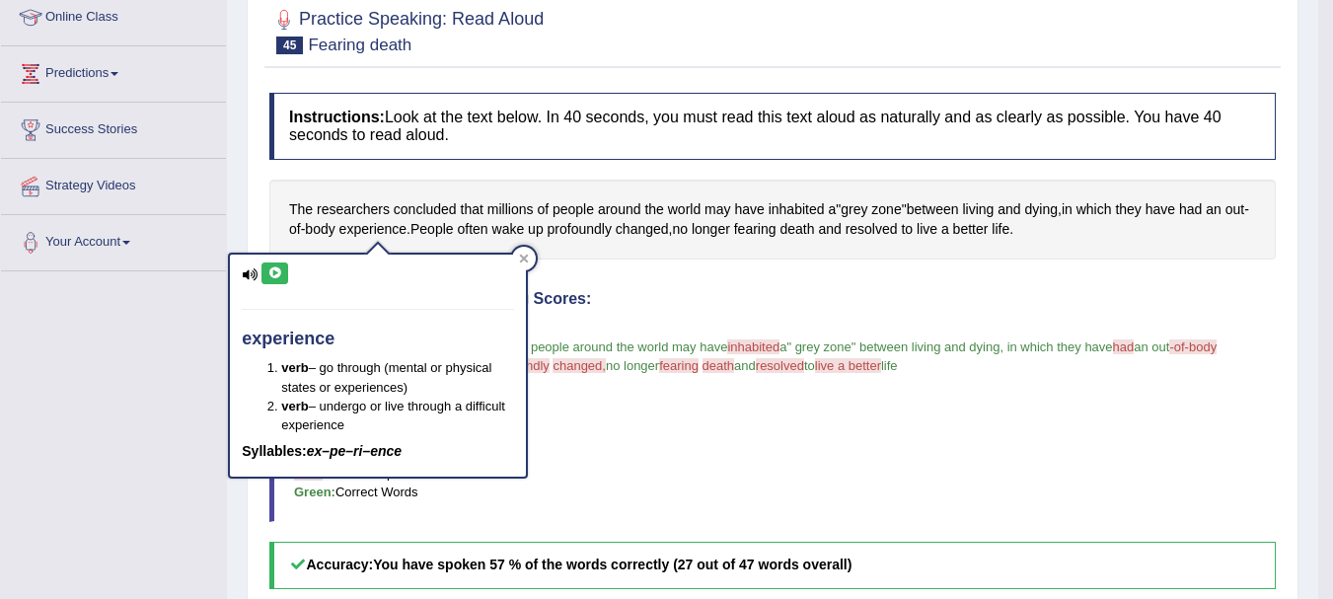
click at [279, 270] on icon at bounding box center [274, 273] width 15 height 12
click at [528, 250] on div at bounding box center [524, 259] width 24 height 24
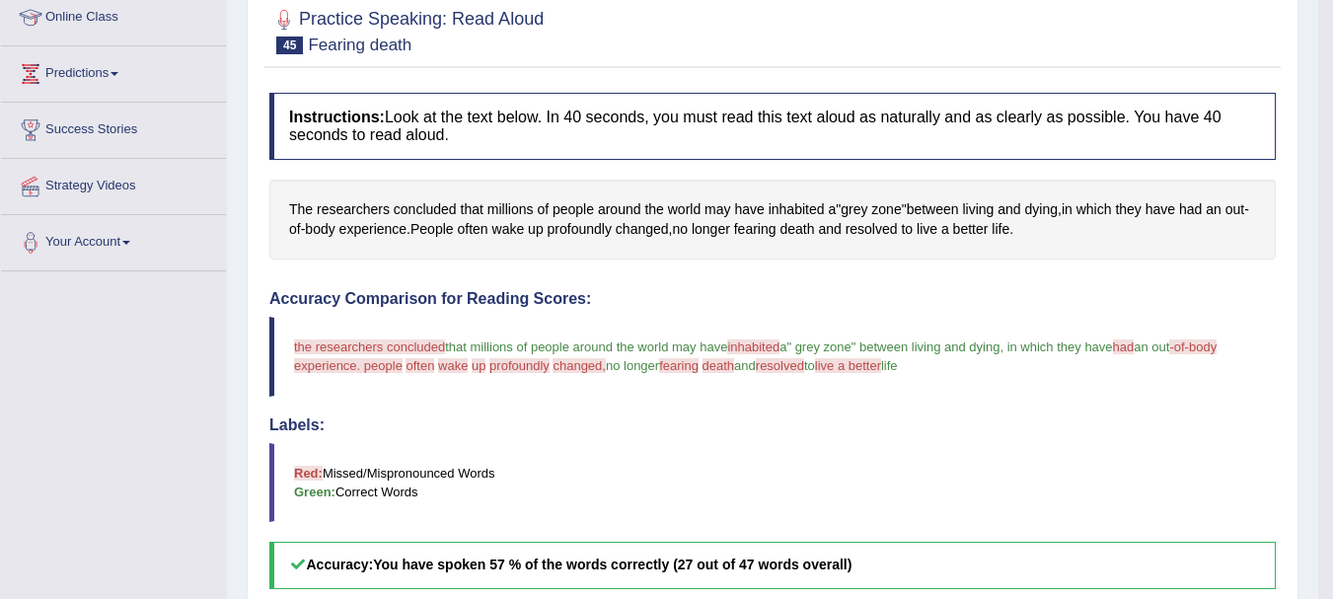
click at [528, 250] on div "The researchers concluded that millions of people around the world may have inh…" at bounding box center [772, 220] width 1006 height 80
click at [449, 236] on span "People" at bounding box center [431, 229] width 43 height 21
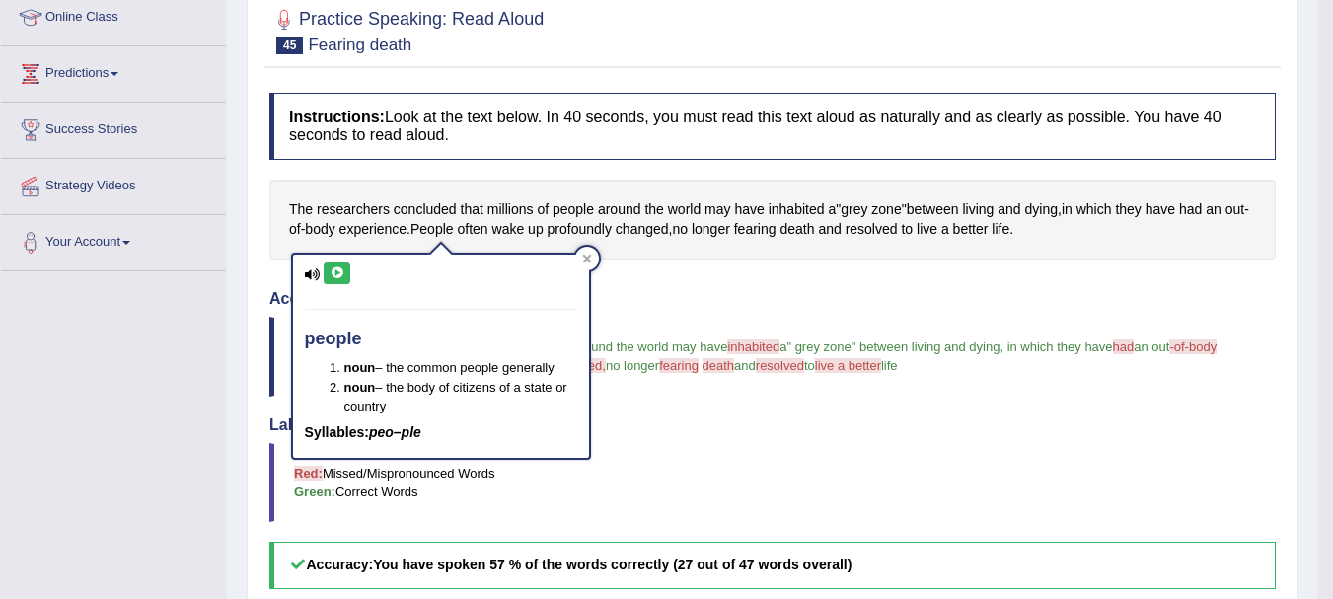
click at [339, 273] on icon at bounding box center [336, 273] width 15 height 12
click at [589, 263] on div at bounding box center [587, 259] width 24 height 24
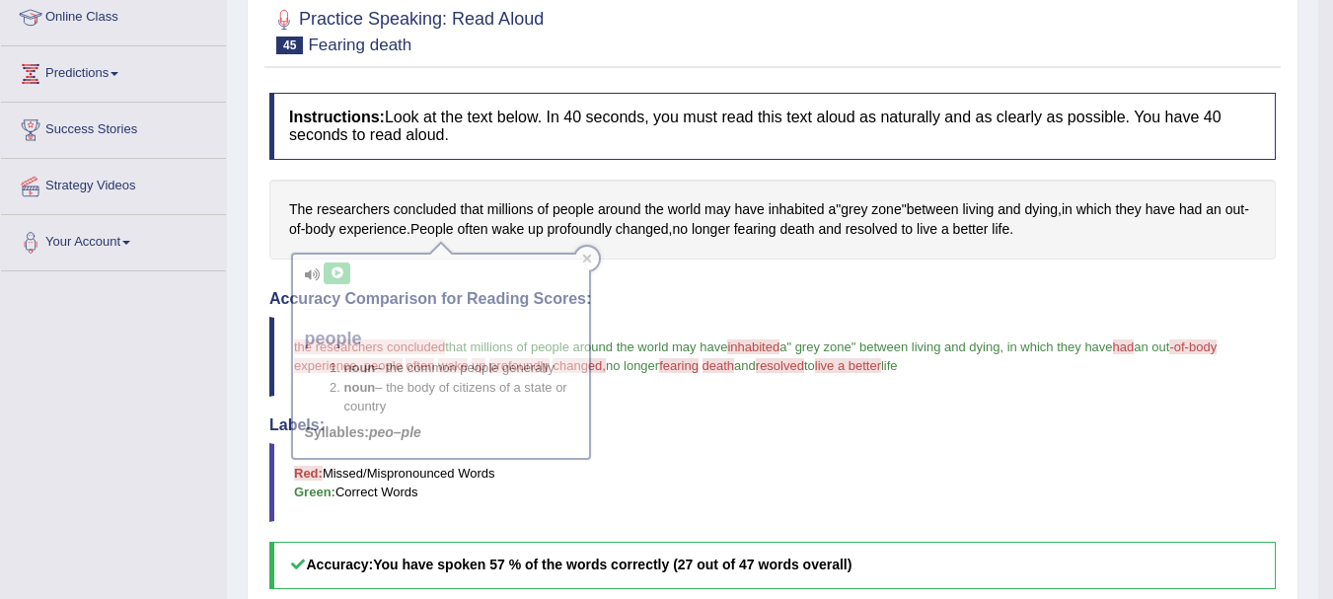
click at [589, 263] on body "Toggle navigation Home Practice Questions Speaking Practice Read Aloud Repeat S…" at bounding box center [666, 23] width 1333 height 599
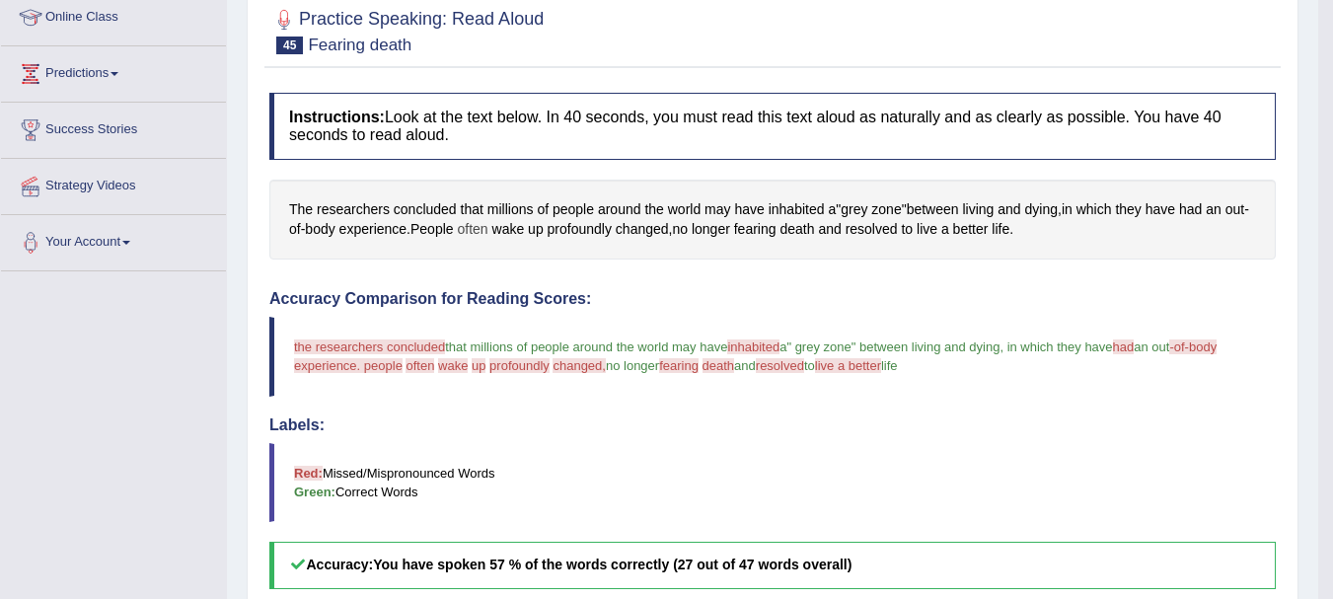
click at [473, 233] on span "often" at bounding box center [472, 229] width 31 height 21
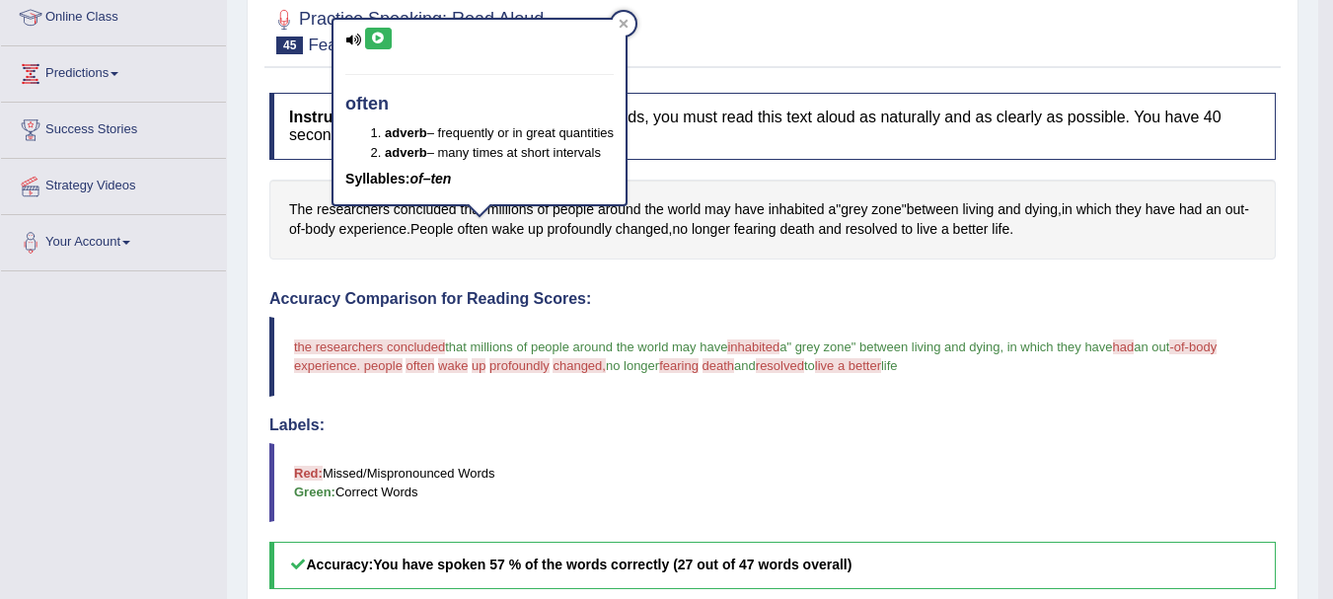
click at [382, 38] on icon at bounding box center [378, 39] width 15 height 12
drag, startPoint x: 659, startPoint y: 34, endPoint x: 632, endPoint y: 25, distance: 28.1
click at [632, 25] on body "Toggle navigation Home Practice Questions Speaking Practice Read Aloud Repeat S…" at bounding box center [666, 23] width 1333 height 599
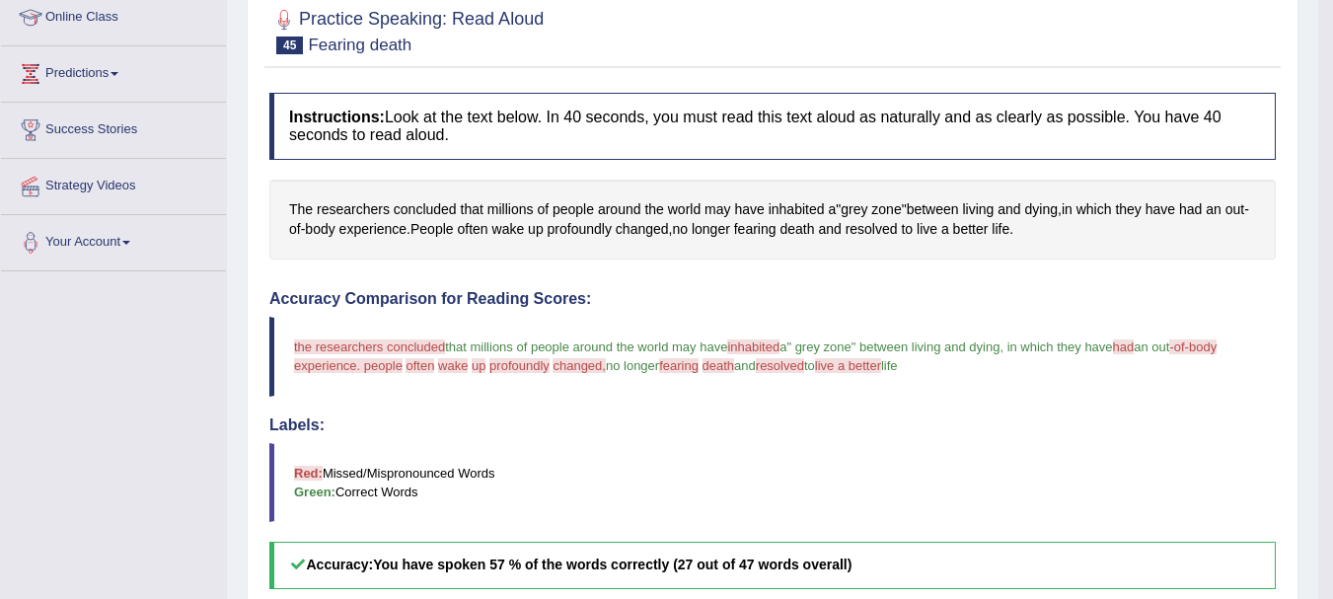
click at [631, 23] on div at bounding box center [772, 30] width 1006 height 60
click at [525, 223] on span "wake" at bounding box center [508, 229] width 33 height 21
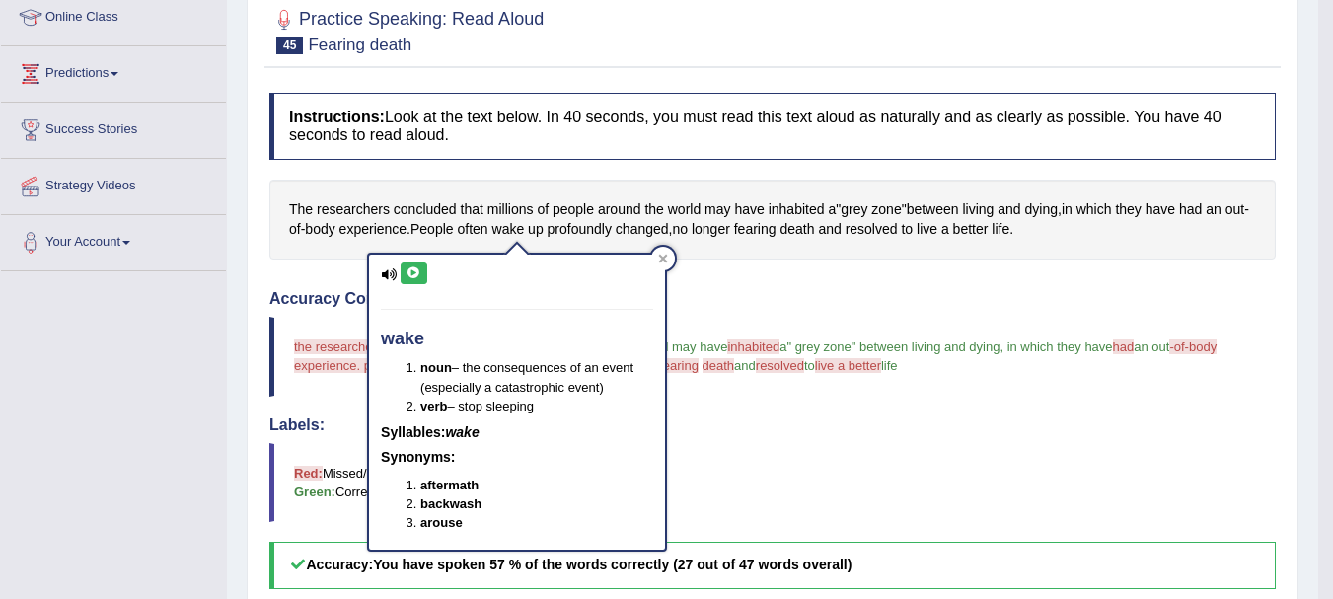
click at [412, 265] on button at bounding box center [414, 273] width 27 height 22
click at [667, 248] on div at bounding box center [663, 259] width 24 height 24
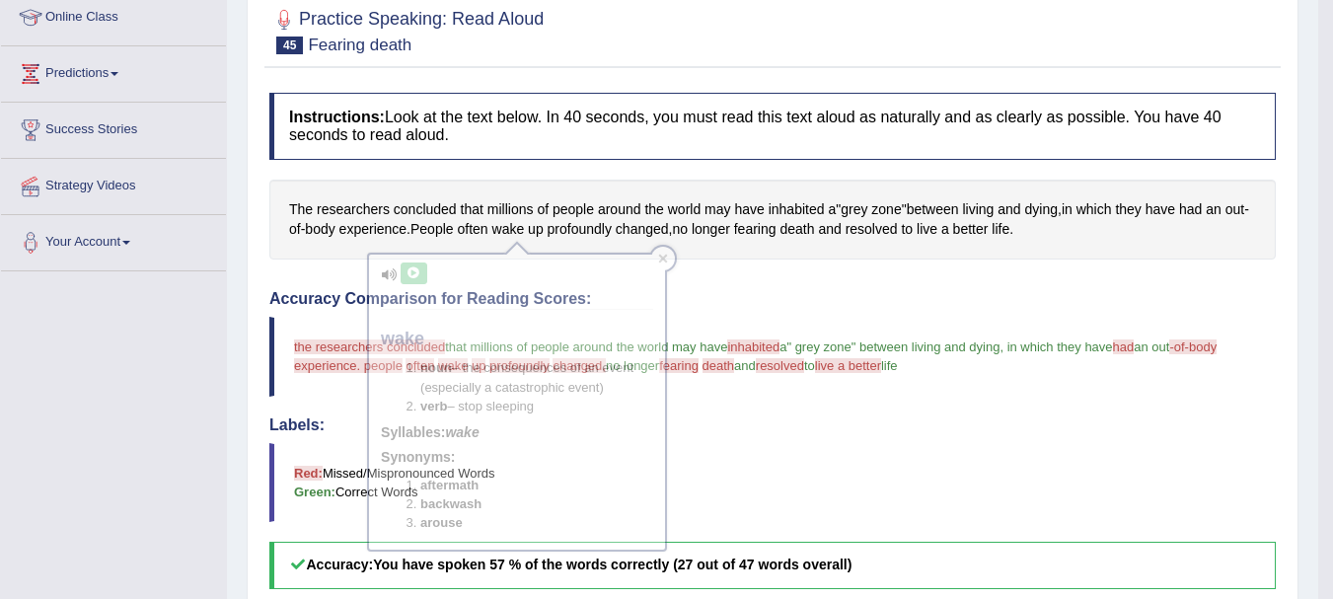
click at [667, 248] on body "Toggle navigation Home Practice Questions Speaking Practice Read Aloud Repeat S…" at bounding box center [666, 23] width 1333 height 599
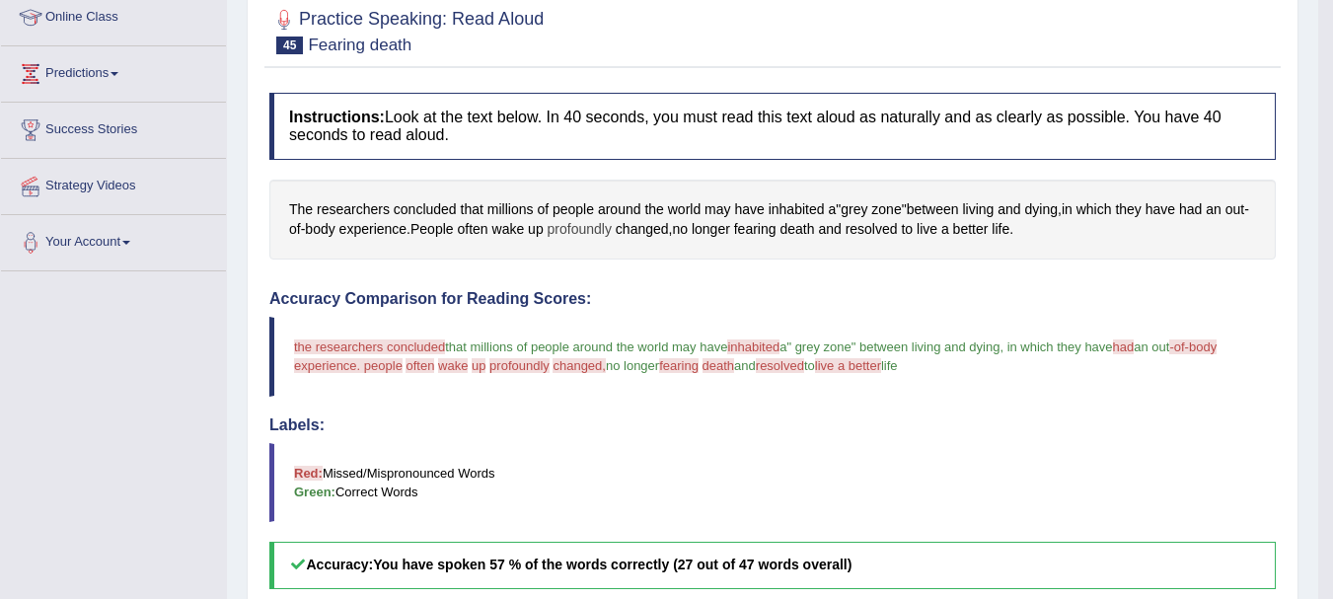
click at [590, 235] on span "profoundly" at bounding box center [580, 229] width 64 height 21
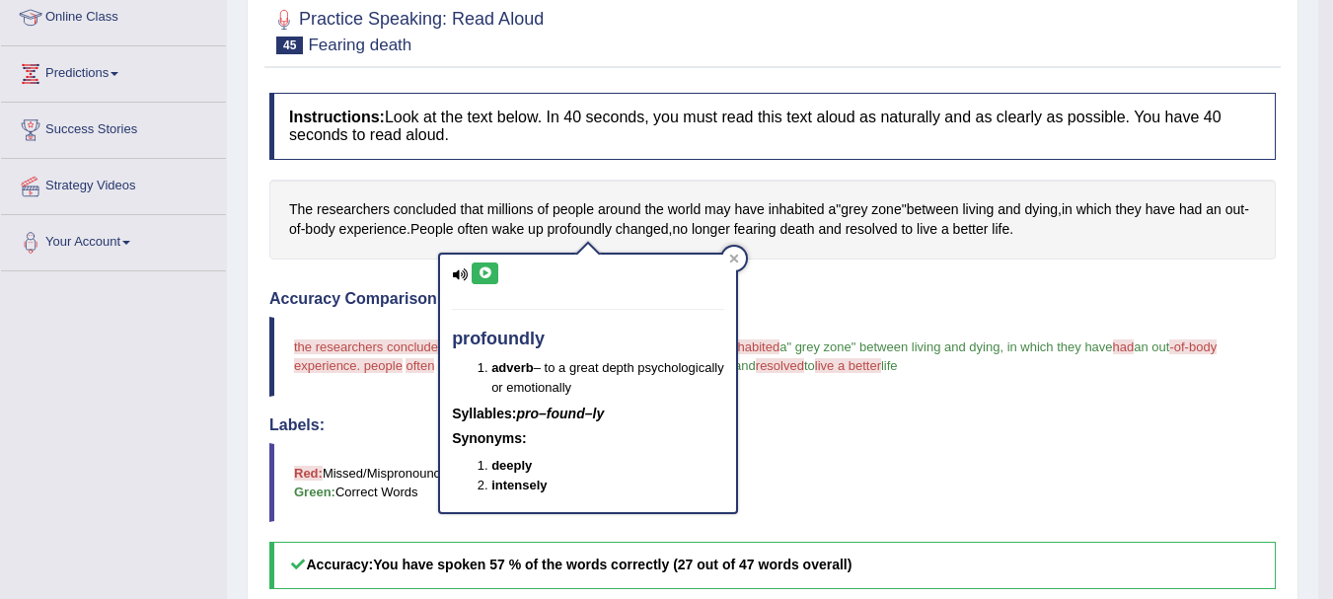
click at [487, 267] on icon at bounding box center [484, 273] width 15 height 12
click at [734, 255] on icon at bounding box center [734, 259] width 10 height 10
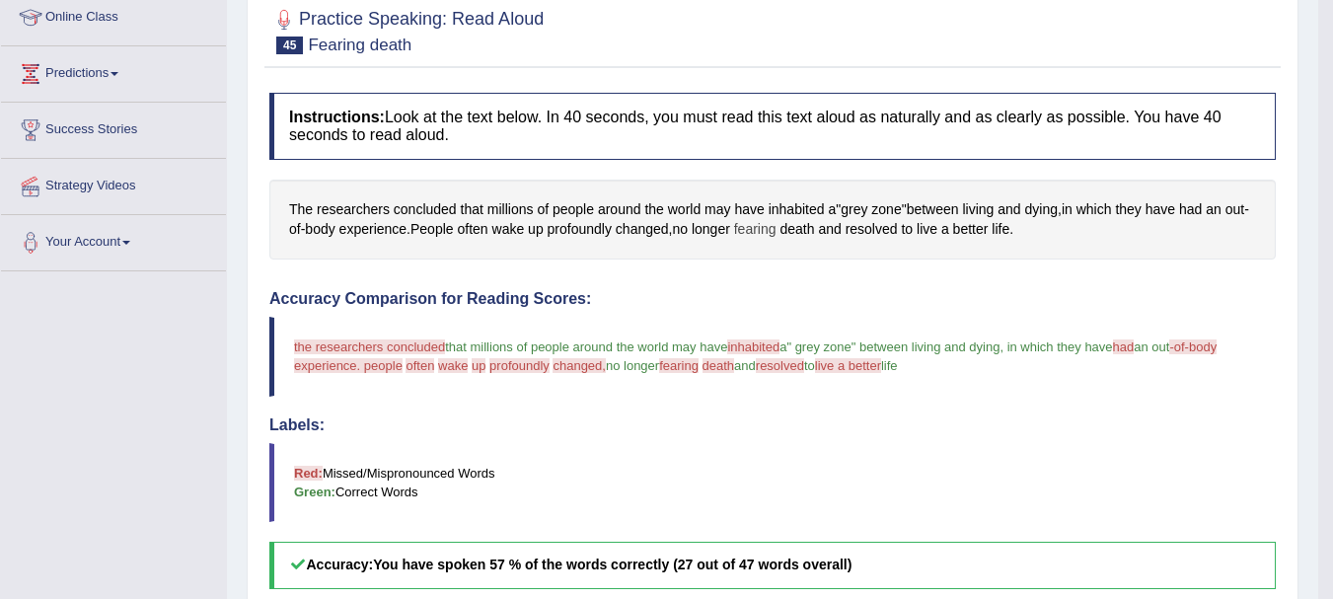
click at [749, 227] on span "fearing" at bounding box center [755, 229] width 42 height 21
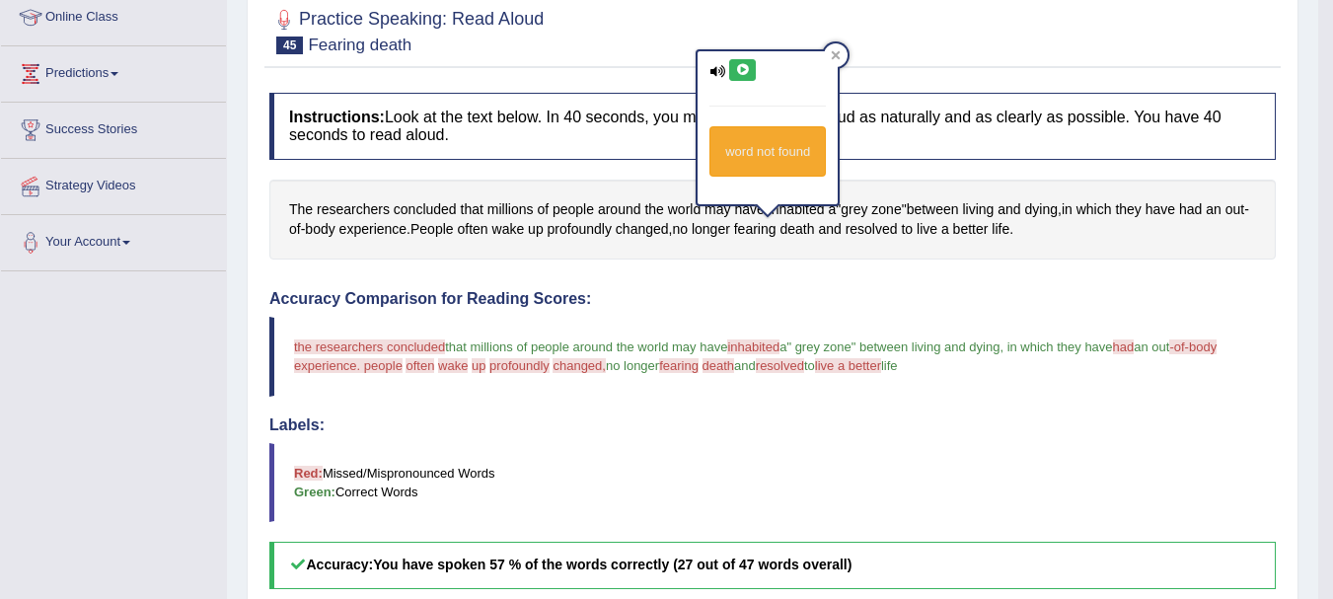
click at [743, 62] on button at bounding box center [742, 70] width 27 height 22
click at [814, 227] on span "death" at bounding box center [796, 229] width 35 height 21
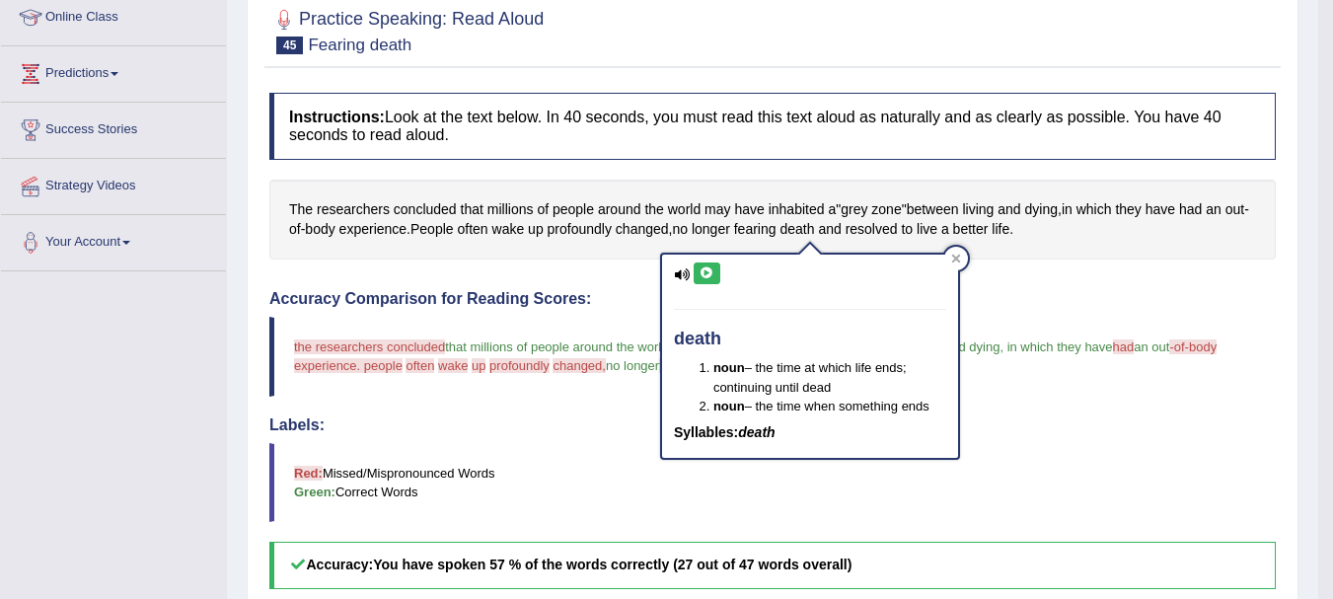
click at [710, 267] on icon at bounding box center [706, 273] width 15 height 12
click at [630, 302] on h4 "Accuracy Comparison for Reading Scores:" at bounding box center [772, 299] width 1006 height 18
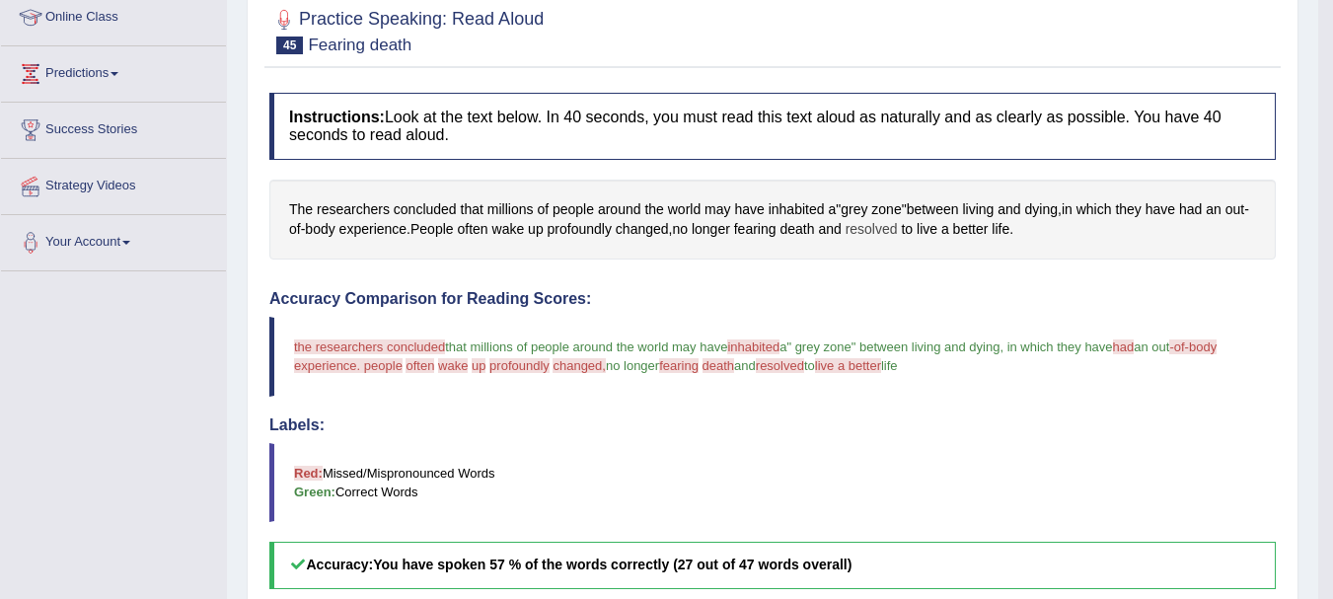
click at [898, 224] on span "resolved" at bounding box center [871, 229] width 52 height 21
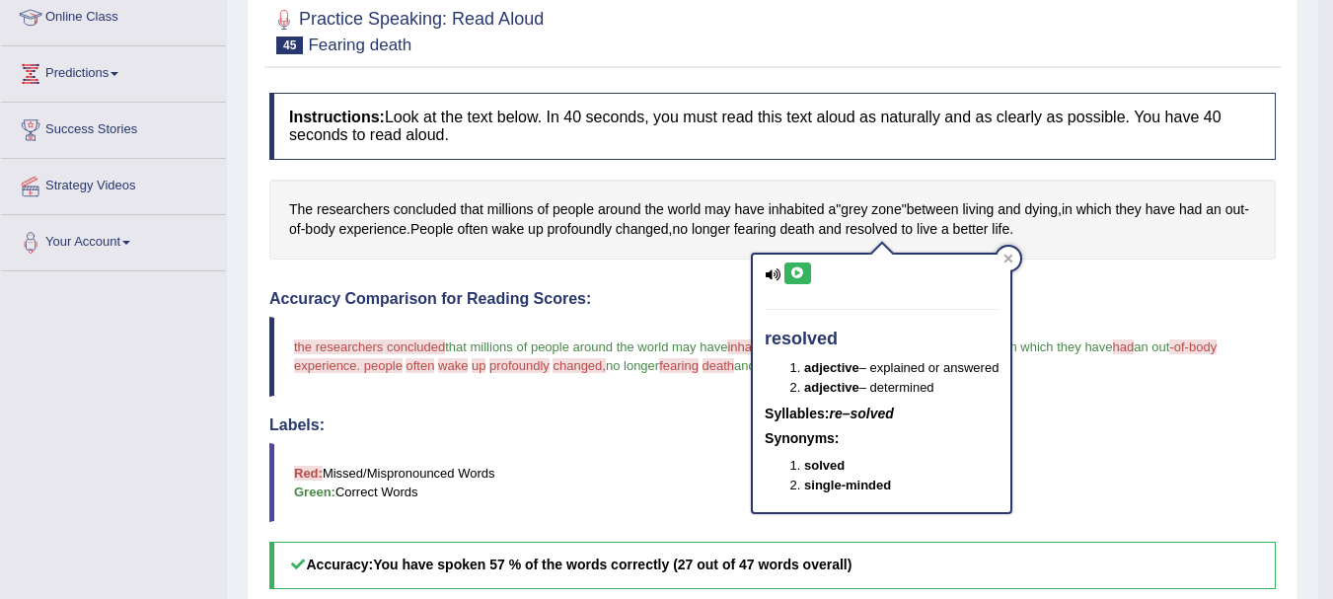
click at [794, 270] on icon at bounding box center [797, 273] width 15 height 12
click at [802, 269] on icon at bounding box center [797, 273] width 15 height 12
click at [677, 308] on div "Accuracy Comparison for Reading Scores: the researchers concluded paris that mi…" at bounding box center [772, 439] width 1006 height 299
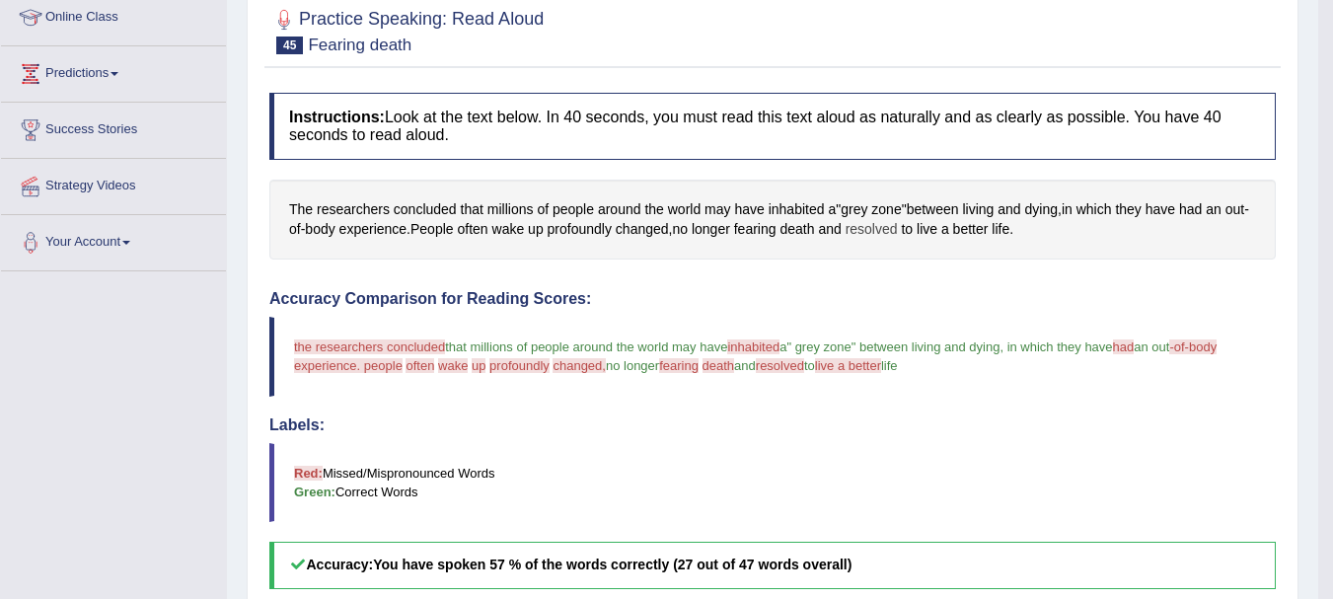
click at [885, 226] on span "resolved" at bounding box center [871, 229] width 52 height 21
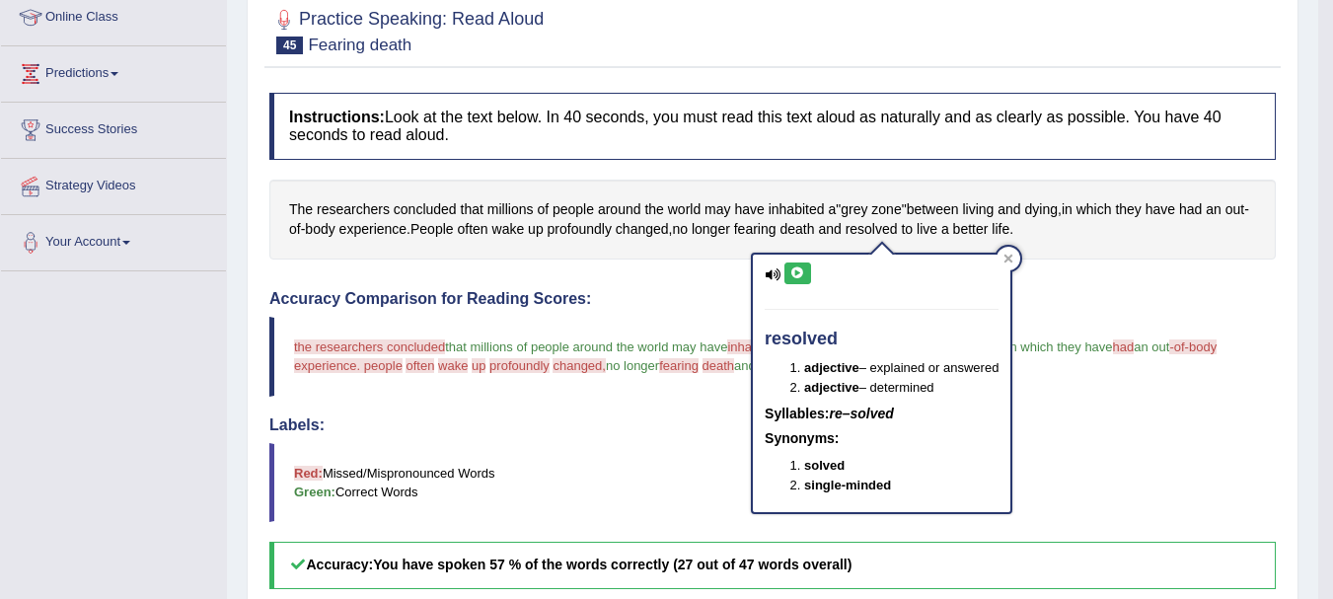
click at [633, 305] on h4 "Accuracy Comparison for Reading Scores:" at bounding box center [772, 299] width 1006 height 18
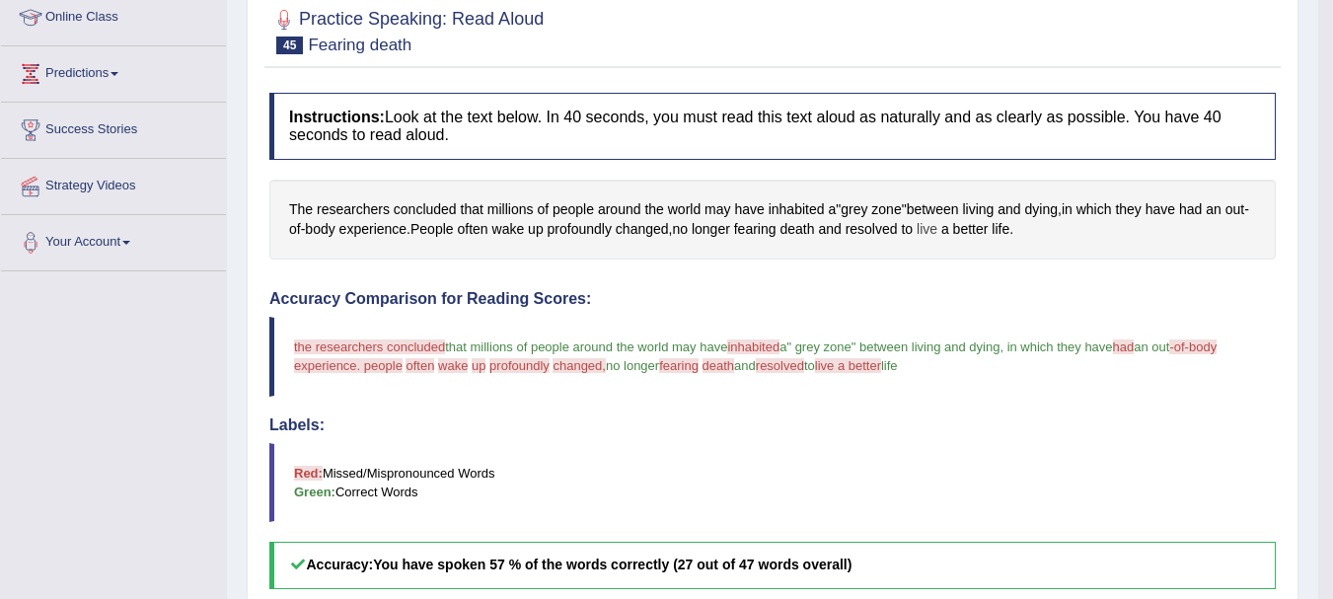
click at [937, 233] on span "live" at bounding box center [926, 229] width 21 height 21
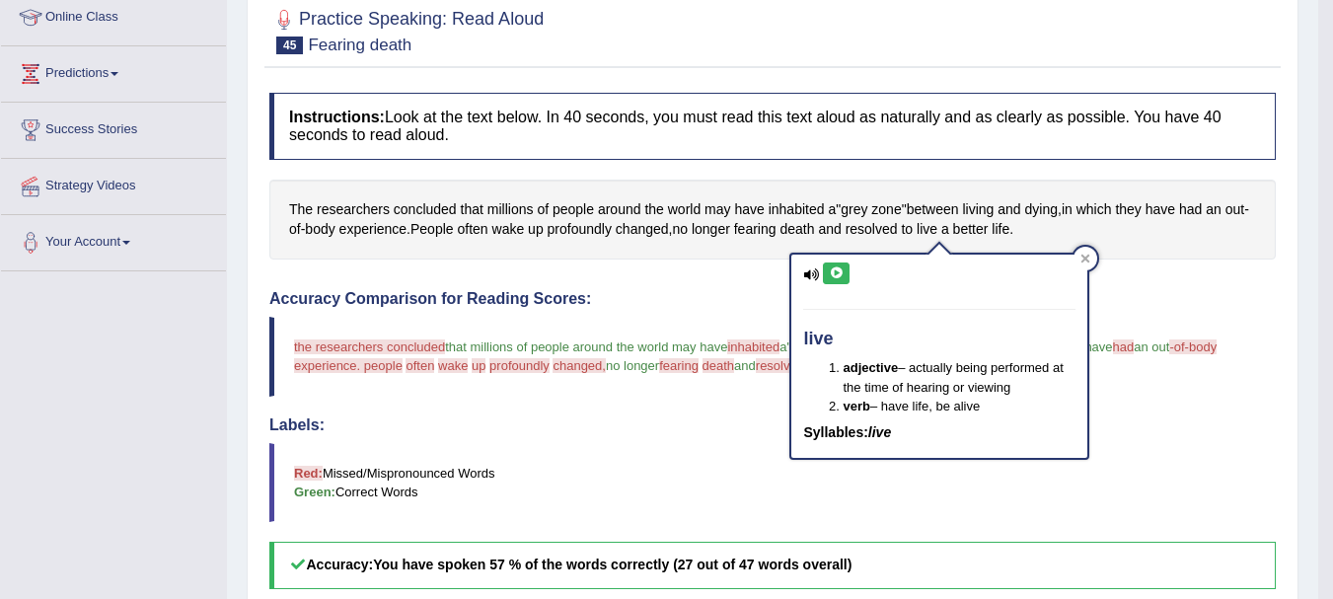
click at [840, 273] on icon at bounding box center [836, 273] width 15 height 12
click at [724, 283] on div "Instructions: Look at the text below. In 40 seconds, you must read this text al…" at bounding box center [772, 529] width 1016 height 892
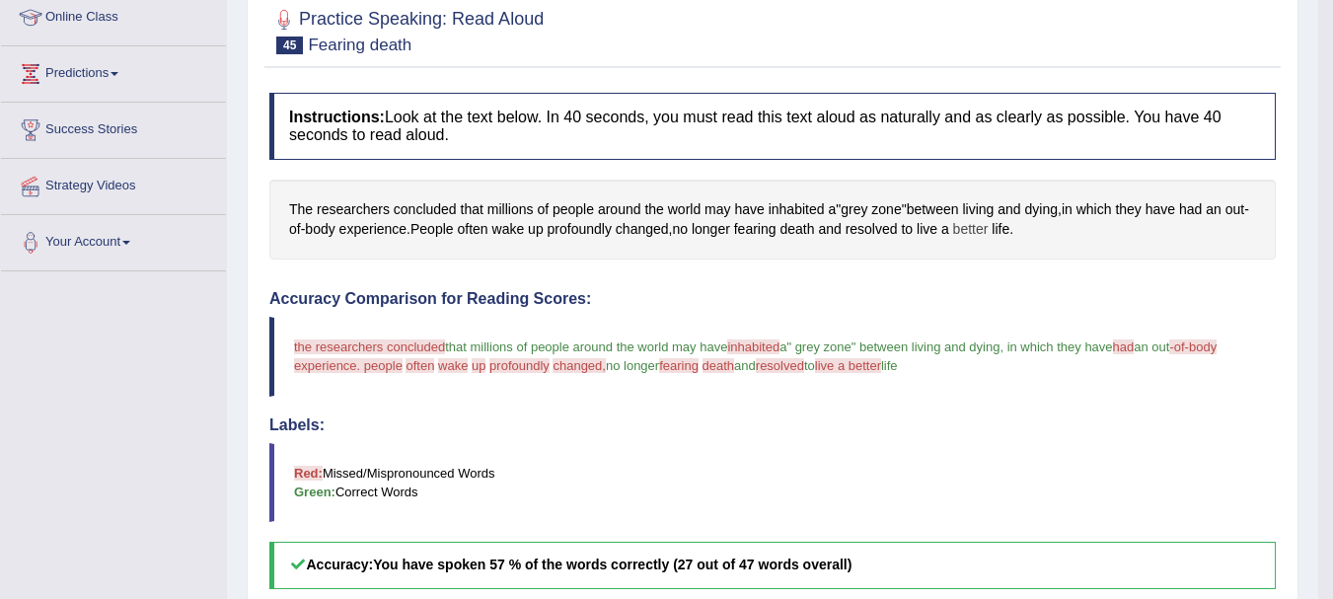
click at [978, 229] on span "better" at bounding box center [971, 229] width 36 height 21
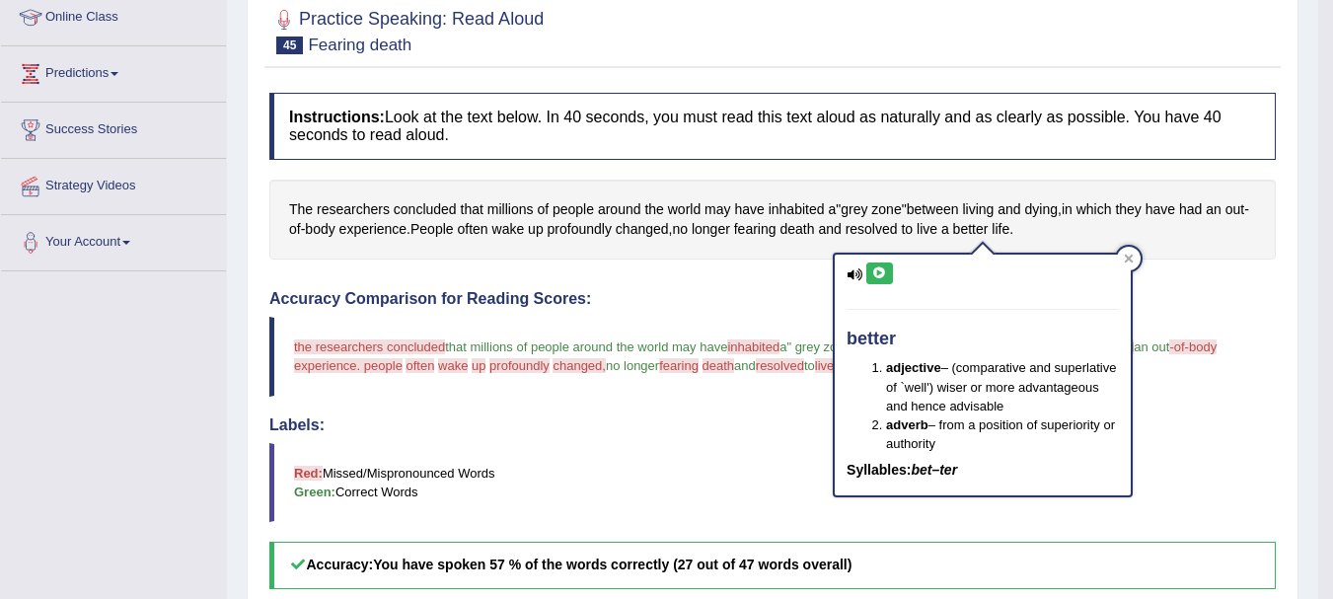
click at [874, 272] on icon at bounding box center [879, 273] width 15 height 12
click at [729, 314] on div "Accuracy Comparison for Reading Scores: the researchers concluded paris that mi…" at bounding box center [772, 439] width 1006 height 299
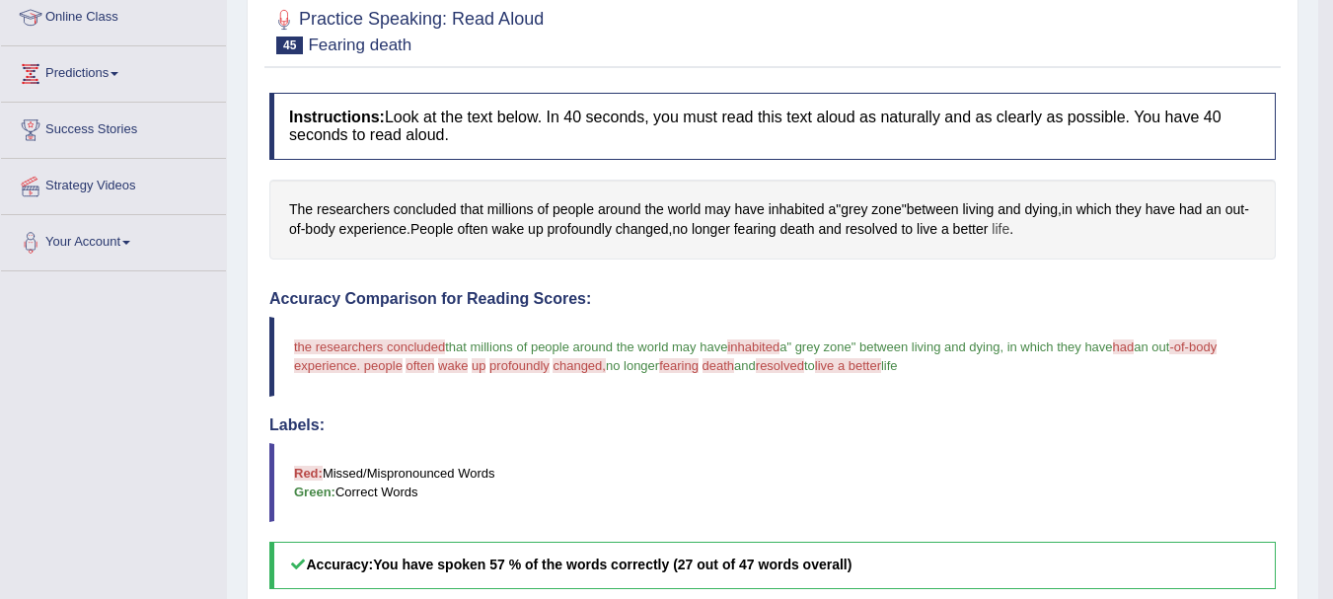
click at [1009, 227] on span "life" at bounding box center [1000, 229] width 18 height 21
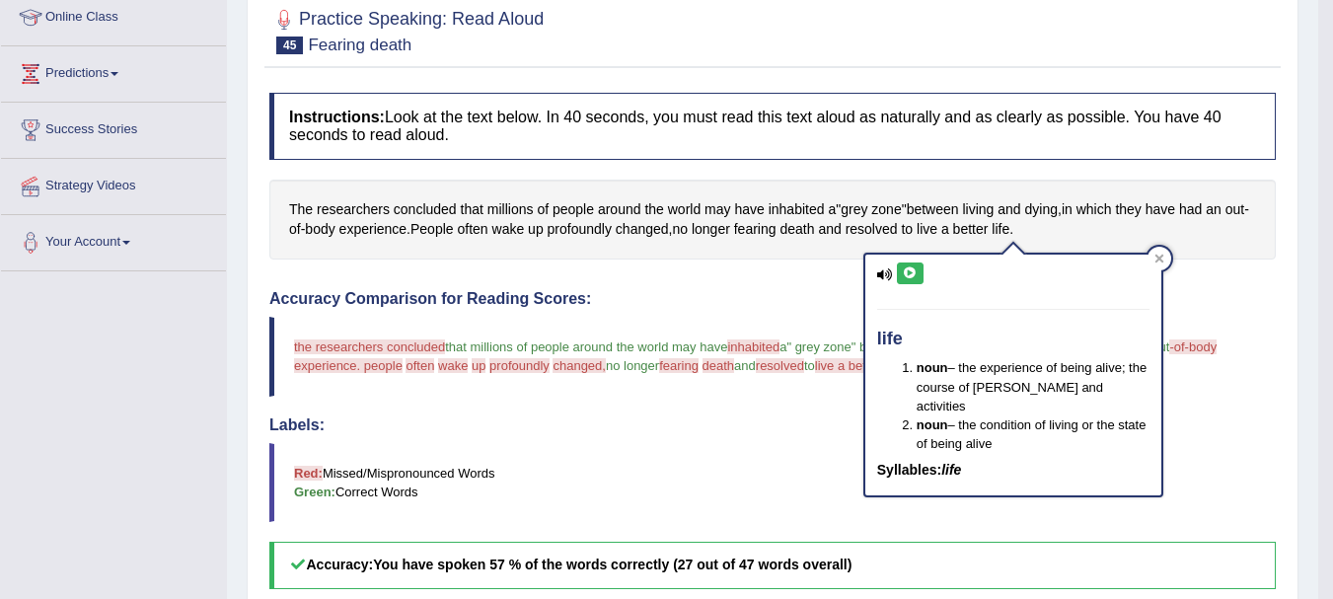
click at [909, 275] on icon at bounding box center [910, 273] width 15 height 12
click at [712, 308] on div "Accuracy Comparison for Reading Scores: the researchers concluded paris that mi…" at bounding box center [772, 439] width 1006 height 299
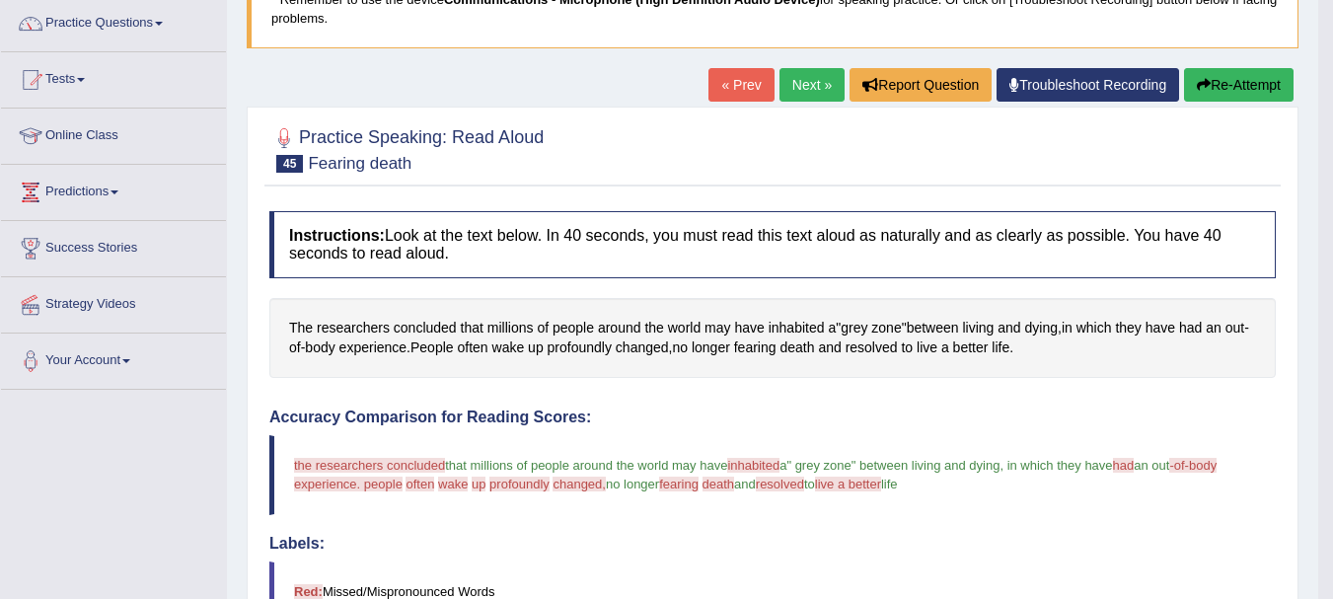
scroll to position [118, 0]
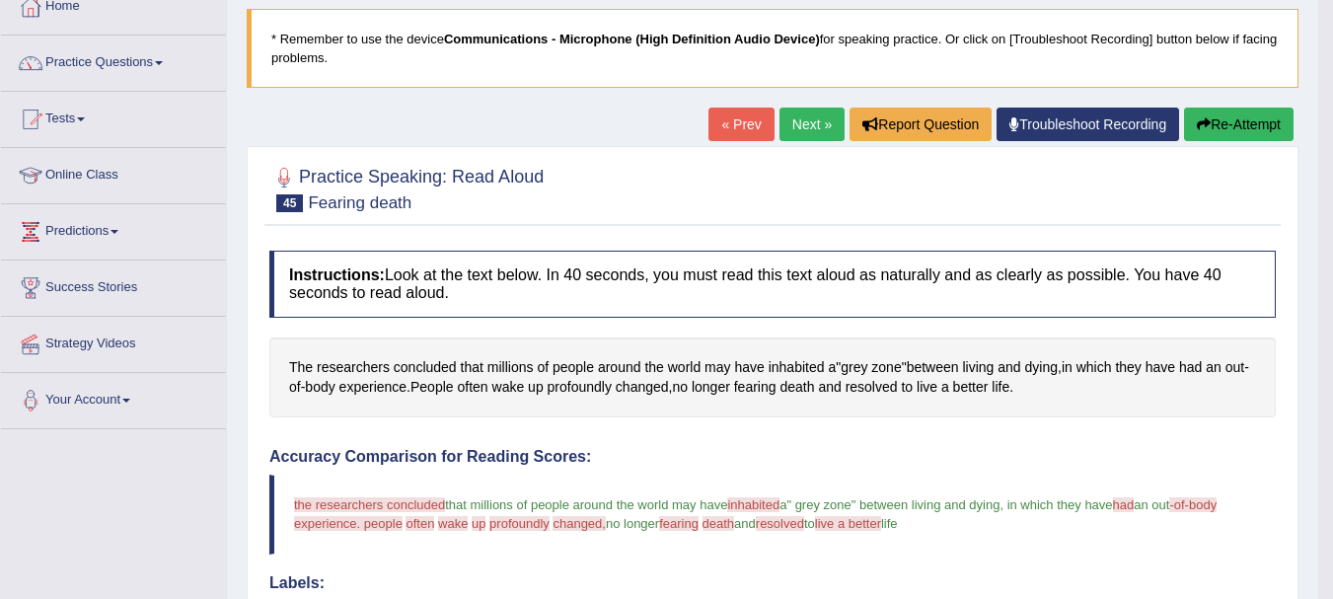
click at [1210, 130] on button "Re-Attempt" at bounding box center [1239, 125] width 110 height 34
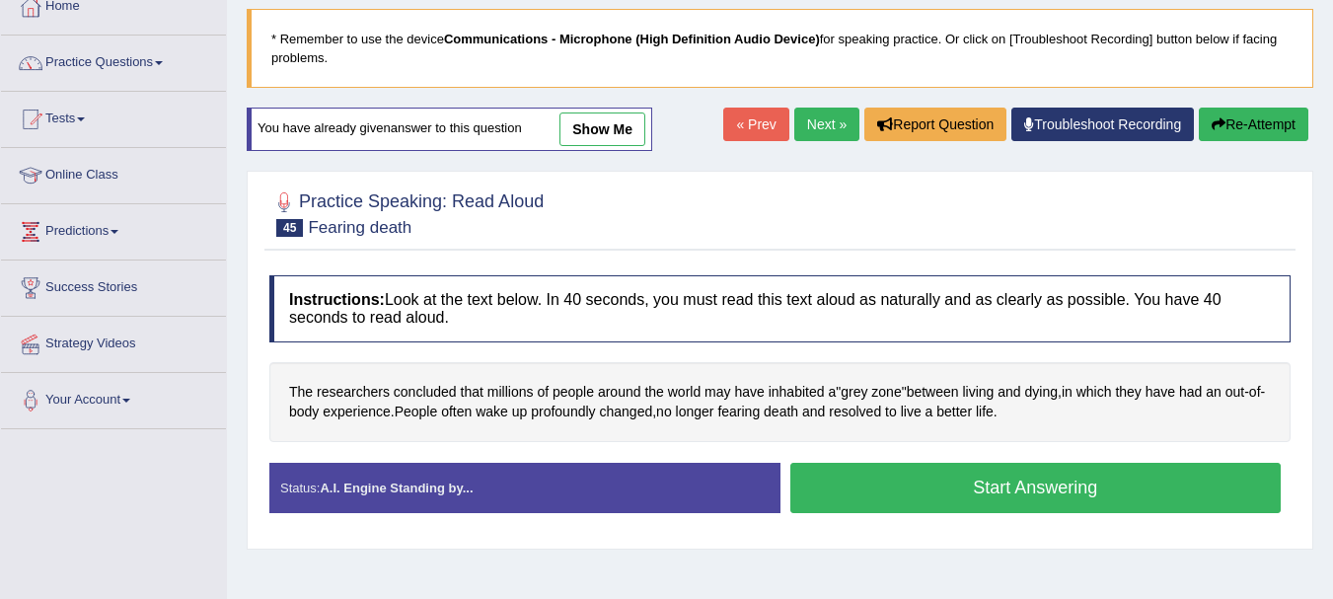
click at [1058, 479] on button "Start Answering" at bounding box center [1035, 488] width 491 height 50
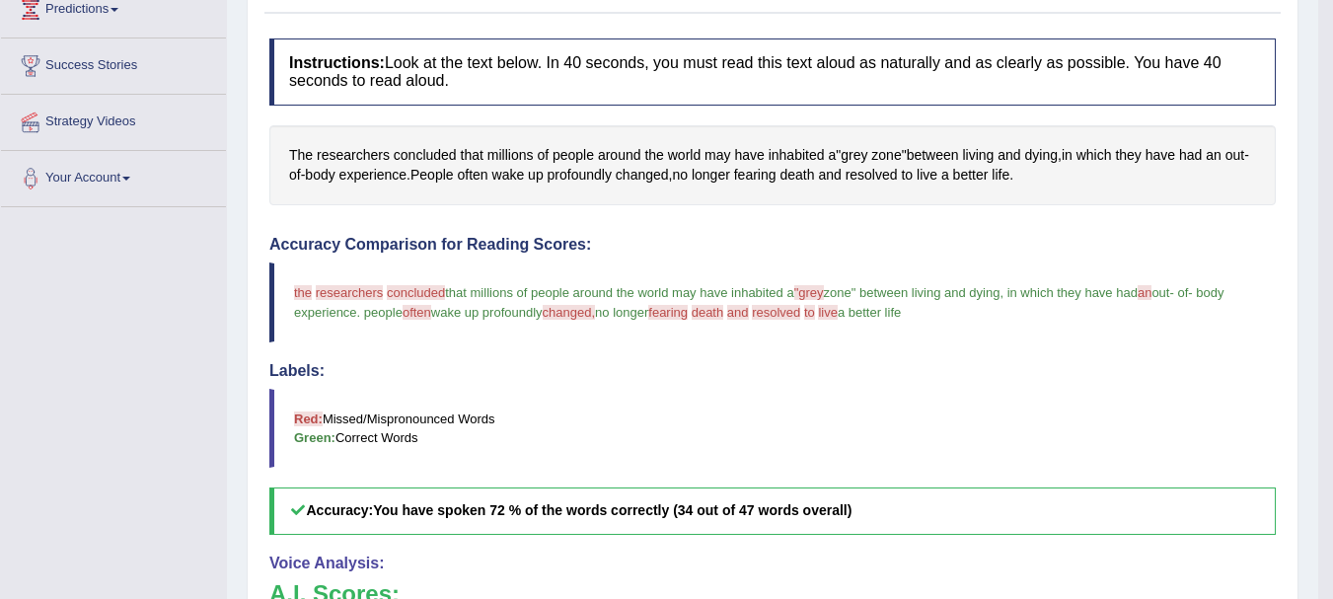
scroll to position [355, 0]
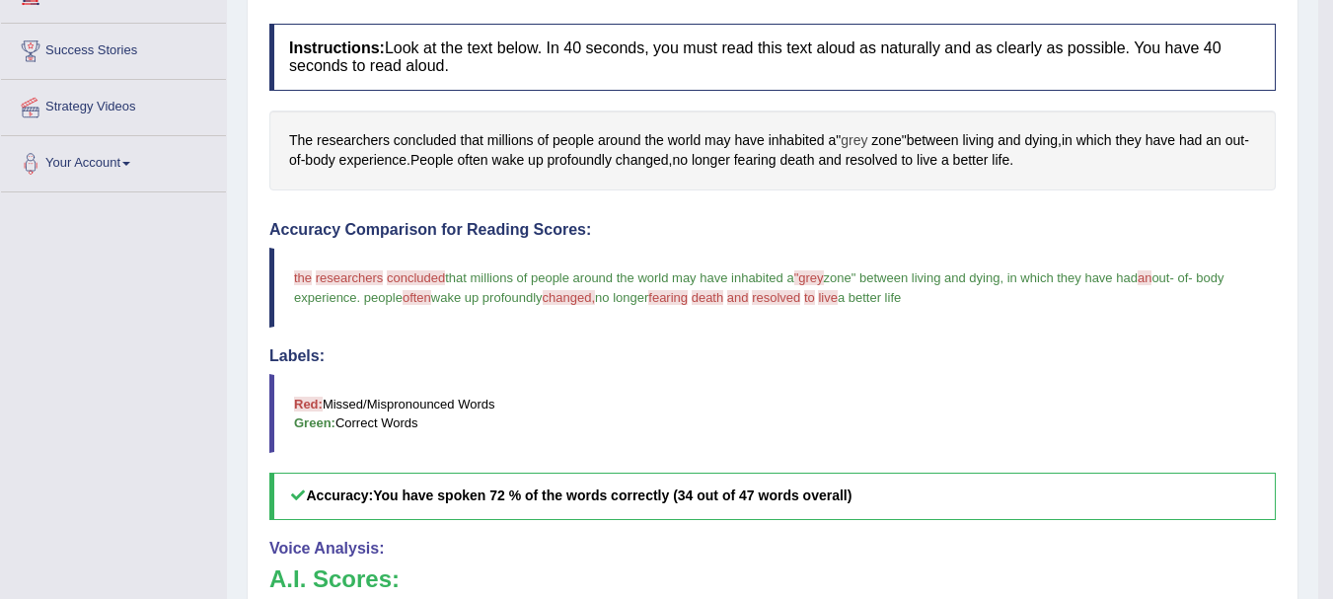
click at [865, 138] on span "grey" at bounding box center [853, 140] width 27 height 21
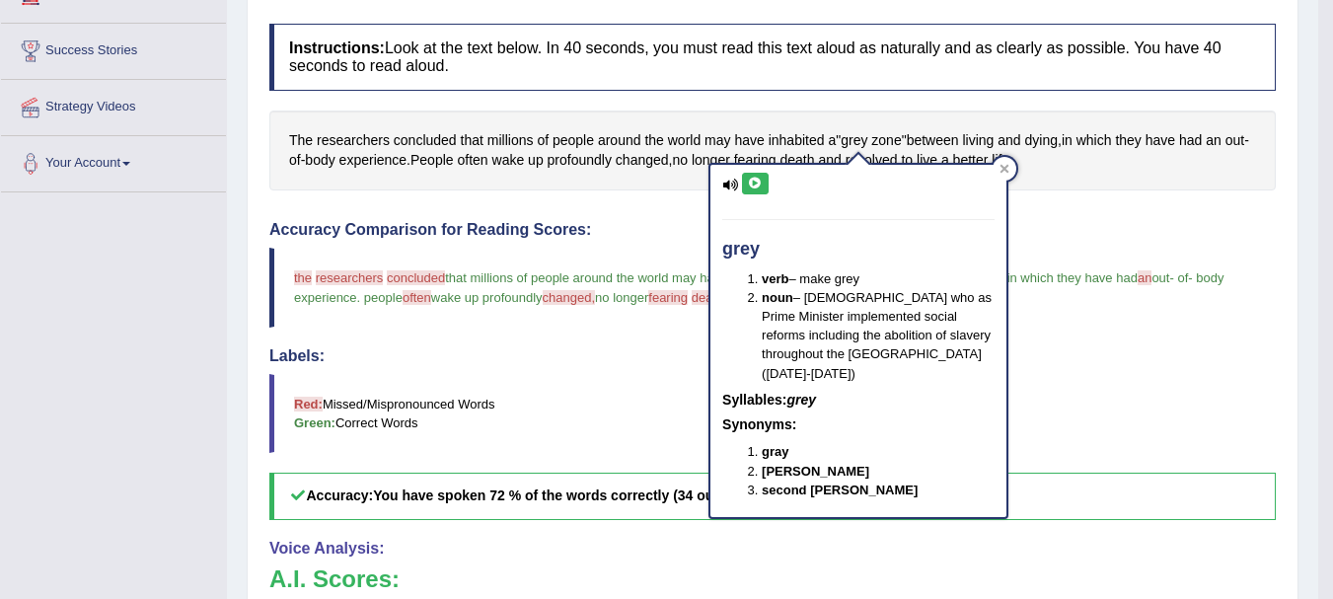
click at [756, 182] on icon at bounding box center [755, 184] width 15 height 12
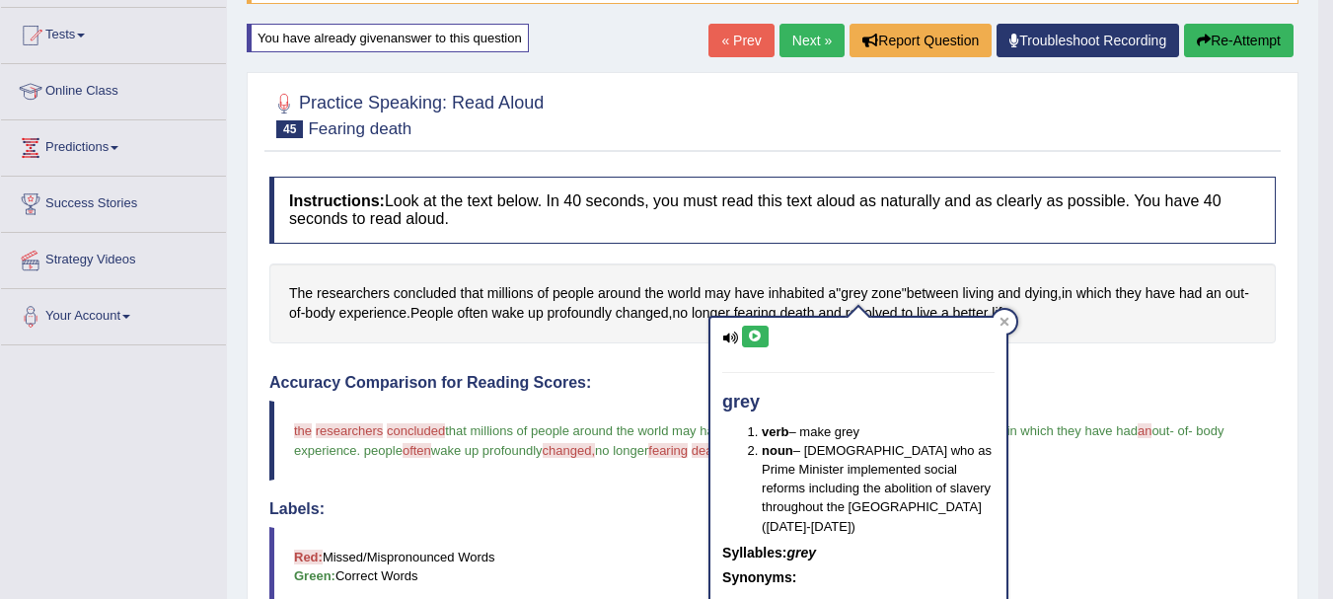
scroll to position [197, 0]
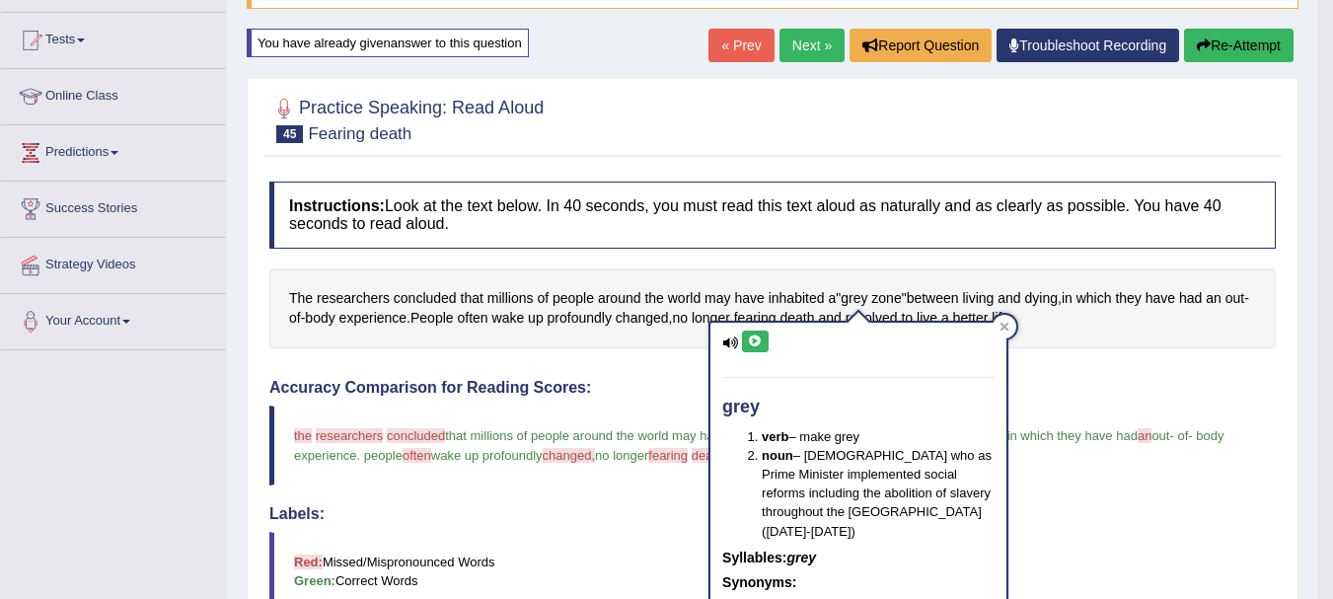
click at [1241, 50] on button "Re-Attempt" at bounding box center [1239, 46] width 110 height 34
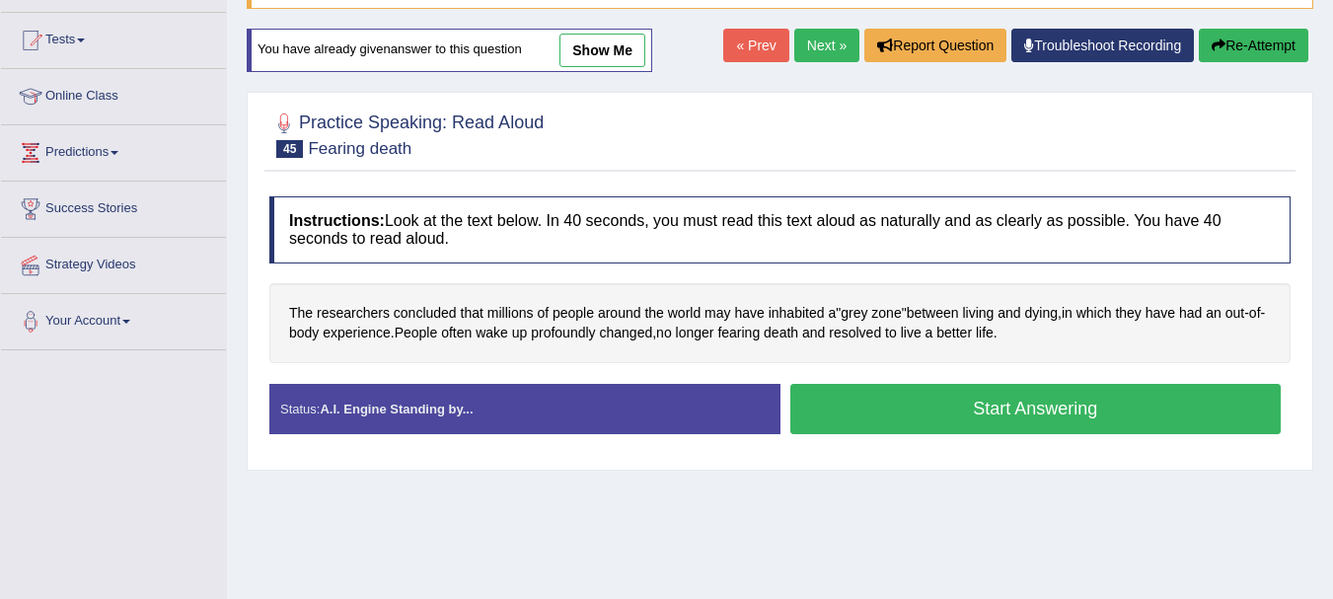
scroll to position [197, 0]
click at [870, 411] on button "Start Answering" at bounding box center [1035, 409] width 491 height 50
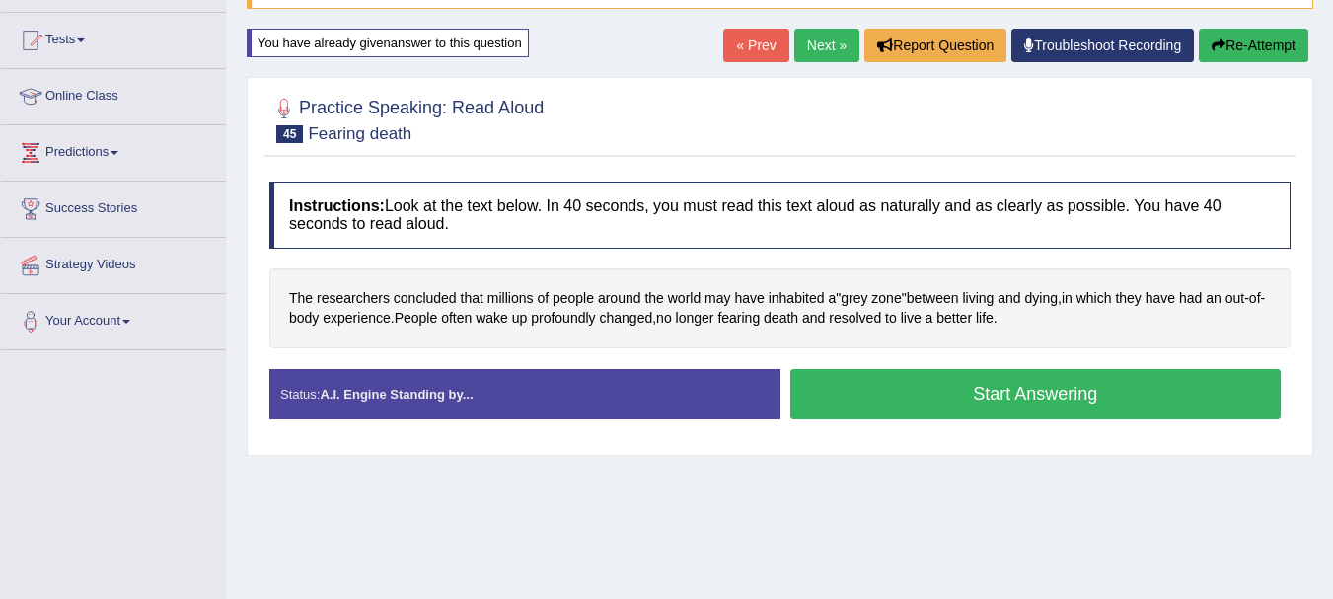
scroll to position [0, 0]
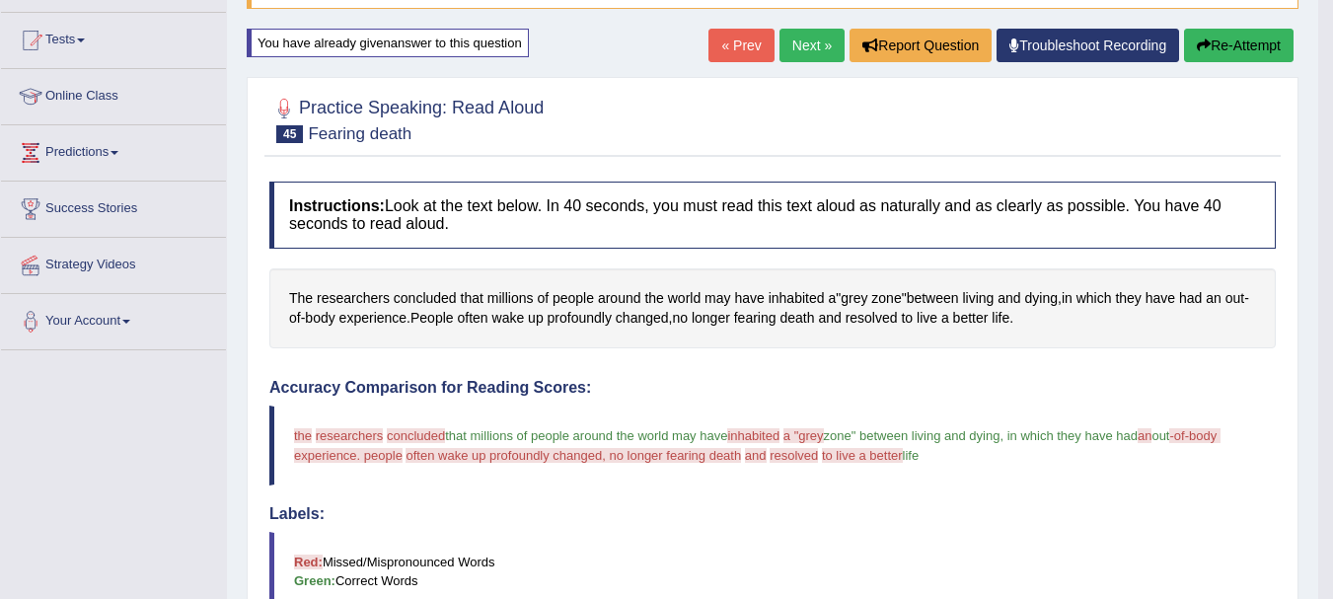
click at [718, 42] on link "« Prev" at bounding box center [740, 46] width 65 height 34
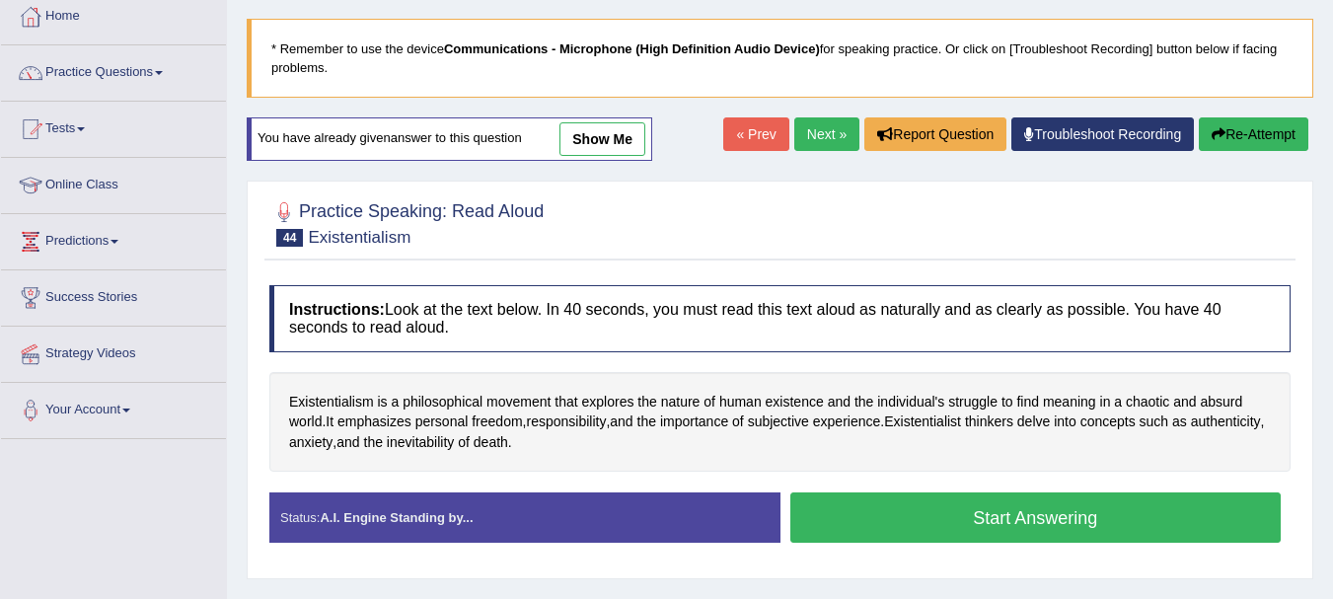
scroll to position [158, 0]
